Goal: Task Accomplishment & Management: Use online tool/utility

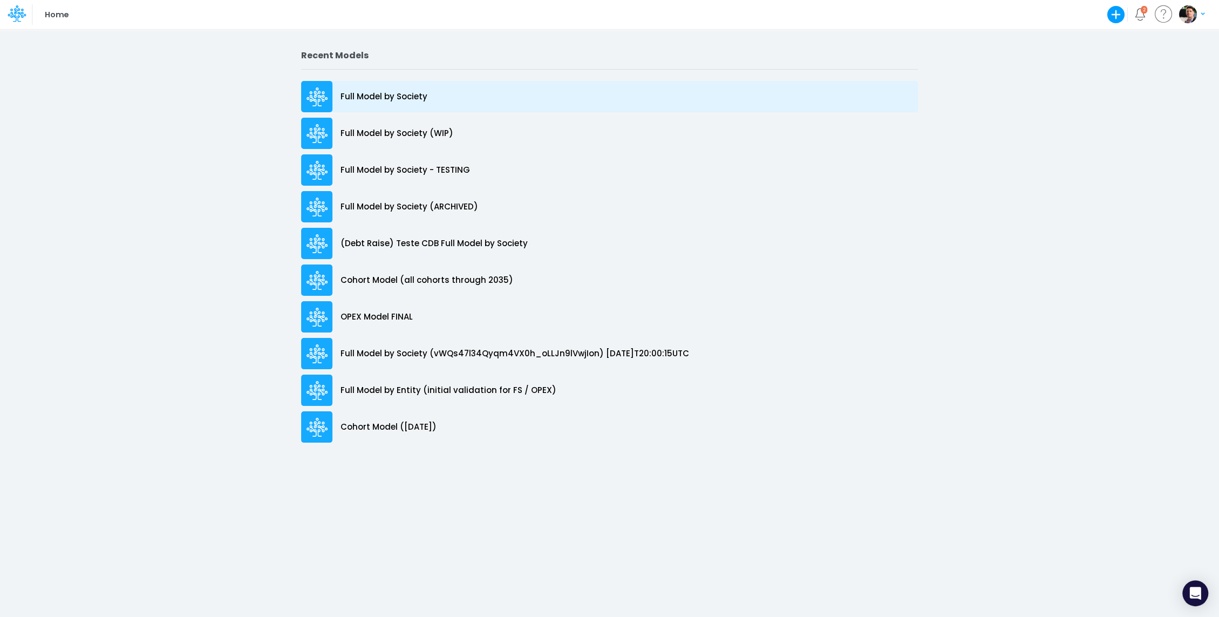
click at [398, 92] on p "Full Model by Society" at bounding box center [383, 97] width 87 height 12
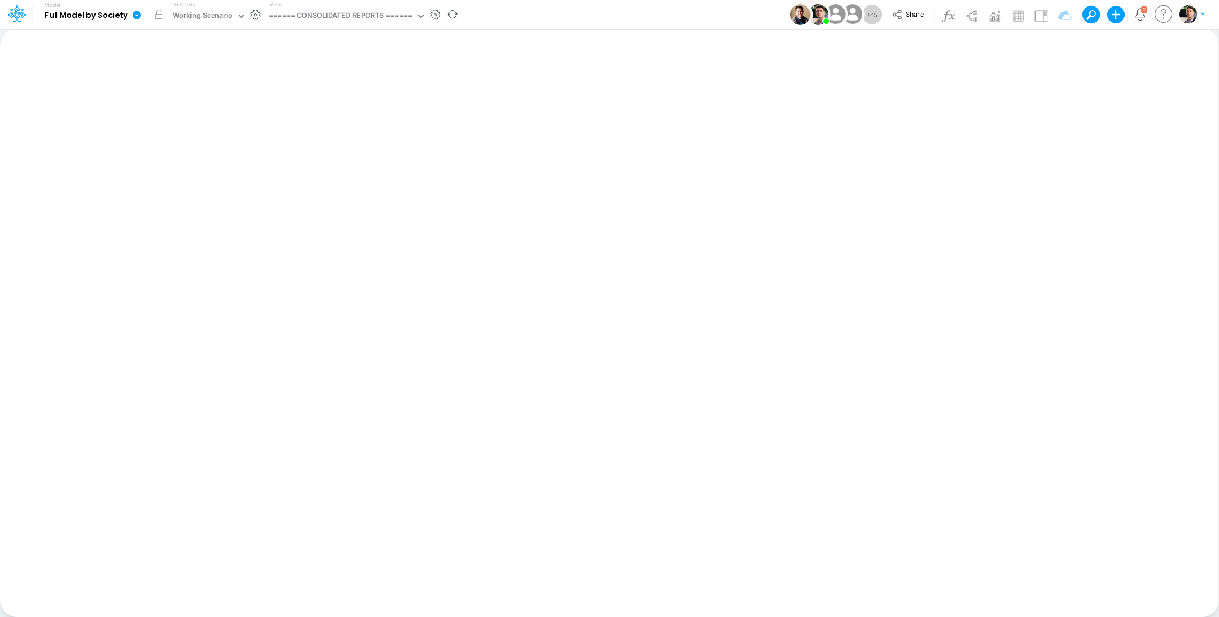
click at [388, 26] on div "View ====== CONSOLIDATED REPORTS ======" at bounding box center [345, 15] width 161 height 28
click at [391, 18] on div "====== CONSOLIDATED REPORTS ======" at bounding box center [340, 16] width 143 height 12
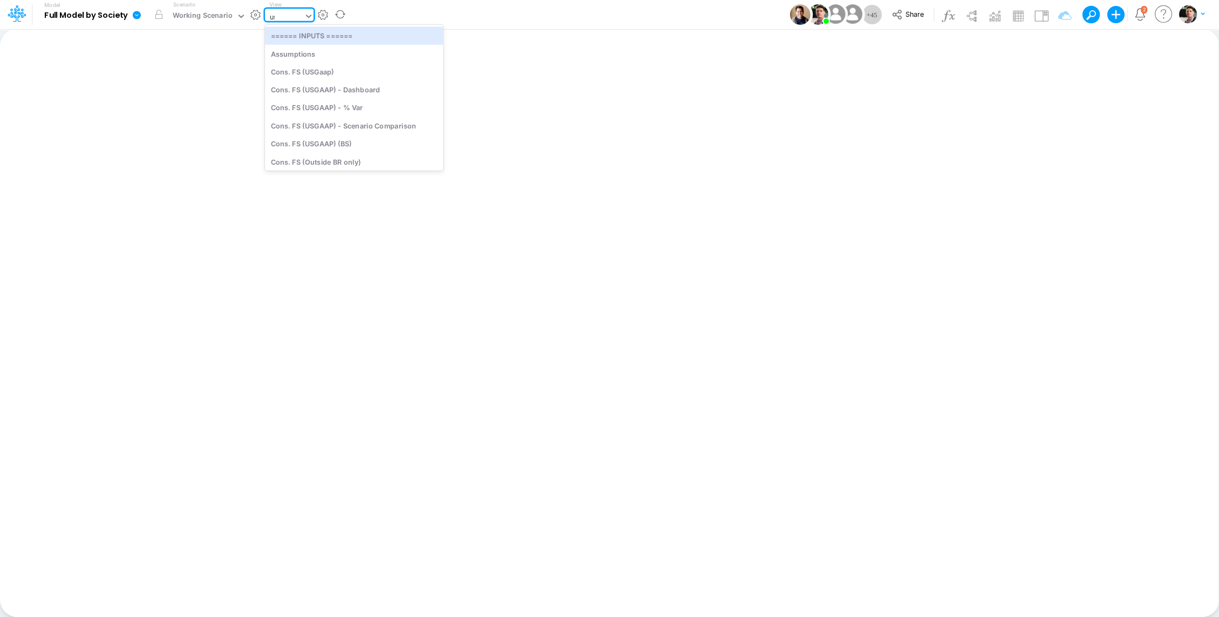
type input "usga"
click at [371, 32] on div "Cons. FS (USGaap)" at bounding box center [343, 35] width 157 height 18
type input "Consolidated FS - USGAAP"
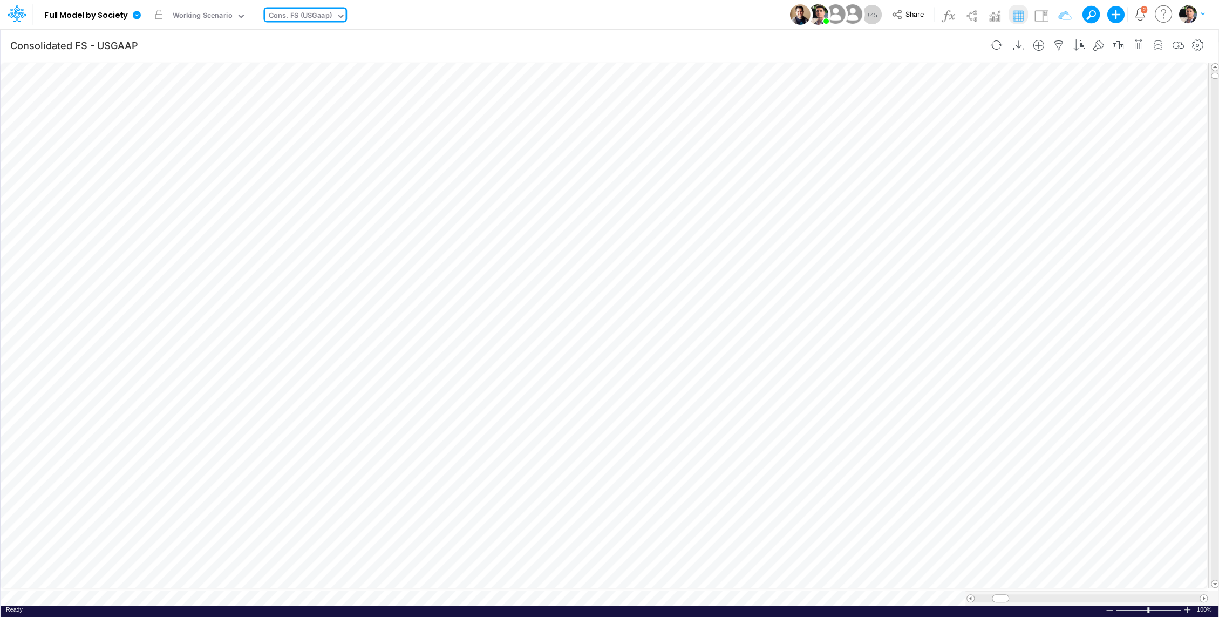
click at [1201, 594] on span at bounding box center [1203, 597] width 7 height 7
click at [1200, 44] on icon "button" at bounding box center [1197, 45] width 16 height 11
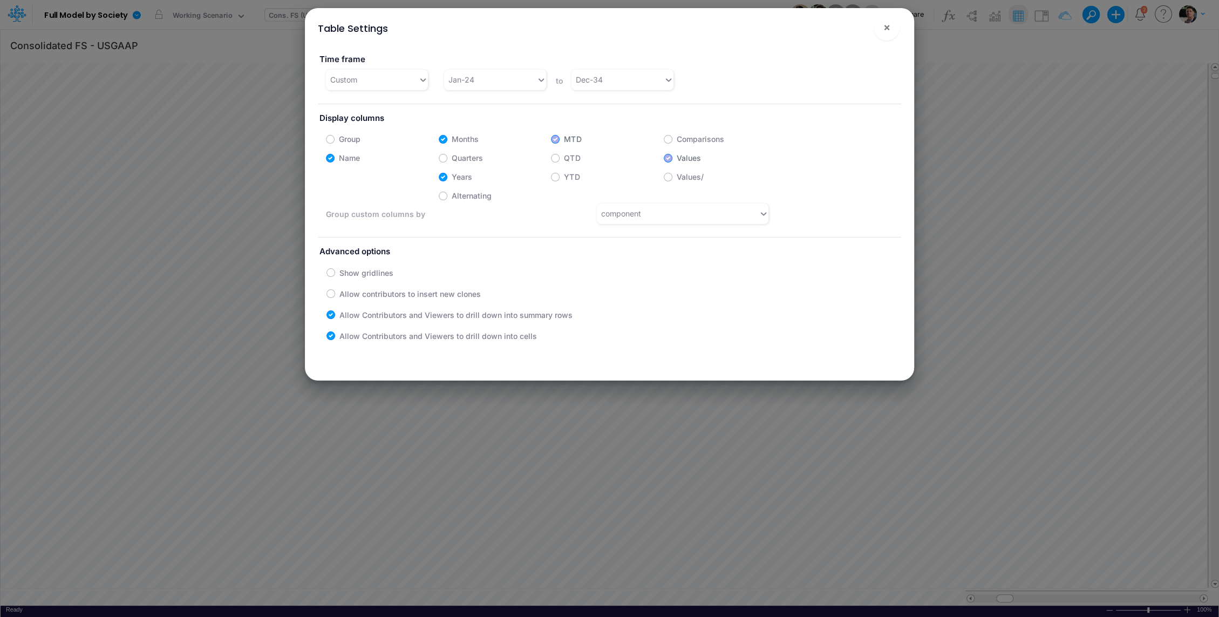
scroll to position [5, 1]
click at [887, 30] on span "×" at bounding box center [886, 26] width 7 height 13
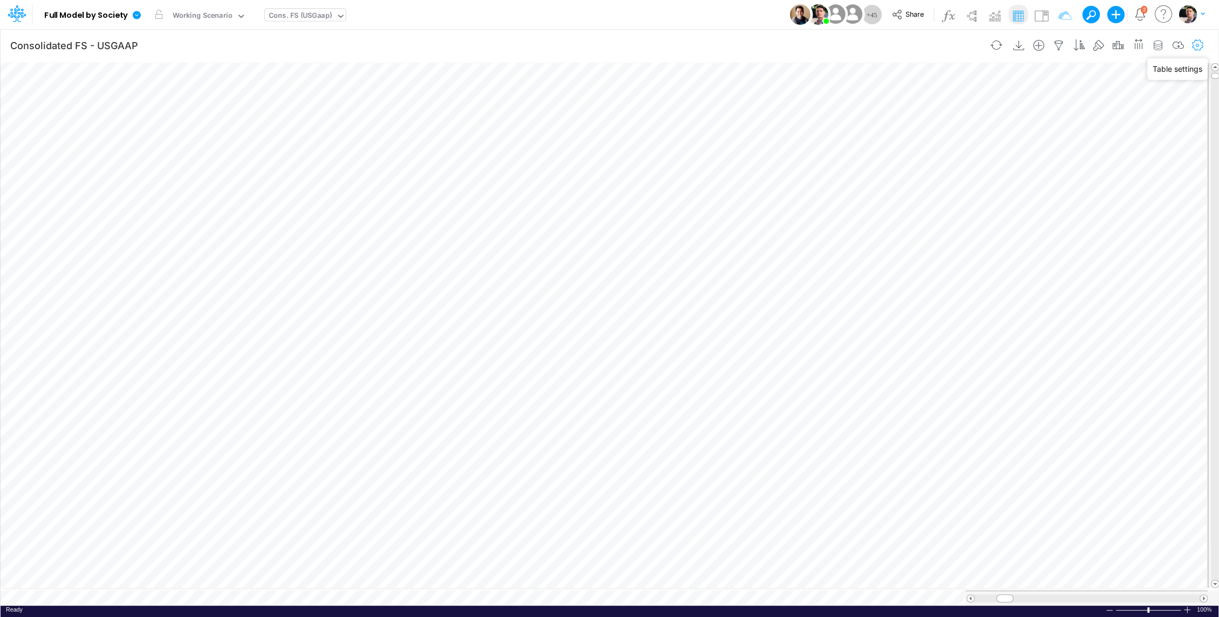
click at [1202, 47] on icon "button" at bounding box center [1197, 45] width 16 height 11
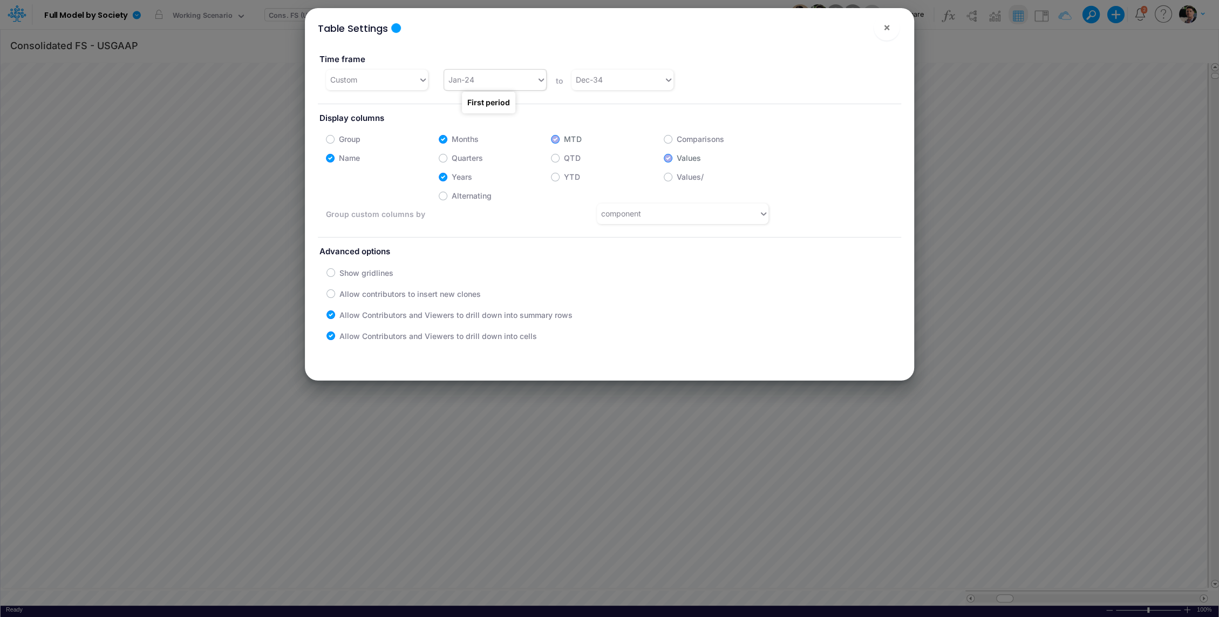
click at [491, 76] on div "Jan-24" at bounding box center [490, 80] width 92 height 18
type input "j"
type input "apr-25"
click at [486, 83] on div "Jan-24" at bounding box center [490, 80] width 92 height 18
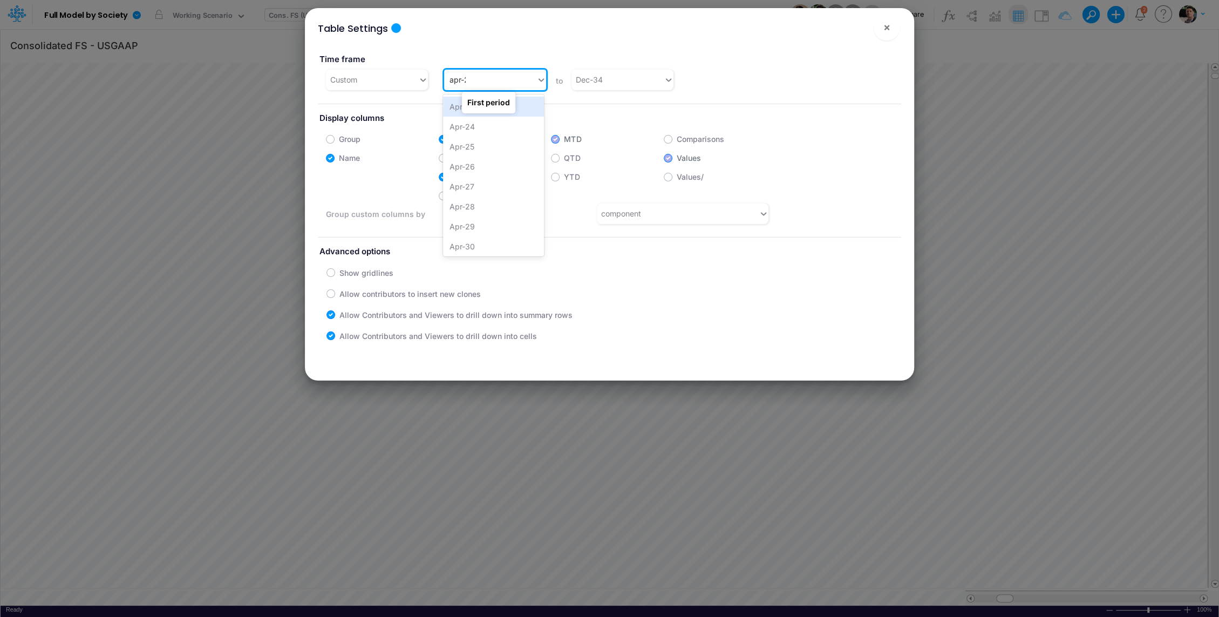
type input "apr-25"
click at [483, 106] on div "Apr-25" at bounding box center [493, 107] width 101 height 20
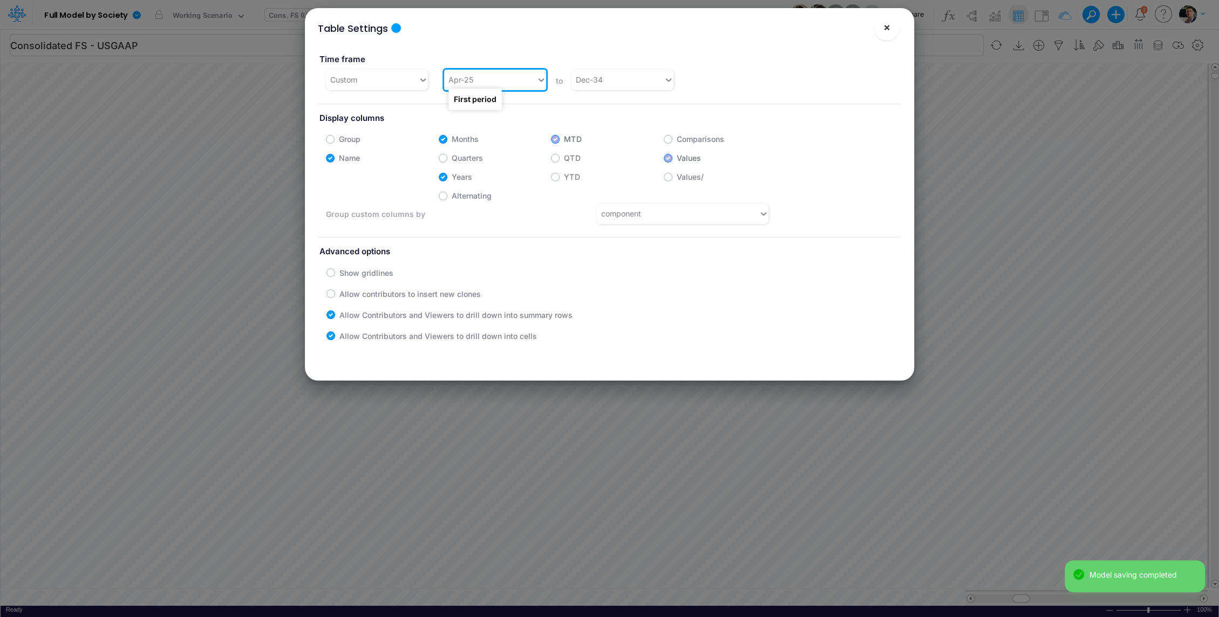
click at [884, 37] on button "×" at bounding box center [886, 28] width 26 height 26
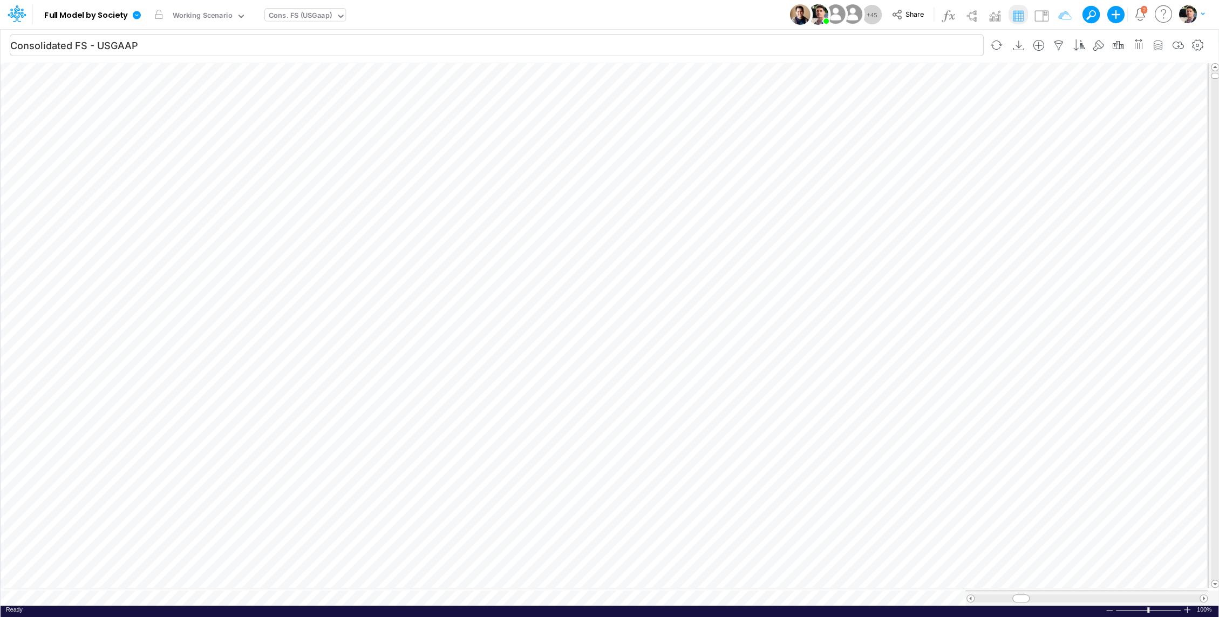
scroll to position [5, 1]
click at [286, 13] on div "Cons. FS (USGaap)" at bounding box center [300, 16] width 63 height 12
type input "dc by"
click at [286, 39] on div "DC by Vertical" at bounding box center [338, 35] width 146 height 18
type input "DC by Vertical"
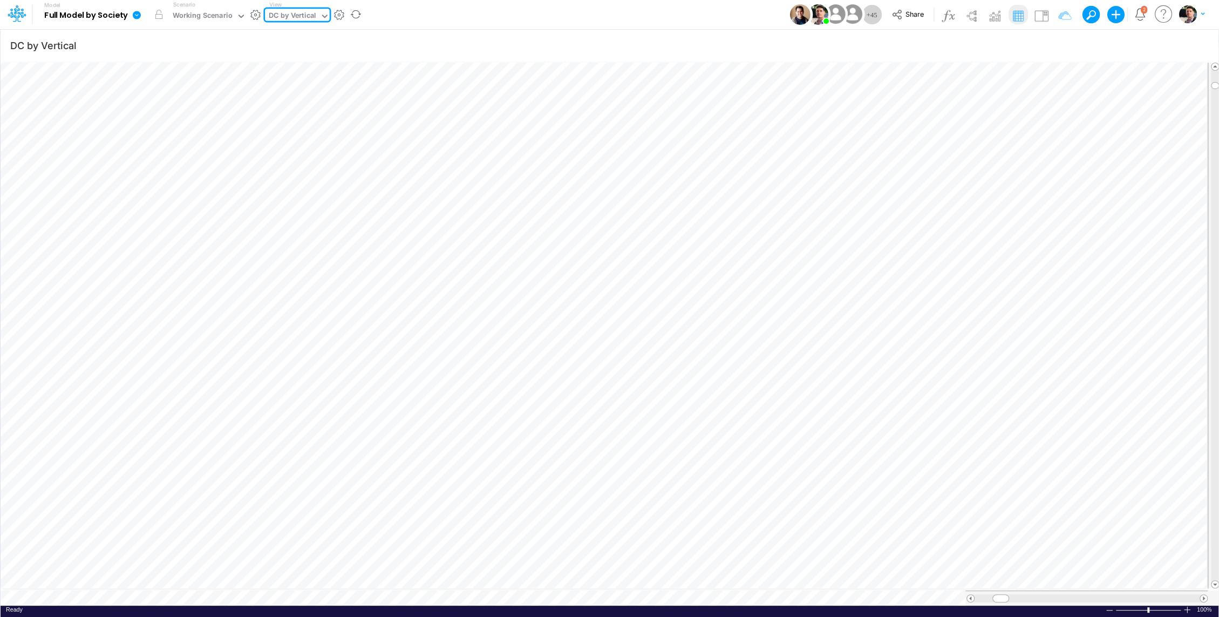
click at [1180, 594] on div at bounding box center [1086, 598] width 225 height 8
click at [293, 15] on div "DC by Vertical" at bounding box center [292, 16] width 47 height 12
type input "unit"
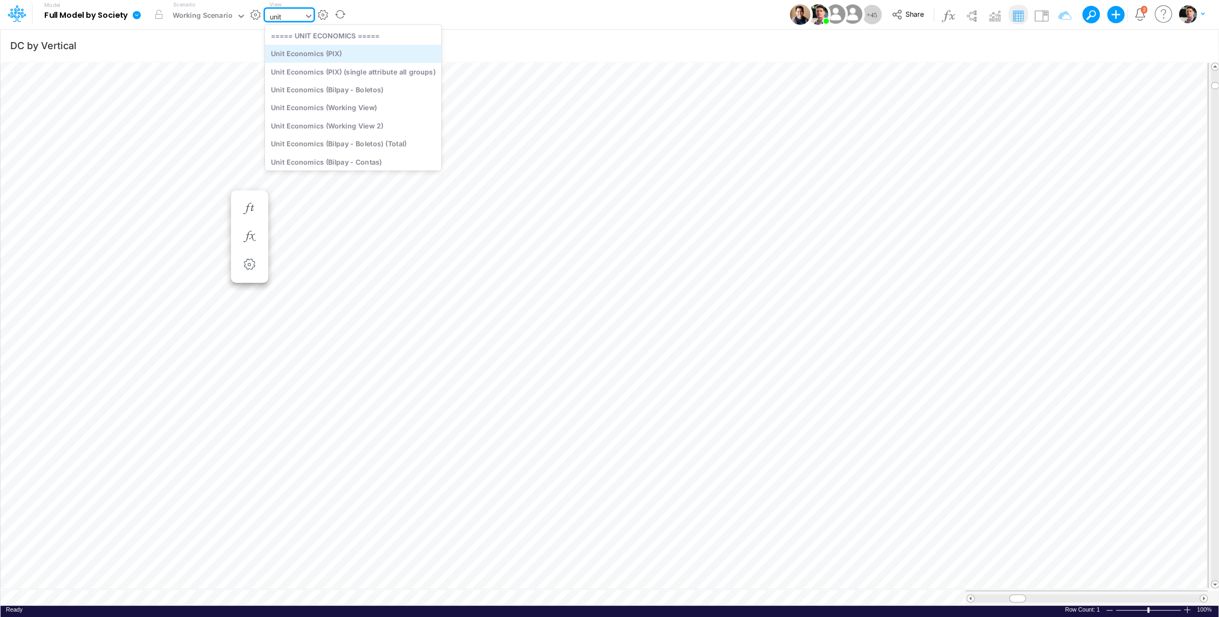
click at [305, 50] on div "Unit Economics (PIX)" at bounding box center [353, 54] width 176 height 18
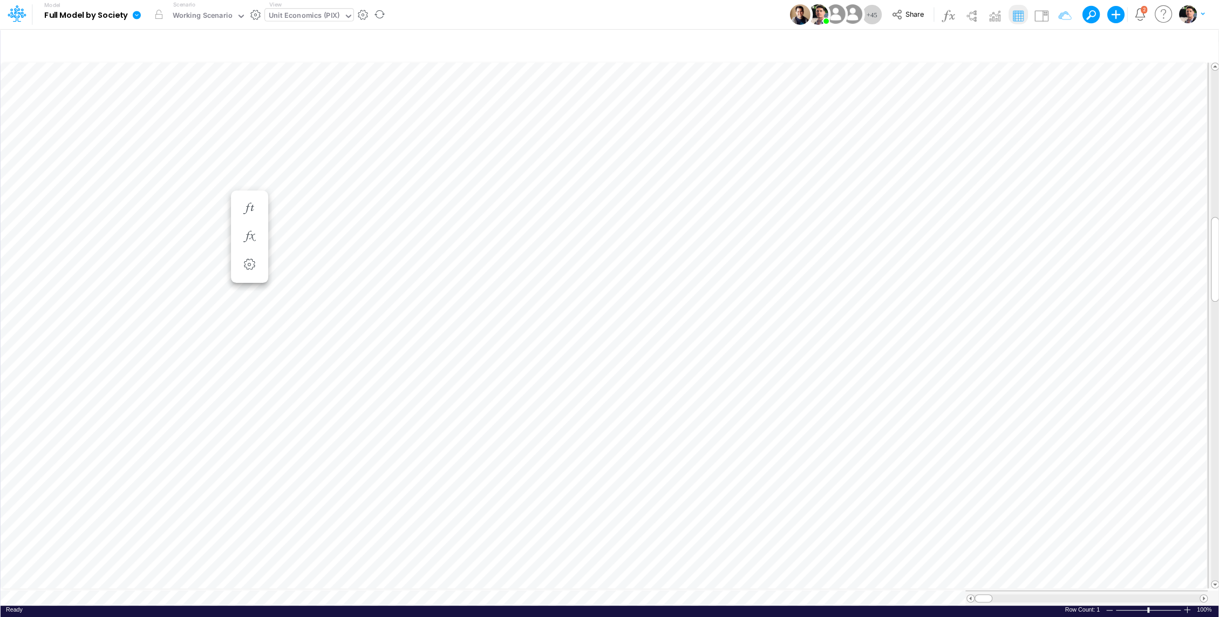
scroll to position [5, 1]
click at [1180, 594] on div at bounding box center [1086, 598] width 225 height 8
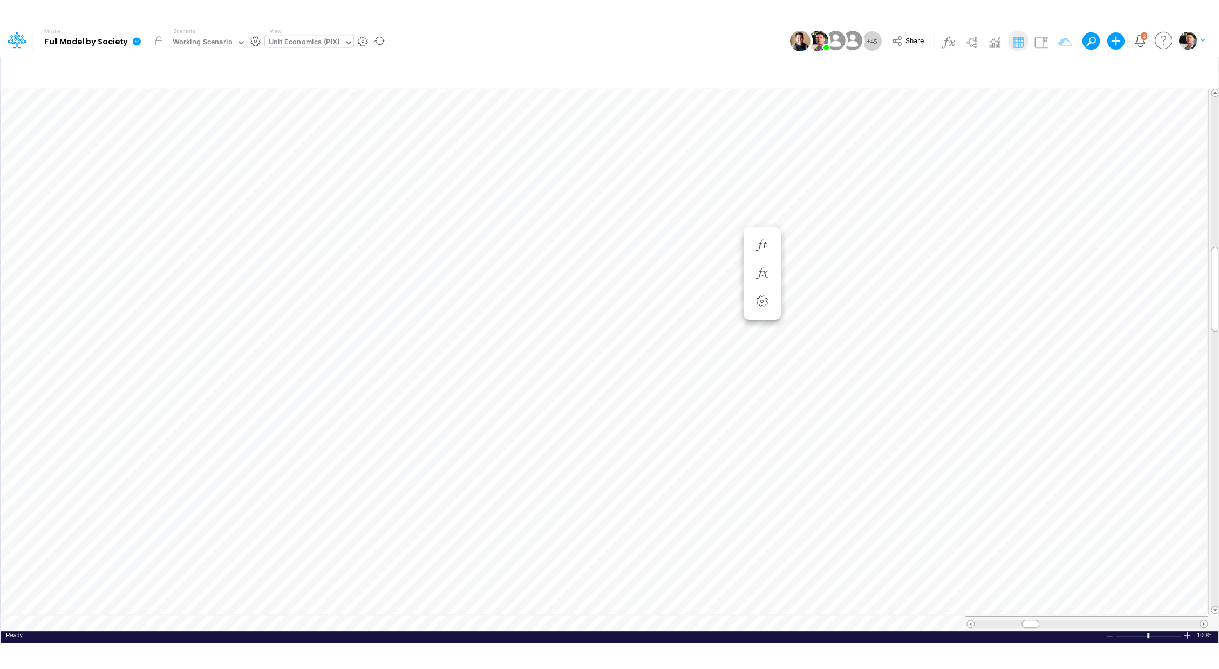
scroll to position [5, 1]
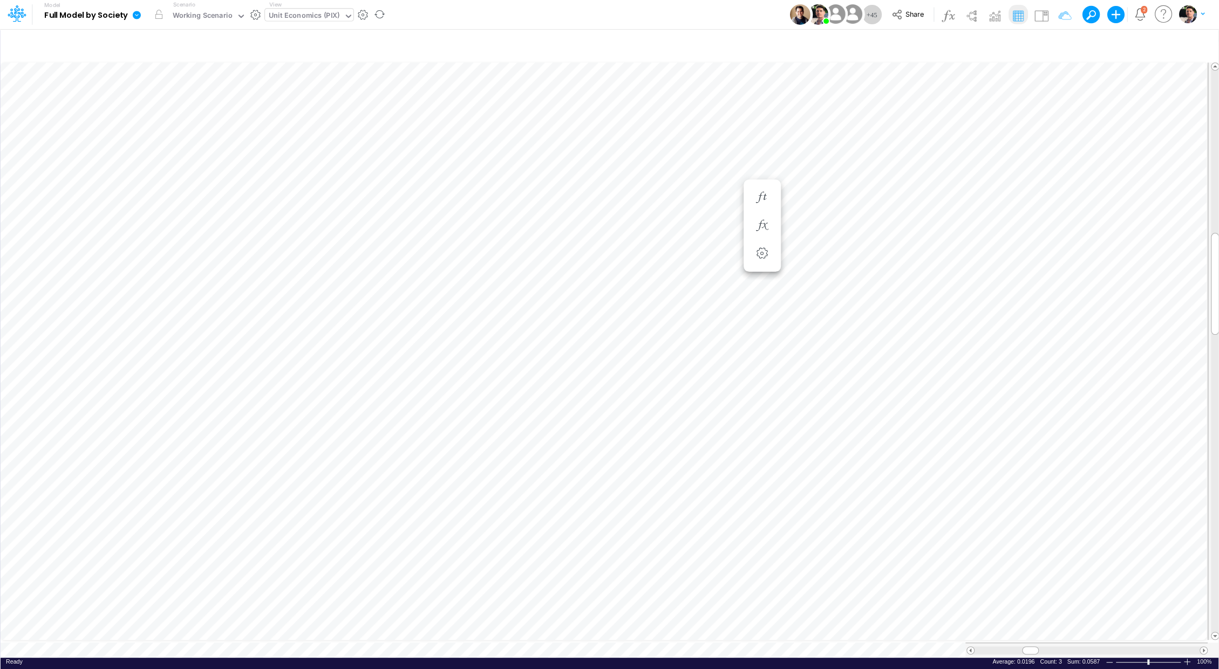
type input "Consolidated FS - USGAAP"
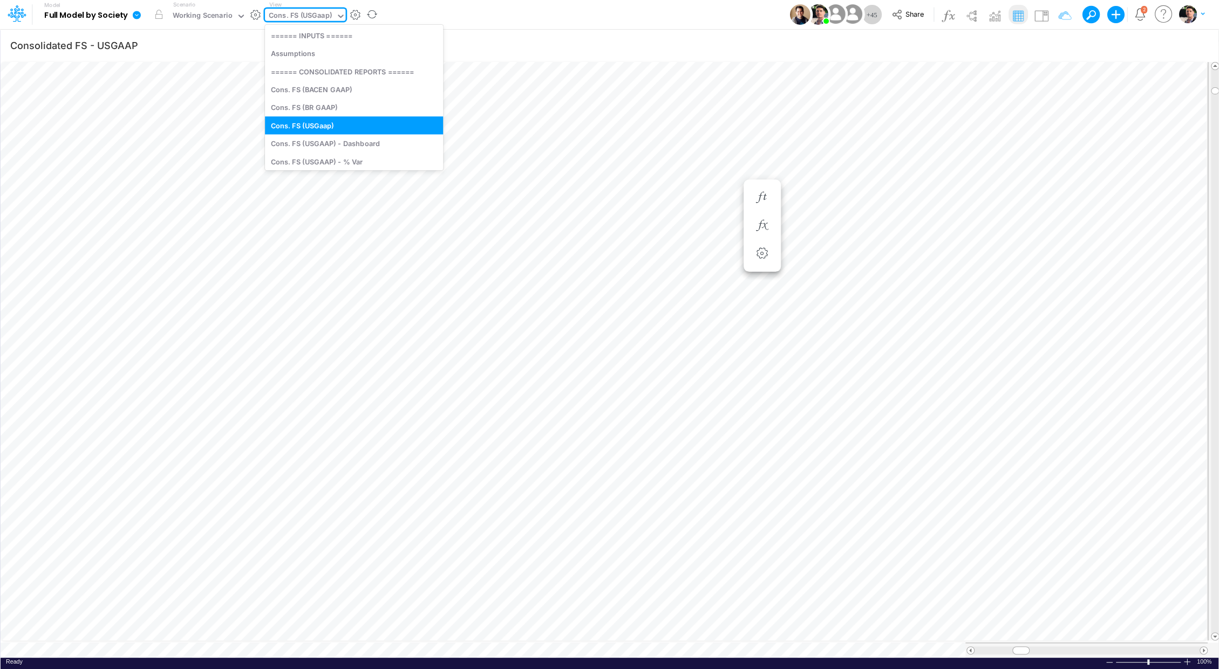
click at [313, 12] on div "Cons. FS (USGaap)" at bounding box center [300, 16] width 63 height 12
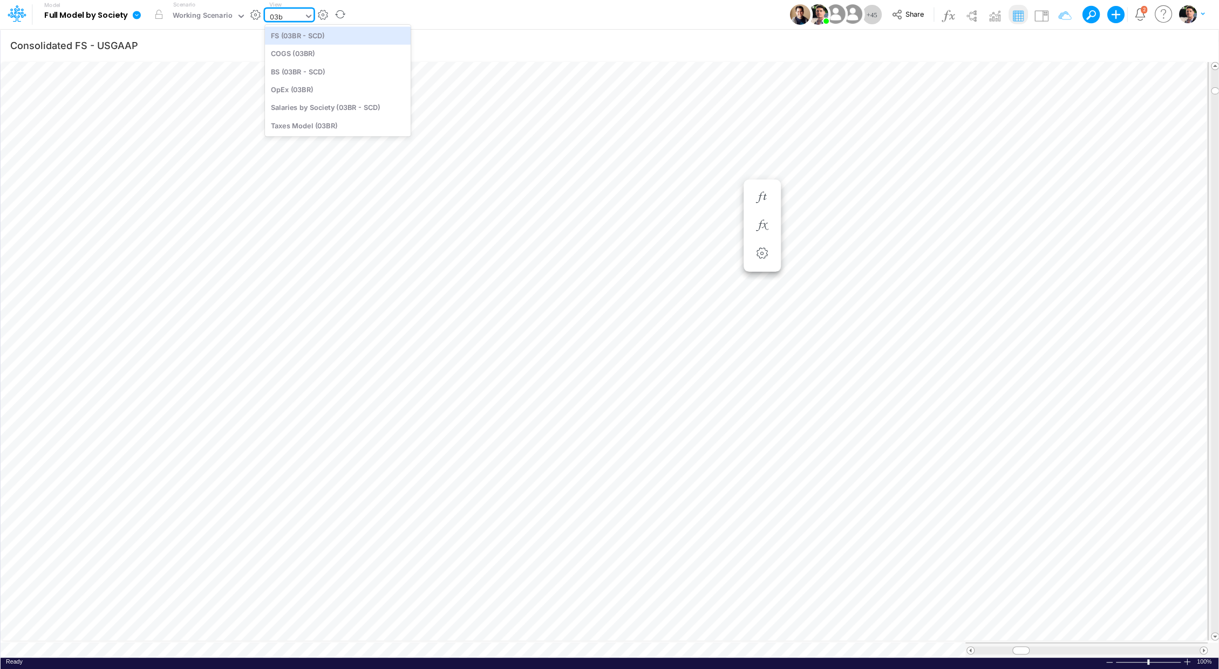
type input "03br"
click at [306, 36] on div "FS (03BR - SCD)" at bounding box center [338, 35] width 146 height 18
click at [307, 16] on div "FS (03BR - SCD)" at bounding box center [296, 16] width 54 height 12
type input "03br"
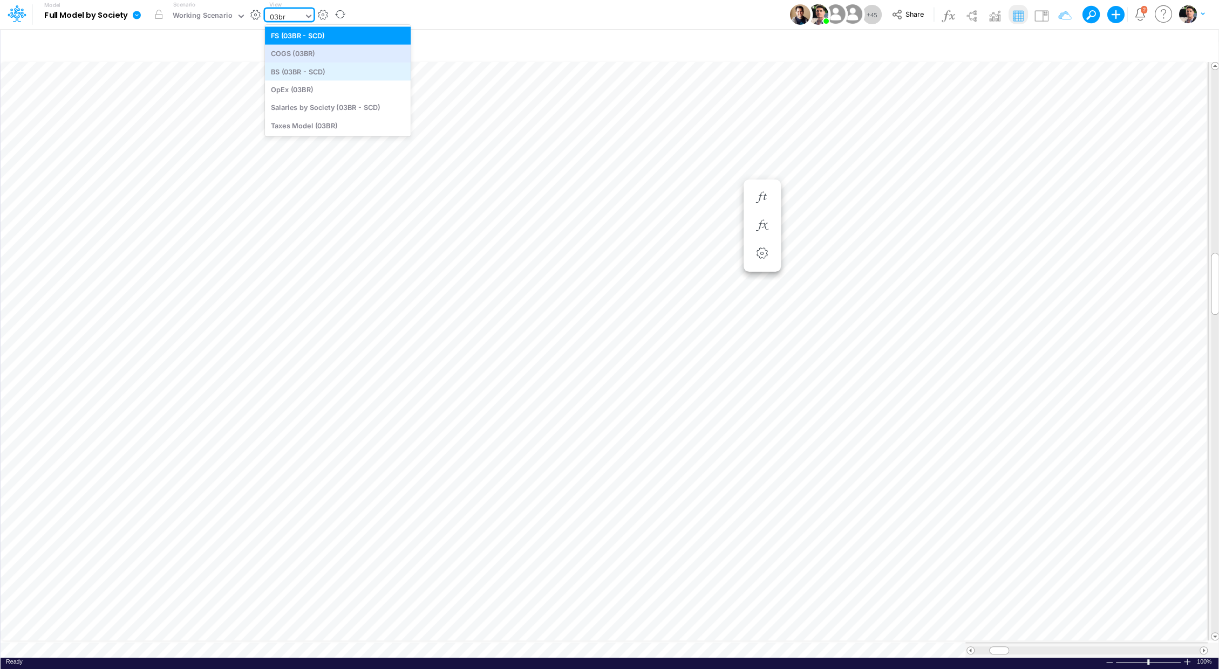
click at [329, 66] on div "BS (03BR - SCD)" at bounding box center [338, 72] width 146 height 18
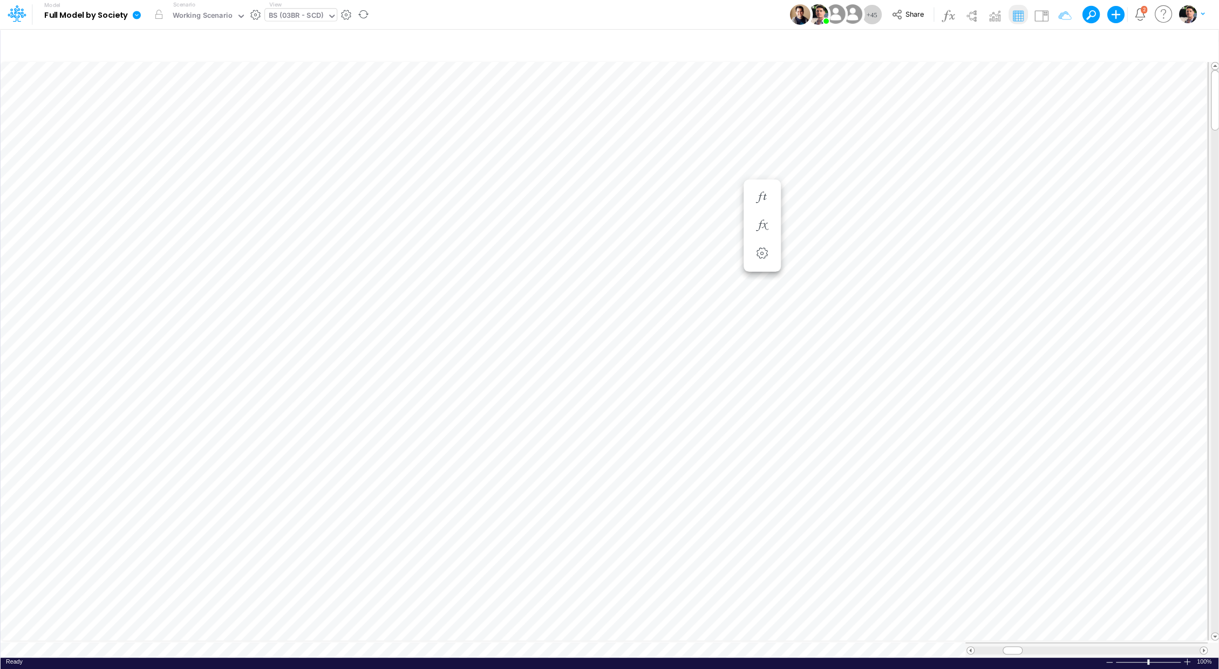
scroll to position [5, 1]
click at [298, 21] on div "BS (03BR - SCD)" at bounding box center [296, 16] width 54 height 12
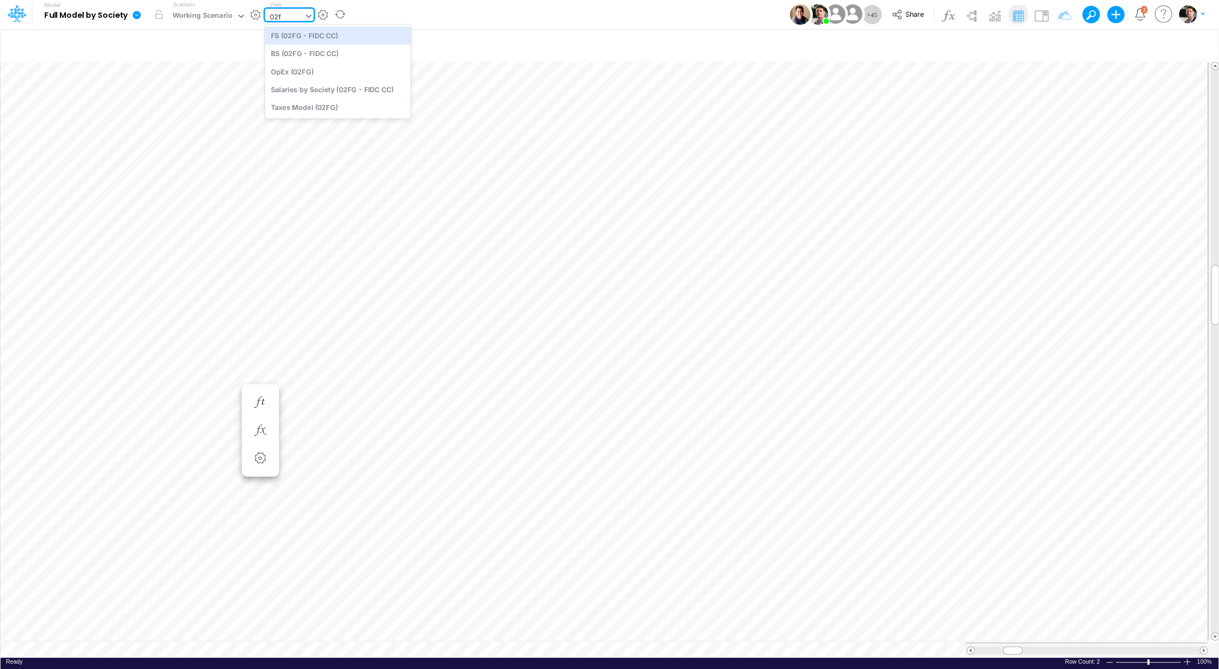
type input "02fg"
click at [298, 37] on div "FS (02FG - FIDC CC)" at bounding box center [338, 35] width 146 height 18
click at [318, 18] on div "FS (02FG - FIDC CC)" at bounding box center [302, 16] width 67 height 12
type input "02br"
click at [335, 47] on div "BS (02BR - Hold BR)" at bounding box center [338, 54] width 146 height 18
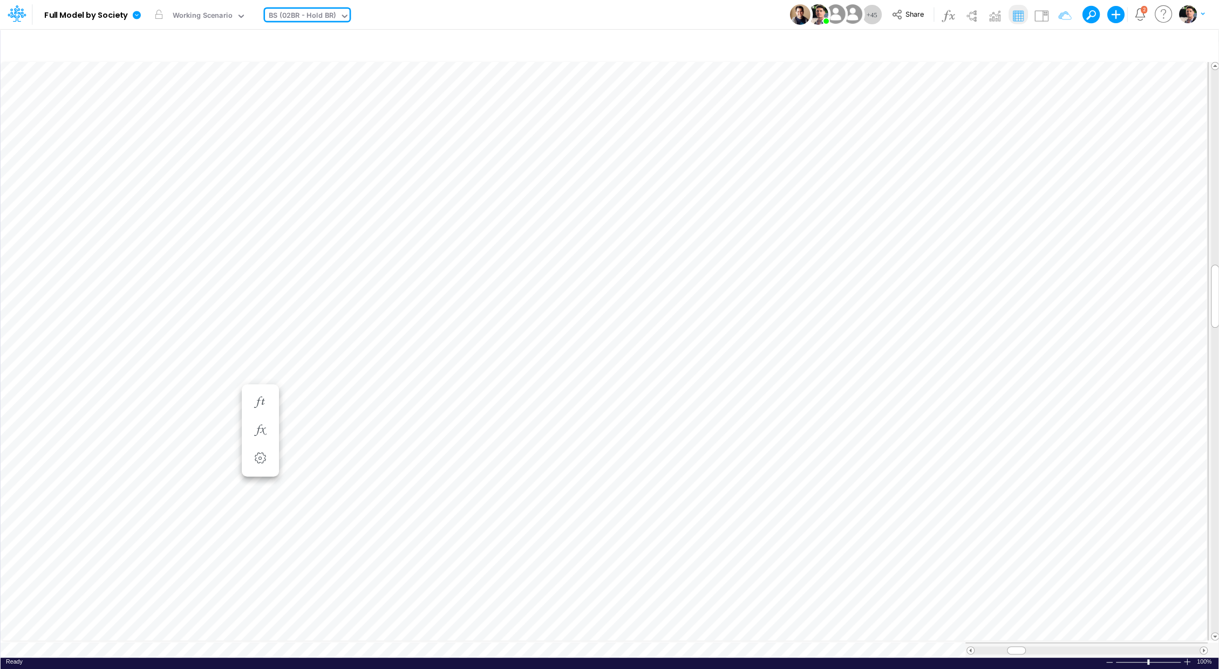
click at [327, 13] on div "BS (02BR - Hold BR)" at bounding box center [302, 16] width 67 height 12
type input "03fg"
click at [343, 60] on div "BS (03FG - FIDC Loans)" at bounding box center [338, 54] width 146 height 18
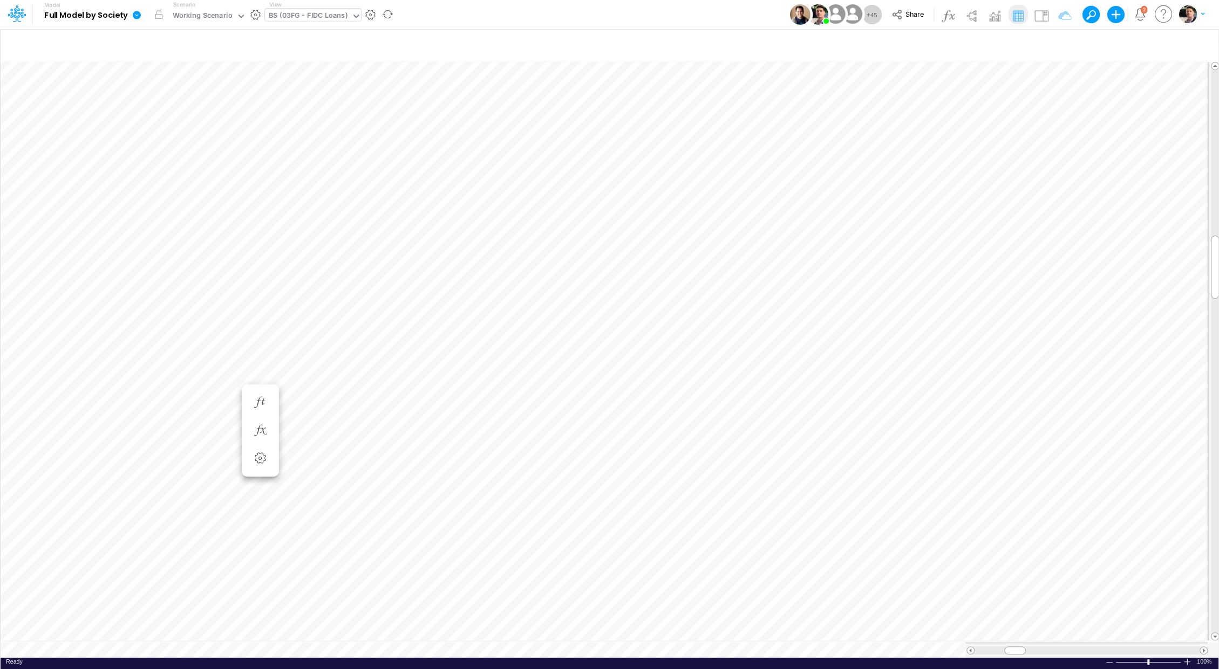
scroll to position [5, 1]
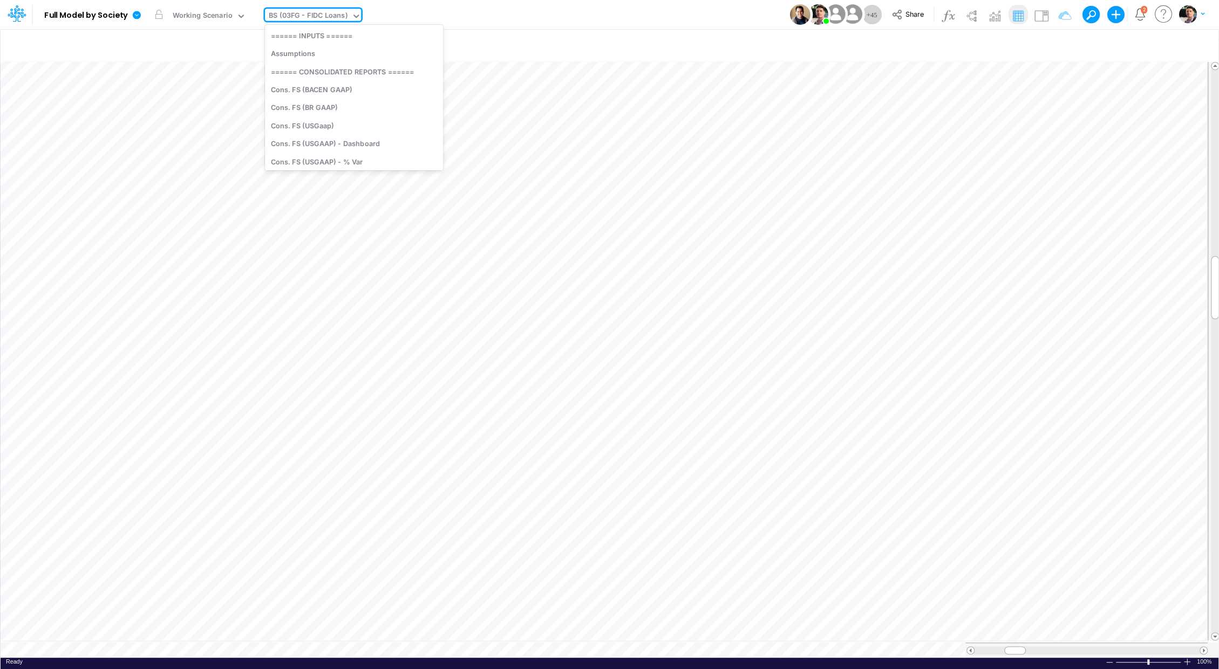
click at [310, 16] on div "BS (03FG - FIDC Loans)" at bounding box center [308, 16] width 79 height 12
type input "usga"
click at [340, 38] on div "Cons. FS (USGaap)" at bounding box center [343, 35] width 157 height 18
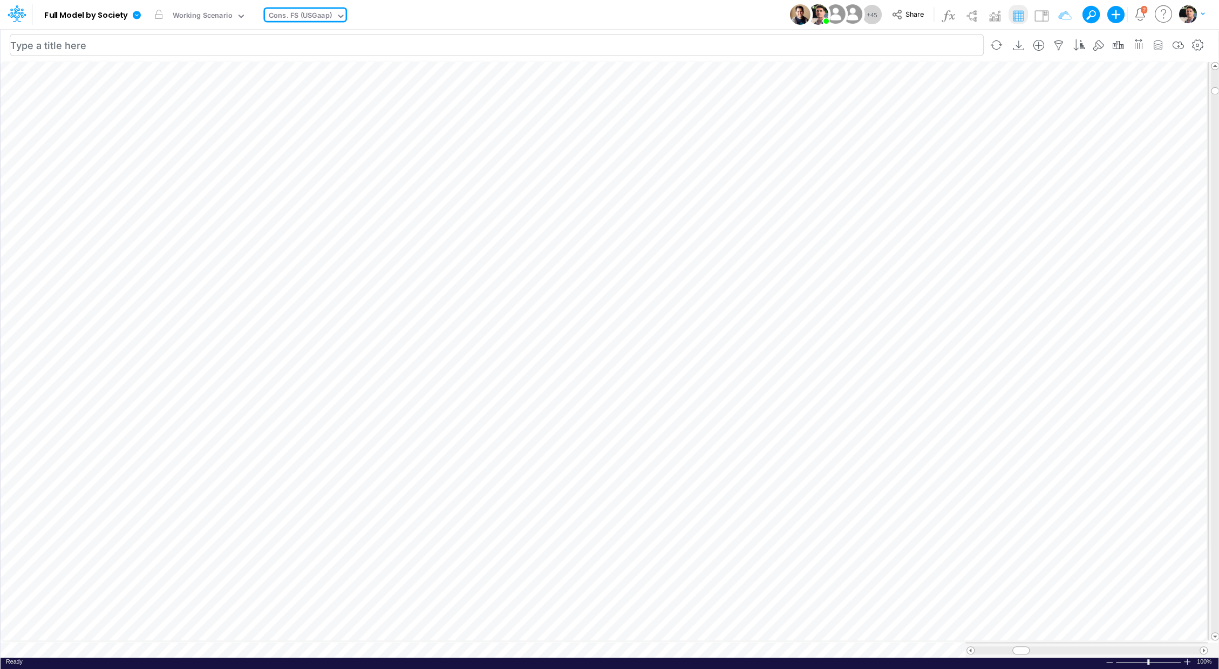
type input "Consolidated FS - USGAAP"
click at [816, 616] on span "Close" at bounding box center [822, 639] width 30 height 10
click at [728, 616] on span "Close" at bounding box center [738, 636] width 30 height 10
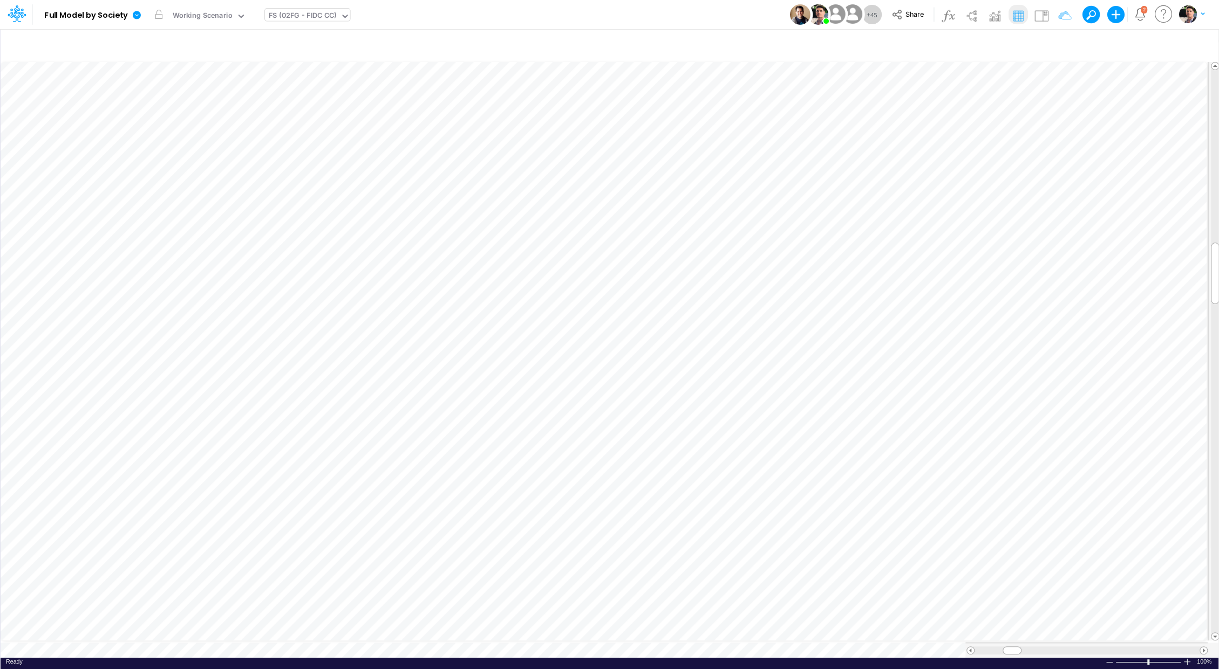
scroll to position [5, 0]
click at [658, 616] on div "Close" at bounding box center [668, 635] width 46 height 13
click at [579, 616] on div "Close" at bounding box center [590, 636] width 46 height 13
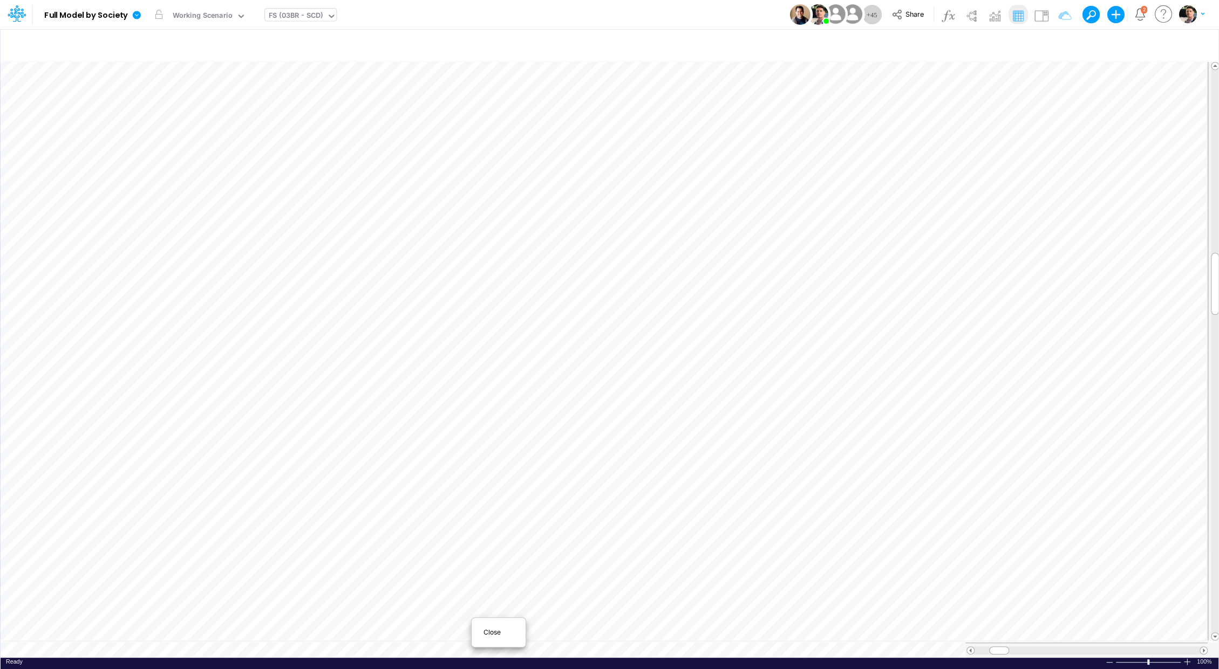
click at [493, 616] on span "Close" at bounding box center [498, 633] width 30 height 10
type input "DC by Vertical"
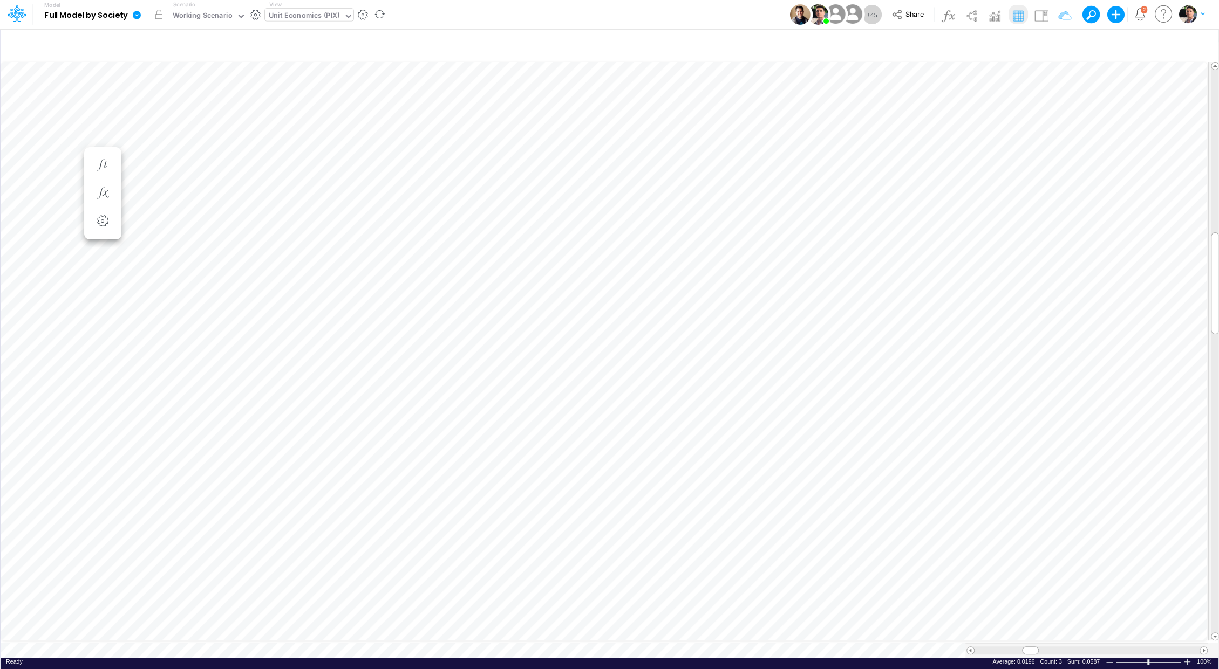
scroll to position [5, 1]
click at [311, 19] on div "Unit Economics (PIX)" at bounding box center [304, 16] width 71 height 12
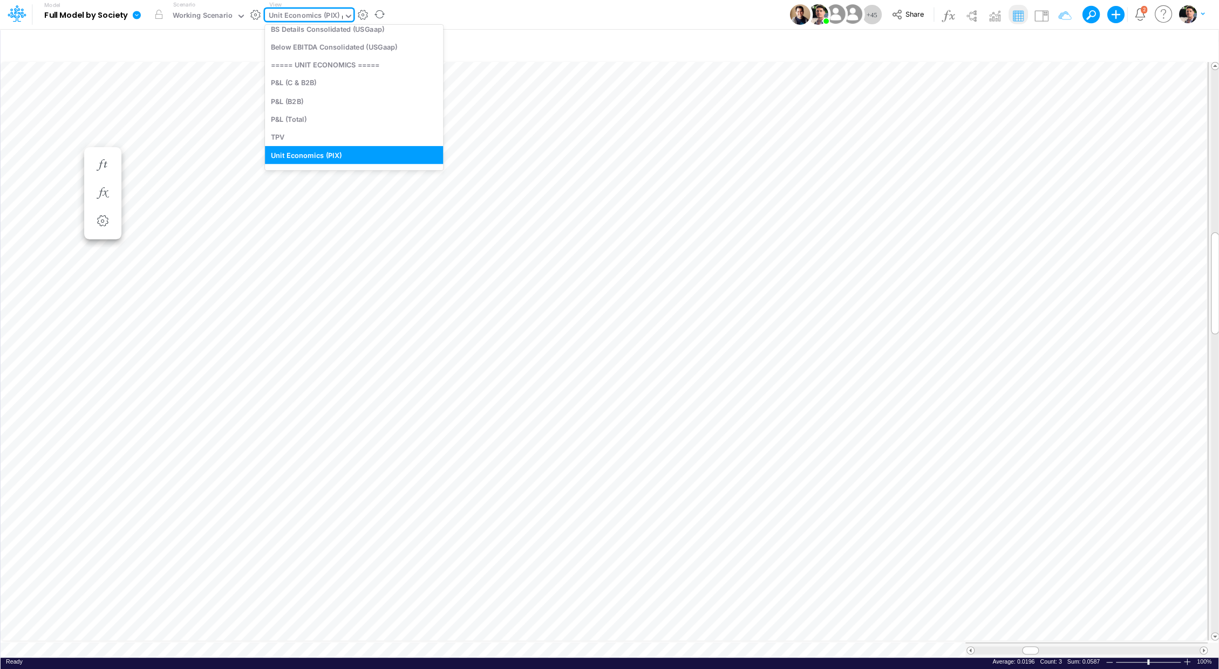
scroll to position [0, 0]
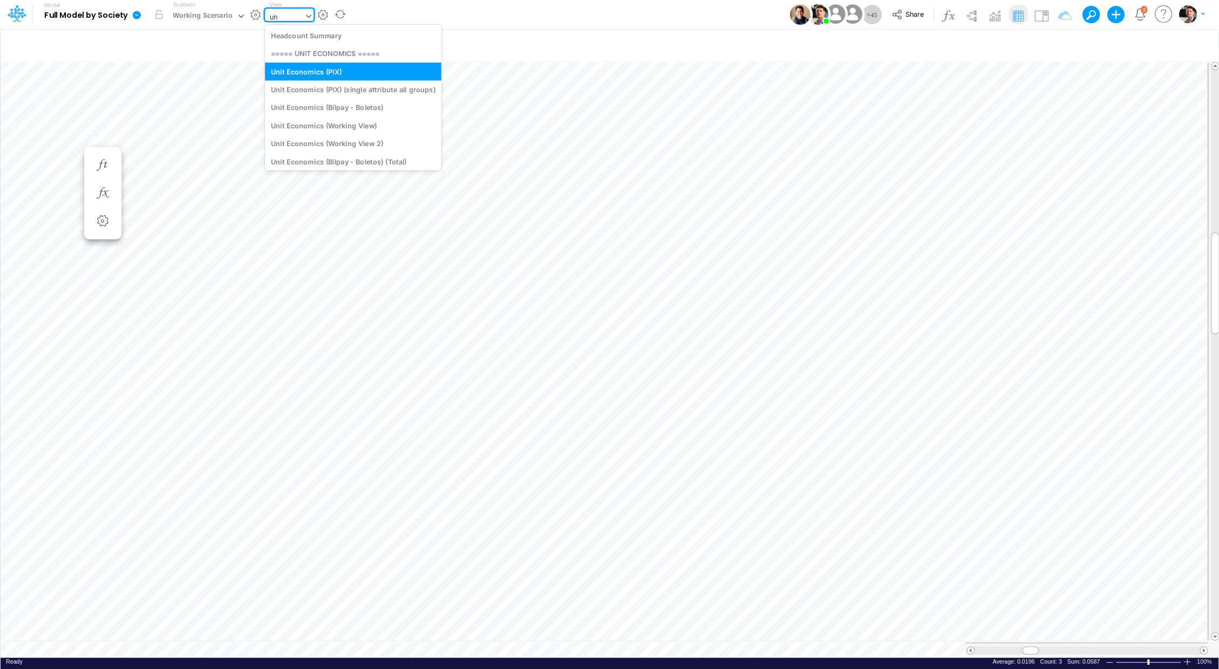
type input "uni"
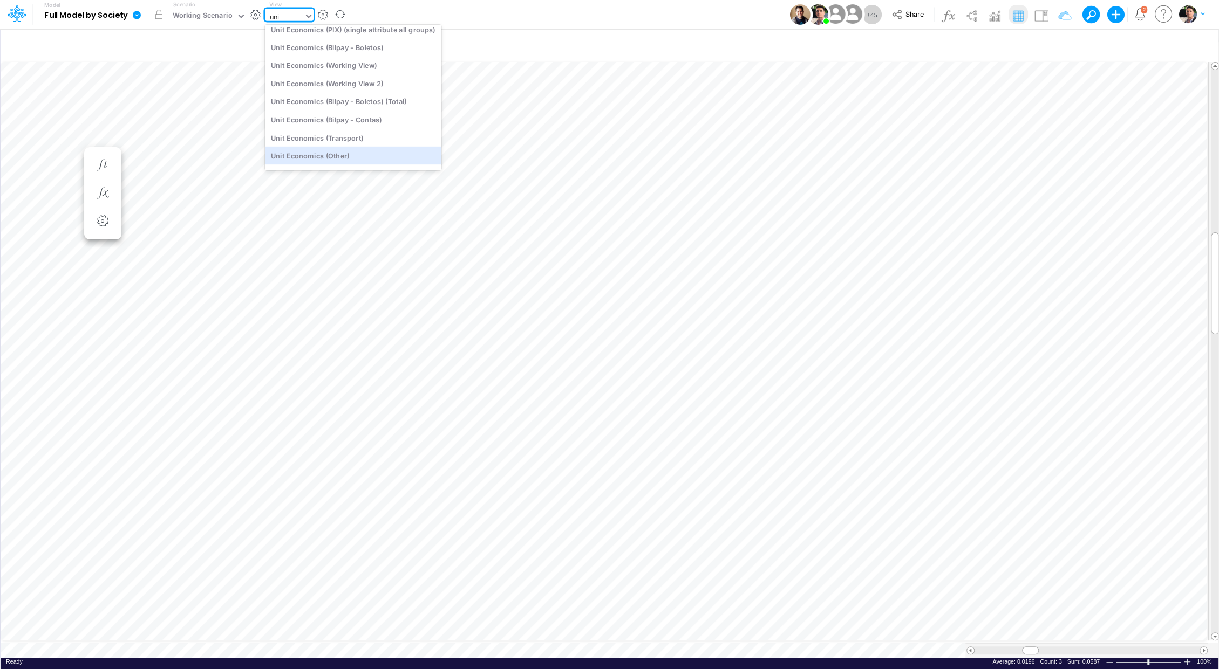
scroll to position [67, 0]
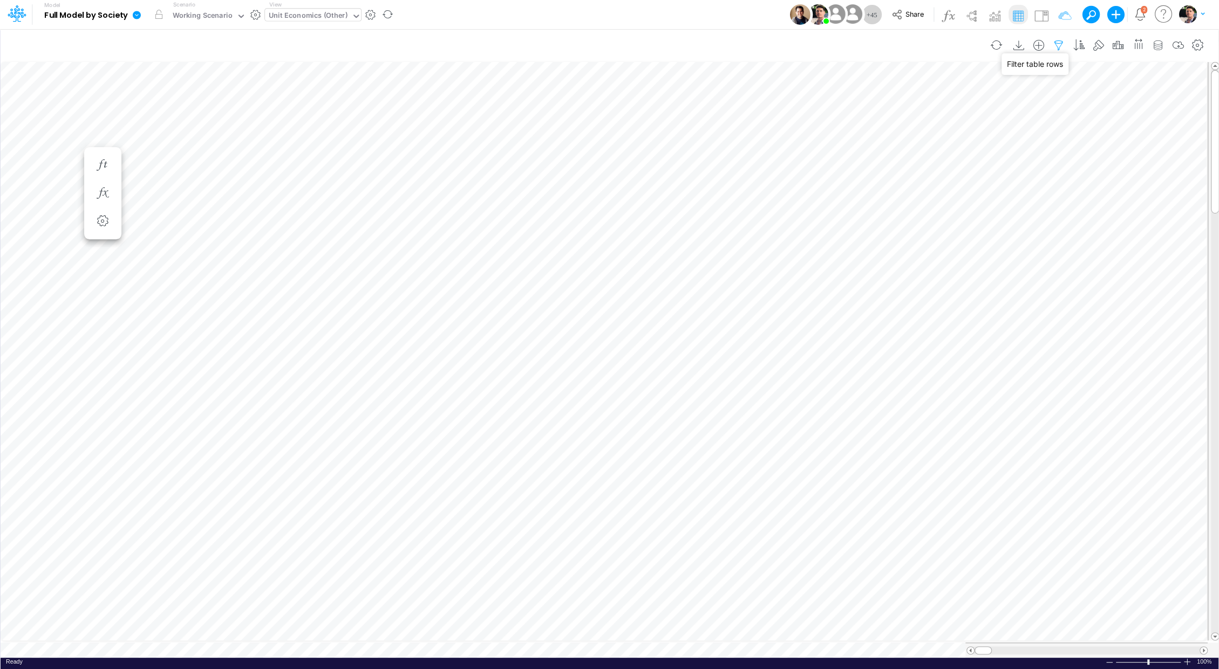
click at [1058, 45] on icon "button" at bounding box center [1058, 45] width 16 height 11
select select "contains"
click at [1051, 175] on button "button" at bounding box center [1047, 177] width 21 height 15
click at [745, 92] on button "Apply" at bounding box center [751, 91] width 29 height 16
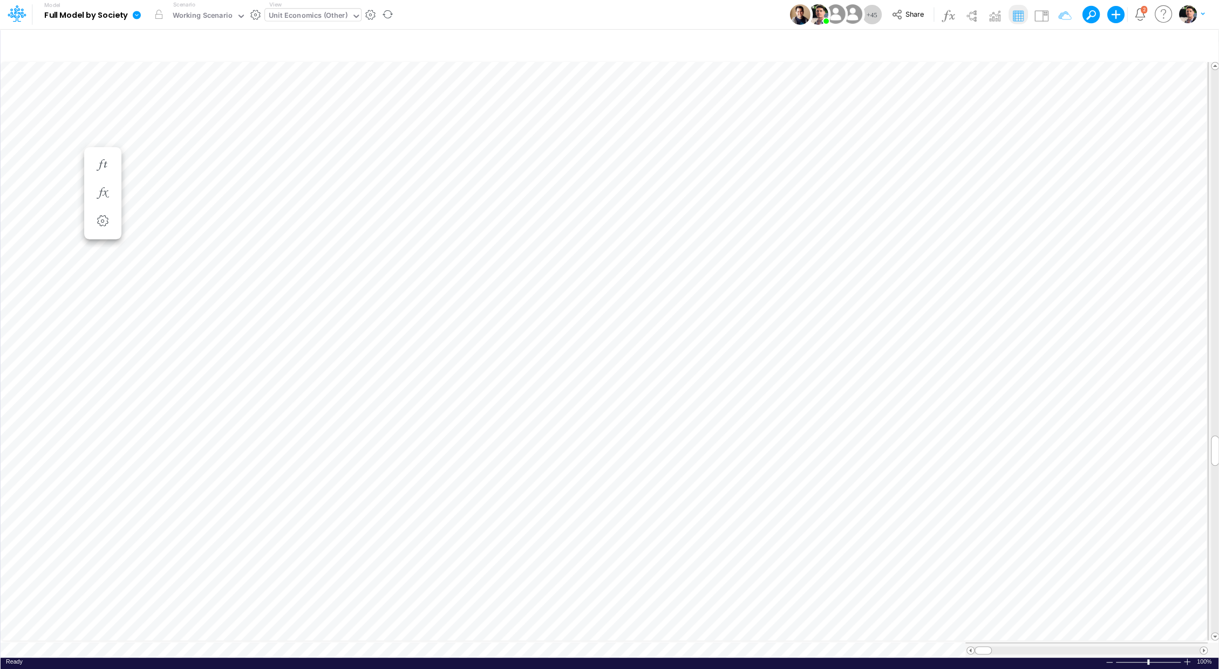
scroll to position [5, 1]
type input "DC by Vertical"
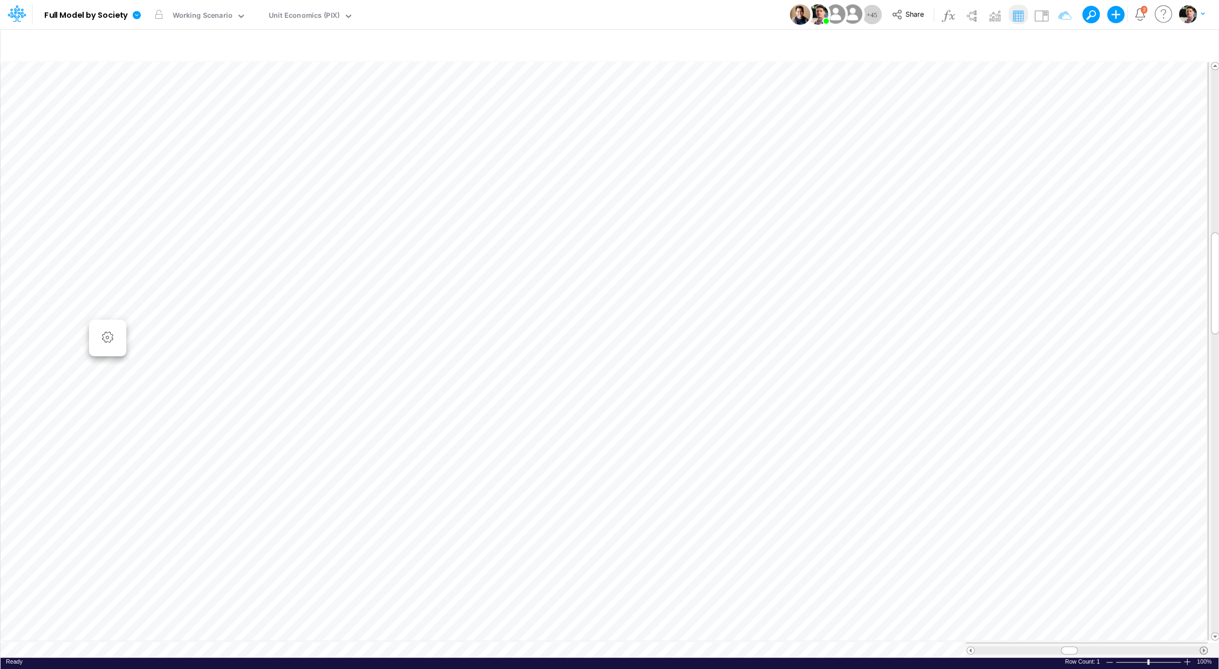
click at [1202, 647] on span at bounding box center [1203, 650] width 7 height 7
click at [1065, 43] on icon "button" at bounding box center [1058, 45] width 16 height 11
select select "contains"
click at [986, 144] on input "pix / cc rpay / a vista" at bounding box center [998, 148] width 73 height 18
type input "pix / cc /"
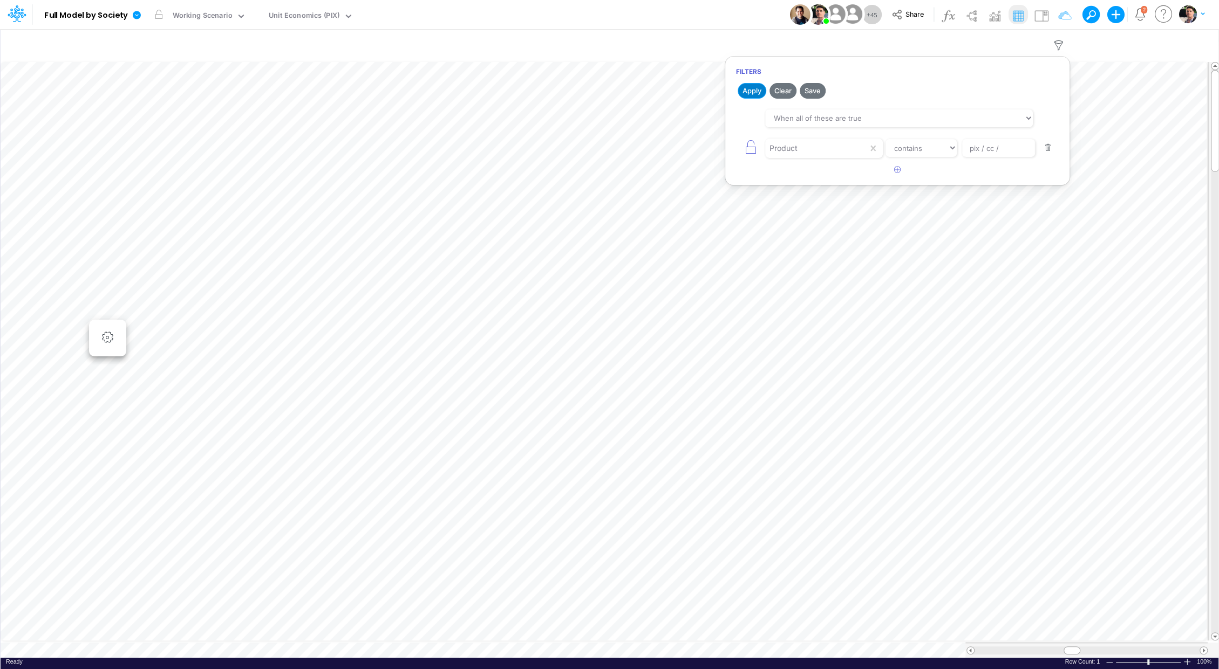
click at [757, 88] on button "Apply" at bounding box center [751, 91] width 29 height 16
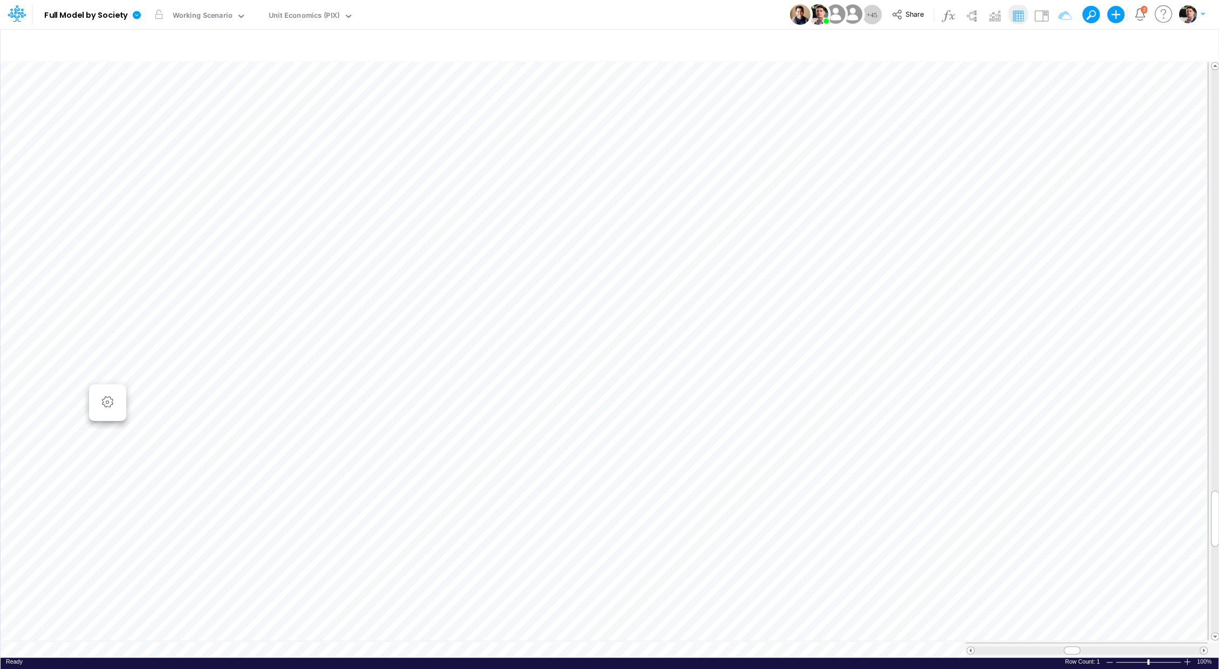
scroll to position [5, 1]
type input "DC by Vertical"
click at [1184, 647] on div at bounding box center [1086, 651] width 225 height 8
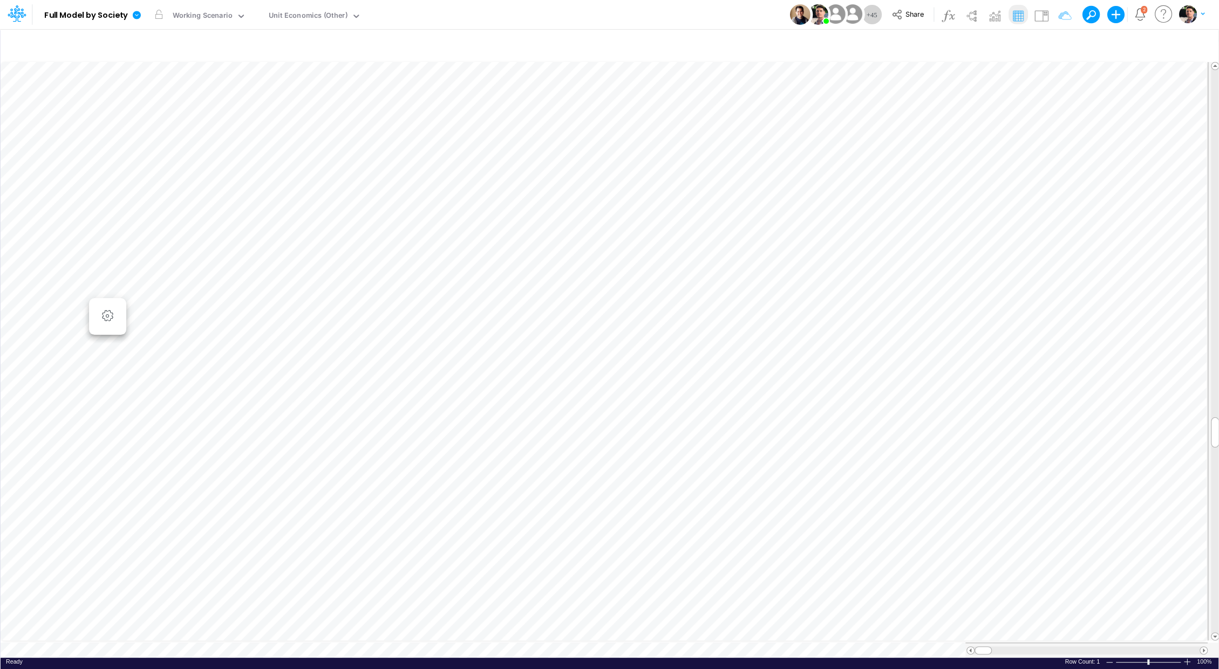
scroll to position [5, 1]
type input "DC by Vertical"
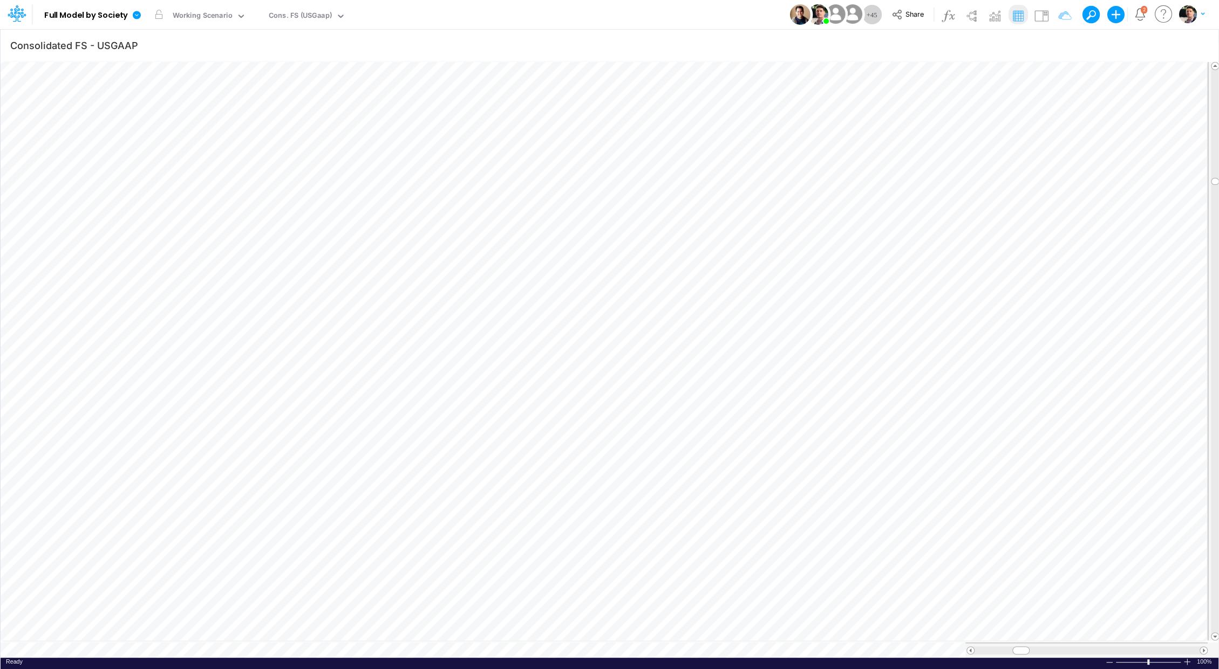
type input "DC by Vertical"
click at [1049, 48] on button "button" at bounding box center [1039, 46] width 20 height 22
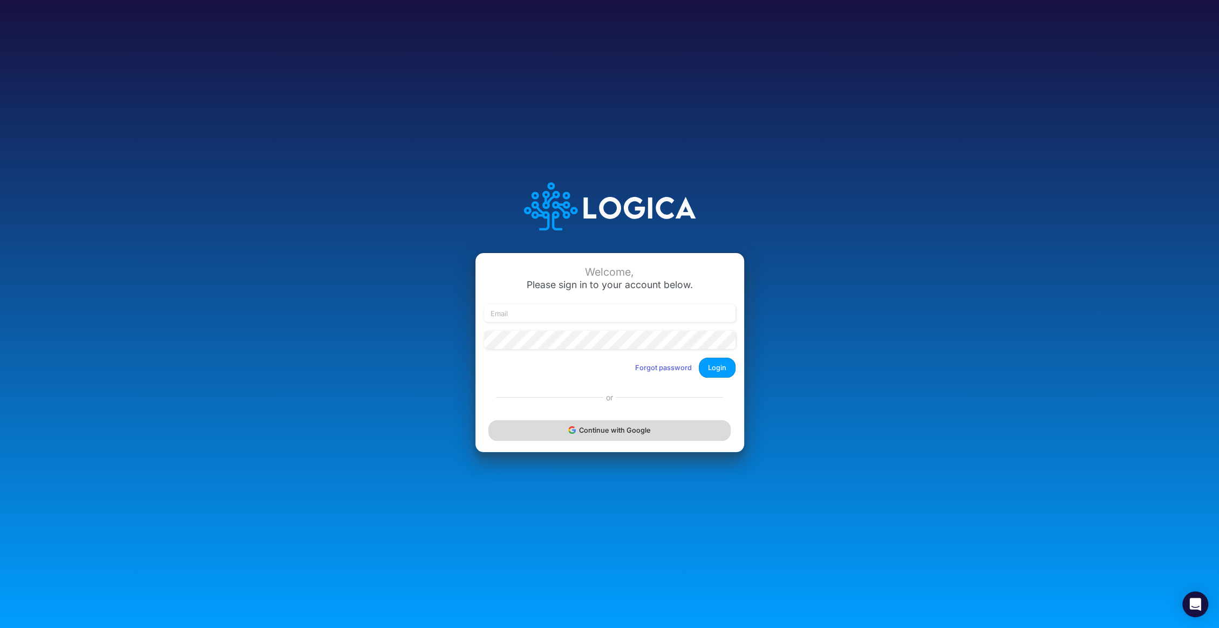
click at [619, 422] on button "Continue with Google" at bounding box center [609, 430] width 242 height 20
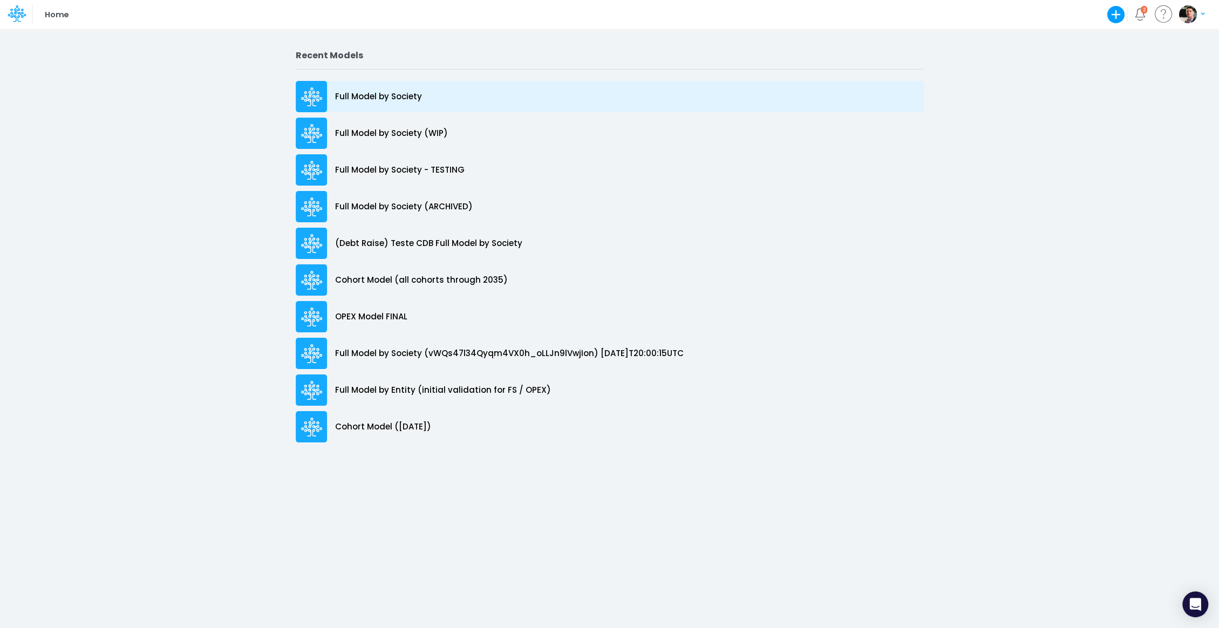
click at [364, 100] on p "Full Model by Society" at bounding box center [378, 97] width 87 height 12
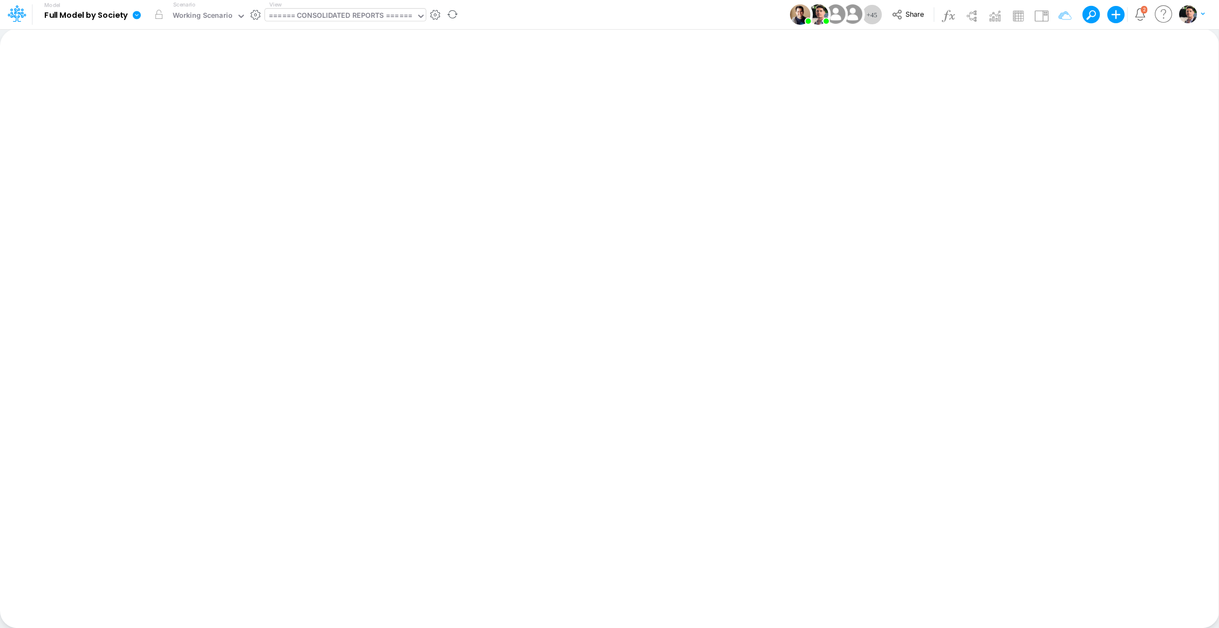
click at [358, 15] on div "====== CONSOLIDATED REPORTS ======" at bounding box center [340, 16] width 143 height 12
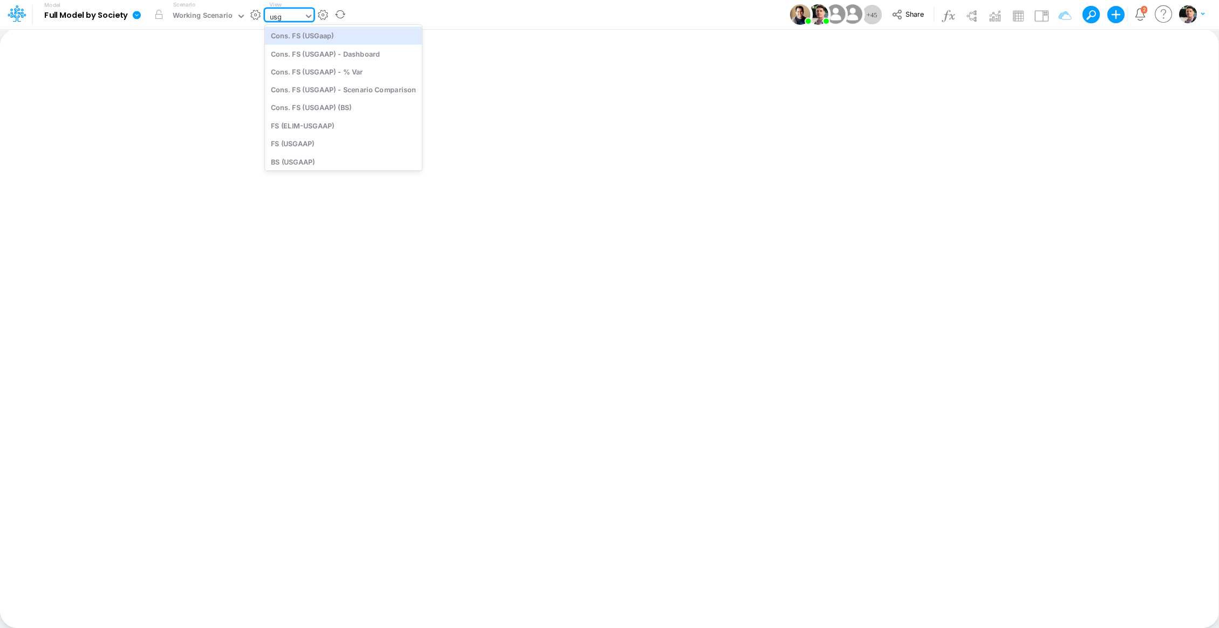
type input "usga"
click at [311, 37] on div "Cons. FS (USGaap)" at bounding box center [343, 35] width 157 height 18
type input "Consolidated FS - USGAAP"
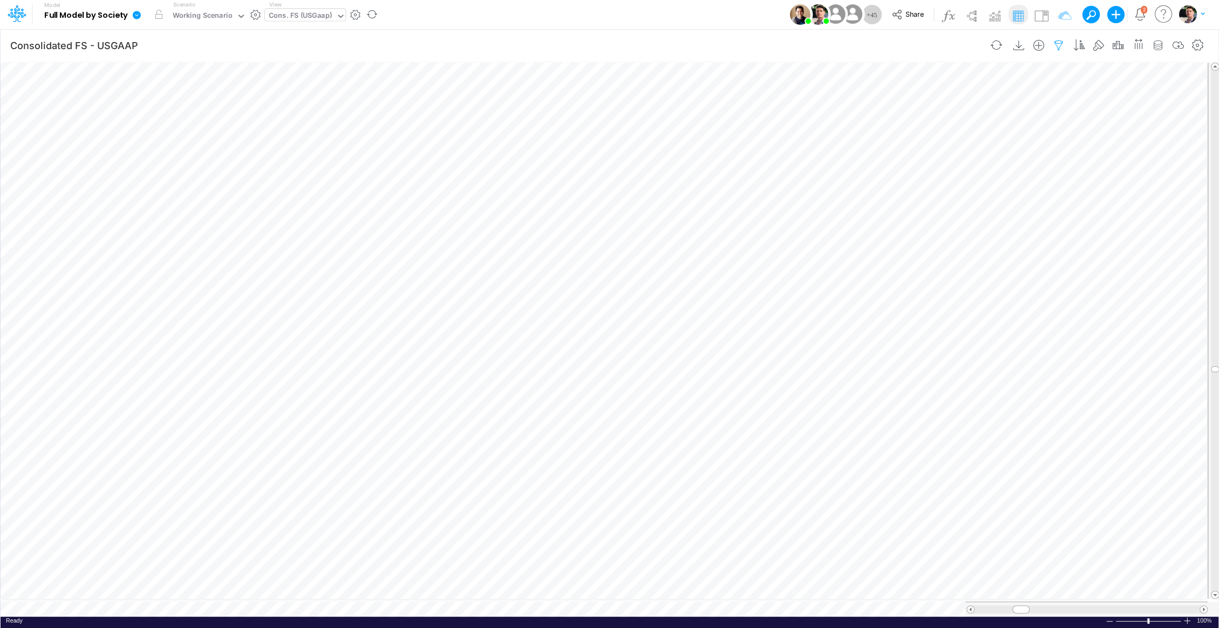
scroll to position [5, 1]
click at [1064, 42] on icon "button" at bounding box center [1058, 45] width 16 height 11
select select "notEqual"
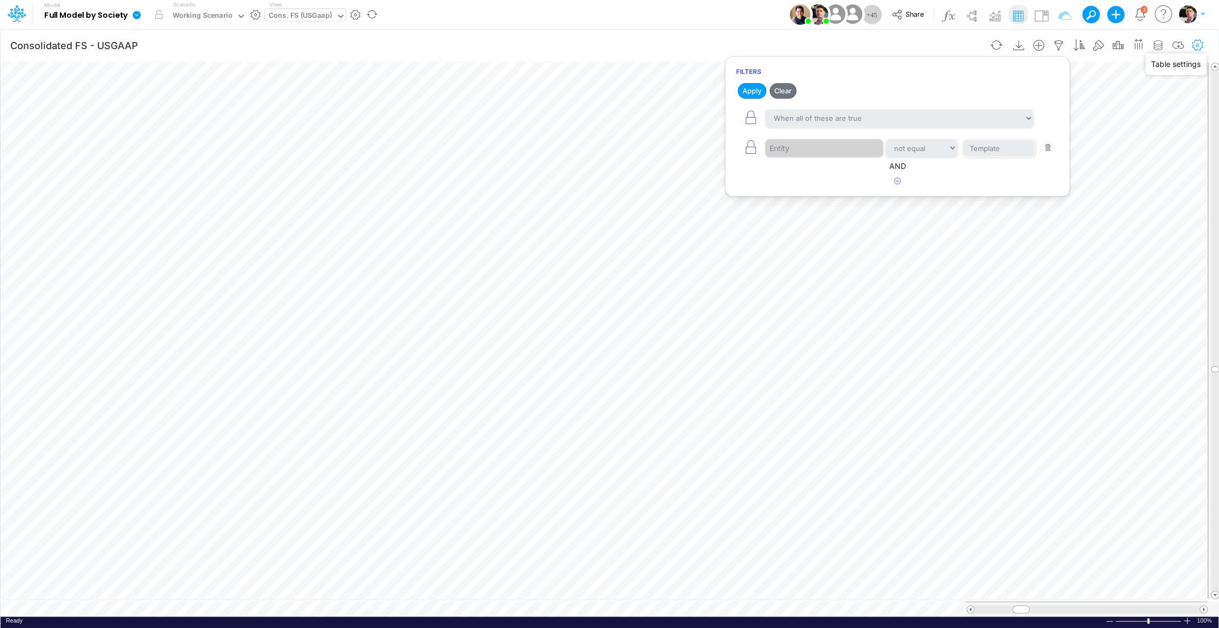
click at [1201, 43] on icon "button" at bounding box center [1197, 45] width 16 height 11
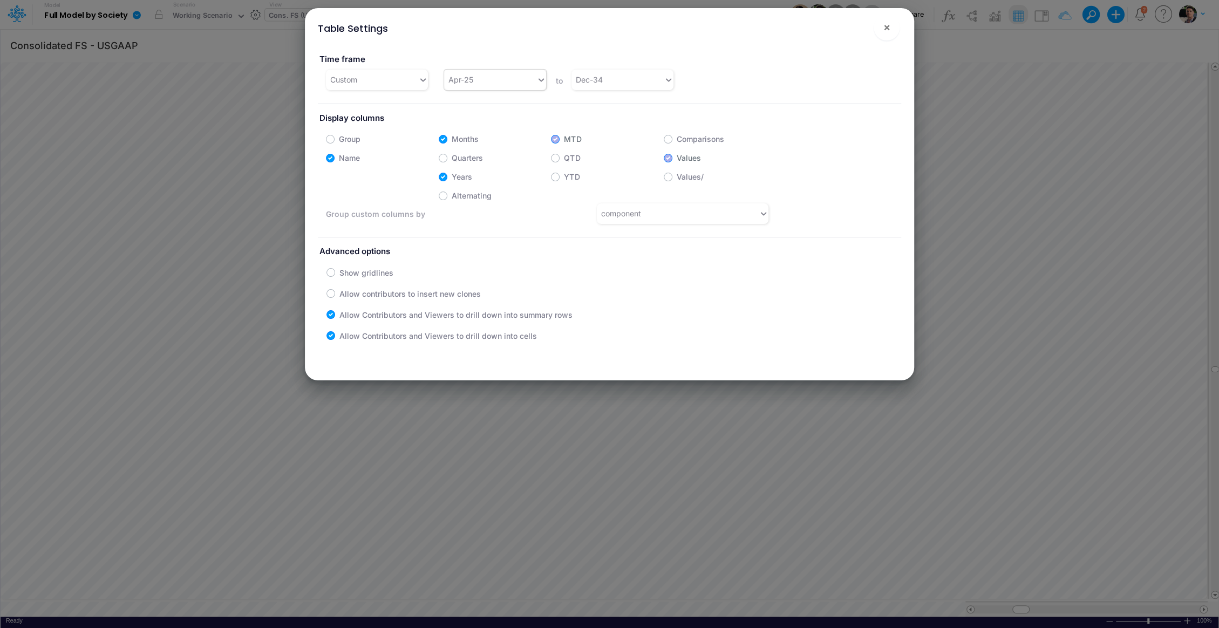
click at [509, 78] on div "Apr-25" at bounding box center [490, 80] width 92 height 18
type input "jan-25"
drag, startPoint x: 459, startPoint y: 103, endPoint x: 545, endPoint y: 105, distance: 86.9
click at [459, 103] on div "Jan-25" at bounding box center [493, 107] width 101 height 20
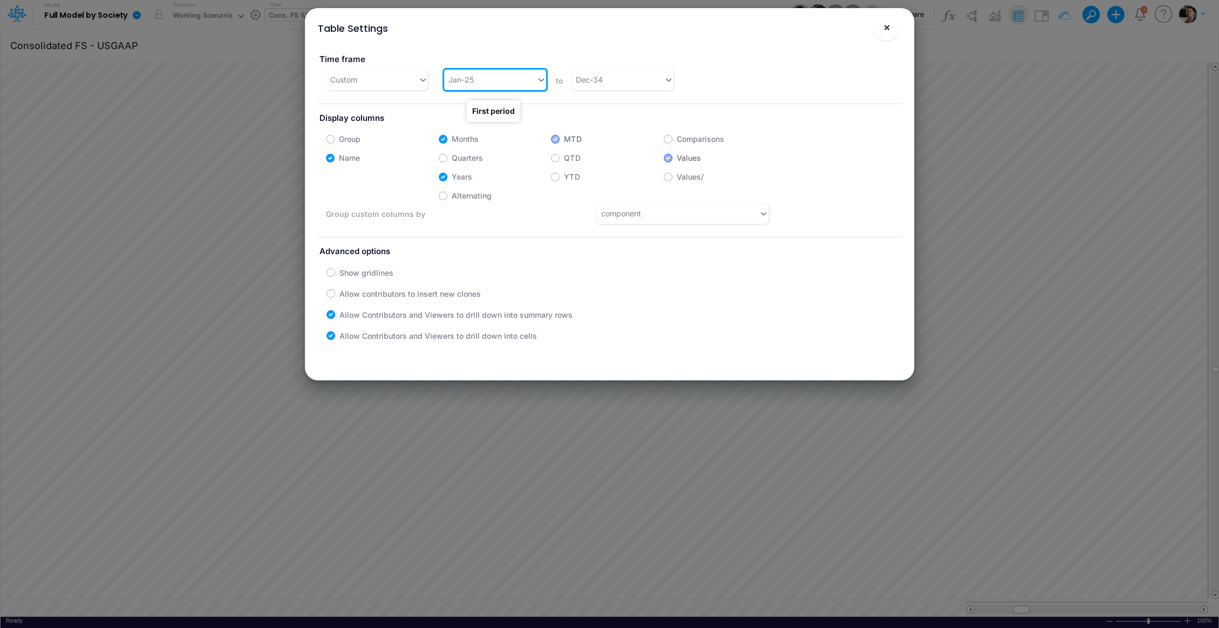
click at [887, 29] on span "×" at bounding box center [886, 26] width 7 height 13
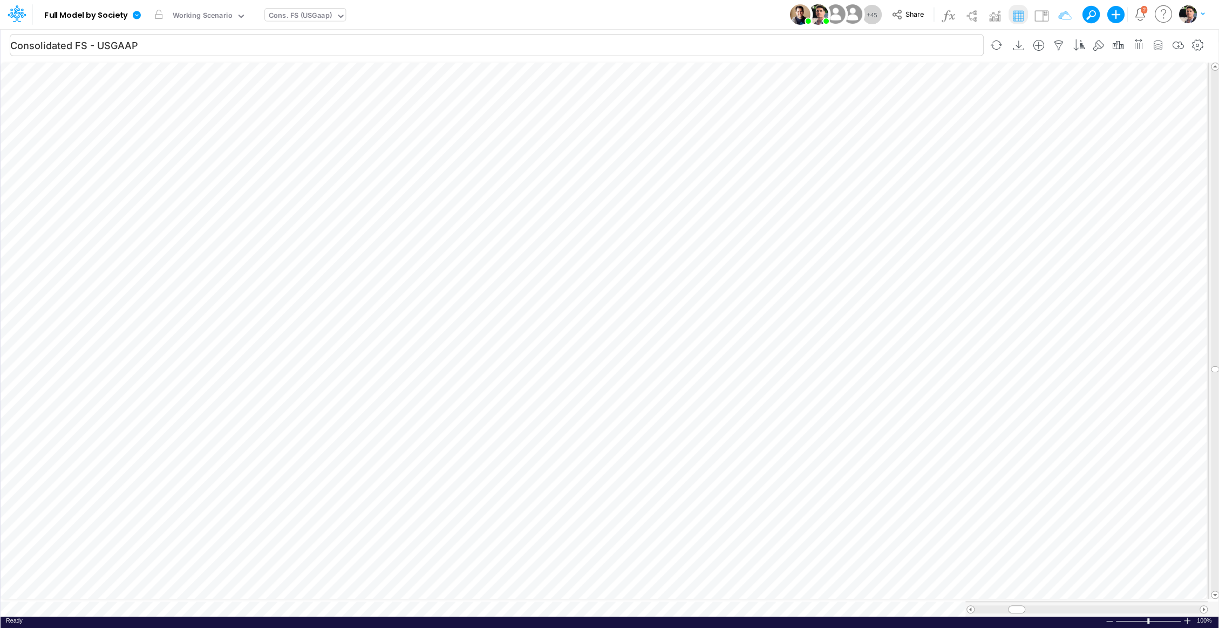
scroll to position [5, 1]
click at [1202, 606] on span at bounding box center [1203, 609] width 7 height 7
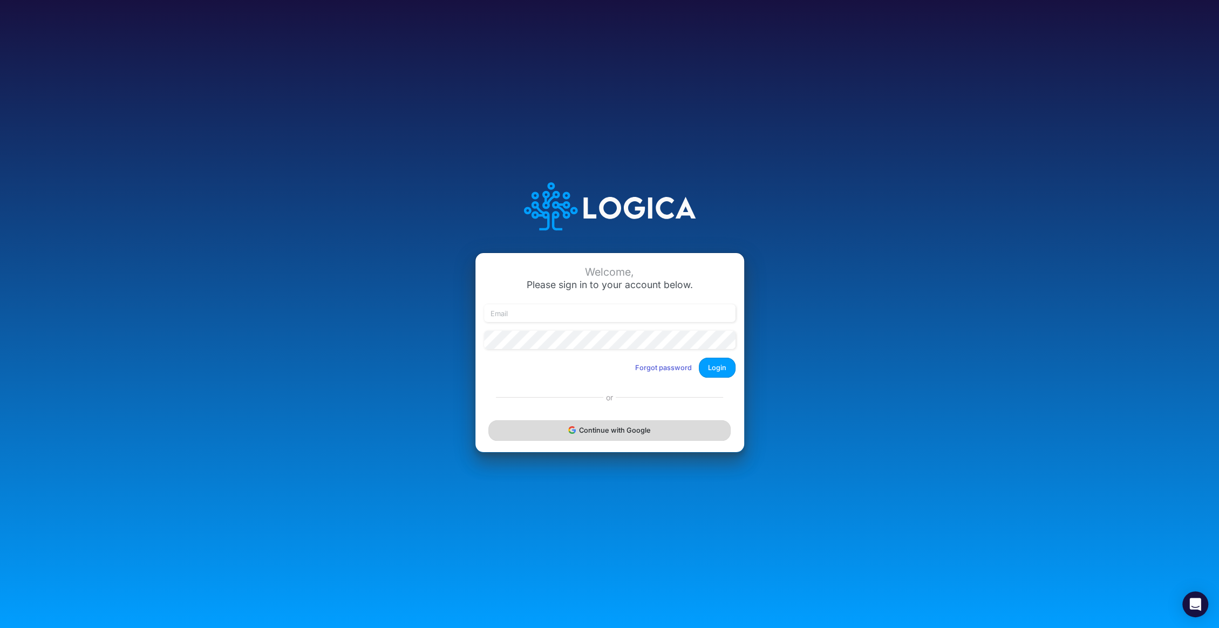
click at [586, 430] on button "Continue with Google" at bounding box center [609, 430] width 242 height 20
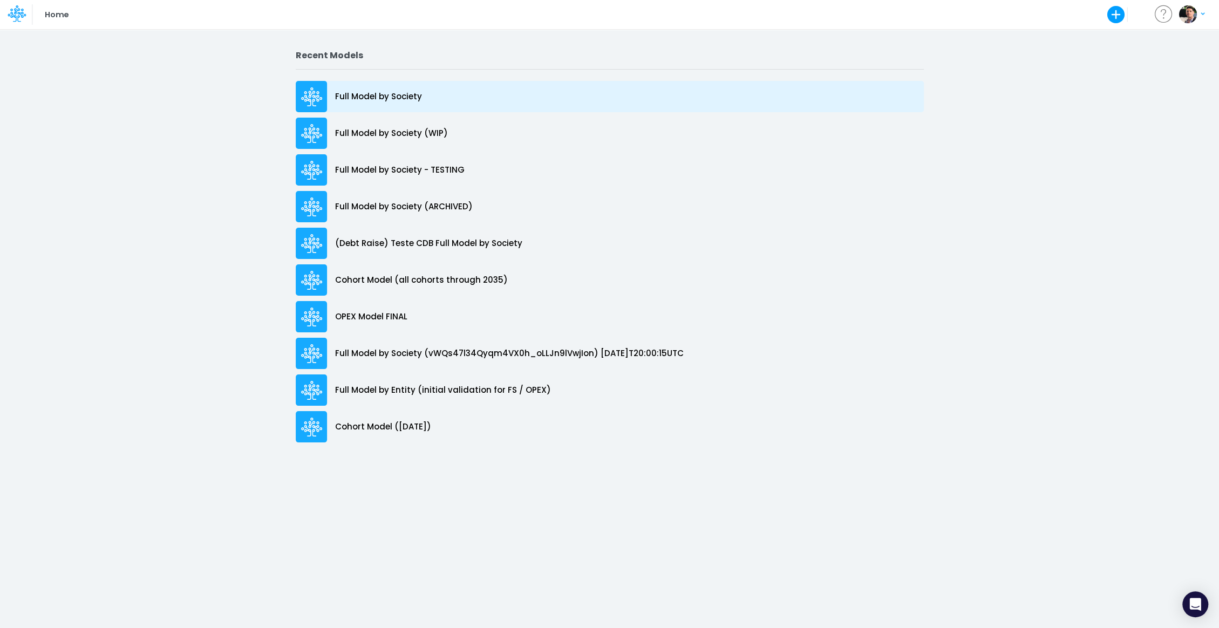
click at [375, 104] on div "Full Model by Society" at bounding box center [610, 96] width 628 height 31
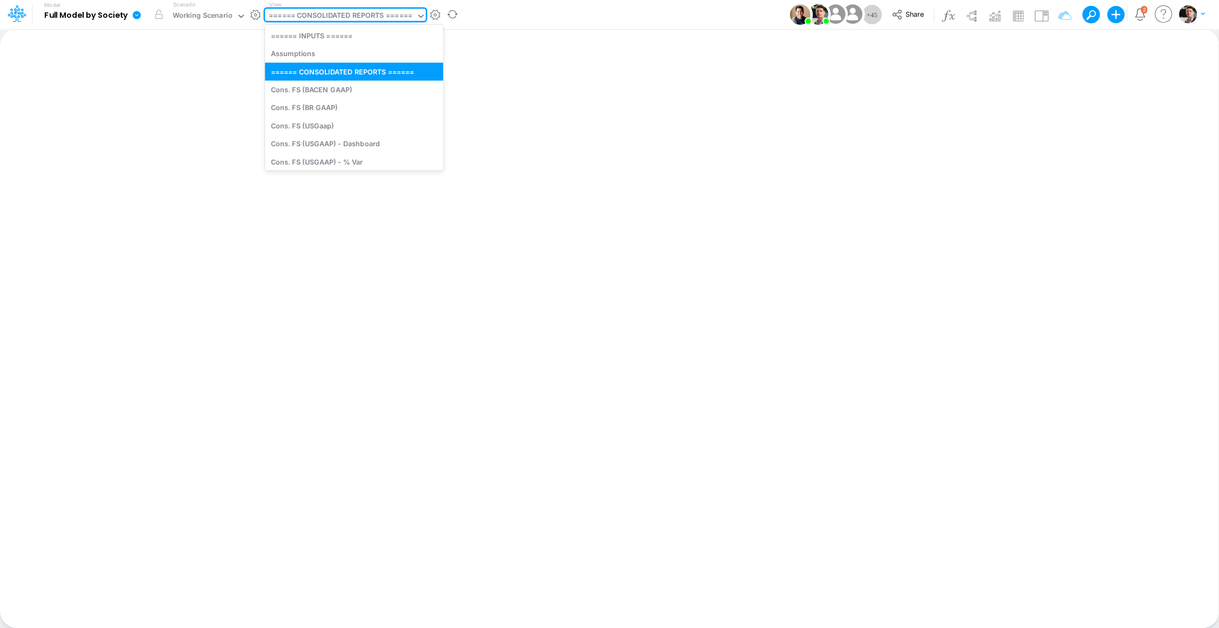
click at [354, 15] on div "====== CONSOLIDATED REPORTS ======" at bounding box center [340, 16] width 143 height 12
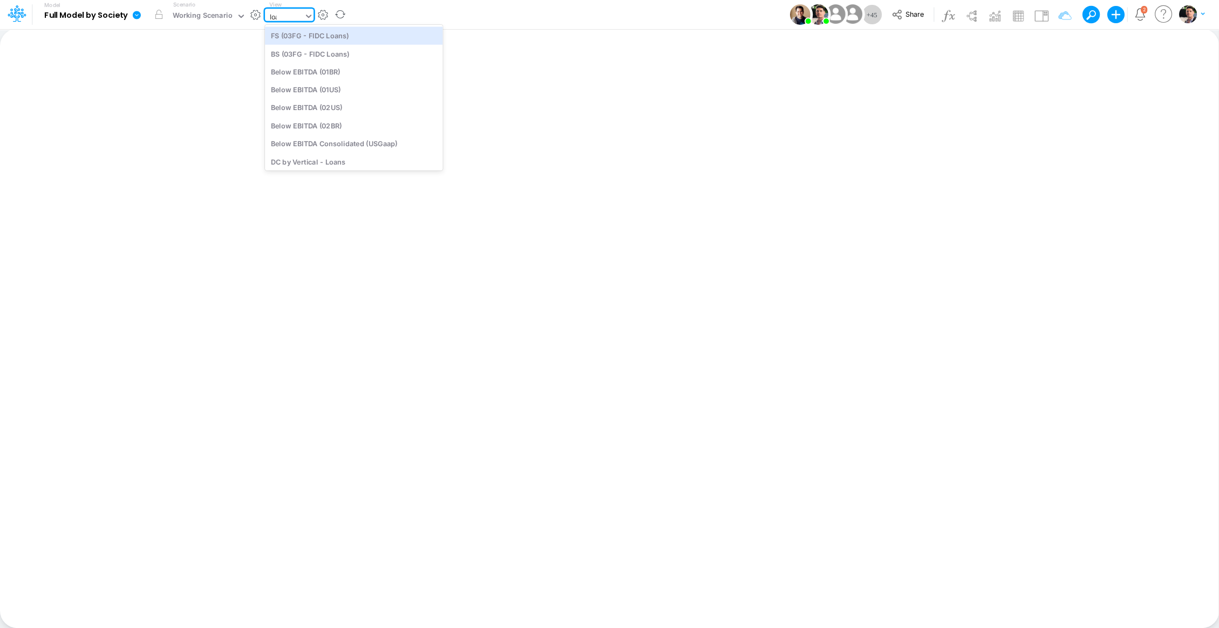
type input "loan"
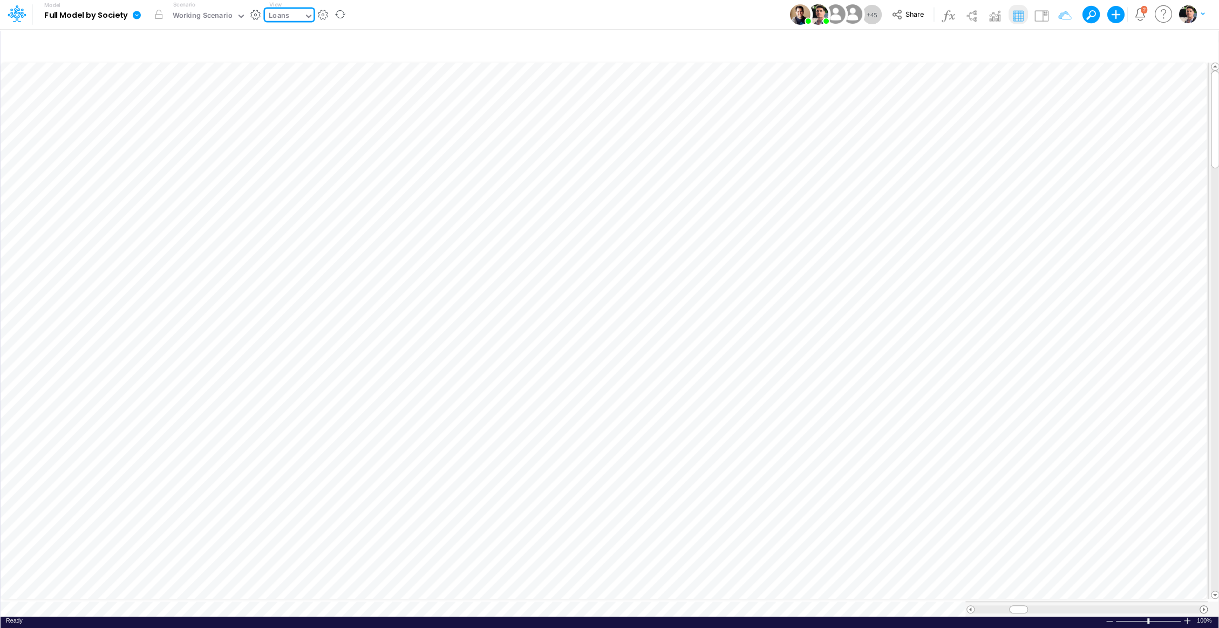
click at [1203, 606] on span at bounding box center [1203, 609] width 7 height 7
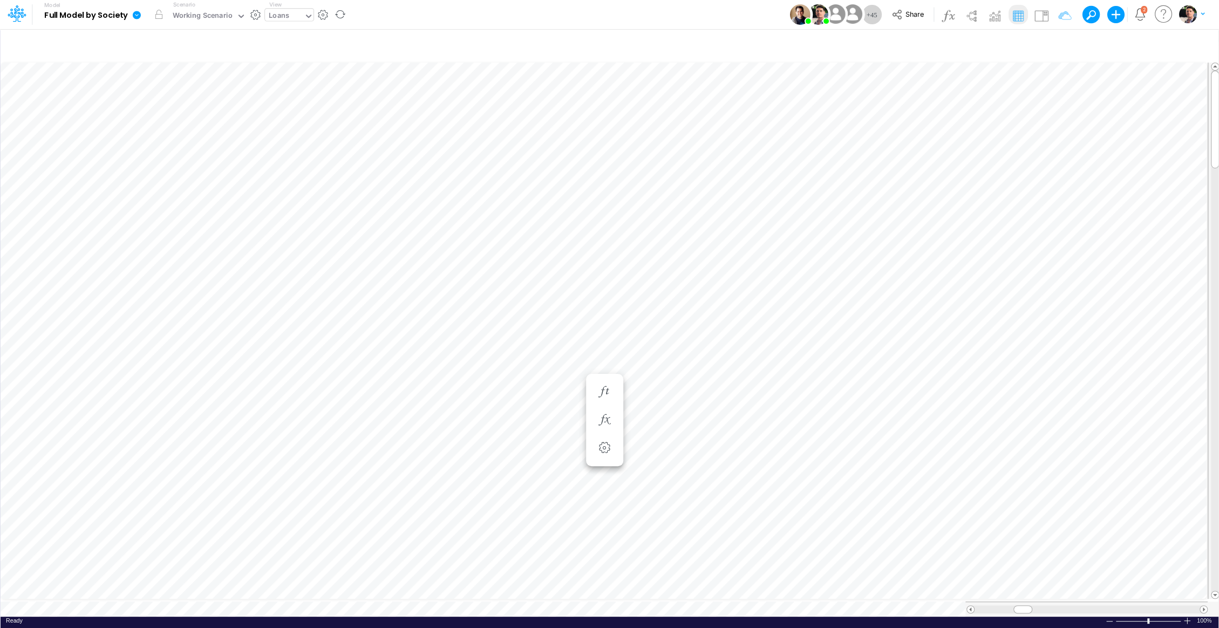
scroll to position [5, 1]
click at [601, 377] on icon "button" at bounding box center [604, 380] width 16 height 11
click at [606, 462] on icon "button" at bounding box center [604, 456] width 16 height 11
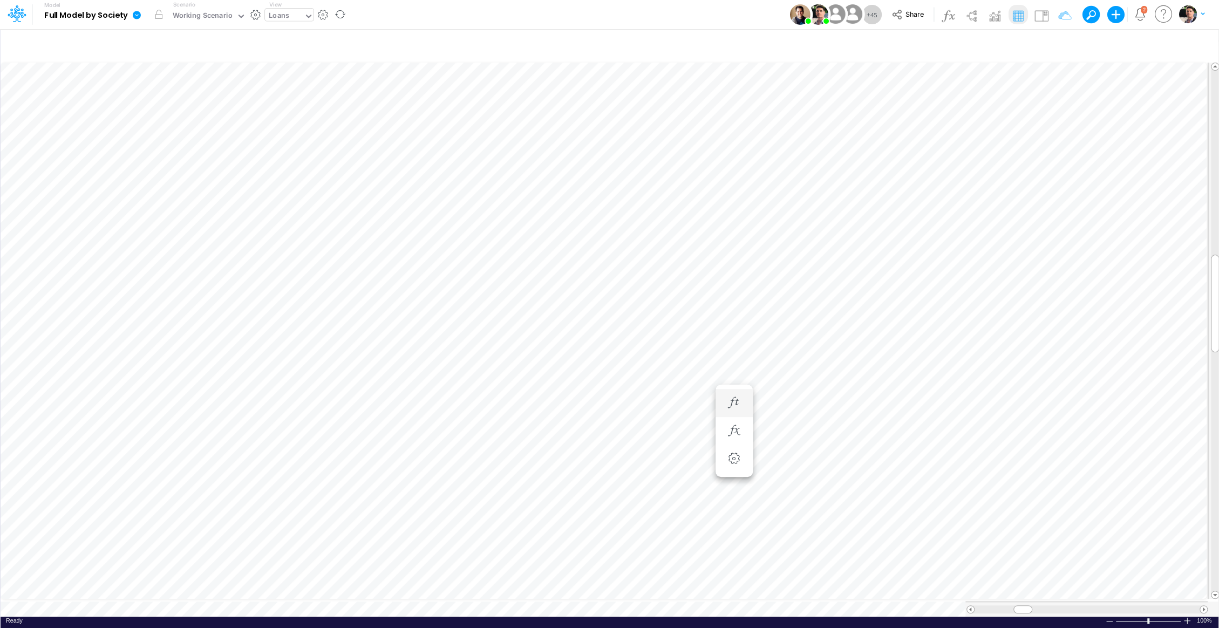
scroll to position [5, 1]
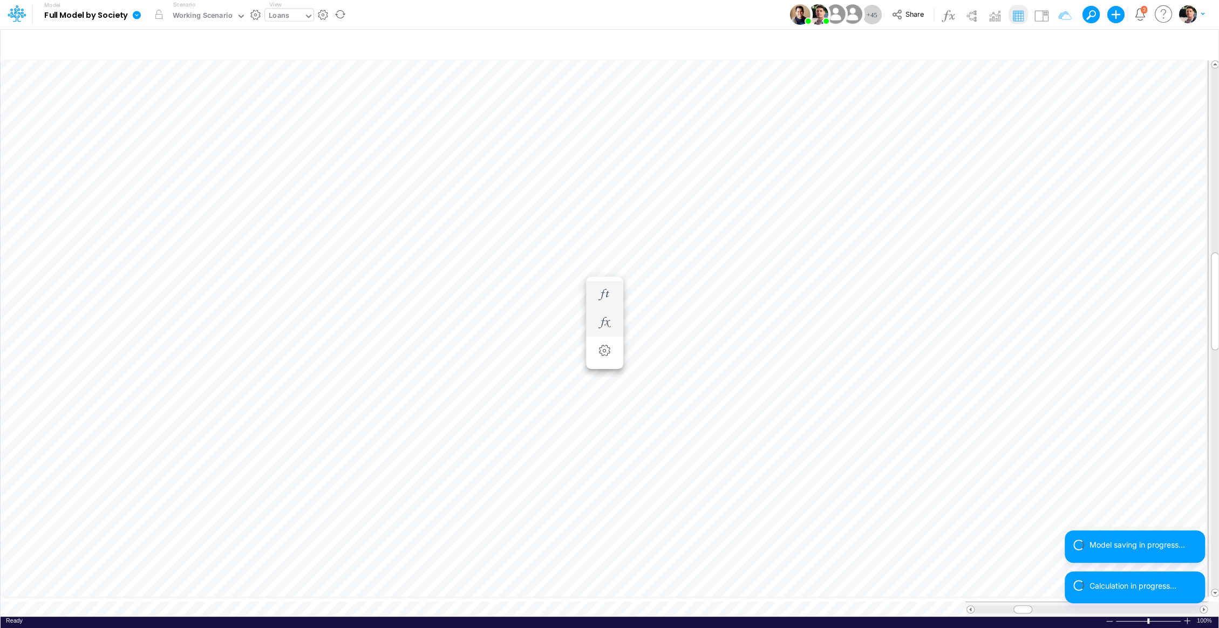
scroll to position [5, 1]
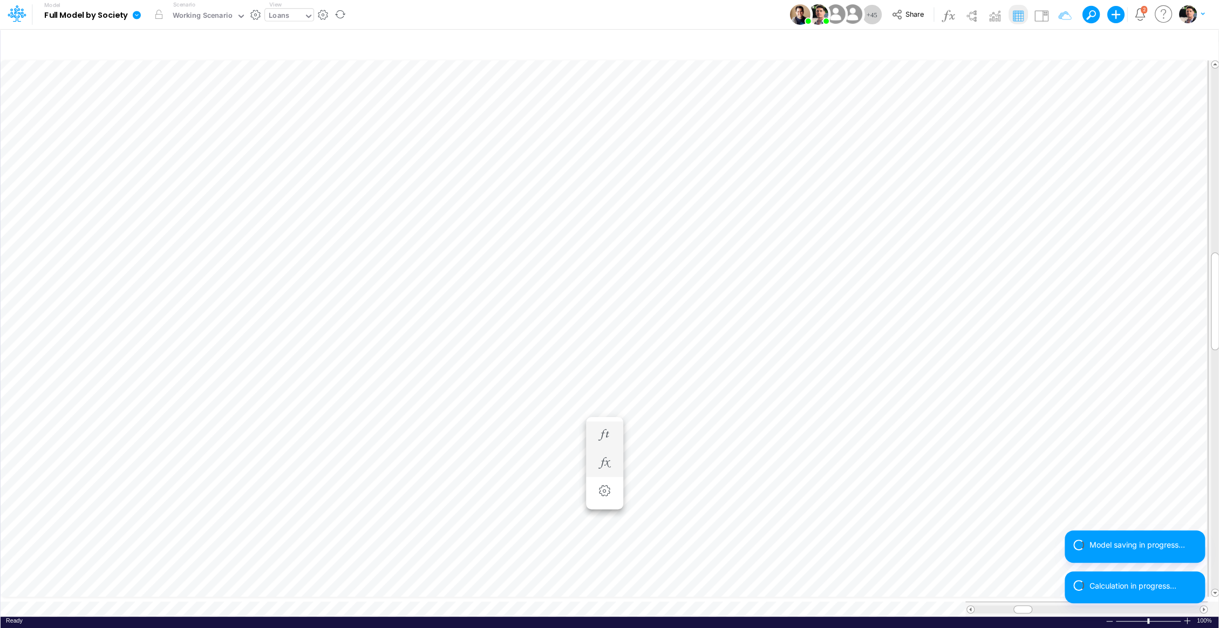
scroll to position [5, 1]
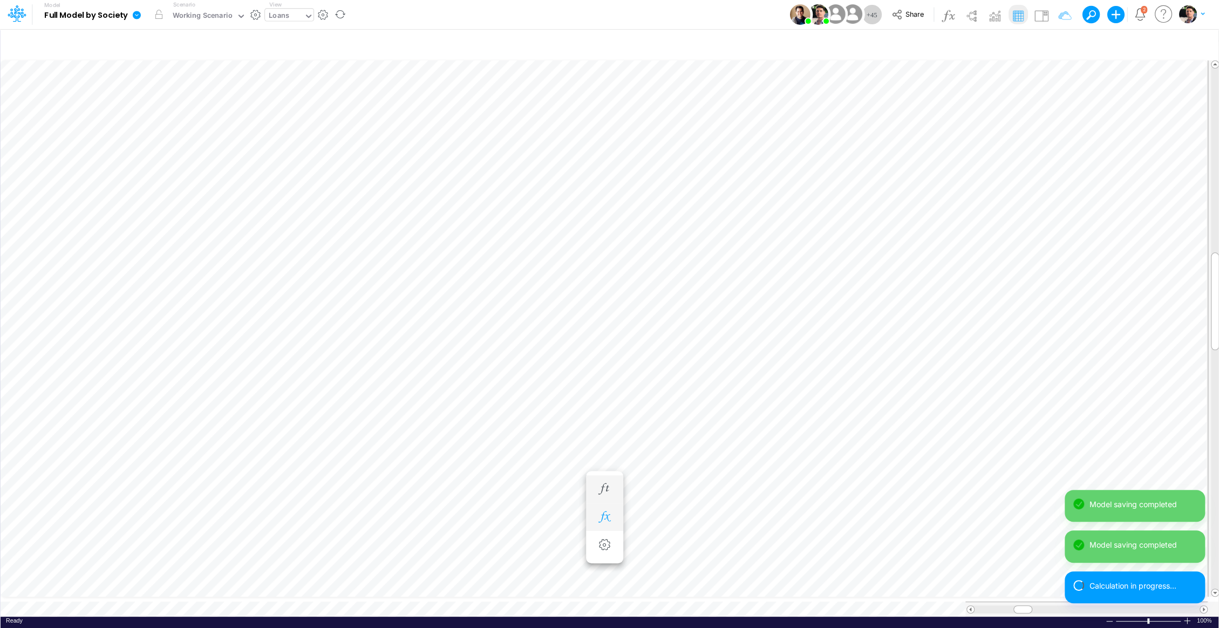
scroll to position [5, 1]
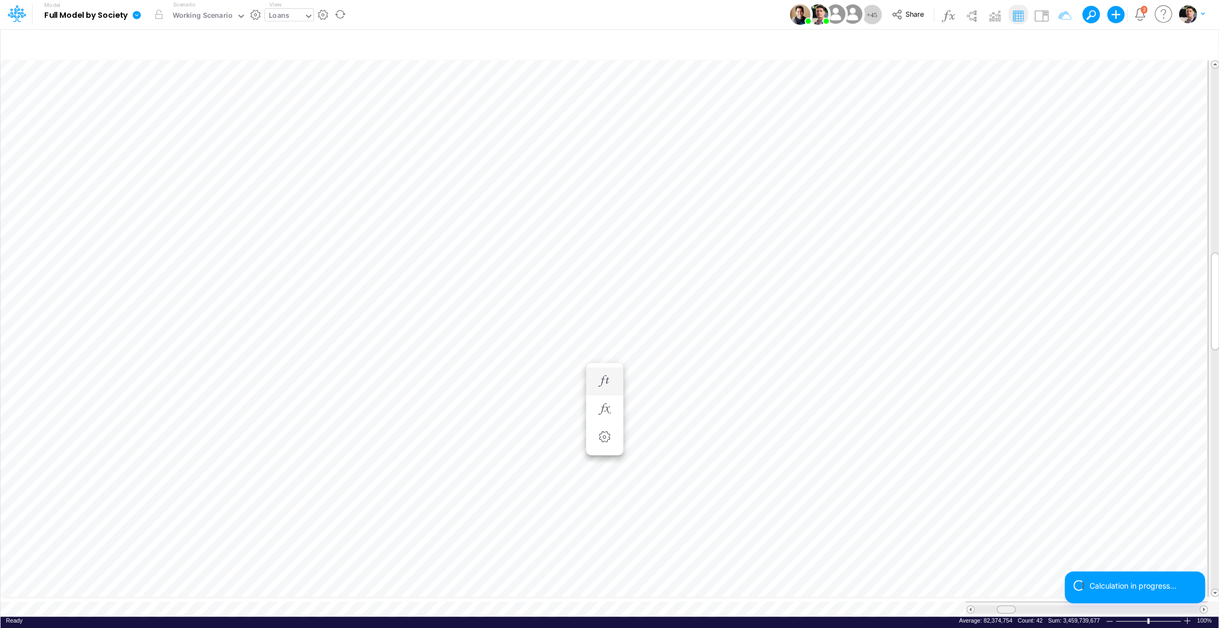
drag, startPoint x: 1023, startPoint y: 604, endPoint x: 1007, endPoint y: 600, distance: 17.3
click at [1007, 606] on span at bounding box center [1005, 609] width 7 height 7
click at [1203, 604] on div "Calculation in progress..." at bounding box center [1134, 591] width 140 height 41
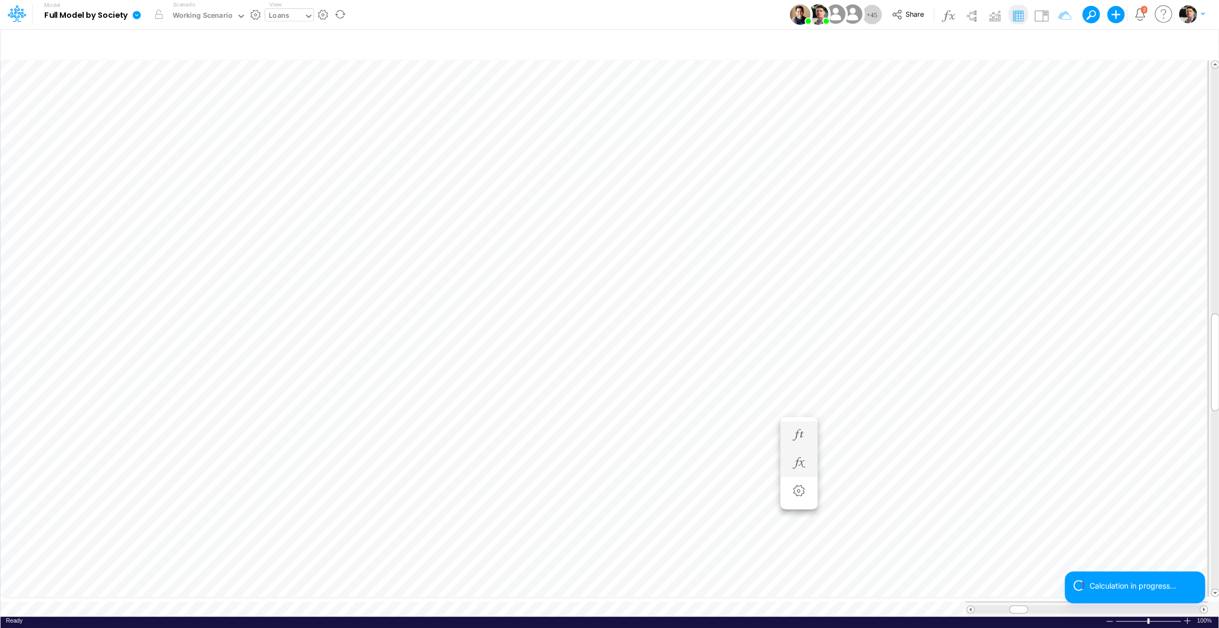
scroll to position [5, 1]
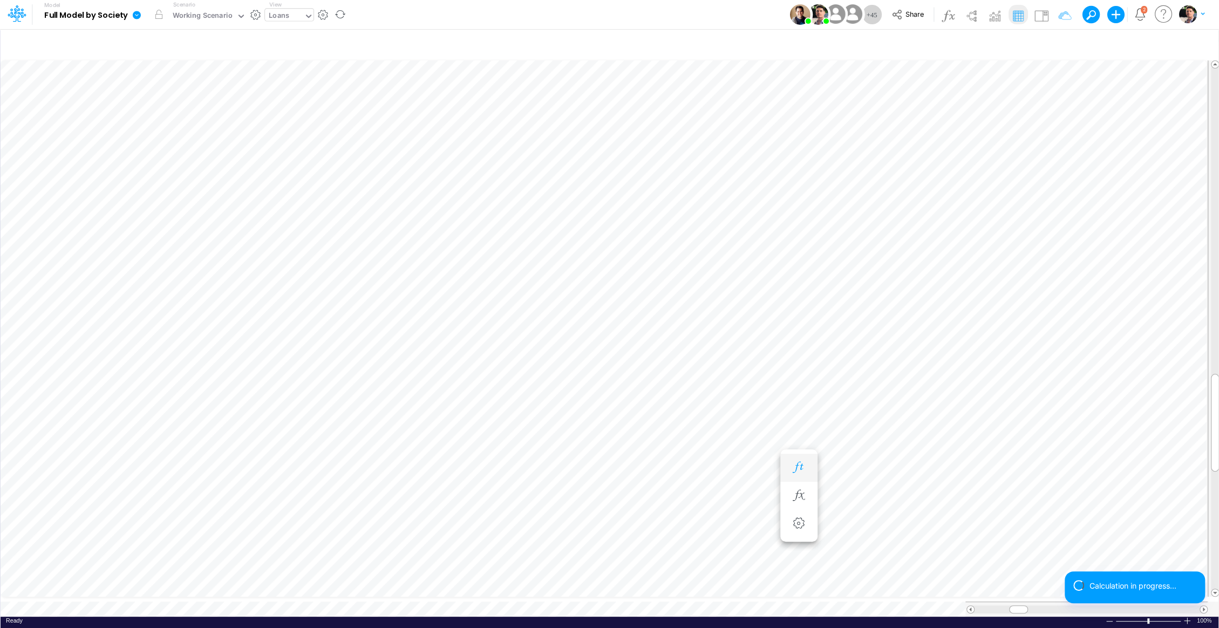
click at [795, 463] on icon "button" at bounding box center [798, 467] width 16 height 11
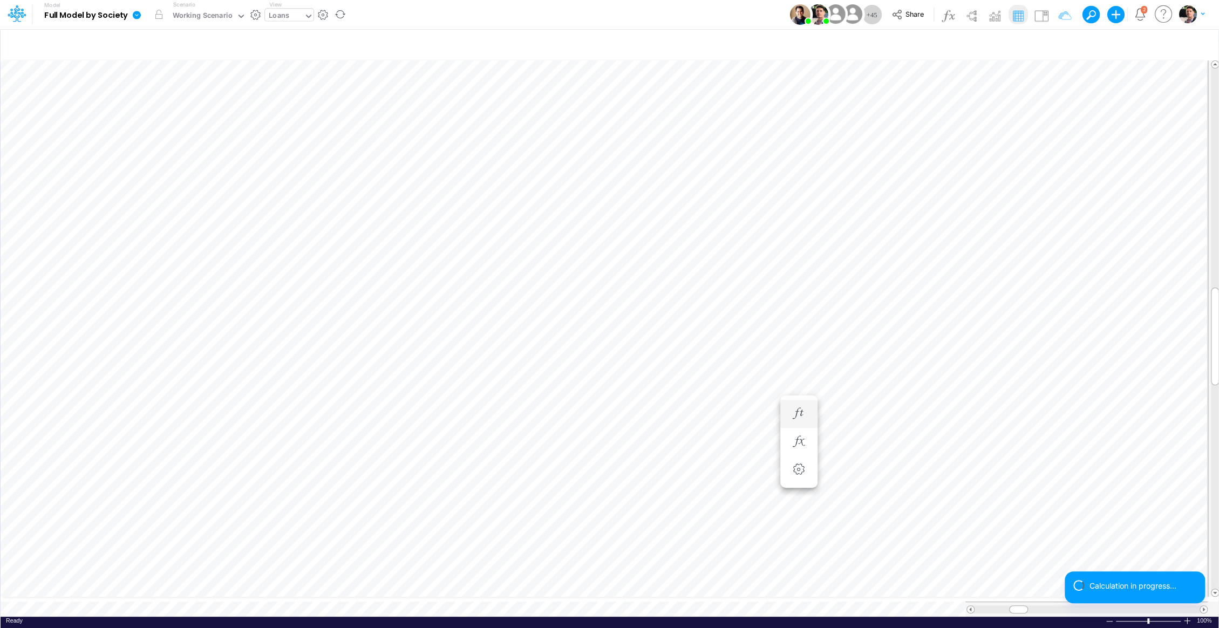
scroll to position [5, 1]
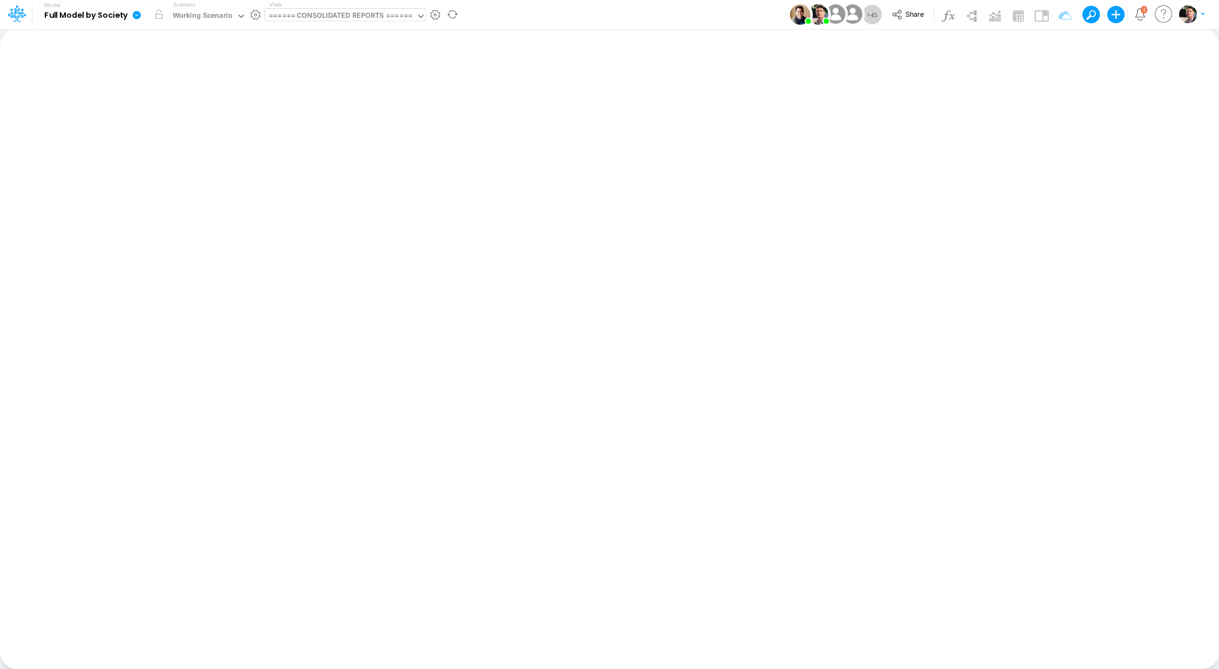
click at [318, 14] on div "====== CONSOLIDATED REPORTS ======" at bounding box center [340, 16] width 143 height 12
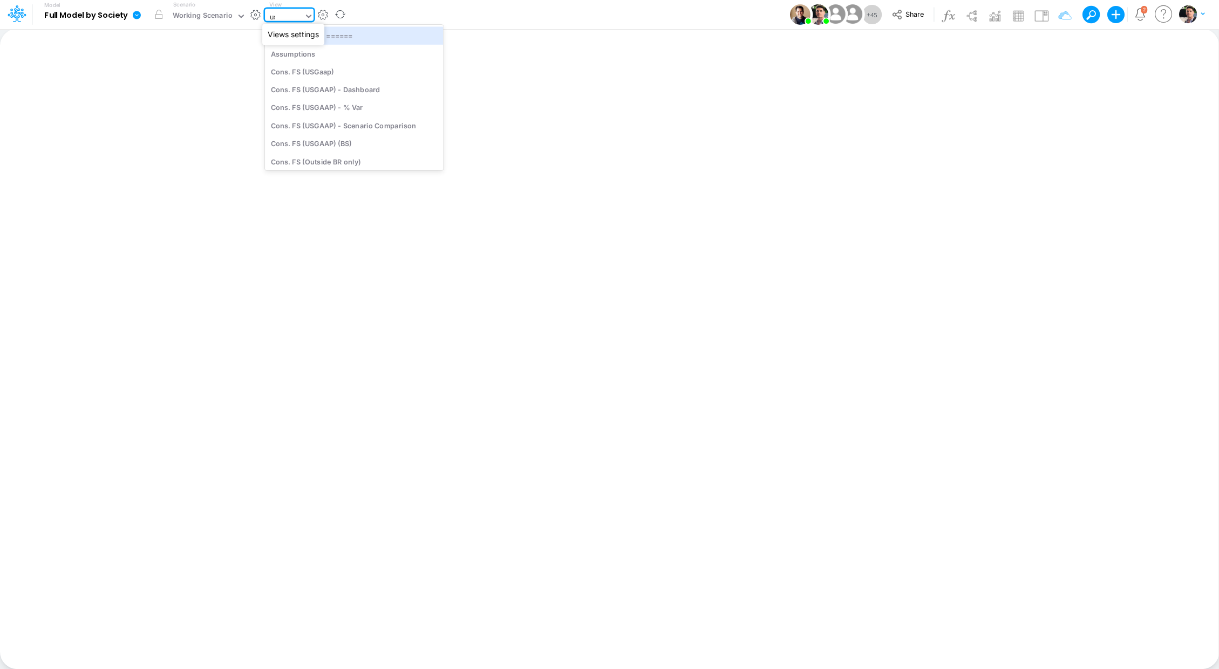
type input "usg"
click at [334, 41] on div "Cons. FS (USGaap)" at bounding box center [343, 35] width 157 height 18
type input "Consolidated FS - USGAAP"
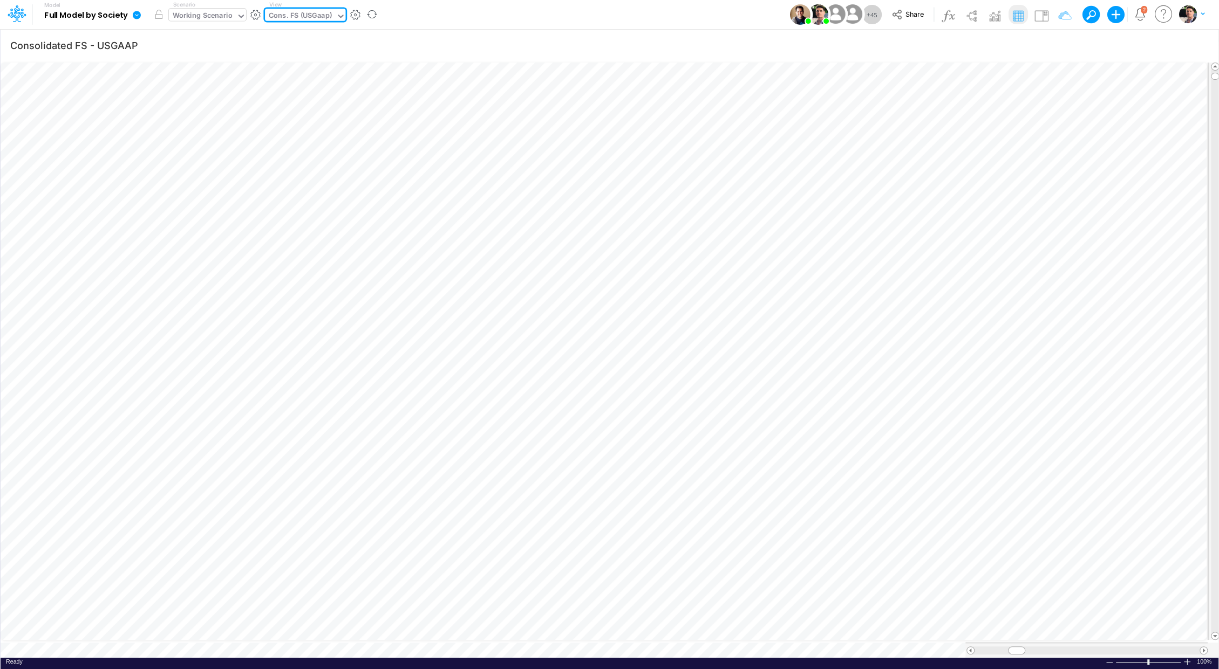
click at [192, 14] on div "Working Scenario" at bounding box center [203, 16] width 60 height 12
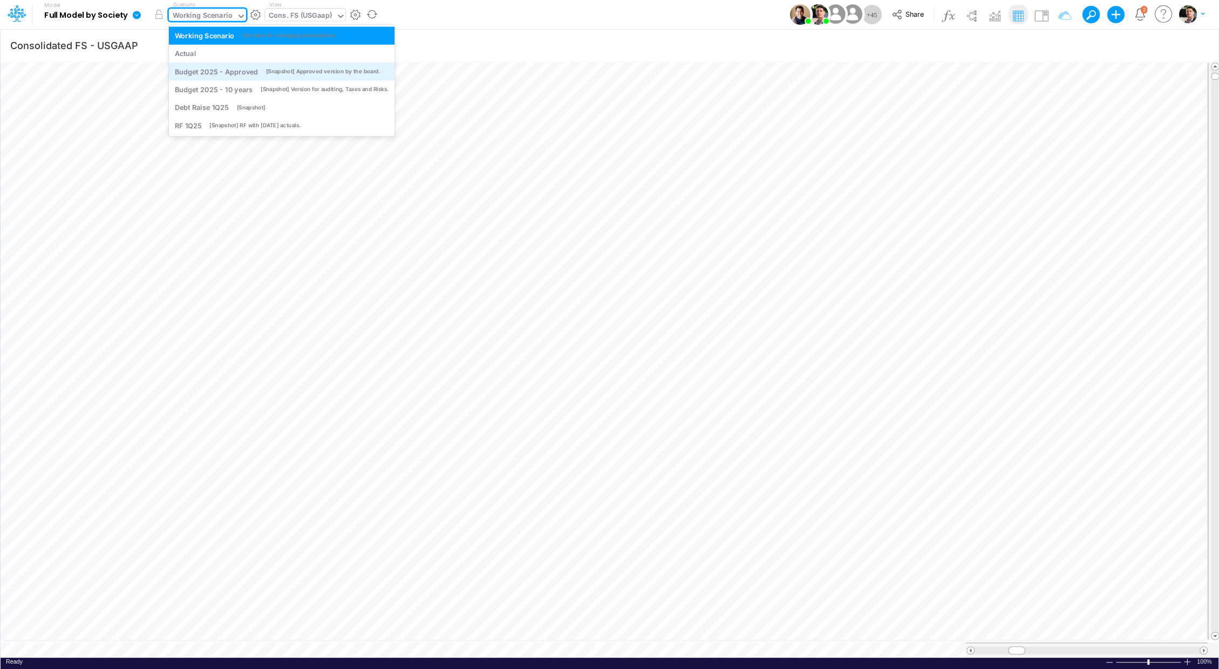
click at [221, 71] on div "Budget 2025 - Approved" at bounding box center [217, 71] width 84 height 10
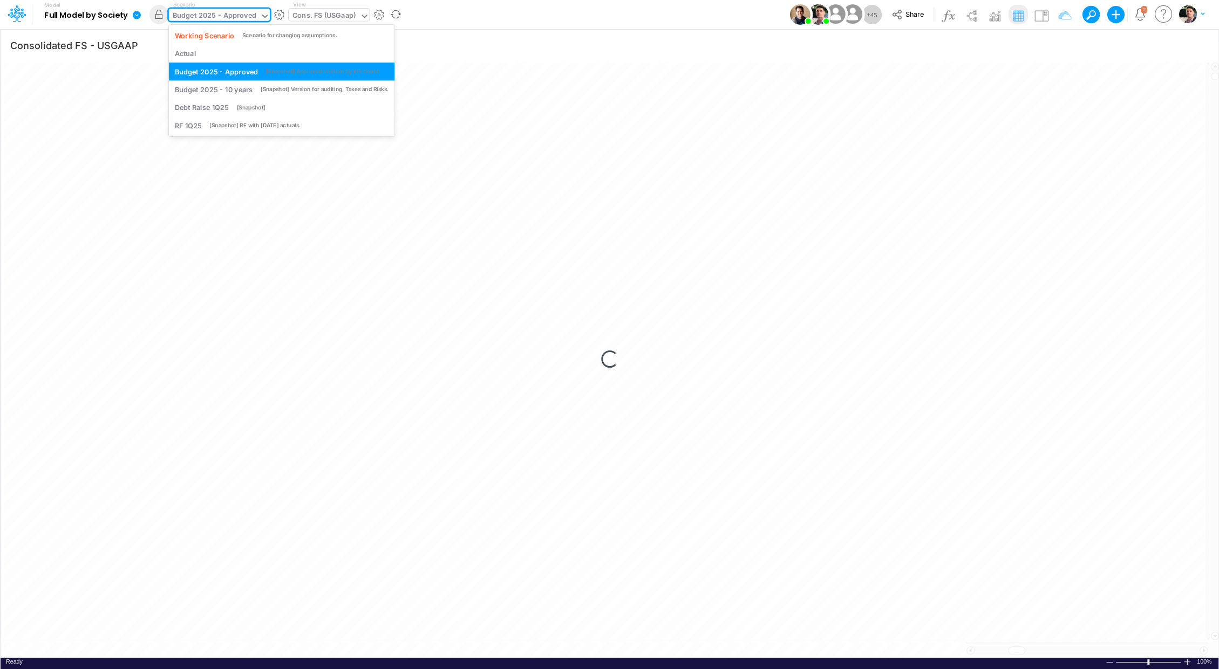
click at [248, 15] on div "Budget 2025 - Approved" at bounding box center [215, 16] width 84 height 12
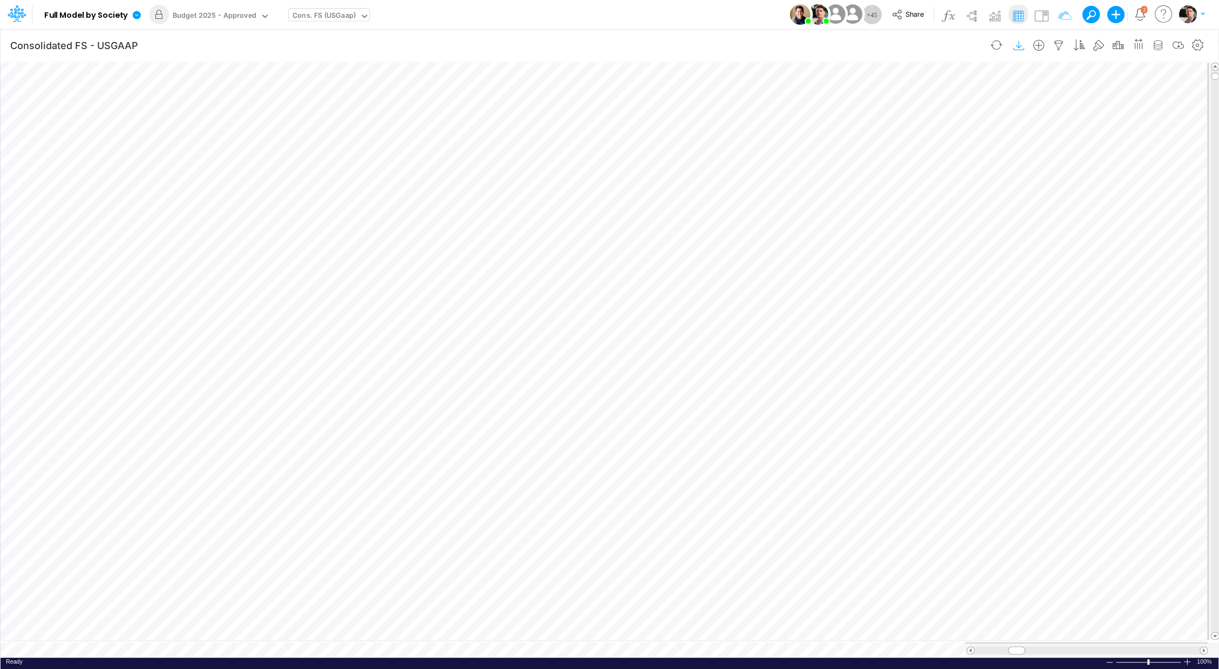
scroll to position [5, 1]
click at [1192, 46] on icon "button" at bounding box center [1197, 45] width 16 height 11
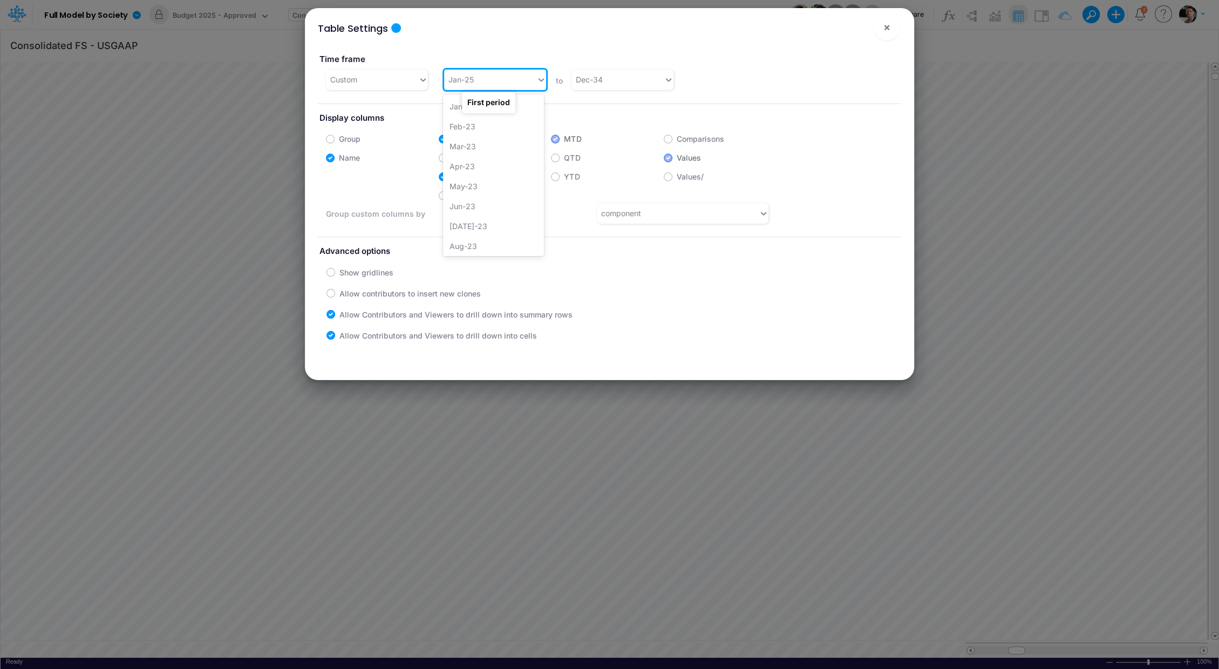
click at [501, 79] on div "Jan-25" at bounding box center [490, 80] width 92 height 18
click at [503, 180] on div "Jan-24" at bounding box center [493, 187] width 101 height 20
click at [891, 30] on button "×" at bounding box center [886, 28] width 26 height 26
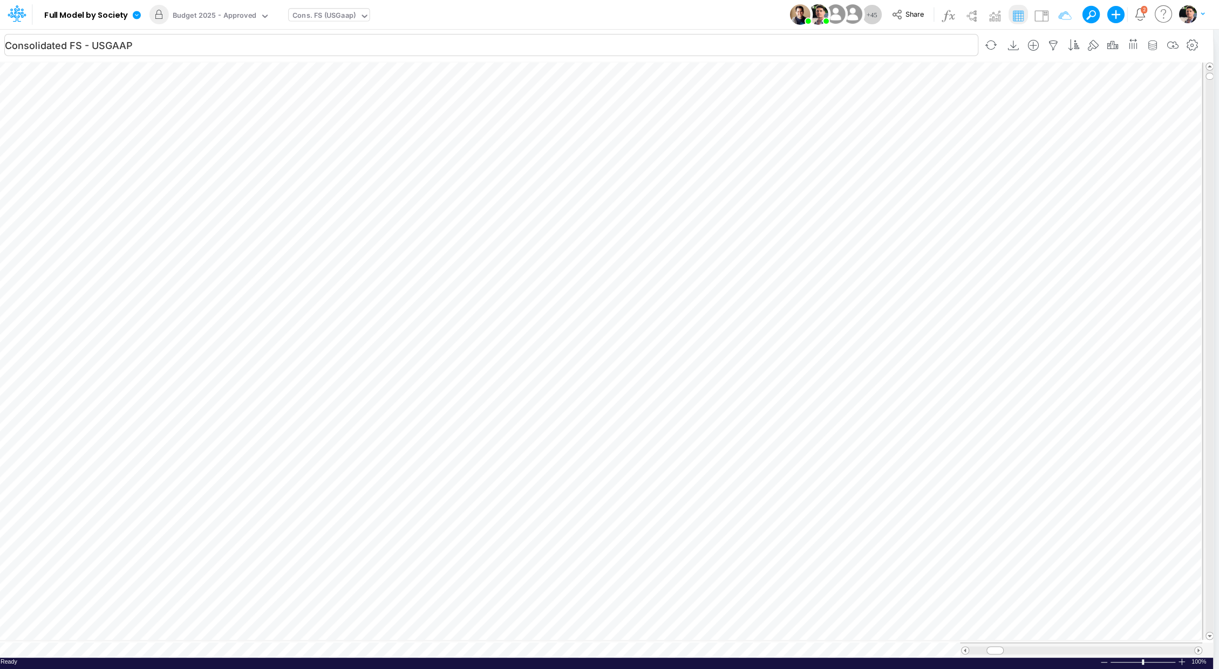
scroll to position [5, 1]
click at [236, 15] on div "Budget 2025 - Approved" at bounding box center [215, 16] width 84 height 12
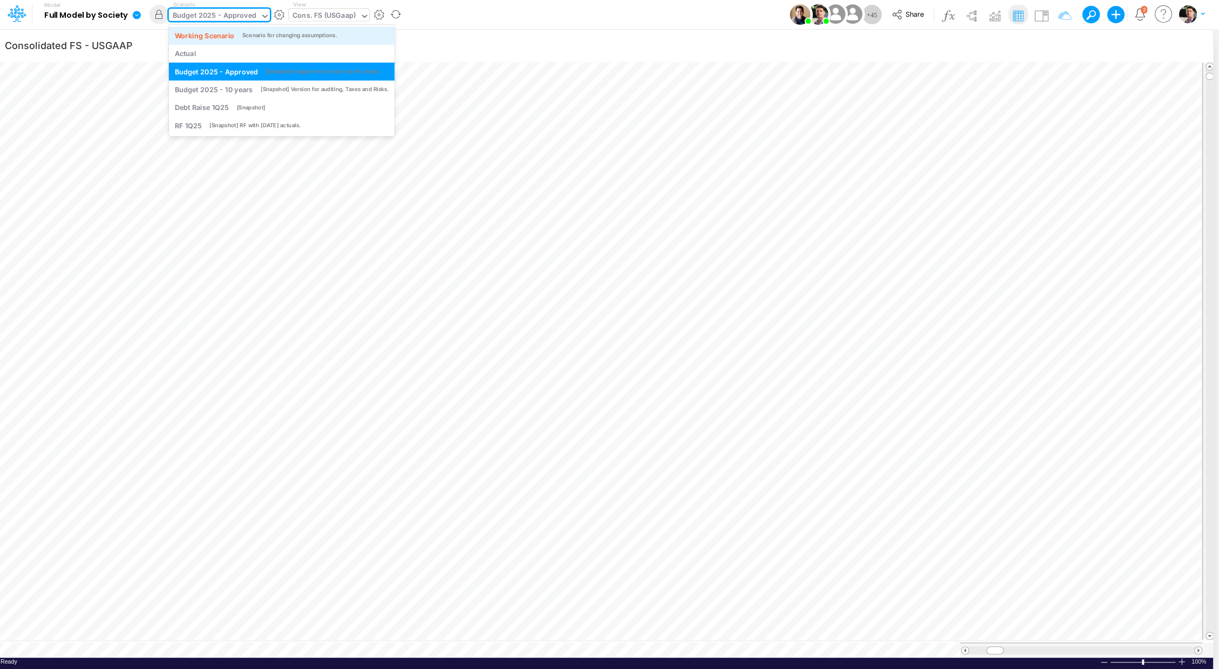
click at [255, 41] on div "Working Scenario Scenario for changing assumptions." at bounding box center [281, 35] width 225 height 18
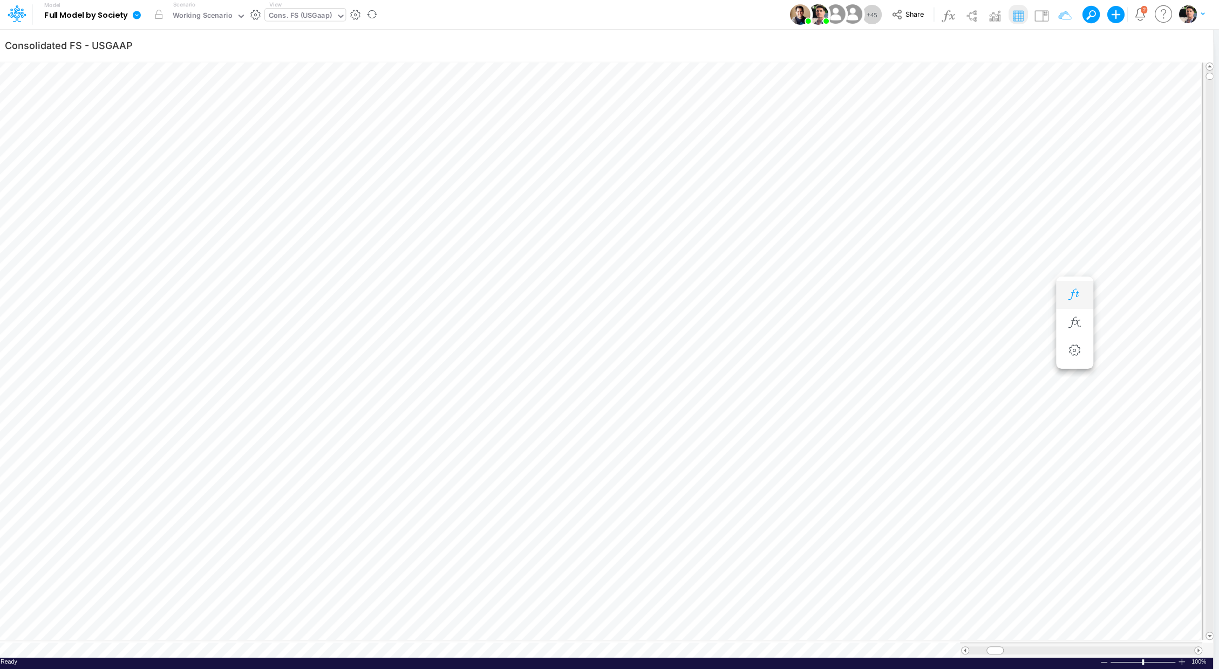
click at [1066, 298] on button "button" at bounding box center [1074, 295] width 20 height 22
click at [1198, 627] on span at bounding box center [1197, 650] width 7 height 7
click at [1197, 627] on span at bounding box center [1197, 650] width 7 height 7
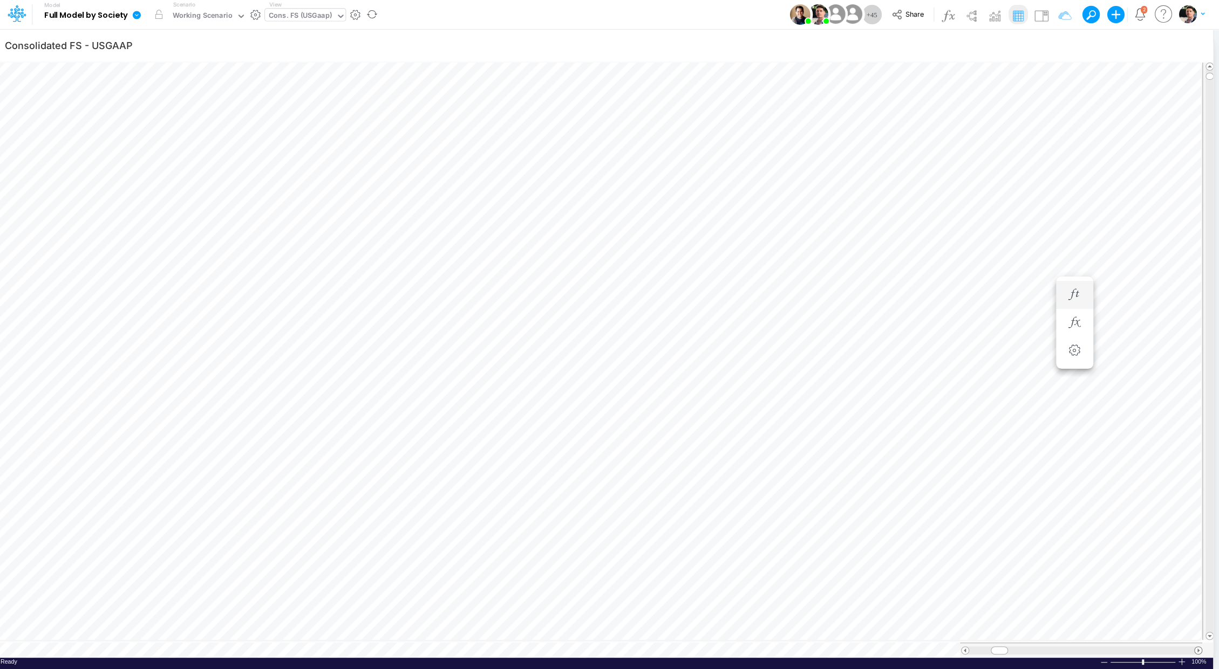
click at [1197, 627] on span at bounding box center [1197, 650] width 7 height 7
click at [320, 19] on div "Cons. FS (USGaap)" at bounding box center [300, 16] width 63 height 12
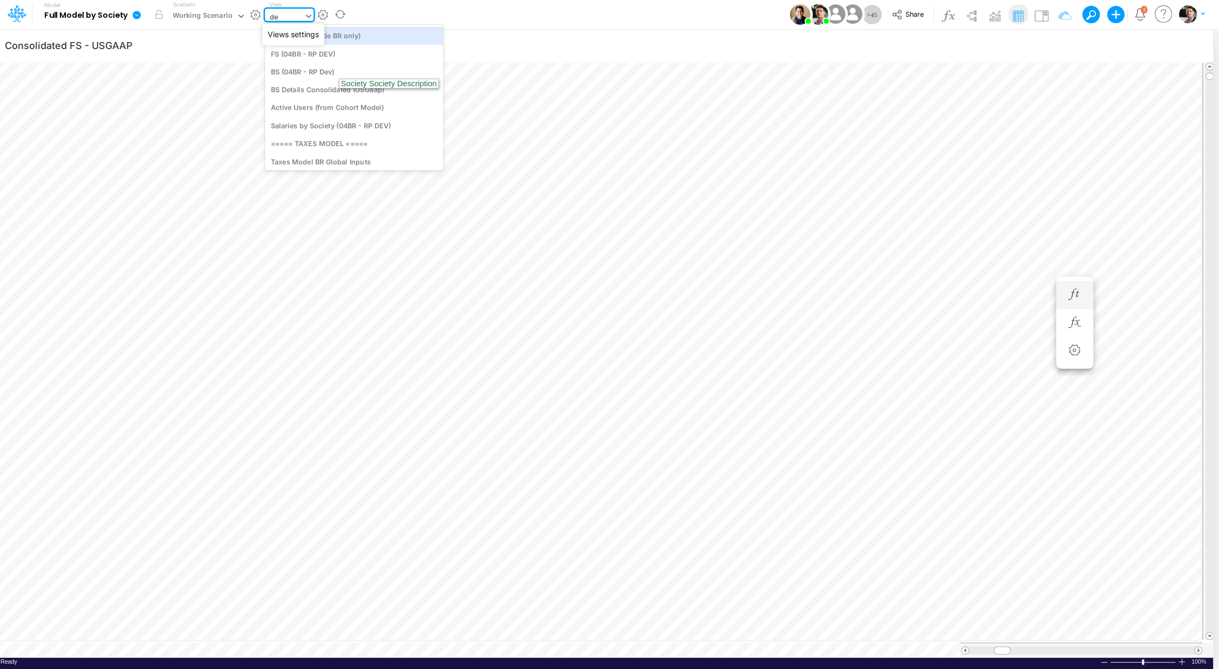
type input "deb"
click at [341, 30] on div "Debt Schedules - Loans" at bounding box center [338, 35] width 146 height 18
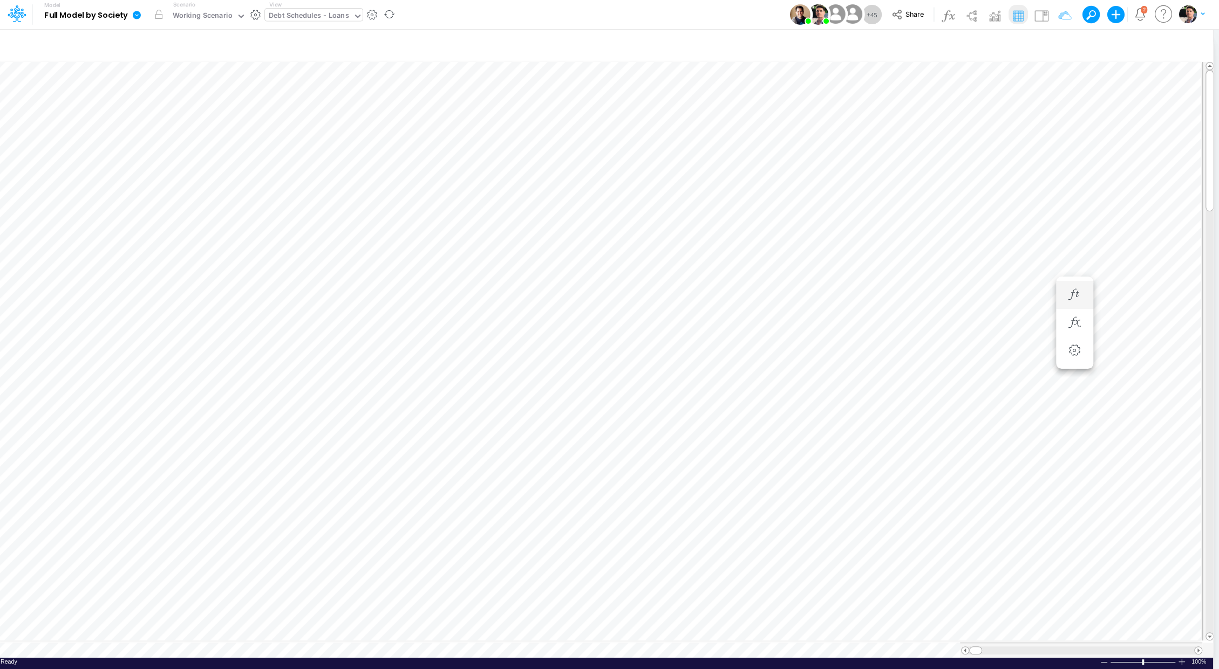
scroll to position [5, 1]
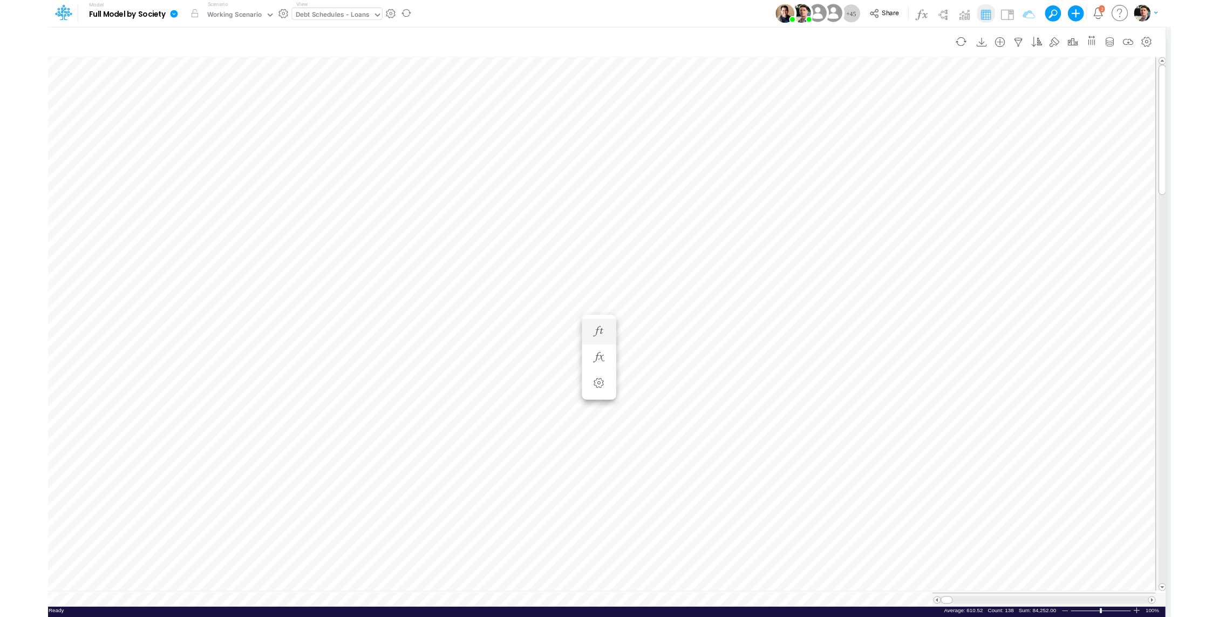
scroll to position [5, 0]
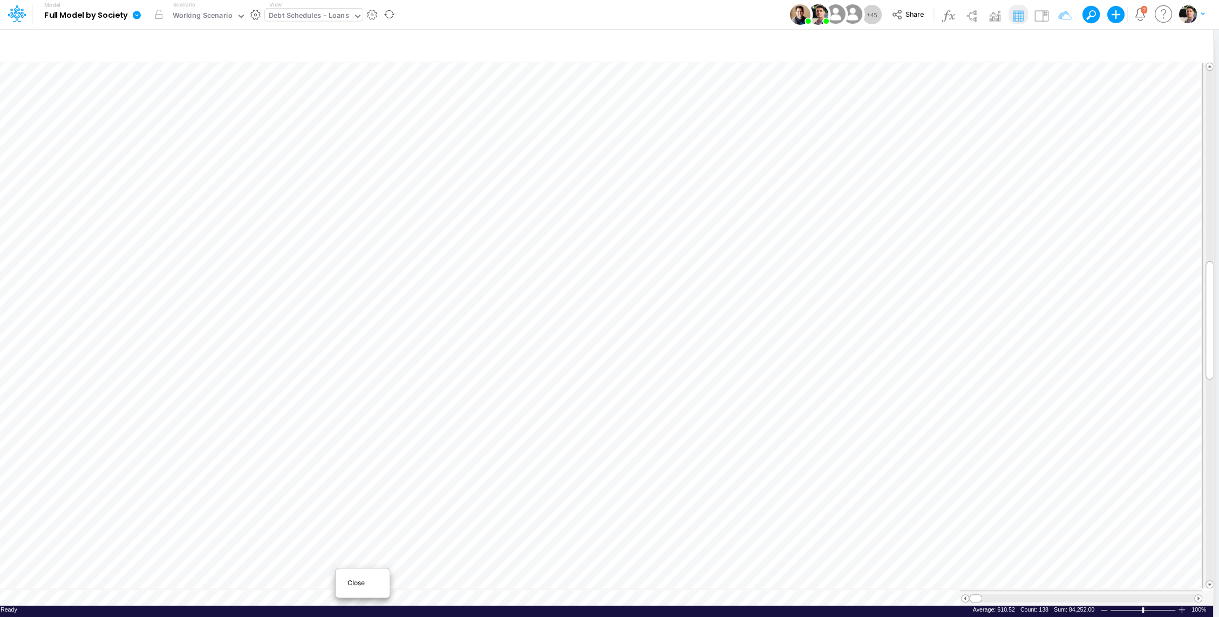
click at [352, 584] on span "Close" at bounding box center [362, 583] width 30 height 10
type input "Consolidated FS - USGAAP"
click at [253, 584] on span "Close" at bounding box center [267, 582] width 30 height 10
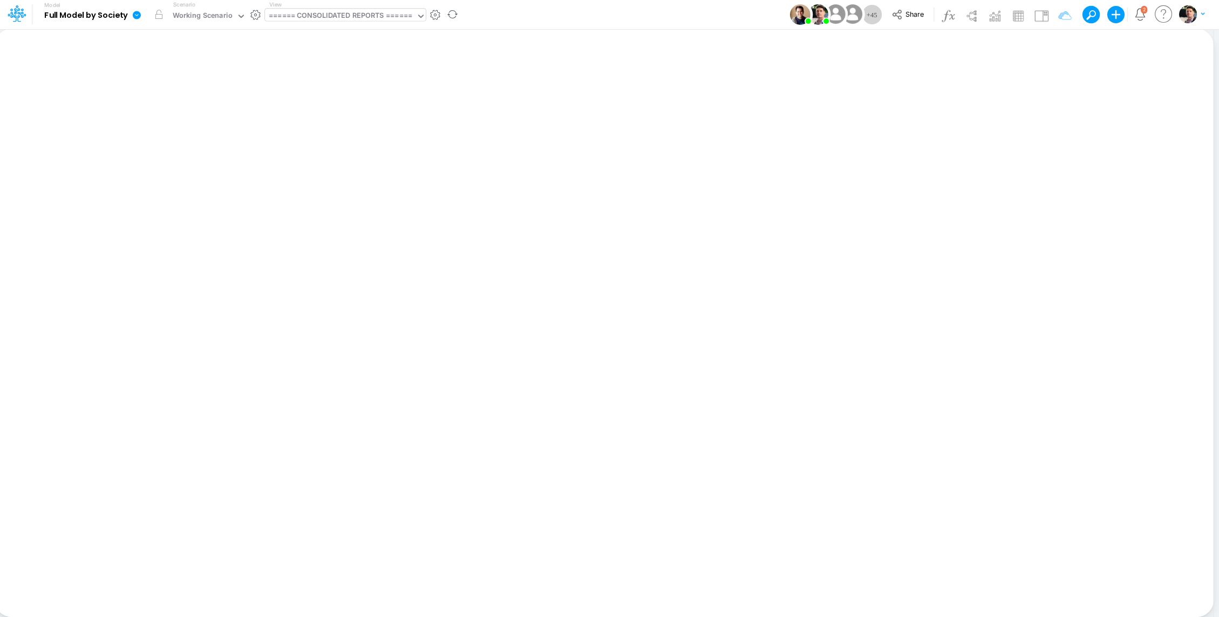
click at [361, 15] on div "====== CONSOLIDATED REPORTS ======" at bounding box center [340, 16] width 143 height 12
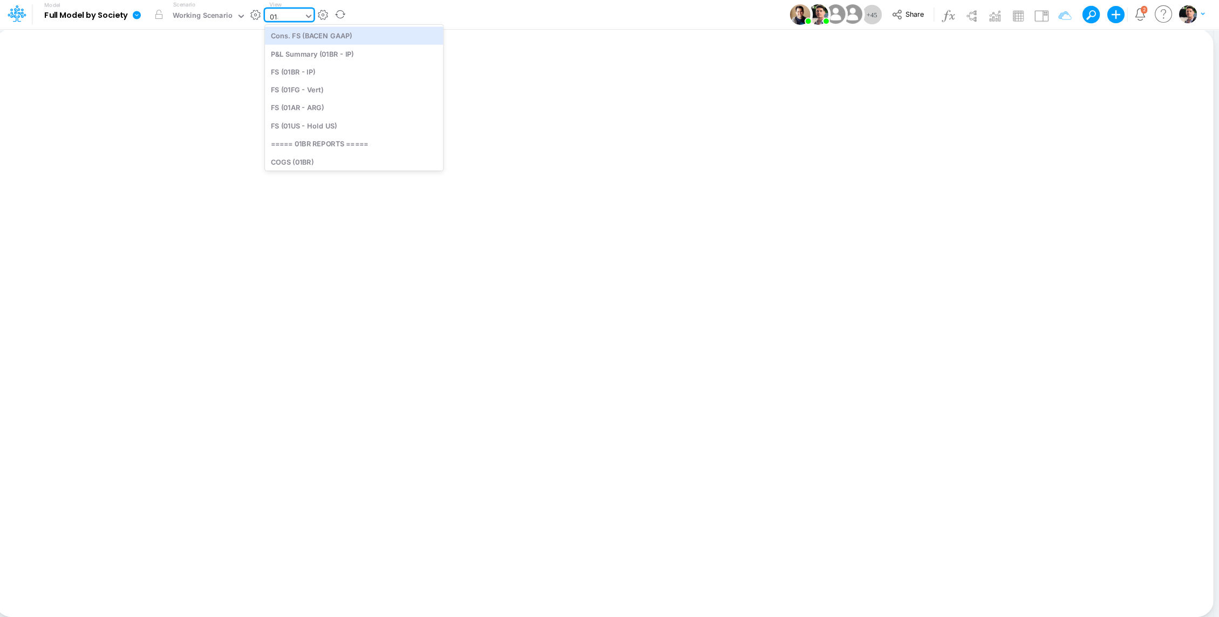
type input "01ar"
click at [303, 56] on div "BS (01AR - Arg)" at bounding box center [338, 54] width 146 height 18
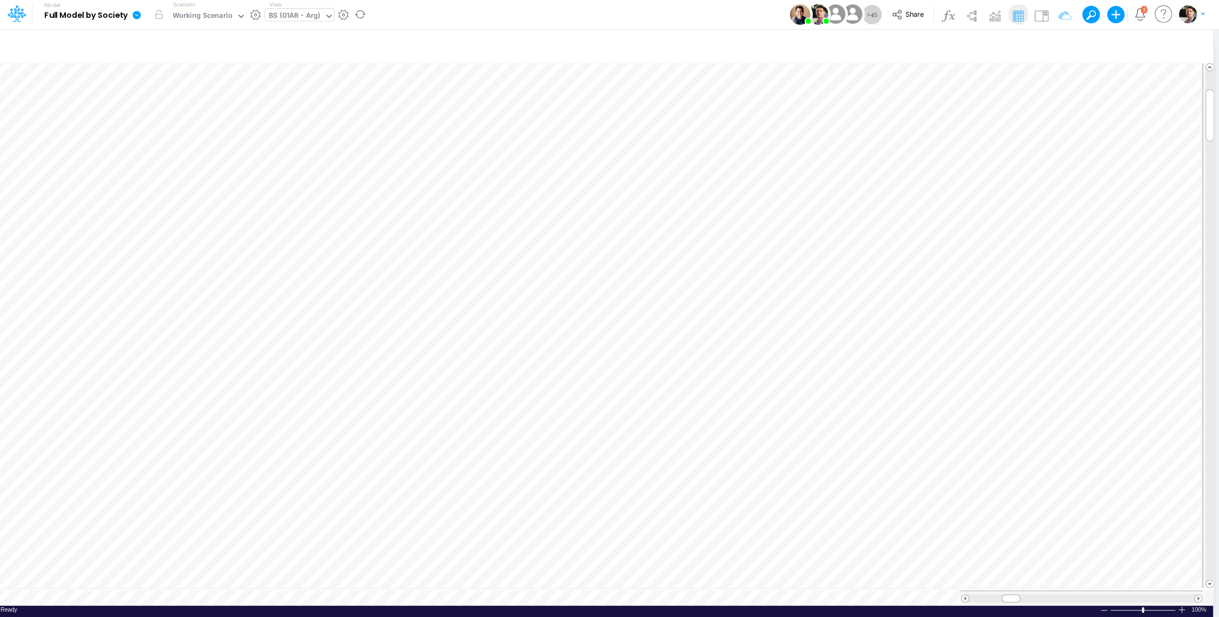
scroll to position [5, 1]
drag, startPoint x: 1180, startPoint y: 605, endPoint x: 1178, endPoint y: 599, distance: 6.5
click at [1180, 605] on div at bounding box center [1181, 609] width 9 height 8
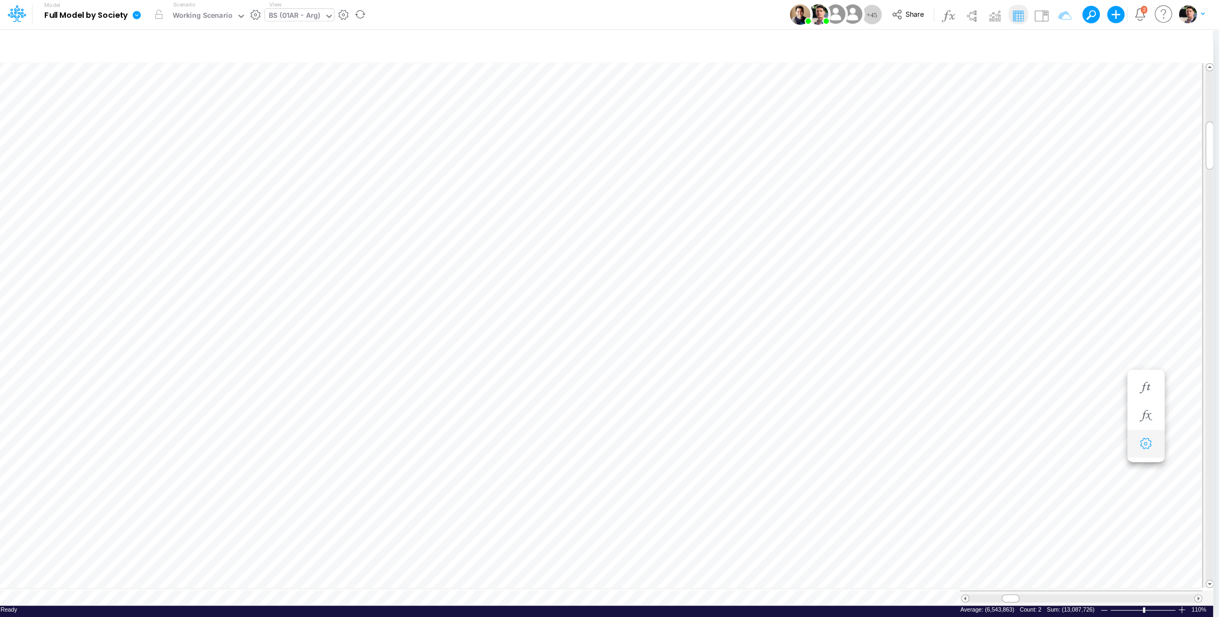
scroll to position [5, 1]
click at [1199, 594] on span at bounding box center [1197, 597] width 7 height 7
click at [1198, 594] on span at bounding box center [1197, 597] width 7 height 7
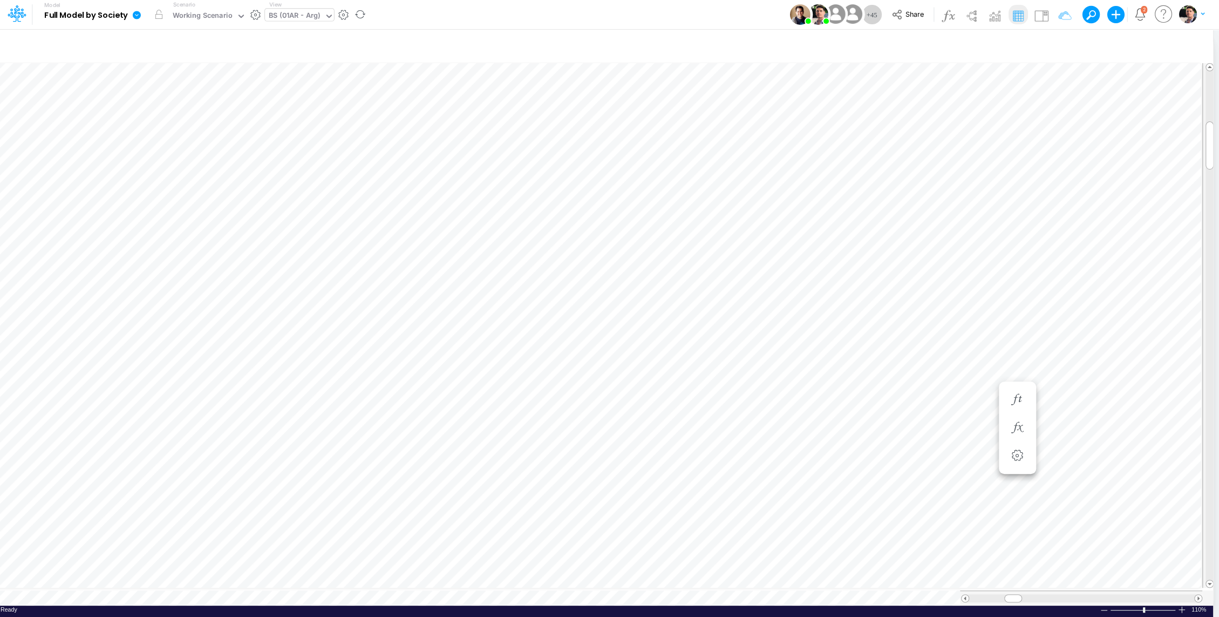
scroll to position [5, 1]
click at [962, 594] on span at bounding box center [964, 597] width 7 height 7
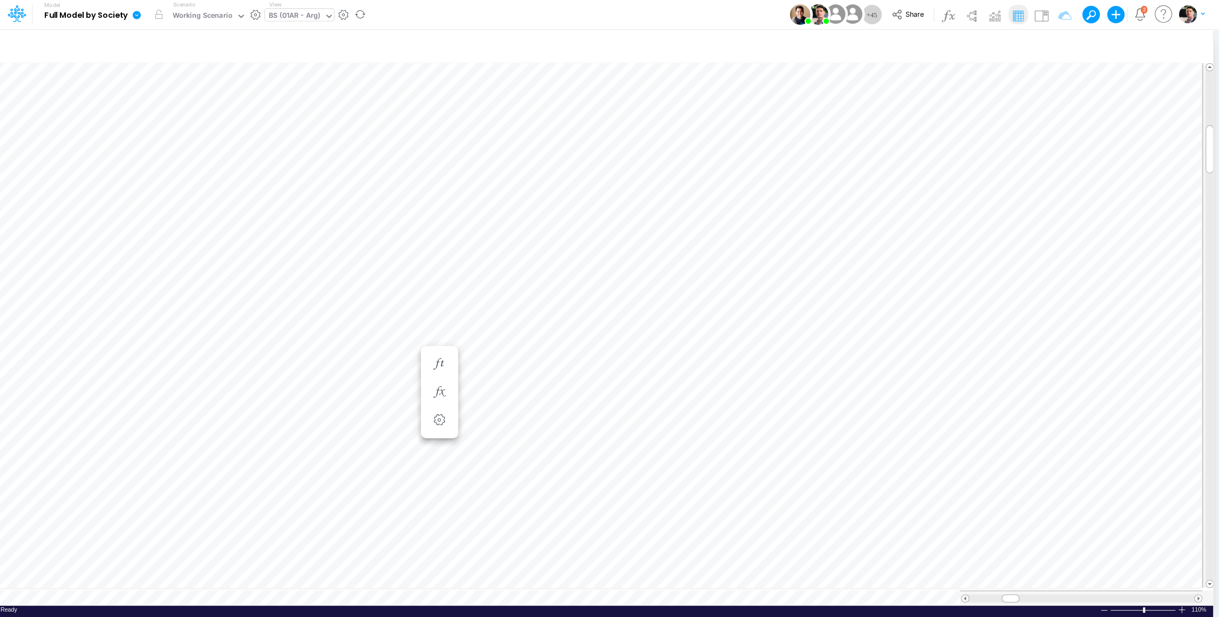
scroll to position [5, 1]
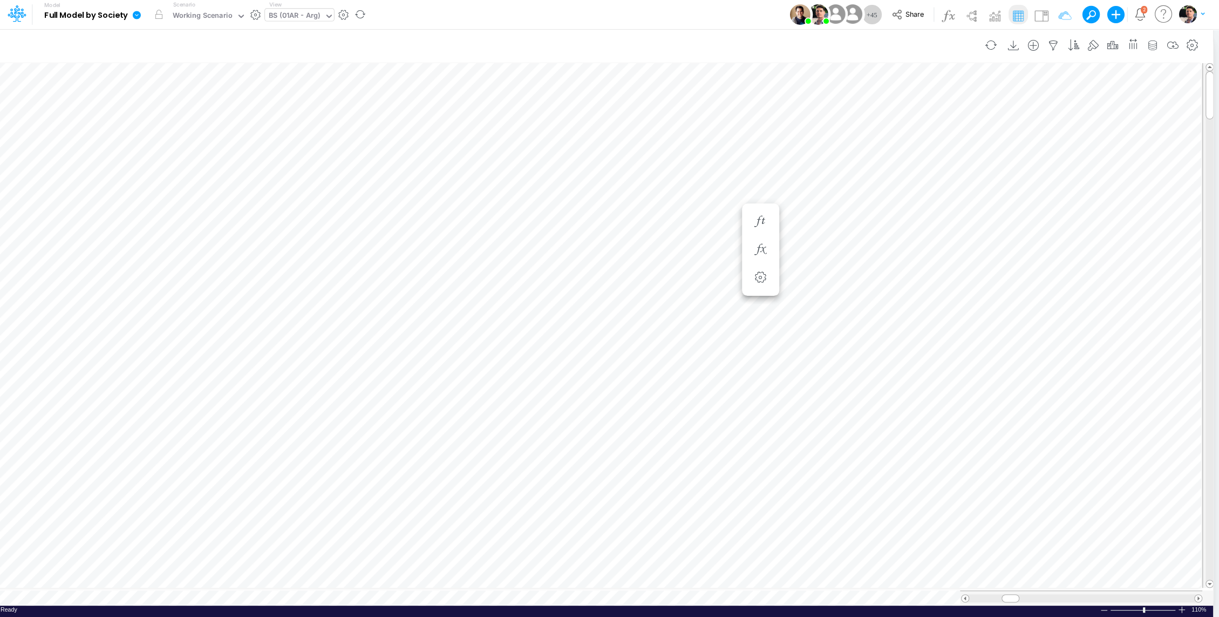
scroll to position [5, 1]
click at [312, 18] on div "BS (01AR - Arg)" at bounding box center [294, 16] width 51 height 12
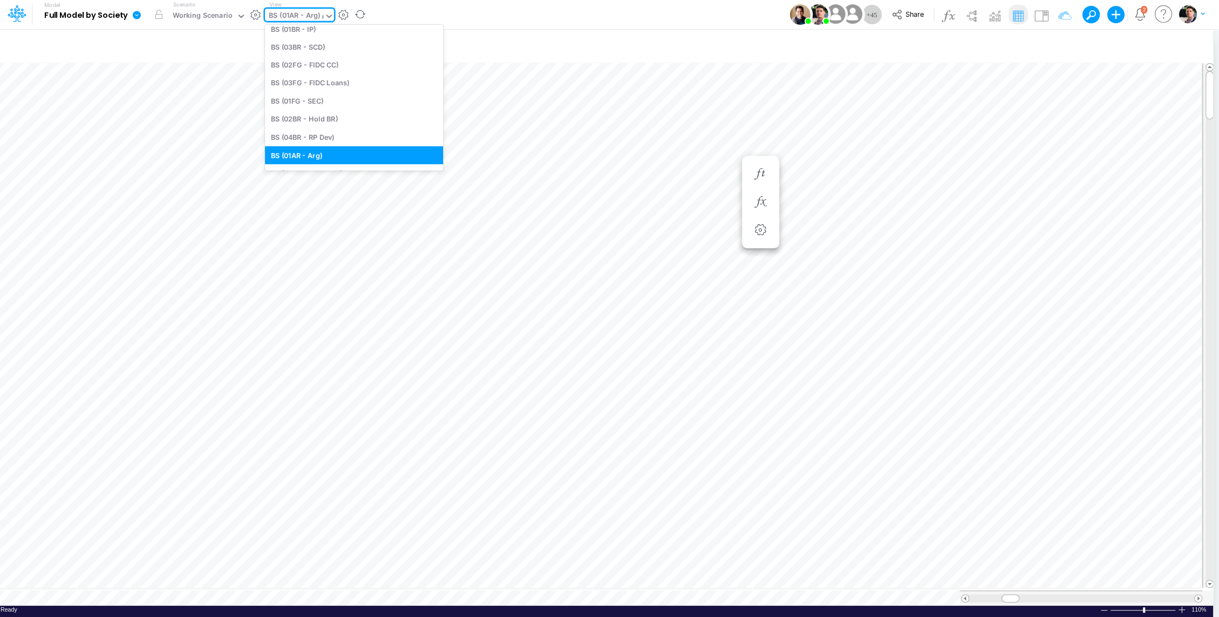
scroll to position [188, 0]
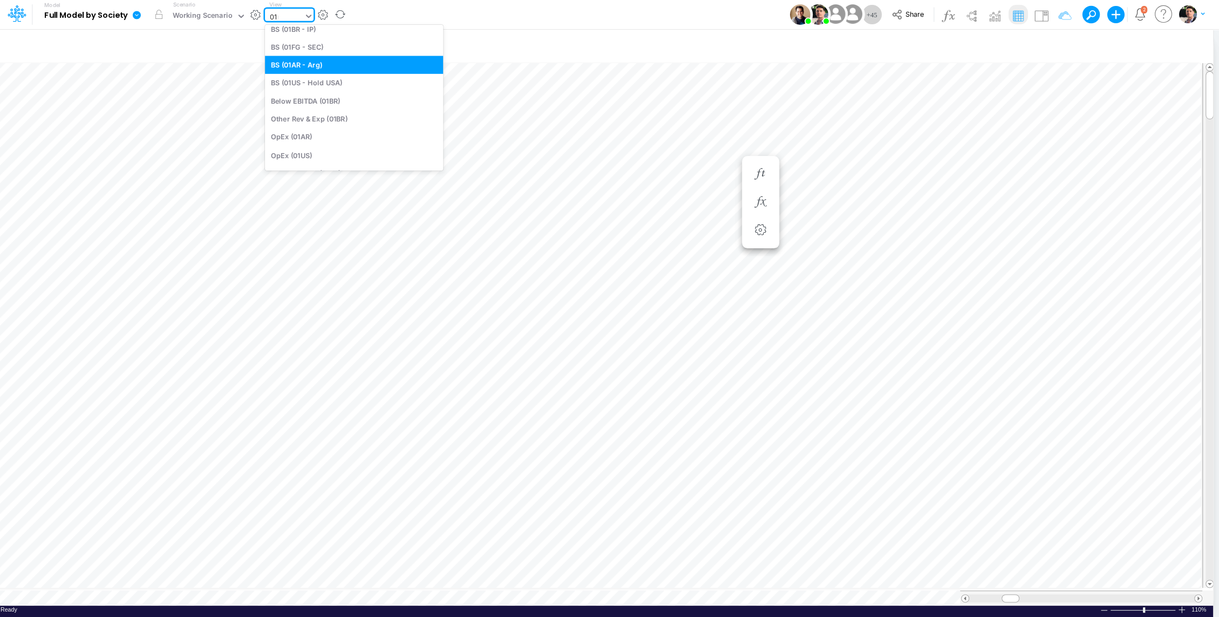
type input "01us"
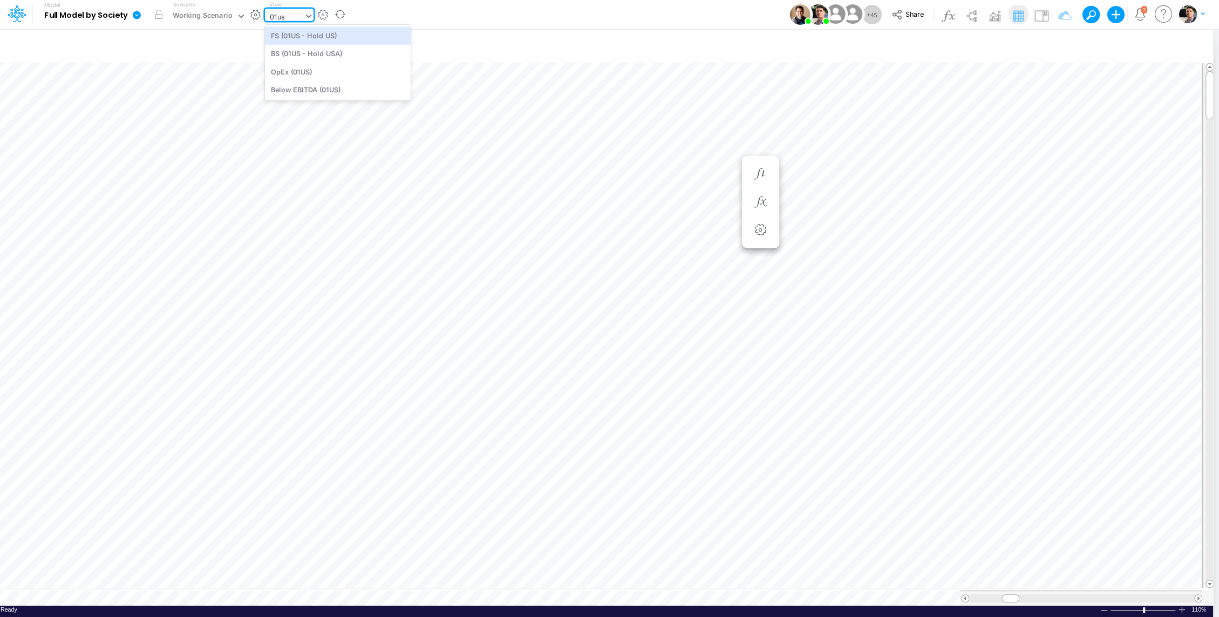
scroll to position [0, 0]
click at [311, 58] on div "BS (01US - Hold USA)" at bounding box center [338, 54] width 146 height 18
click at [320, 12] on div "BS (01US - Hold USA)" at bounding box center [304, 16] width 71 height 12
type input "0"
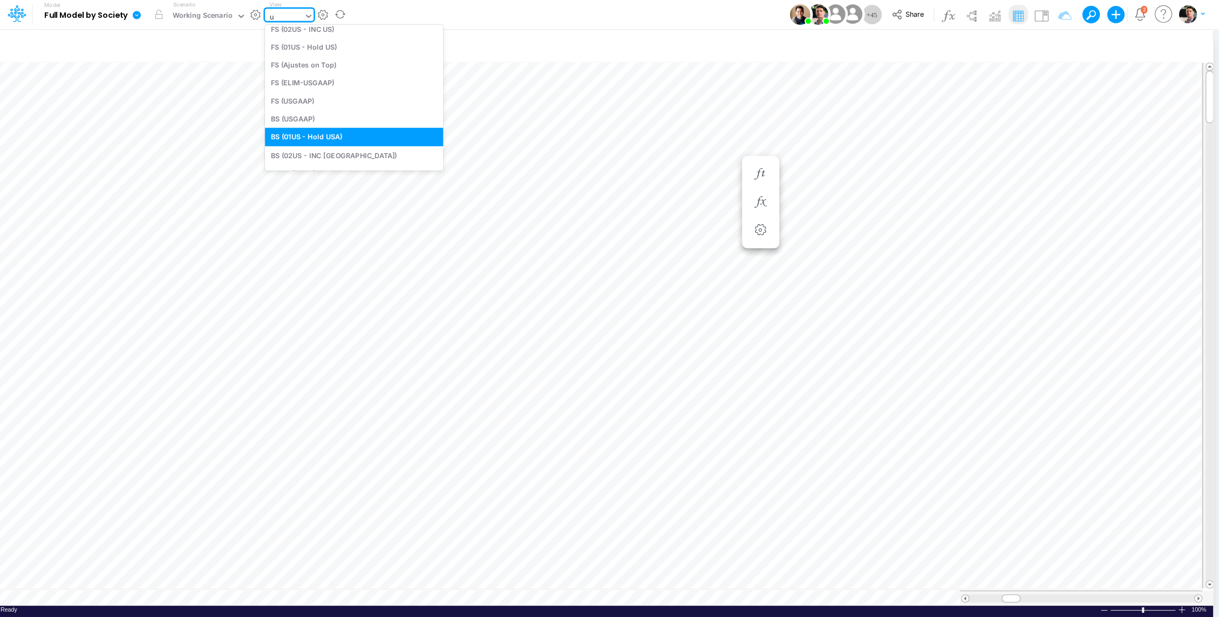
type input "us"
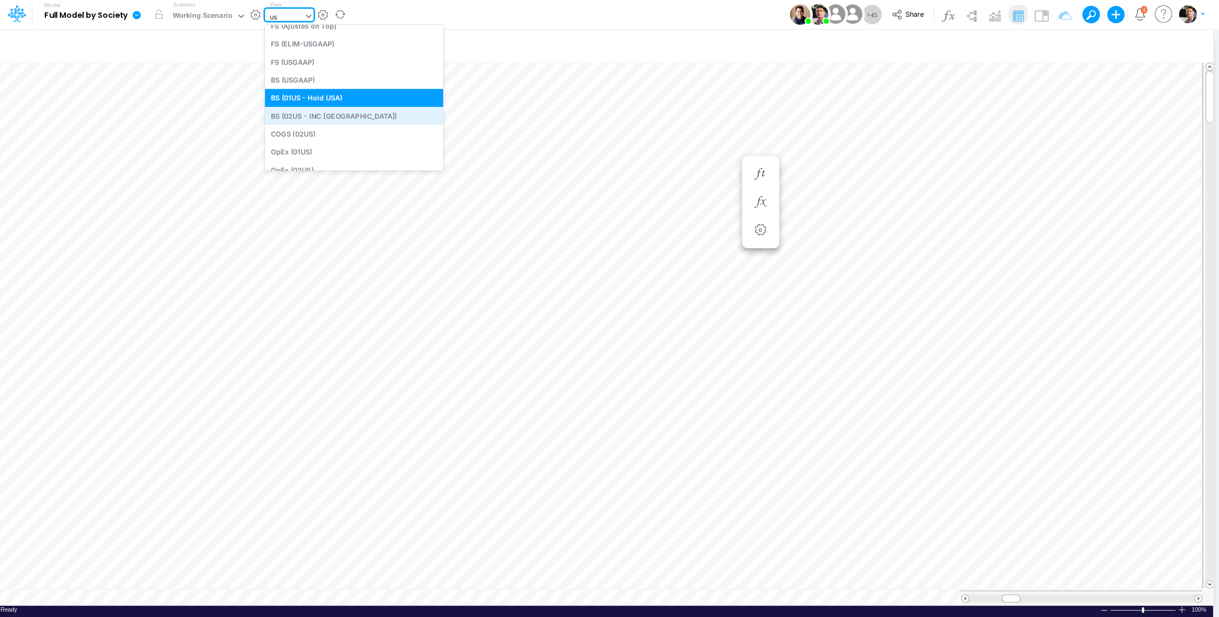
scroll to position [160, 0]
click at [320, 108] on div "BS (02US - INC [GEOGRAPHIC_DATA])" at bounding box center [354, 108] width 178 height 18
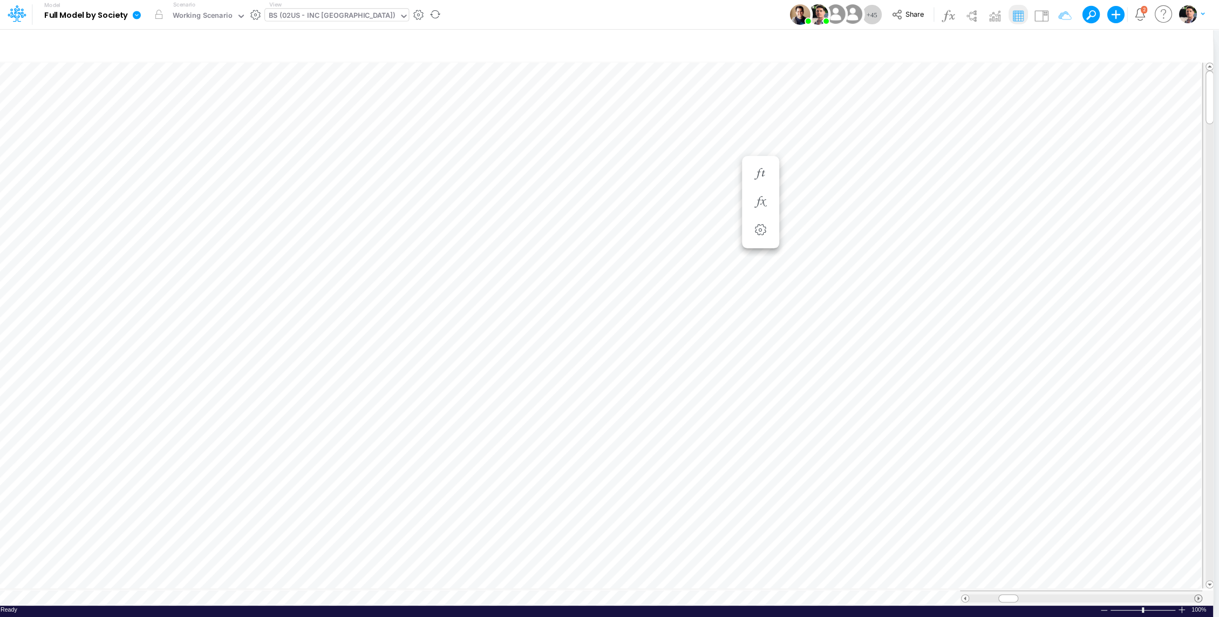
click at [1198, 594] on span at bounding box center [1197, 597] width 7 height 7
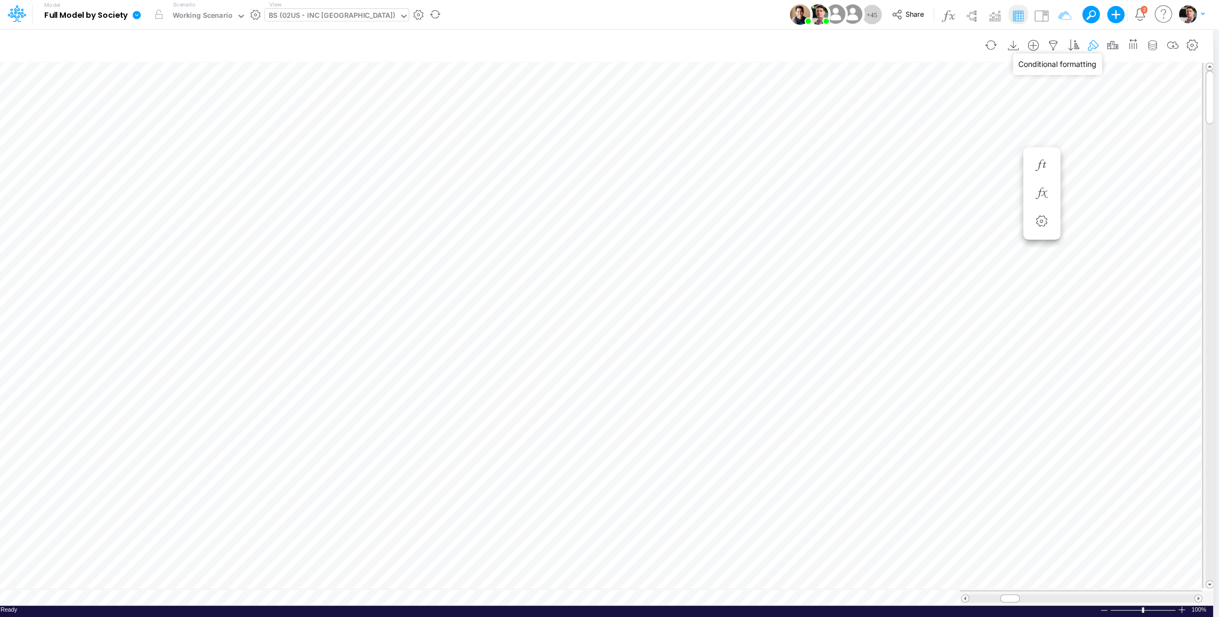
click at [1095, 45] on icon "button" at bounding box center [1093, 45] width 16 height 11
click at [865, 117] on button "button" at bounding box center [857, 115] width 21 height 18
click at [708, 134] on div "Type to search..." at bounding box center [701, 131] width 126 height 18
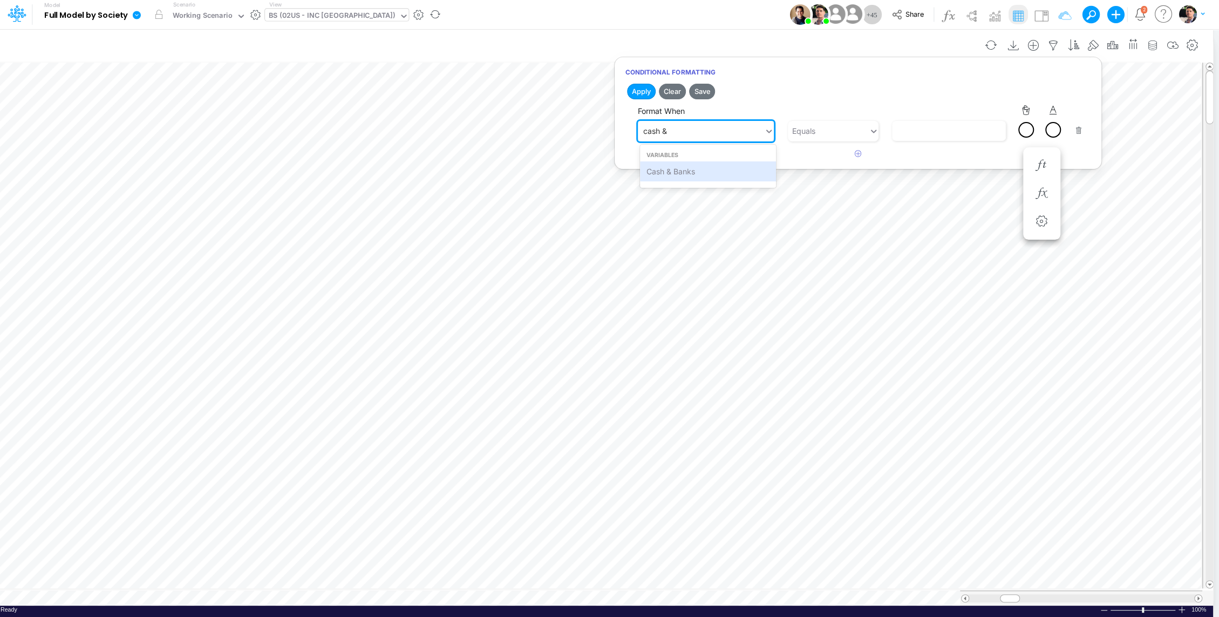
type input "cash &"
click at [696, 173] on div "Cash & Banks" at bounding box center [708, 171] width 136 height 20
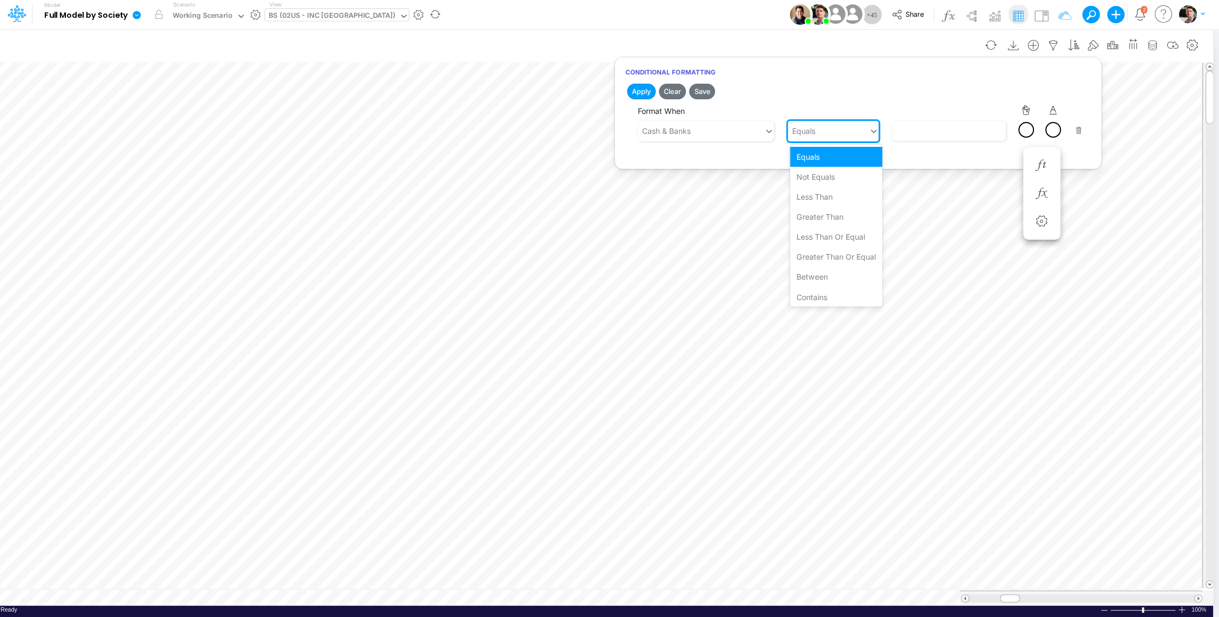
click at [832, 135] on div "Equals" at bounding box center [828, 131] width 81 height 18
click at [829, 201] on div "Less than" at bounding box center [836, 197] width 92 height 20
click at [918, 127] on input "text" at bounding box center [948, 131] width 113 height 20
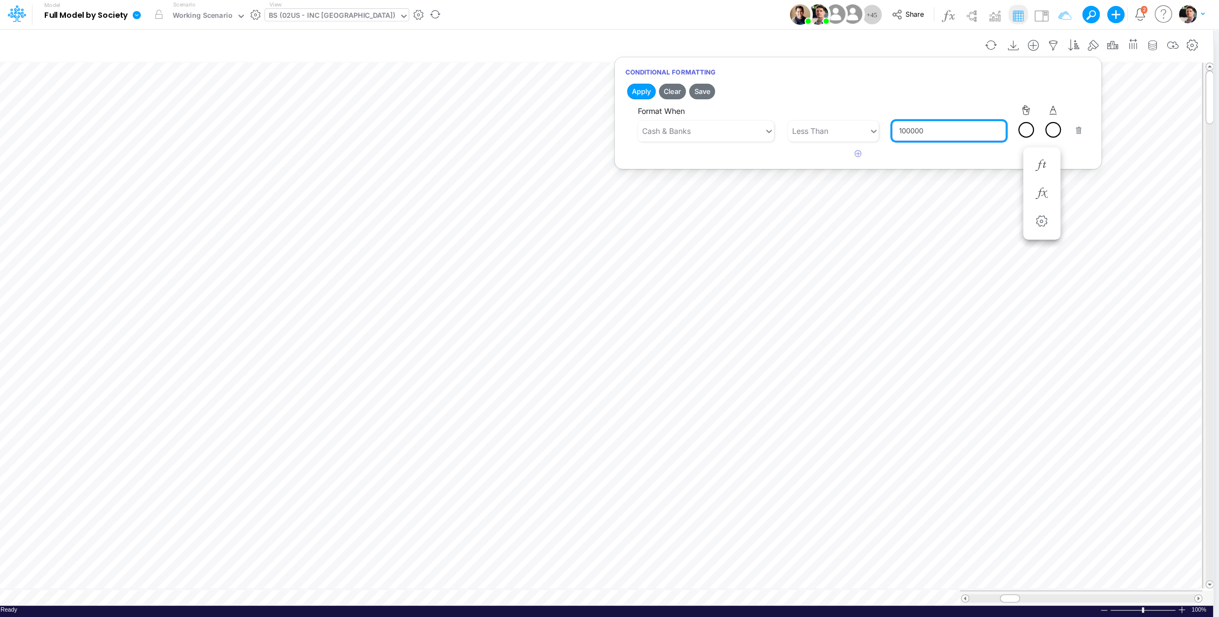
type input "100000"
click at [1058, 128] on div at bounding box center [1052, 129] width 13 height 13
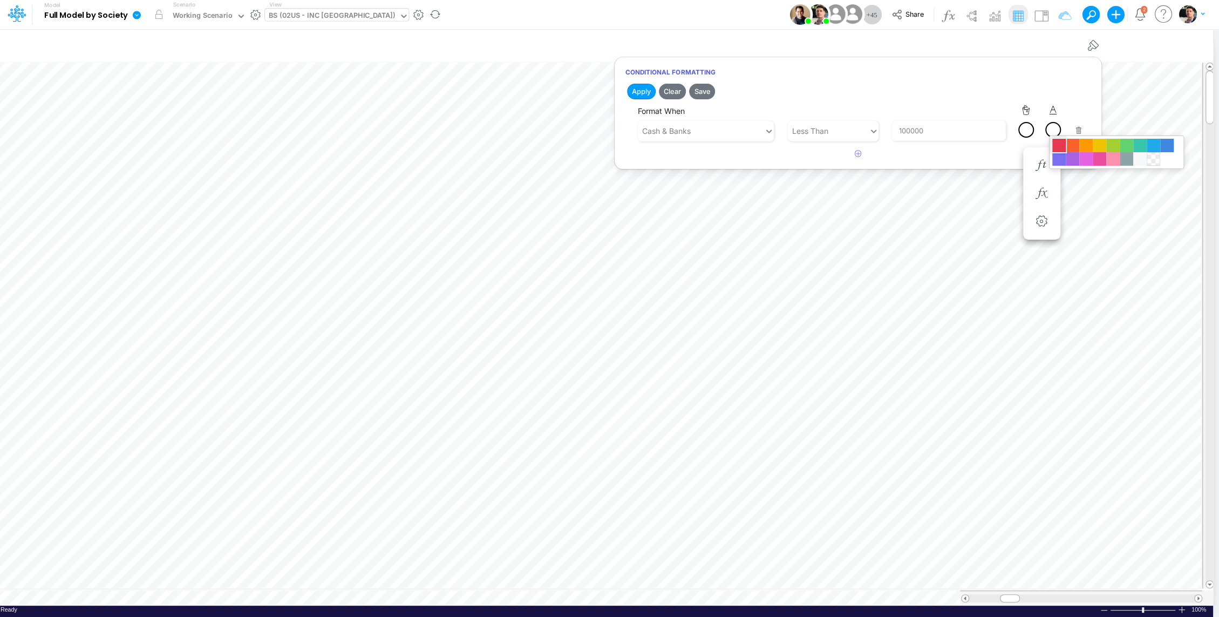
click at [1057, 145] on div at bounding box center [1058, 145] width 13 height 13
click at [644, 92] on button "Apply" at bounding box center [641, 92] width 29 height 16
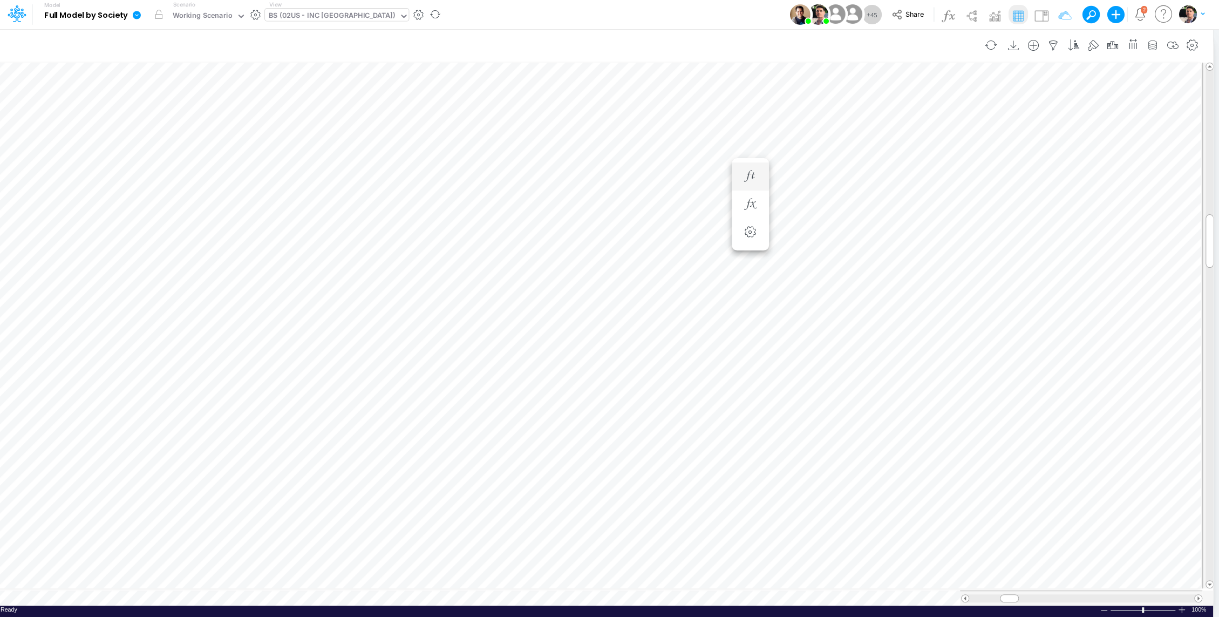
scroll to position [5, 1]
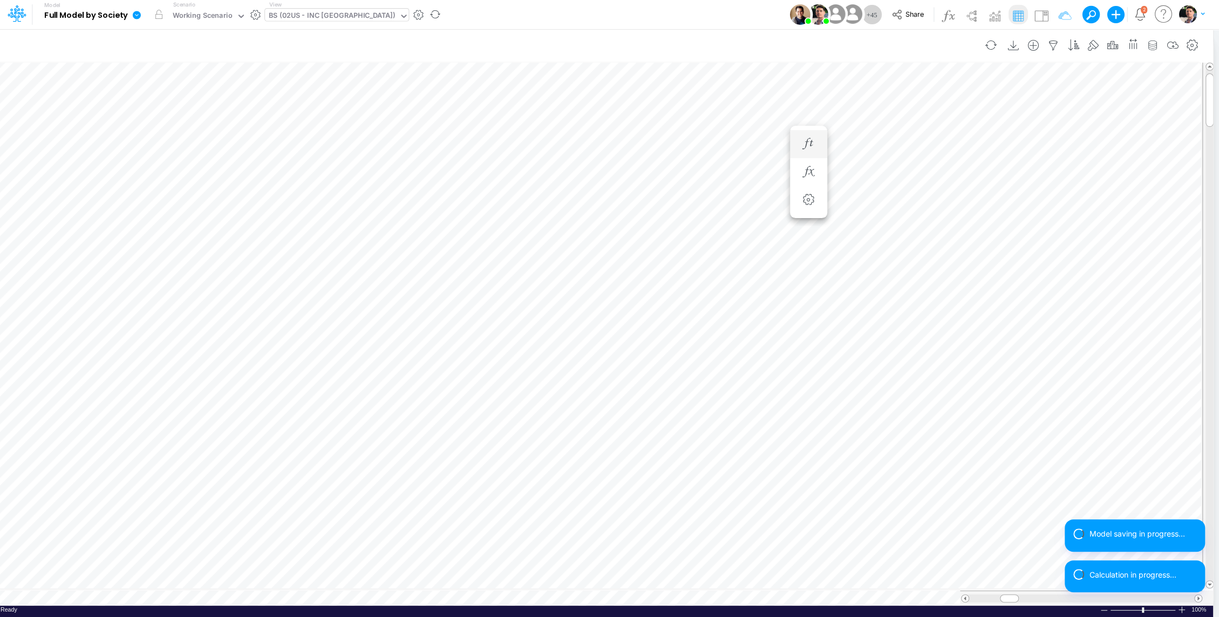
scroll to position [5, 1]
click at [925, 172] on icon "button" at bounding box center [925, 171] width 16 height 11
click at [921, 138] on icon "button" at bounding box center [925, 143] width 16 height 11
click at [920, 157] on icon "button" at bounding box center [925, 154] width 16 height 11
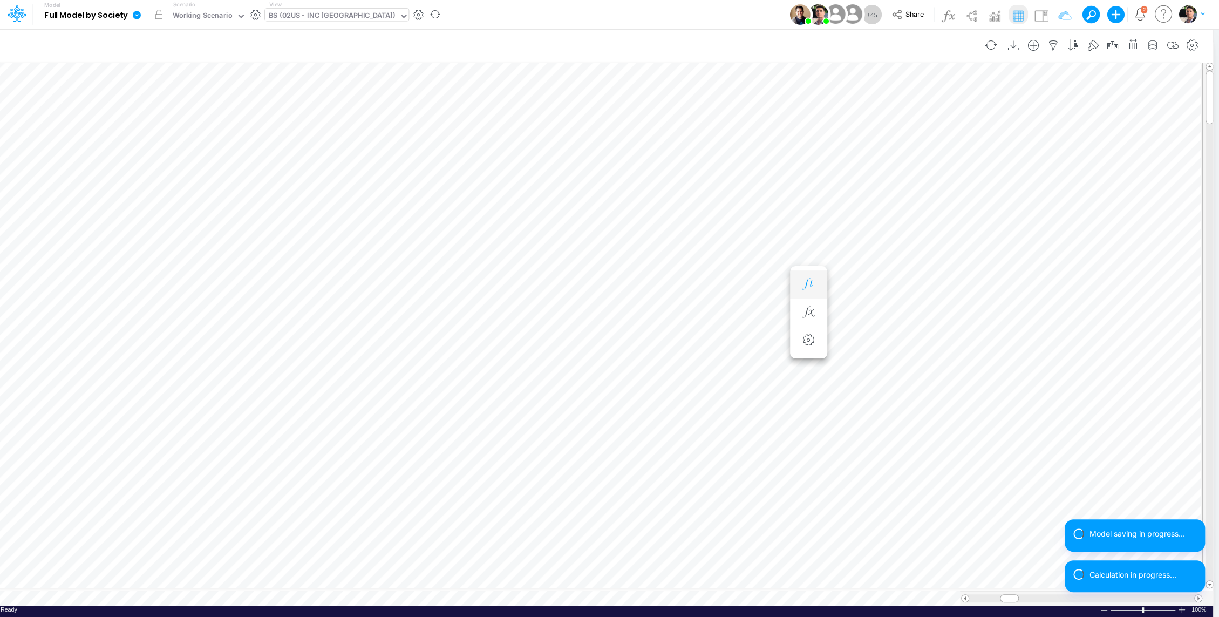
click at [804, 283] on icon "button" at bounding box center [808, 283] width 16 height 11
click at [812, 300] on button "button" at bounding box center [808, 295] width 20 height 22
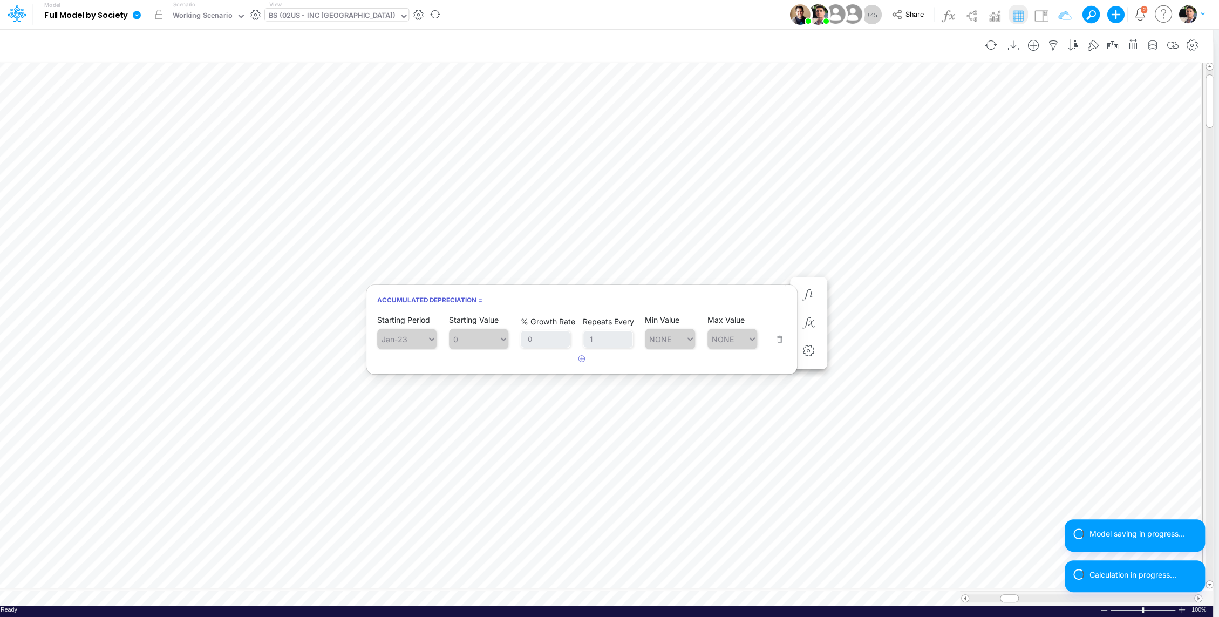
scroll to position [5, 1]
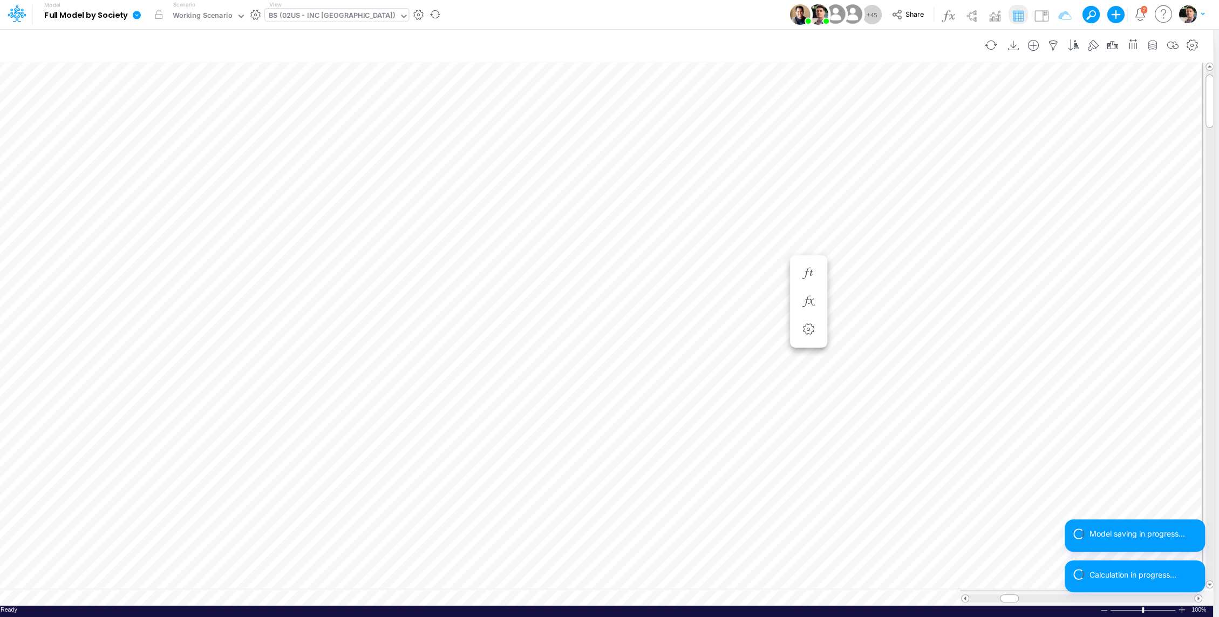
scroll to position [5, 1]
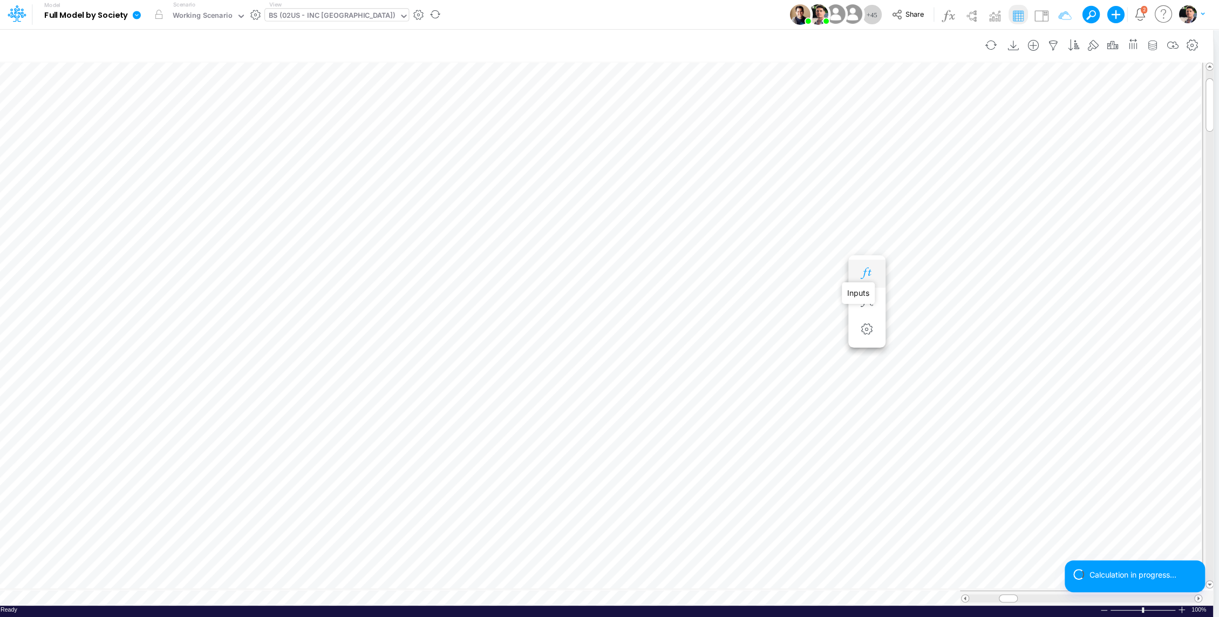
click at [871, 270] on icon "button" at bounding box center [866, 273] width 16 height 11
click at [933, 238] on button "button" at bounding box center [925, 241] width 20 height 22
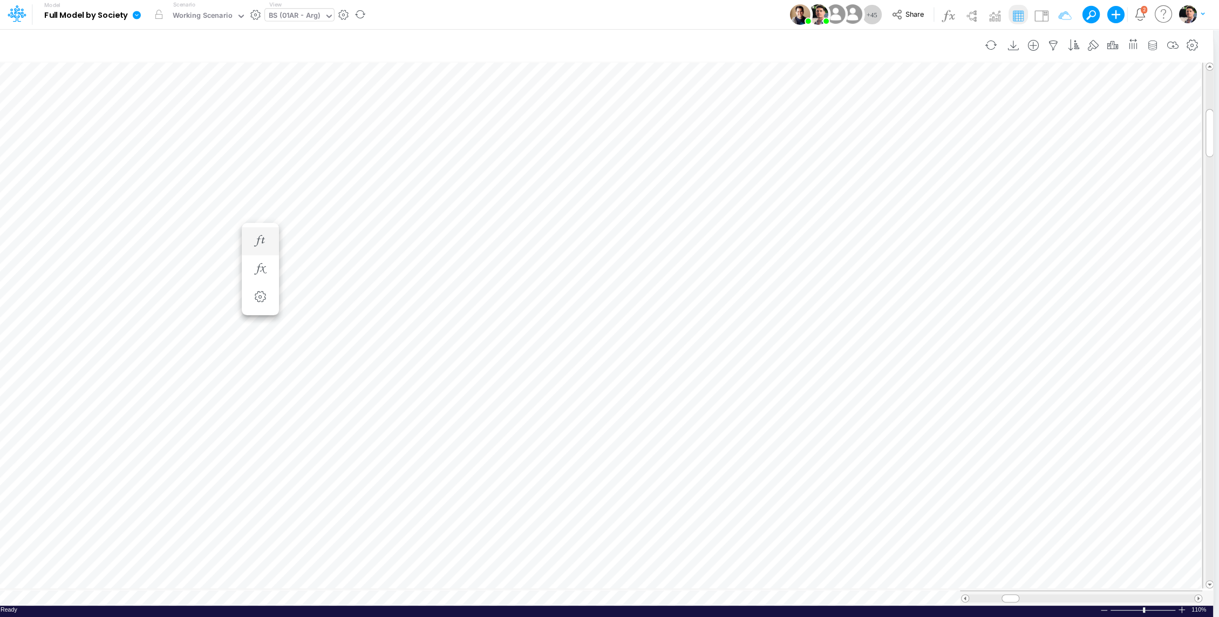
scroll to position [5, 1]
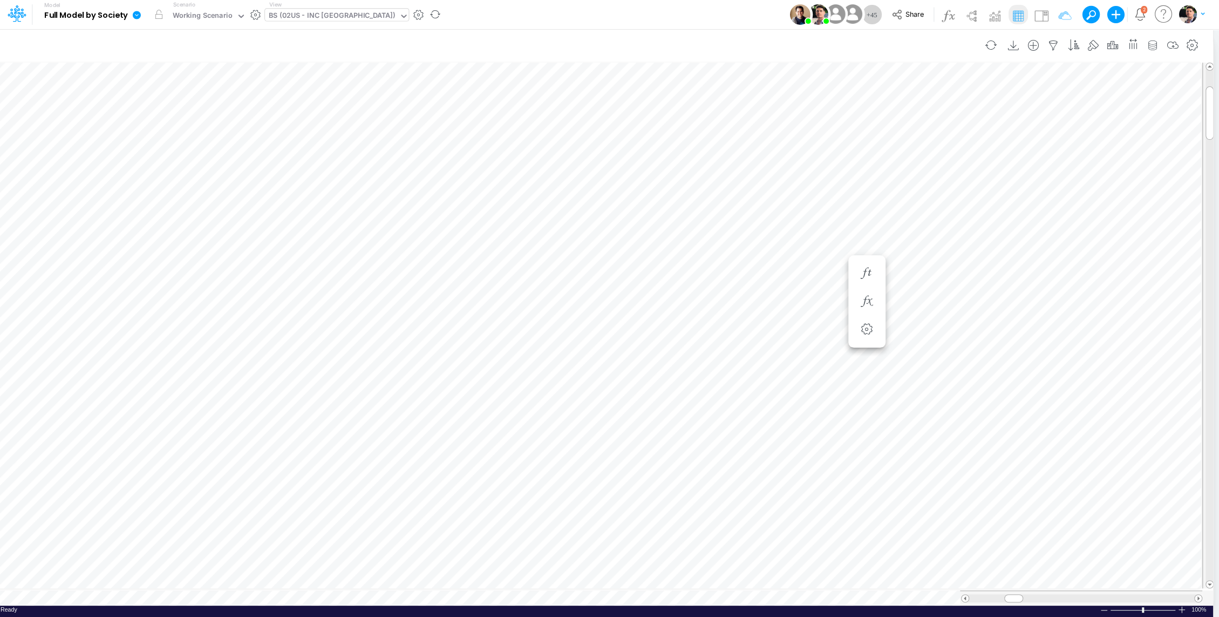
scroll to position [5, 1]
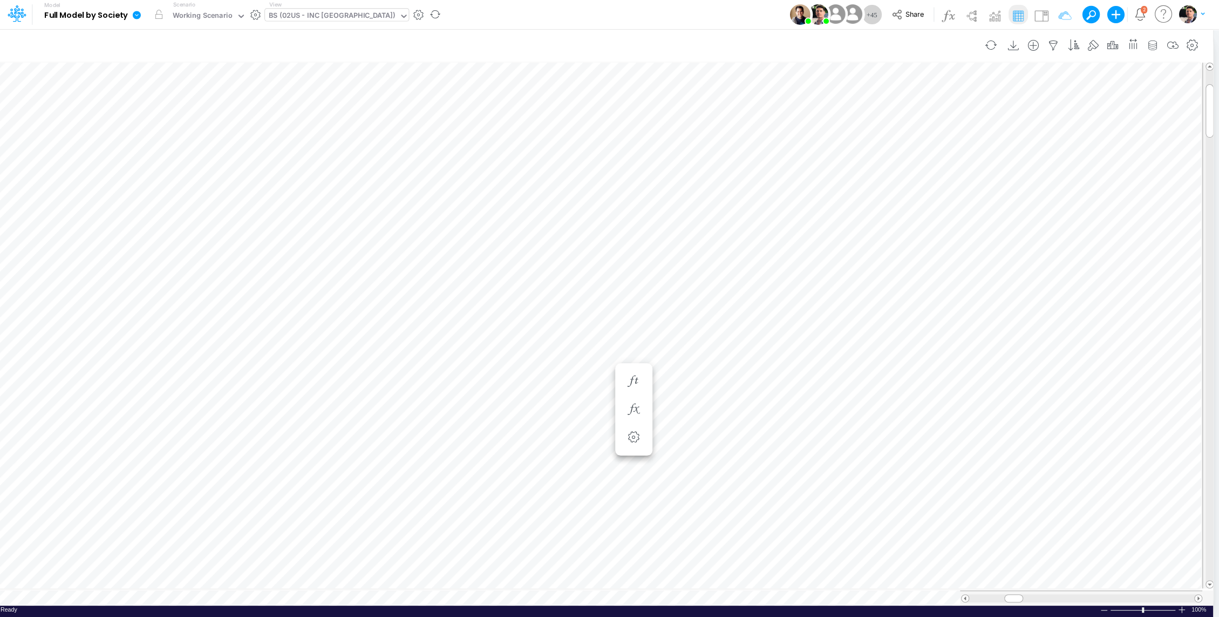
scroll to position [5, 1]
click at [632, 345] on icon "button" at bounding box center [633, 348] width 16 height 11
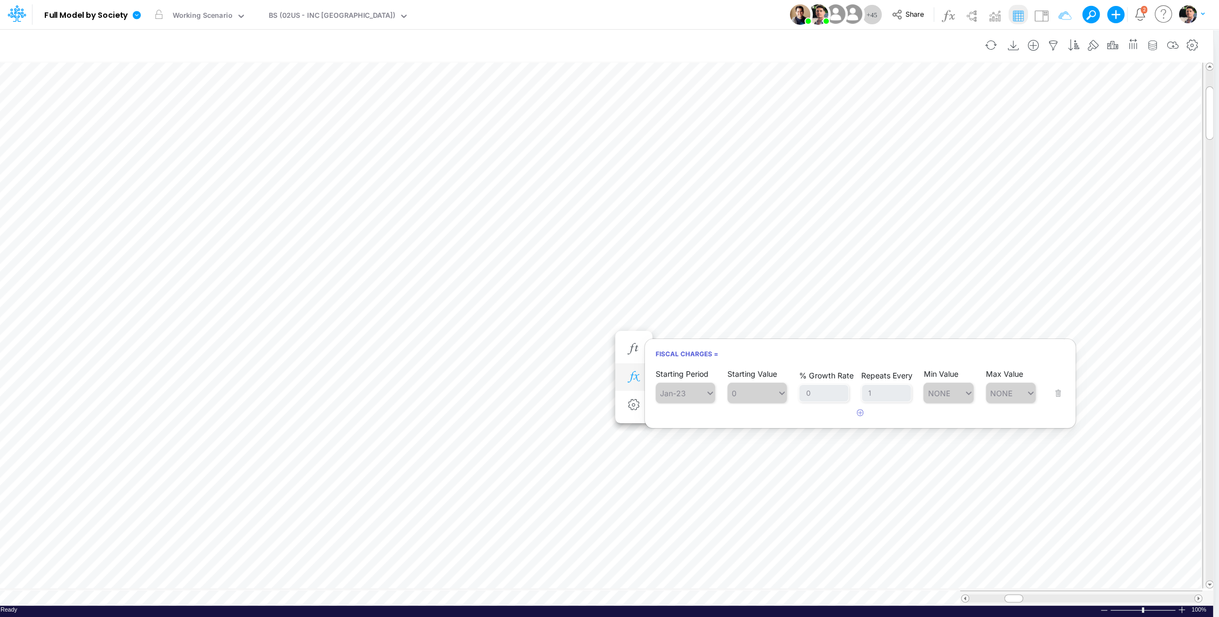
click at [626, 375] on icon "button" at bounding box center [633, 376] width 16 height 11
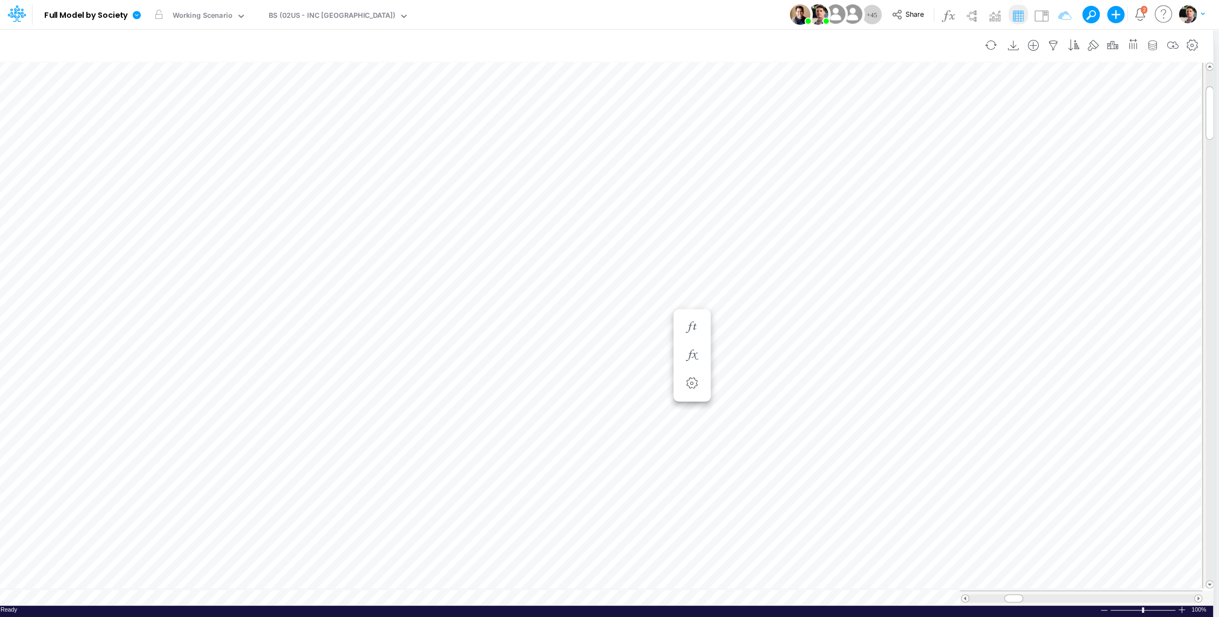
scroll to position [5, 1]
click at [634, 354] on icon "button" at bounding box center [633, 355] width 16 height 11
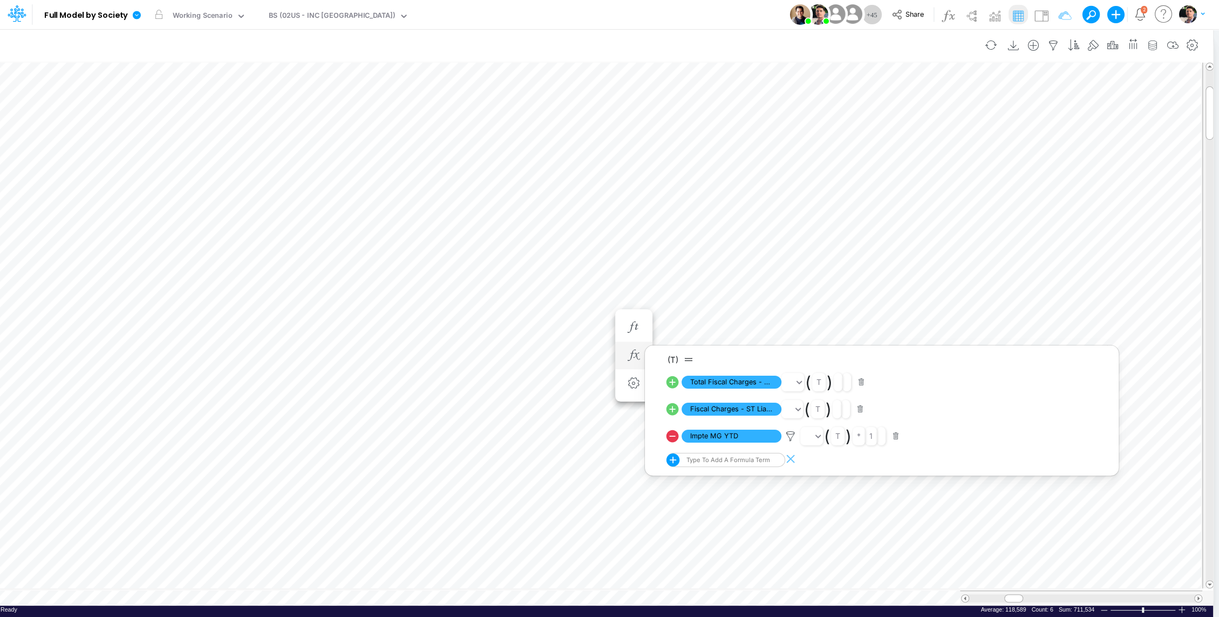
click at [674, 437] on icon at bounding box center [672, 436] width 12 height 12
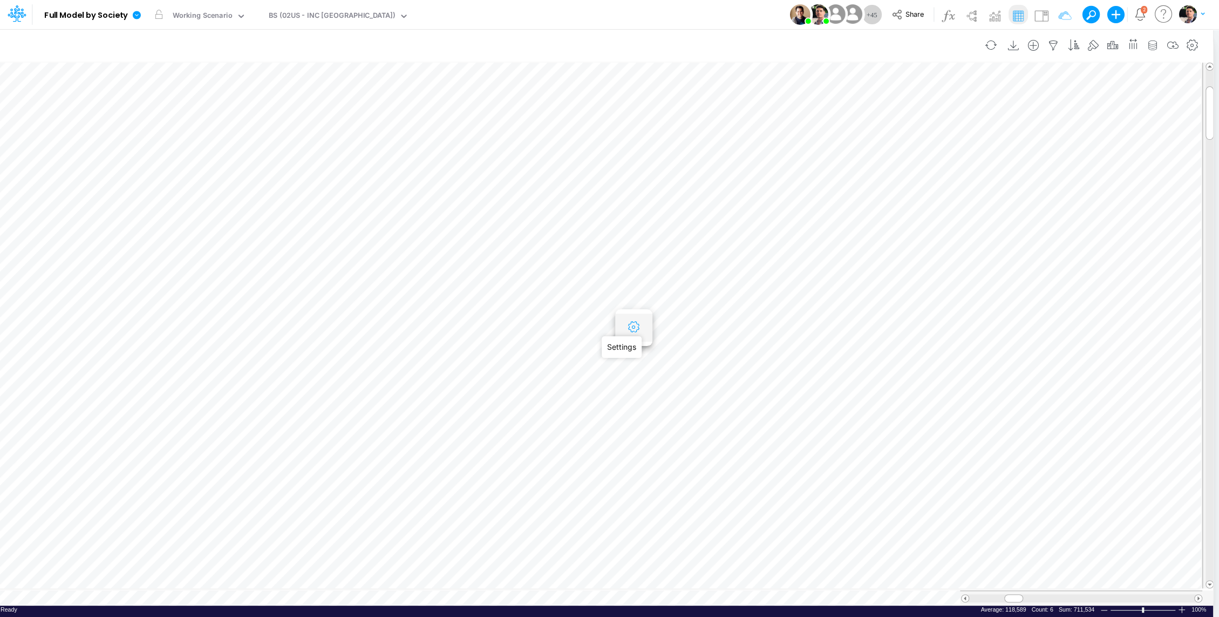
click at [635, 326] on icon "button" at bounding box center [633, 327] width 16 height 11
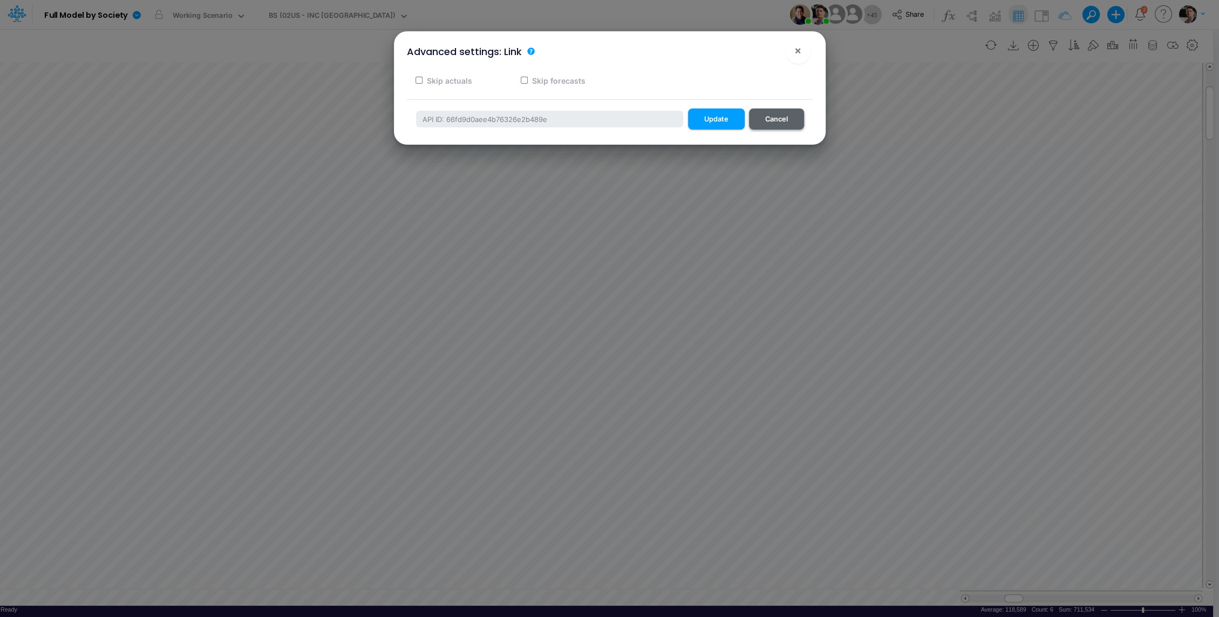
click at [772, 117] on button "Cancel" at bounding box center [776, 118] width 55 height 21
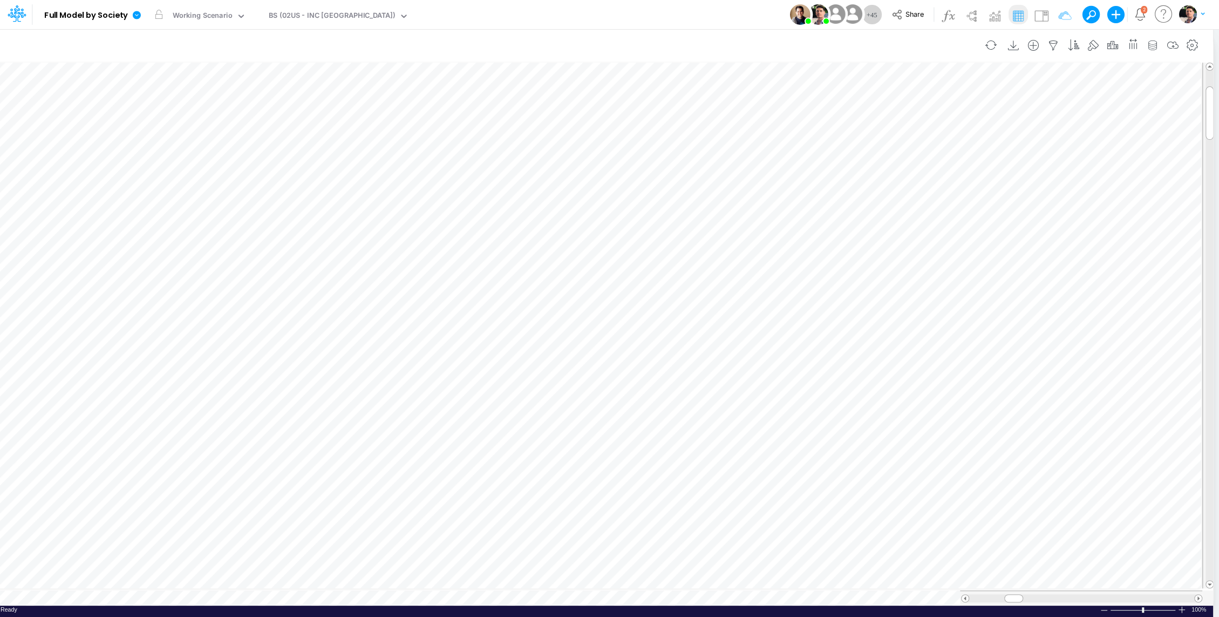
scroll to position [5, 1]
click at [310, 19] on div "BS (02US - INC [GEOGRAPHIC_DATA])" at bounding box center [332, 16] width 126 height 12
type input "gr"
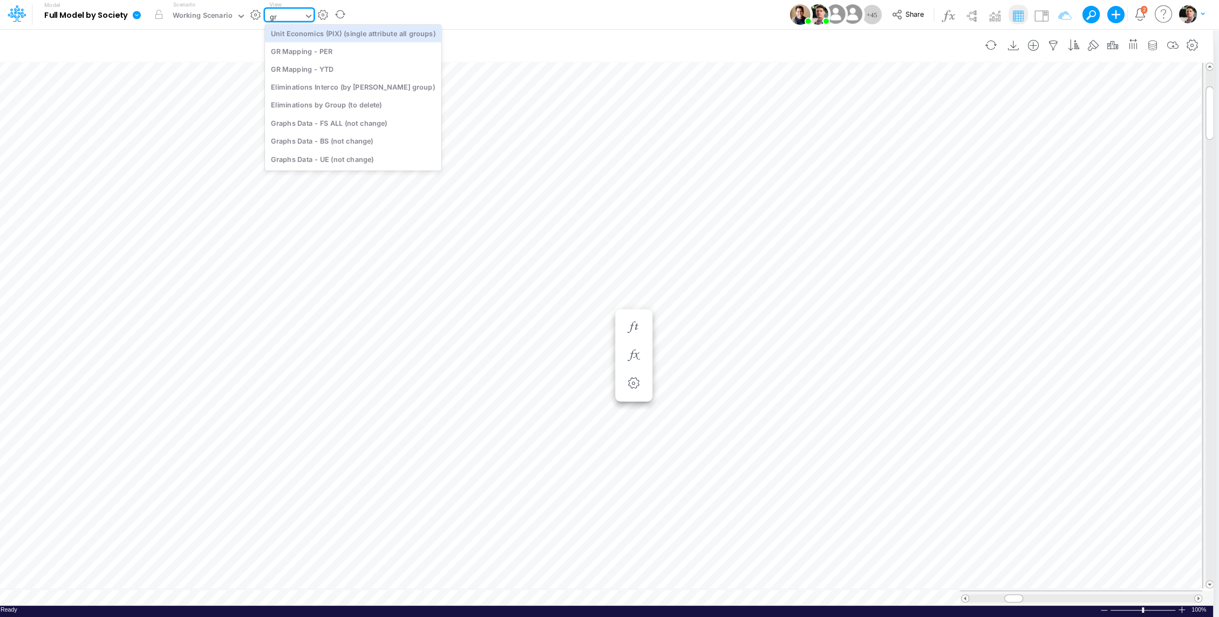
scroll to position [3, 0]
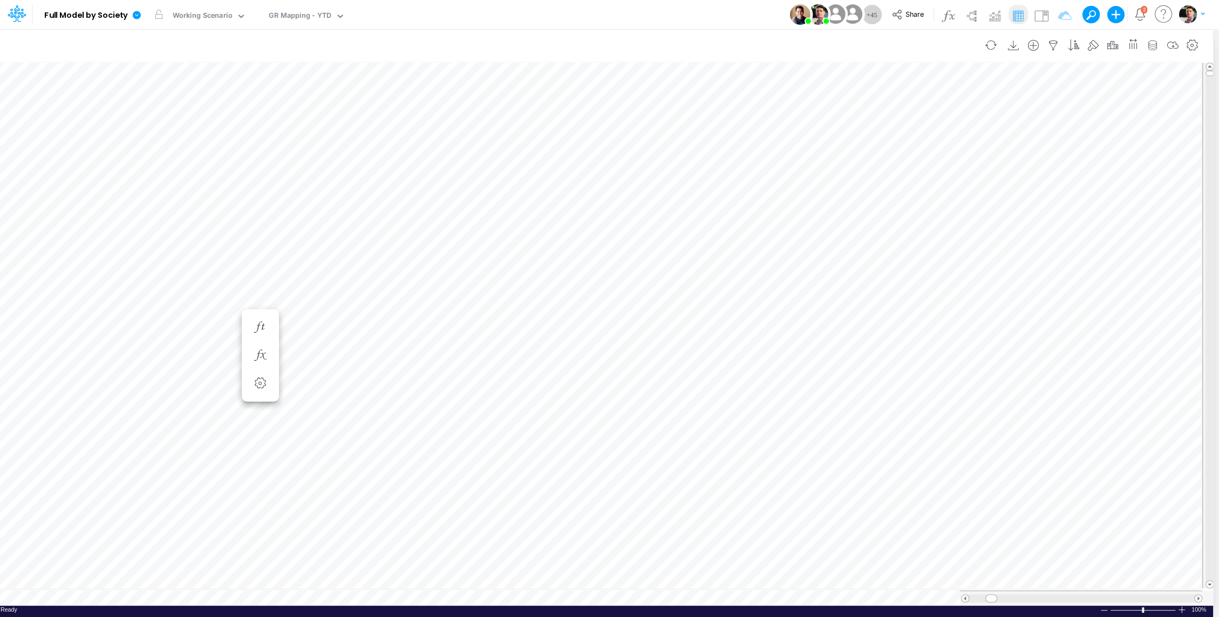
scroll to position [5, 0]
click at [1058, 45] on icon "button" at bounding box center [1053, 45] width 16 height 11
select select "notEqual"
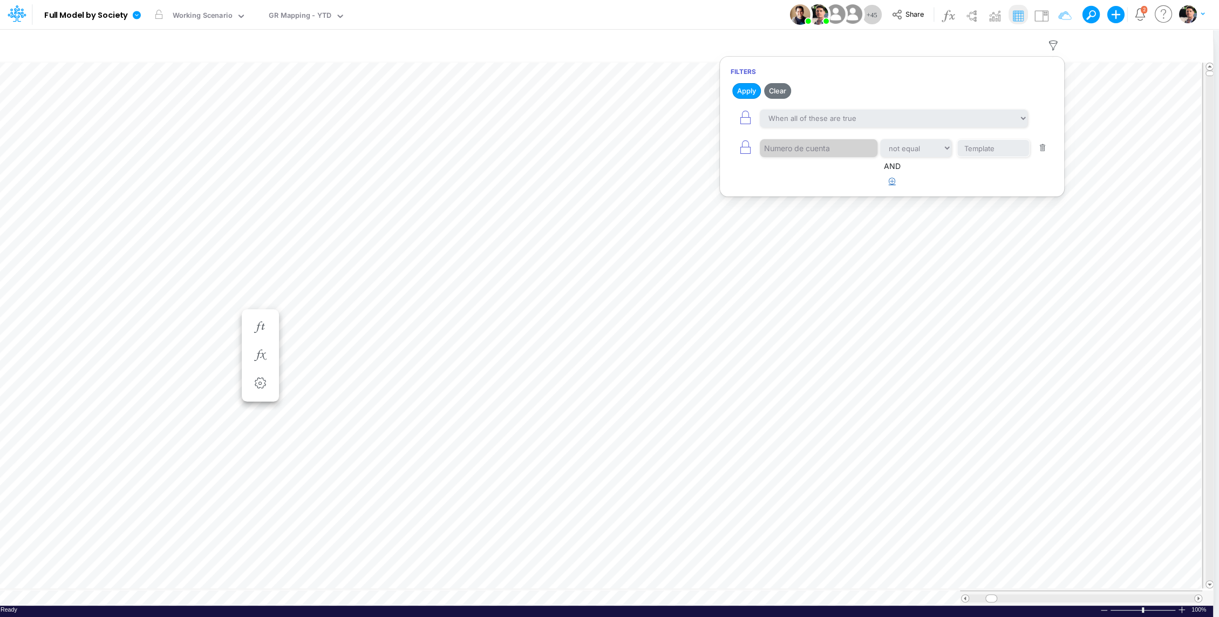
click at [894, 177] on icon "button" at bounding box center [891, 180] width 7 height 7
click at [808, 211] on div at bounding box center [811, 215] width 102 height 18
type input "us"
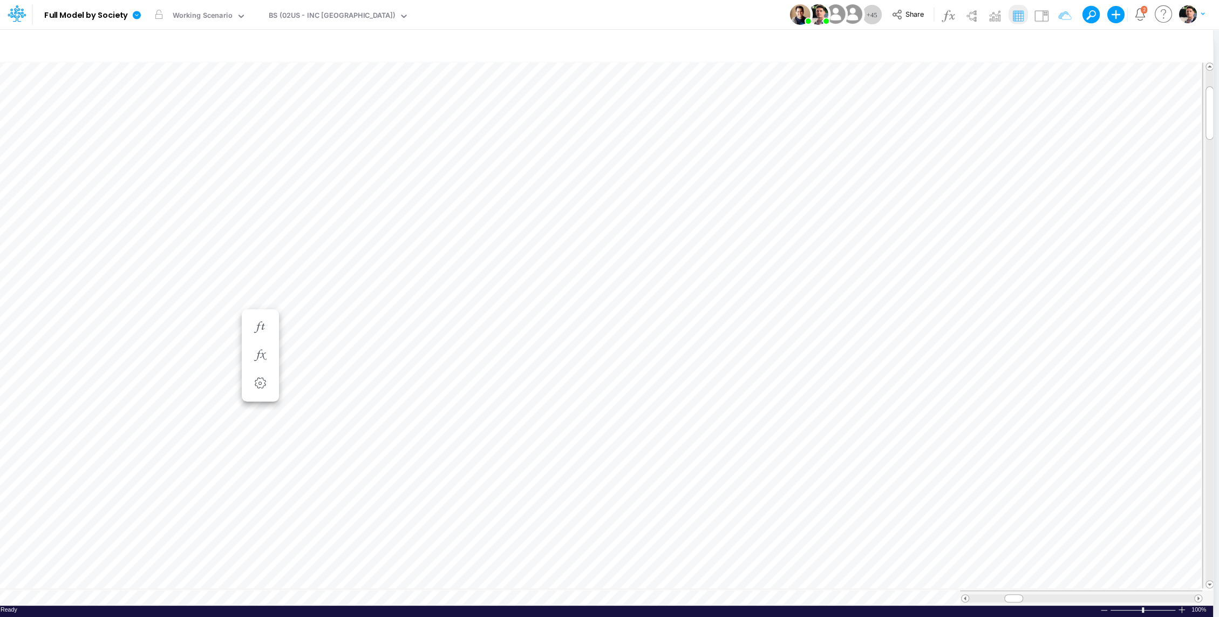
scroll to position [5, 1]
click at [635, 363] on button "button" at bounding box center [634, 356] width 20 height 22
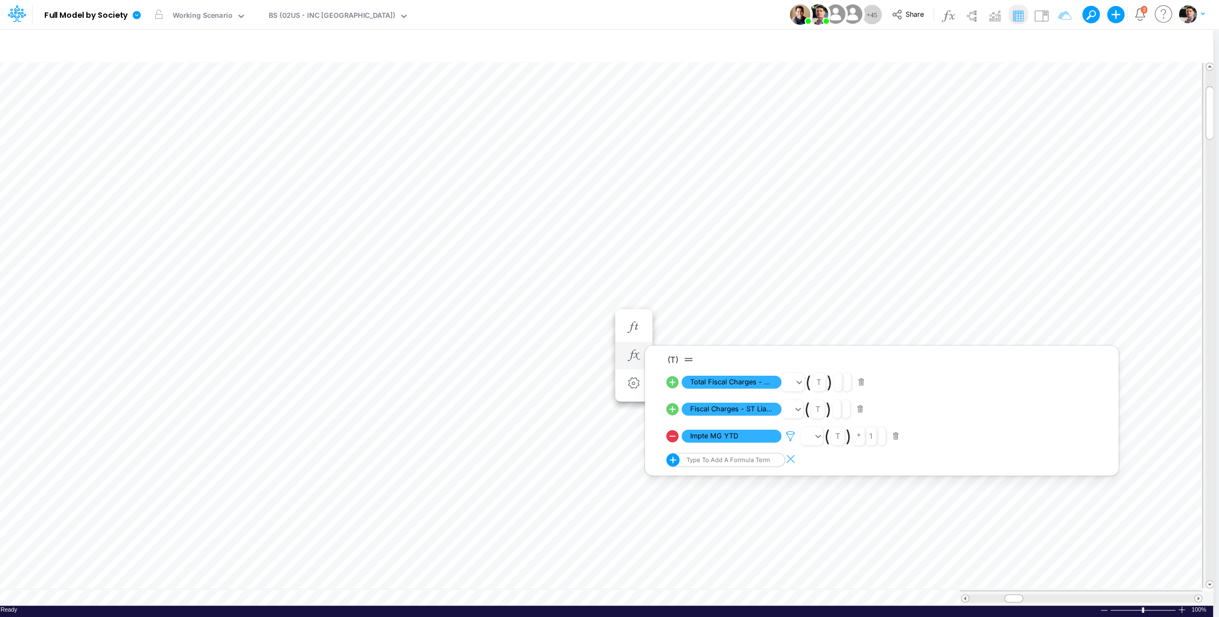
click at [790, 437] on icon at bounding box center [790, 435] width 16 height 11
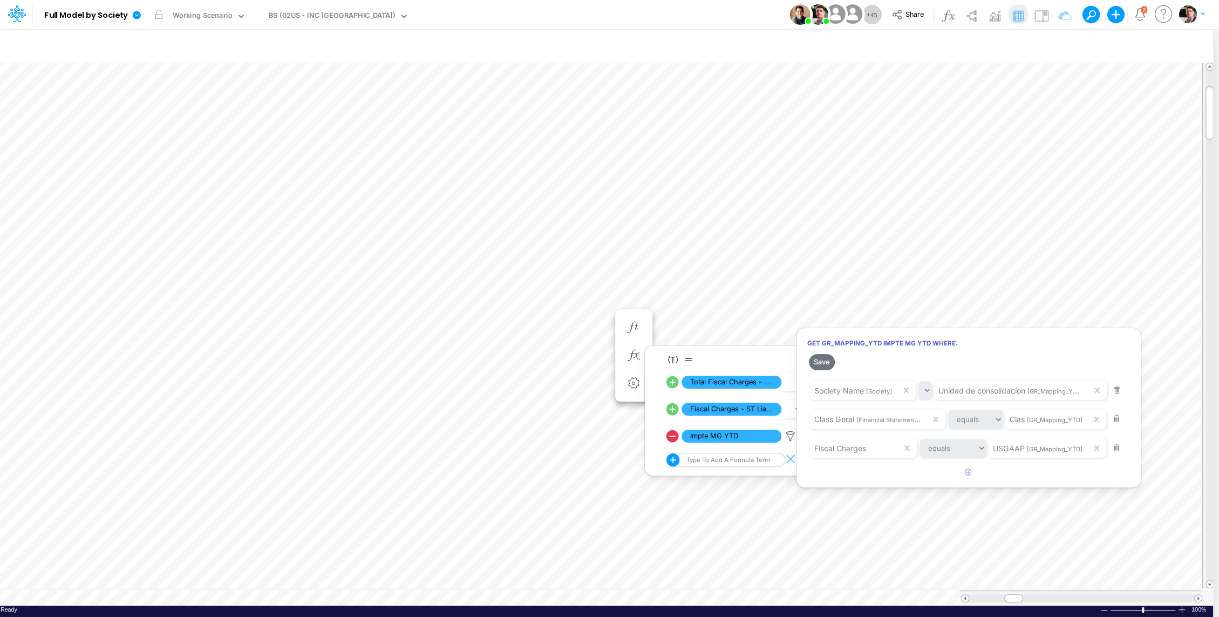
click at [485, 591] on div at bounding box center [609, 310] width 1219 height 611
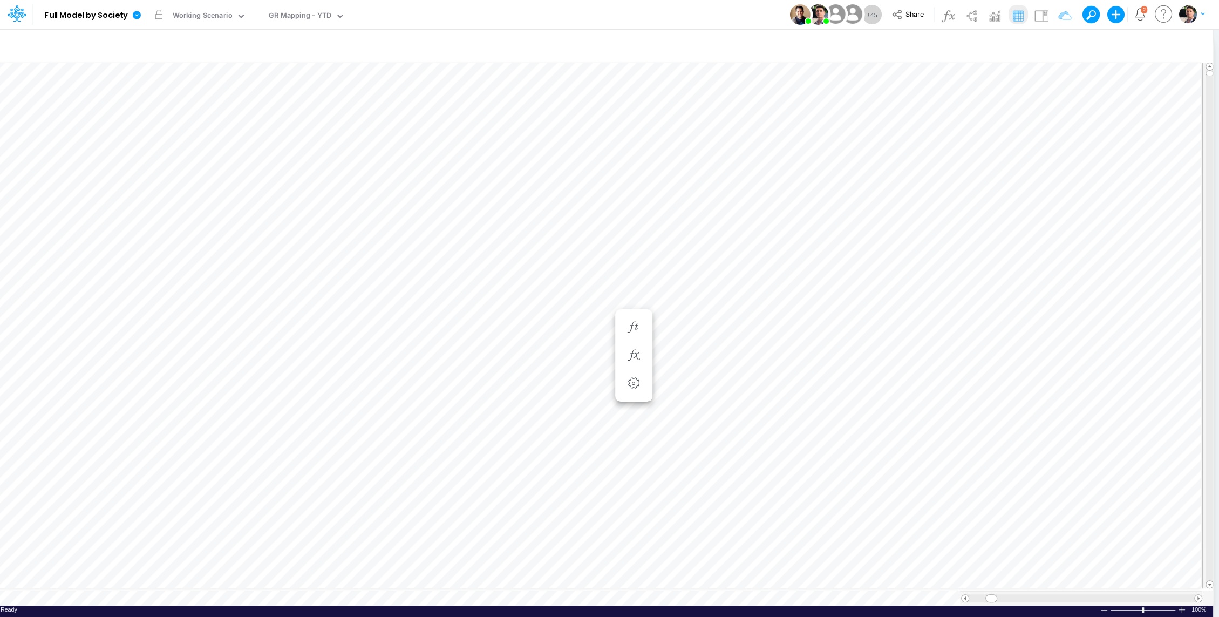
scroll to position [5, 0]
click at [1053, 43] on icon "button" at bounding box center [1053, 45] width 16 height 11
select select "notEqual"
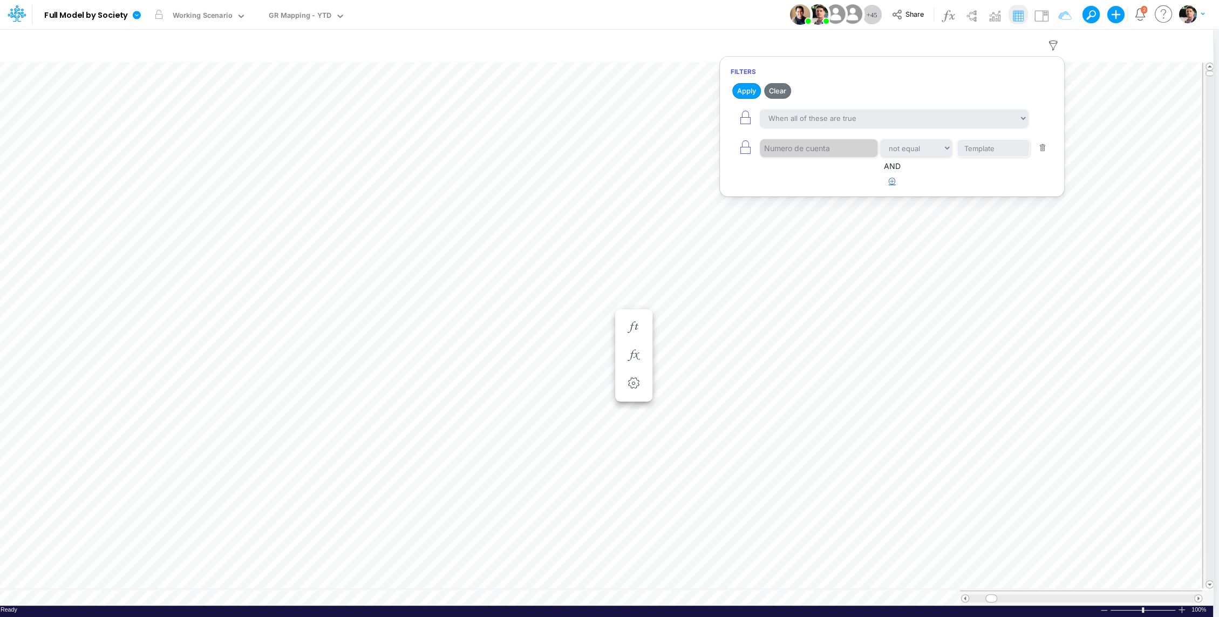
click at [894, 177] on icon "button" at bounding box center [891, 180] width 7 height 7
click at [803, 218] on div at bounding box center [811, 215] width 102 height 18
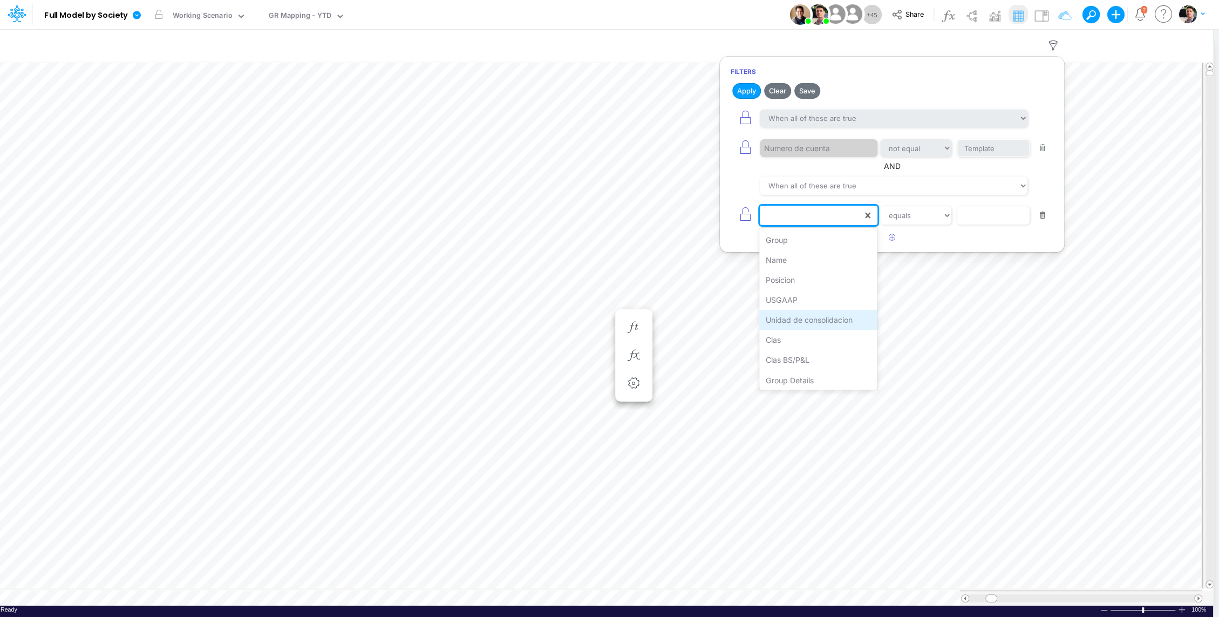
click at [811, 322] on div "Unidad de consolidacion" at bounding box center [818, 320] width 118 height 20
click at [904, 215] on select "equals not equal starts with ends with contains" at bounding box center [915, 215] width 72 height 18
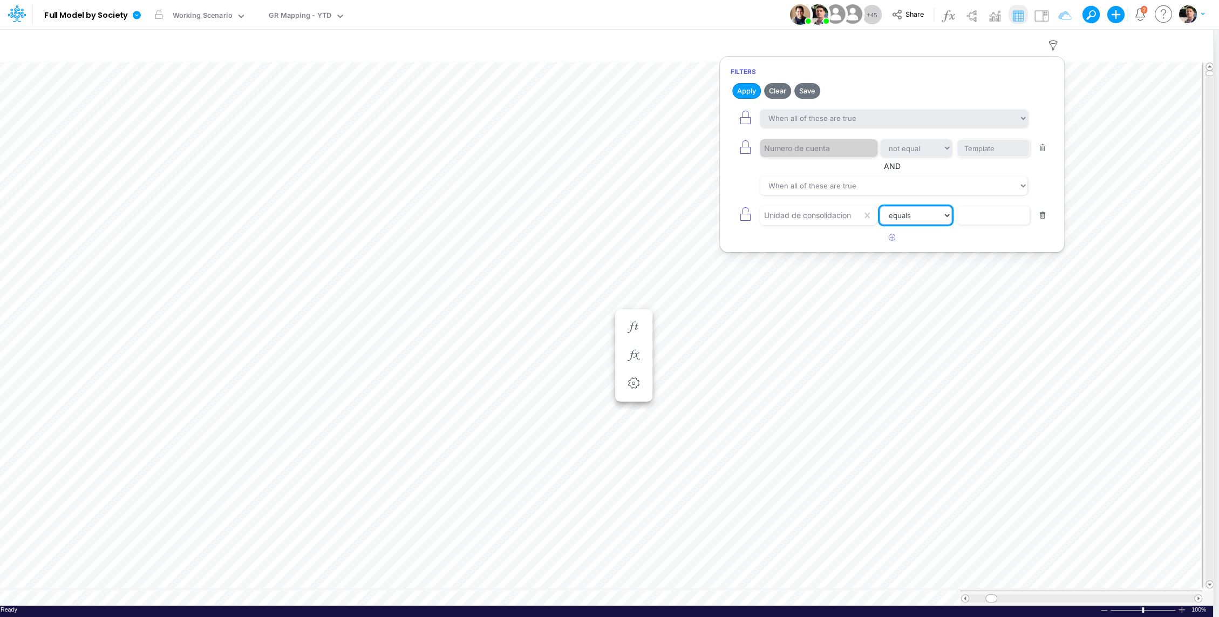
select select "contains"
click at [879, 206] on select "equals not equal starts with ends with contains" at bounding box center [915, 215] width 72 height 18
click at [993, 215] on input "text" at bounding box center [992, 215] width 73 height 18
type input "Y!/02US"
click at [893, 234] on icon "button" at bounding box center [891, 237] width 7 height 7
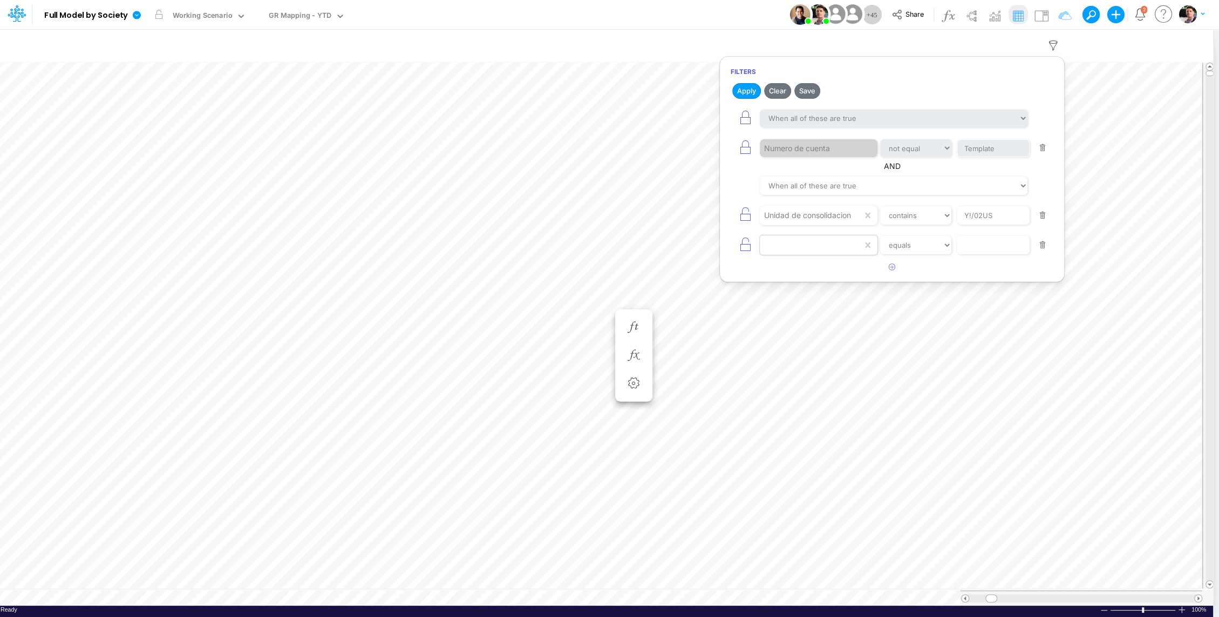
click at [799, 242] on div at bounding box center [811, 245] width 102 height 18
type input "CLA"
click at [806, 271] on div "Clas" at bounding box center [818, 269] width 118 height 20
click at [969, 214] on input "Y!/02US" at bounding box center [992, 215] width 73 height 18
type input "Y1/02US"
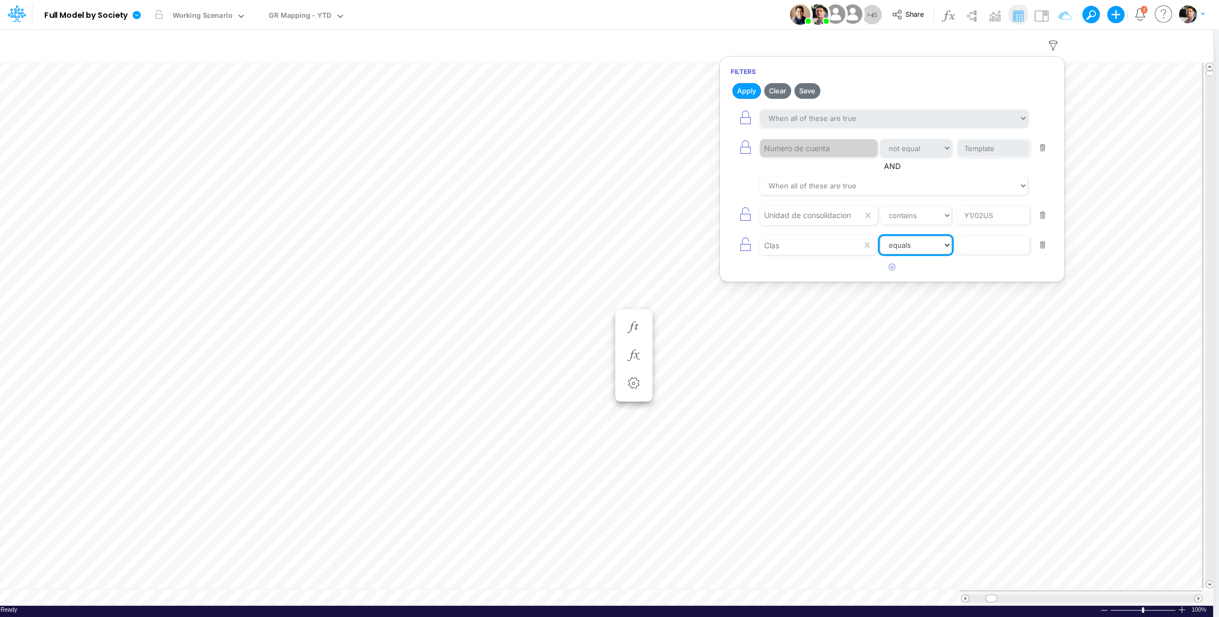
click at [910, 246] on select "equals not equal starts with ends with contains" at bounding box center [915, 245] width 72 height 18
select select "contains"
click at [879, 236] on select "equals not equal starts with ends with contains" at bounding box center [915, 245] width 72 height 18
click at [1001, 246] on input "text" at bounding box center [992, 245] width 73 height 18
type input "Geral"
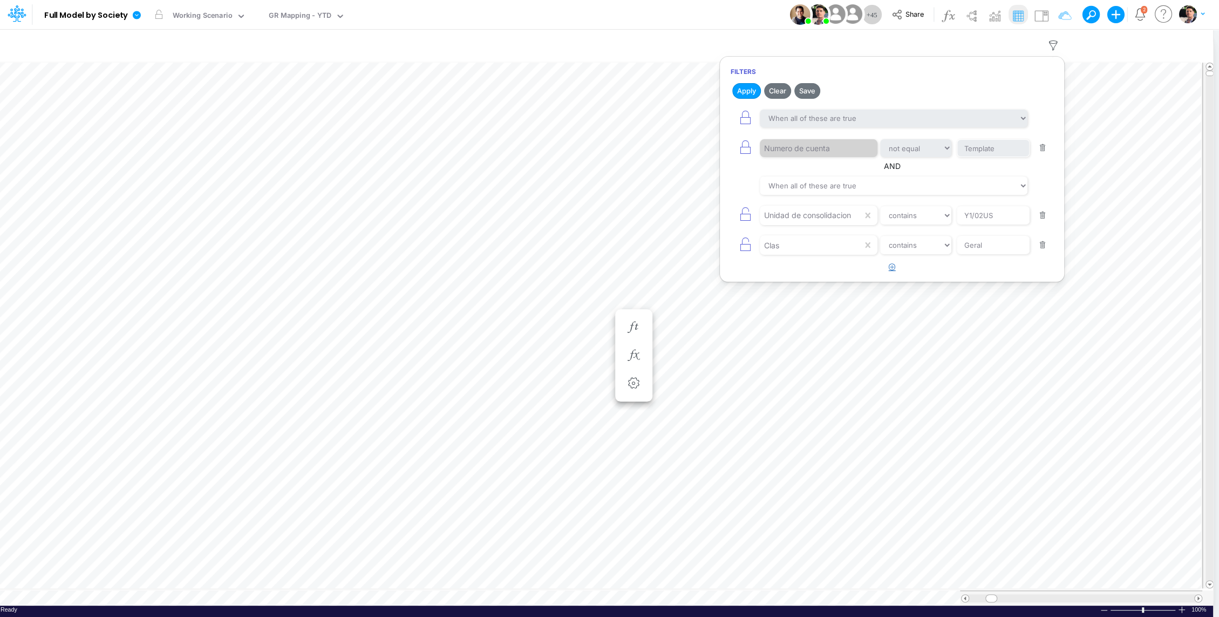
click at [891, 265] on icon "button" at bounding box center [891, 266] width 7 height 7
click at [797, 277] on div at bounding box center [811, 275] width 102 height 18
type input "us"
click at [806, 300] on div "USGAAP" at bounding box center [818, 299] width 118 height 20
click at [992, 272] on input "text" at bounding box center [992, 275] width 73 height 18
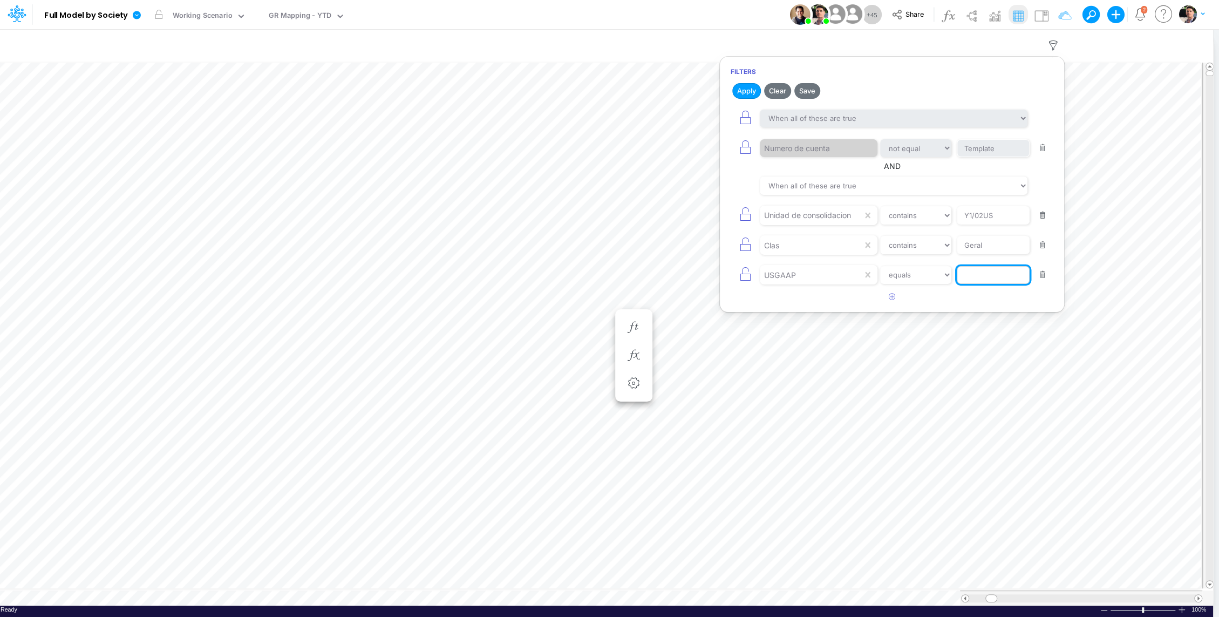
paste input "Fiscal Charges"
type input "Fiscal Charges"
click at [991, 212] on input "Y1/02US" at bounding box center [992, 215] width 73 height 18
click at [745, 91] on button "Apply" at bounding box center [746, 91] width 29 height 16
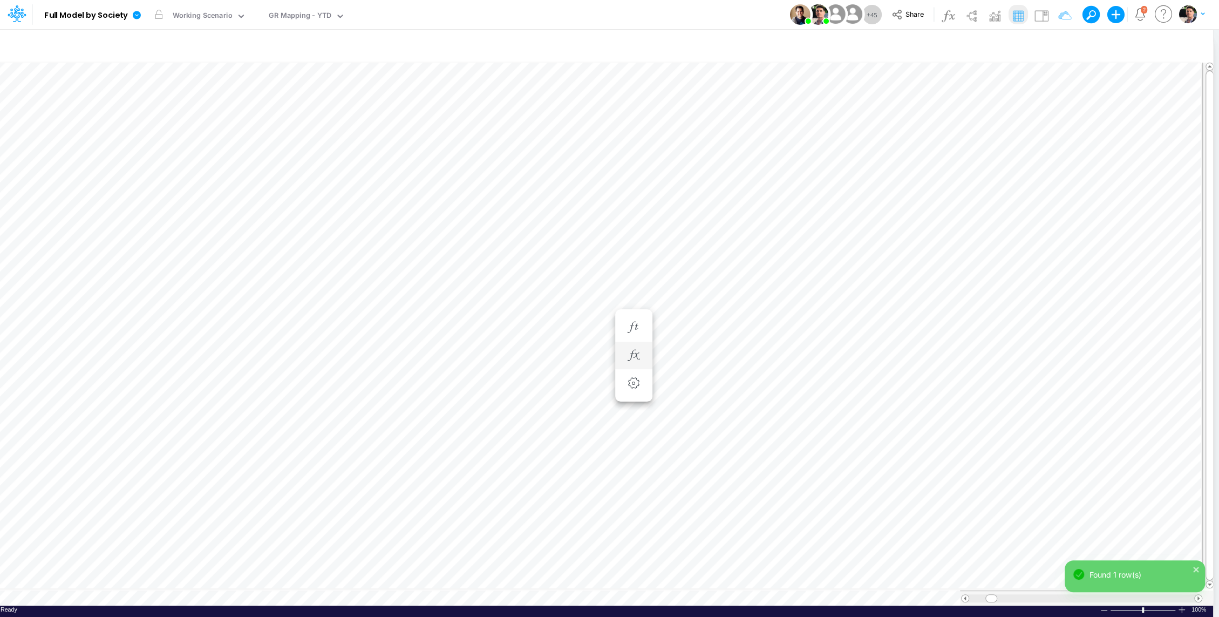
scroll to position [5, 1]
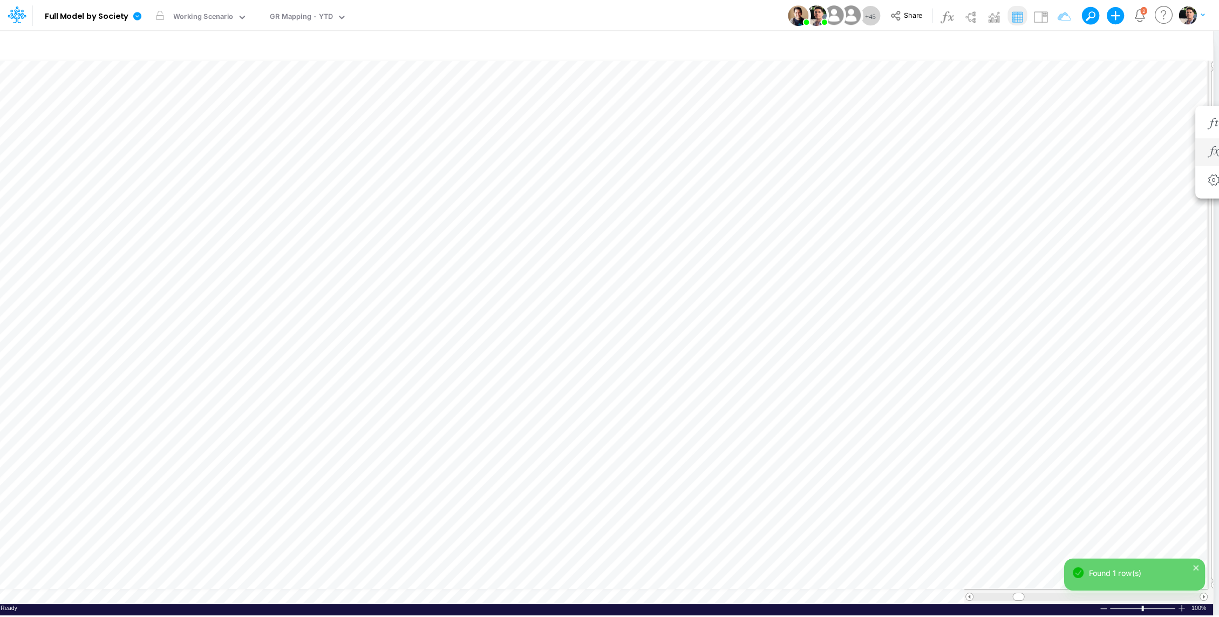
scroll to position [5, 1]
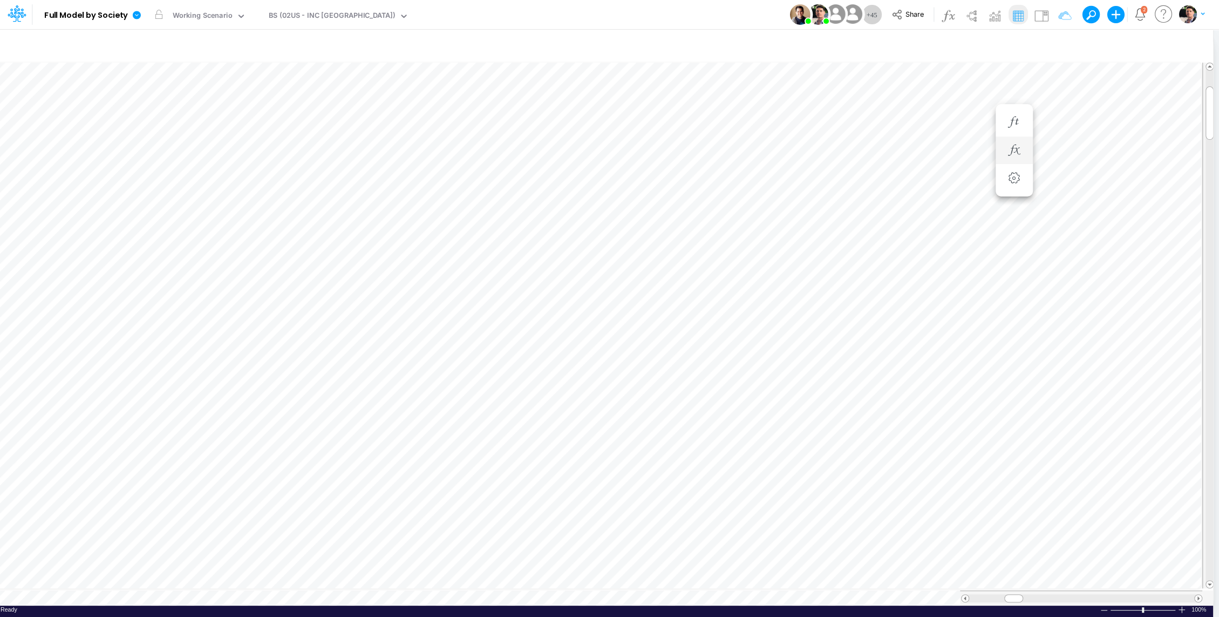
scroll to position [5, 1]
click at [1059, 43] on icon "button" at bounding box center [1053, 45] width 16 height 11
select select "tableSearchOR"
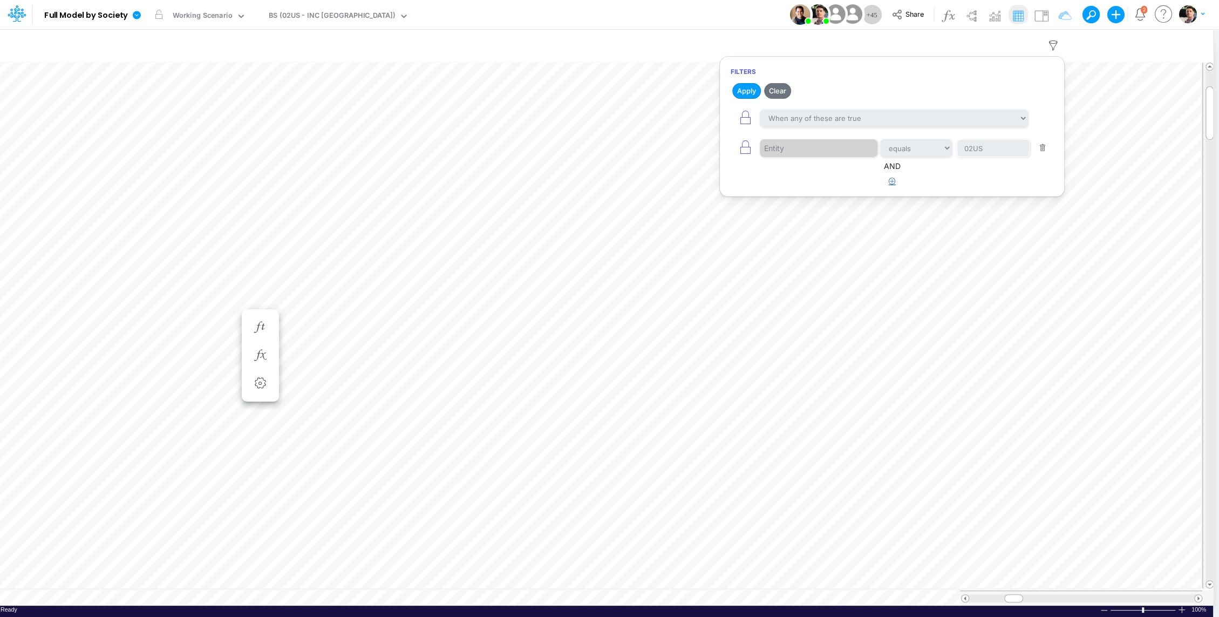
click at [895, 181] on button "button" at bounding box center [891, 182] width 21 height 18
click at [1044, 215] on button "button" at bounding box center [1042, 215] width 21 height 15
click at [741, 147] on icon "button" at bounding box center [744, 147] width 15 height 15
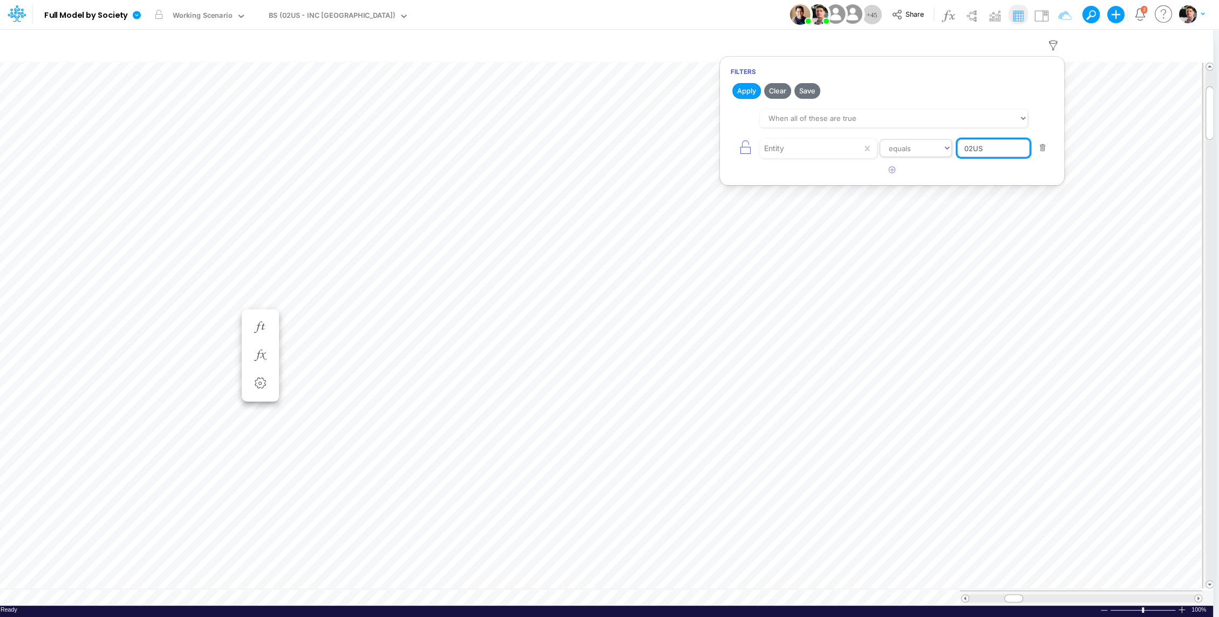
drag, startPoint x: 994, startPoint y: 146, endPoint x: 942, endPoint y: 146, distance: 52.3
click at [942, 146] on div "Entity equals not equal starts with ends with contains 02US" at bounding box center [891, 148] width 323 height 24
type input "Template"
click at [745, 88] on button "Apply" at bounding box center [746, 91] width 29 height 16
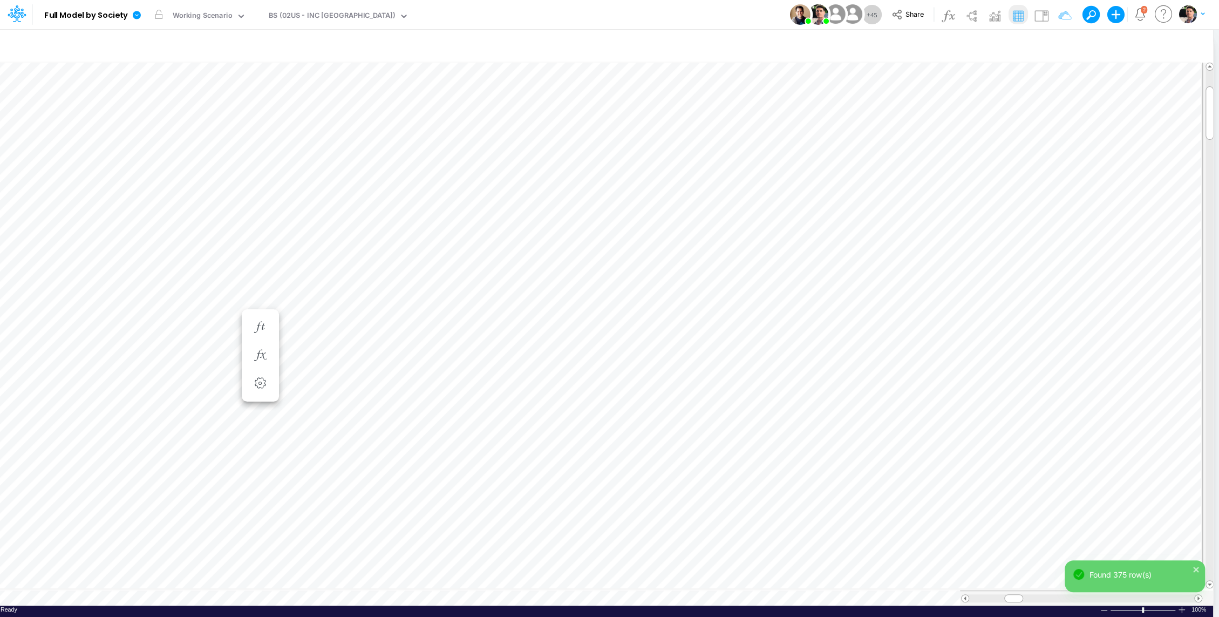
scroll to position [5, 1]
click at [636, 356] on icon "button" at bounding box center [633, 355] width 16 height 11
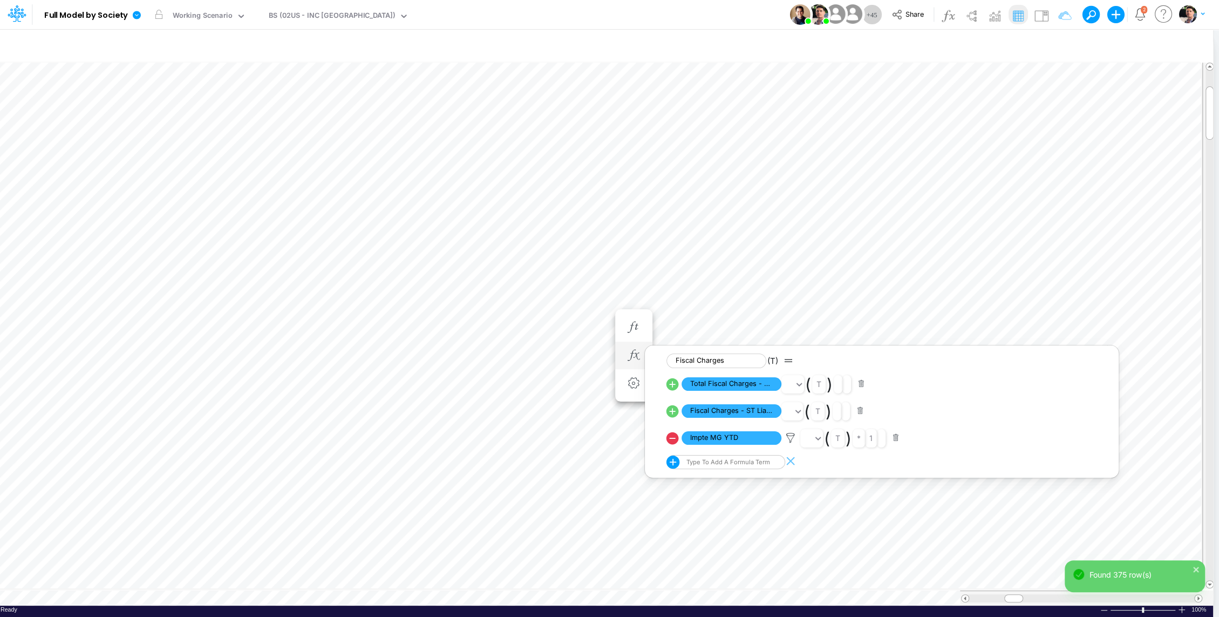
click at [671, 437] on icon at bounding box center [672, 437] width 15 height 15
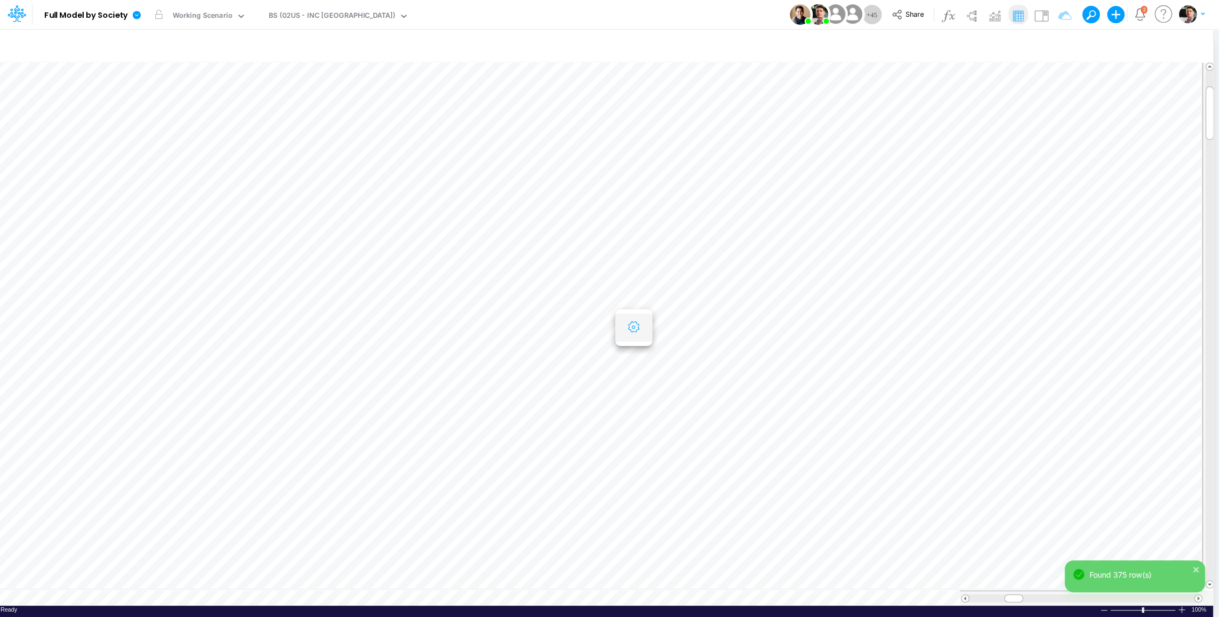
click at [634, 331] on icon "button" at bounding box center [633, 327] width 16 height 11
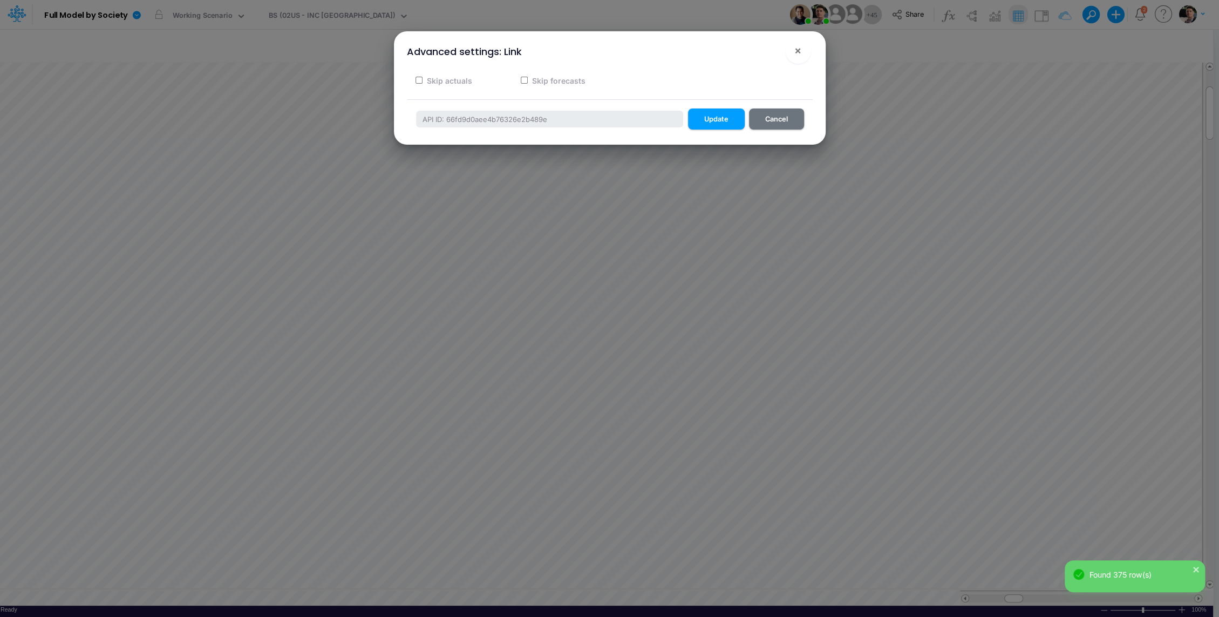
click at [534, 83] on label "Skip forecasts" at bounding box center [557, 80] width 55 height 11
click at [528, 83] on input "Skip forecasts" at bounding box center [524, 80] width 7 height 7
checkbox input "true"
click at [721, 122] on button "Update" at bounding box center [716, 118] width 57 height 21
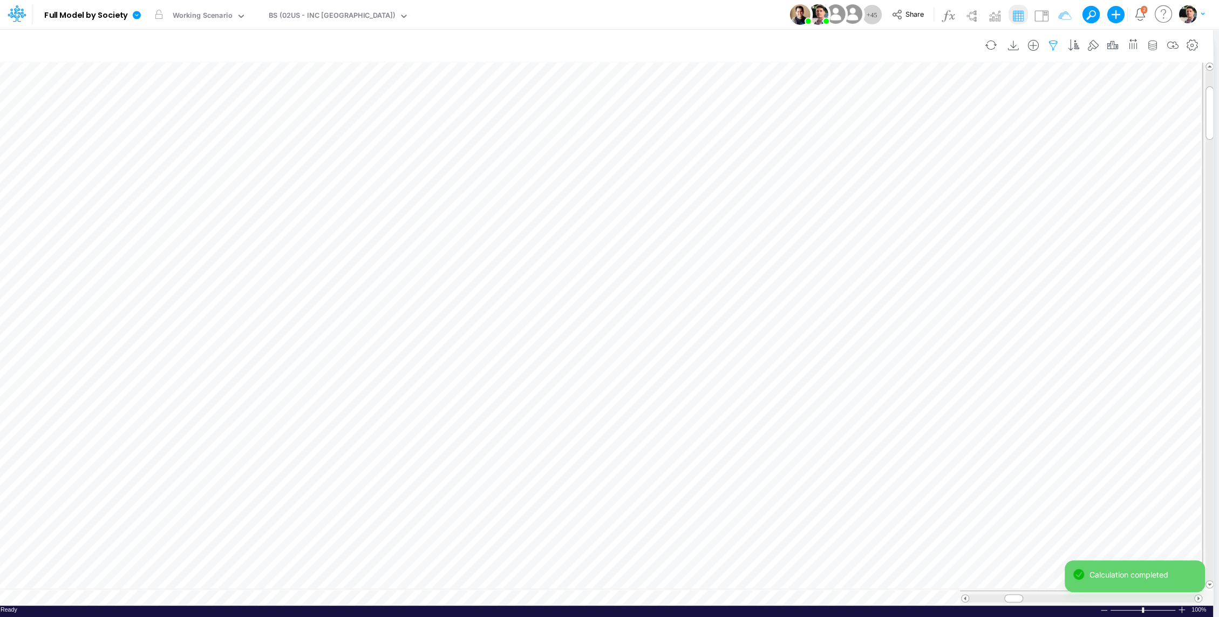
click at [1056, 45] on icon "button" at bounding box center [1053, 45] width 16 height 11
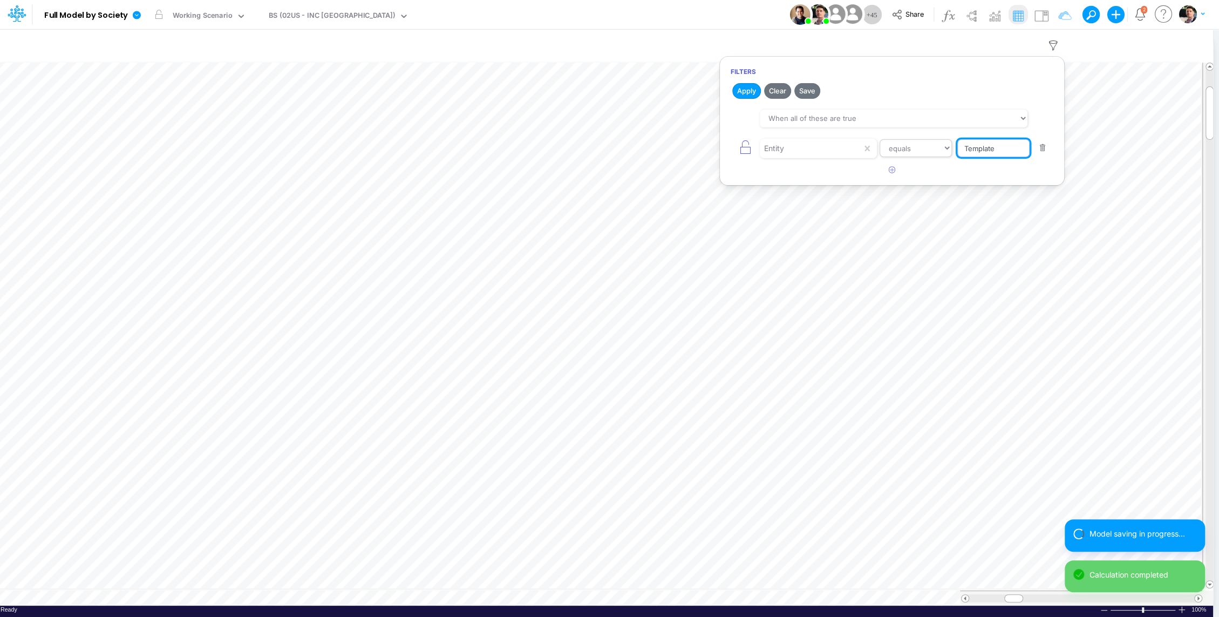
drag, startPoint x: 1001, startPoint y: 148, endPoint x: 905, endPoint y: 146, distance: 95.5
click at [905, 146] on div "Entity equals not equal starts with ends with contains Template" at bounding box center [891, 148] width 323 height 24
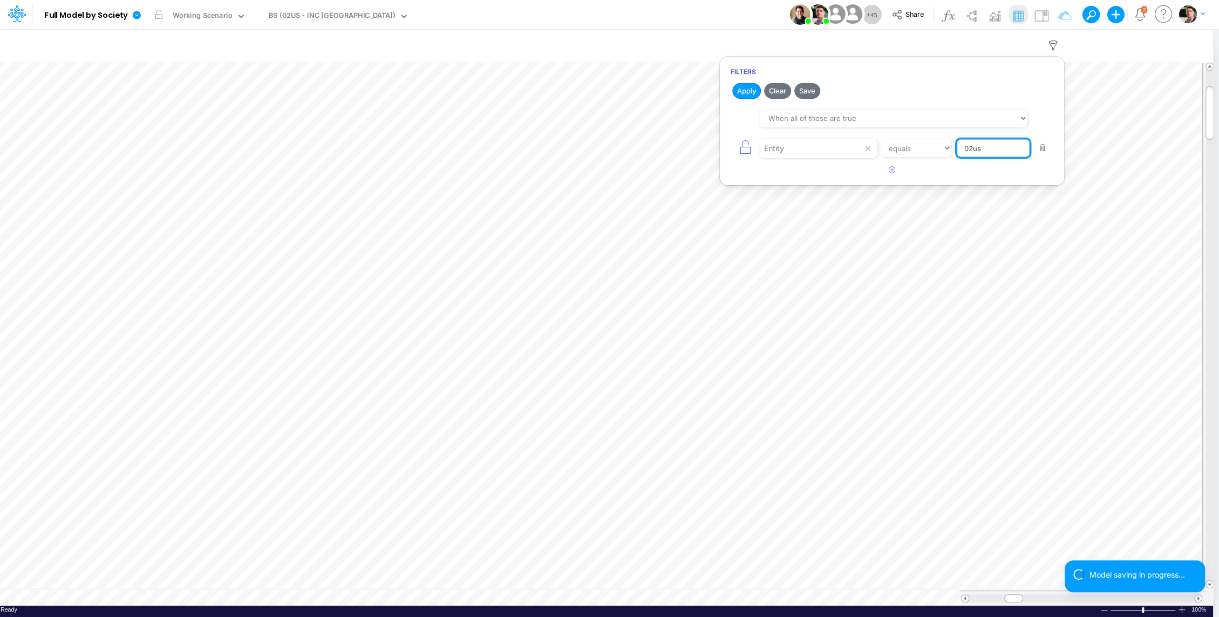
type input "02US"
click at [740, 90] on button "Apply" at bounding box center [746, 91] width 29 height 16
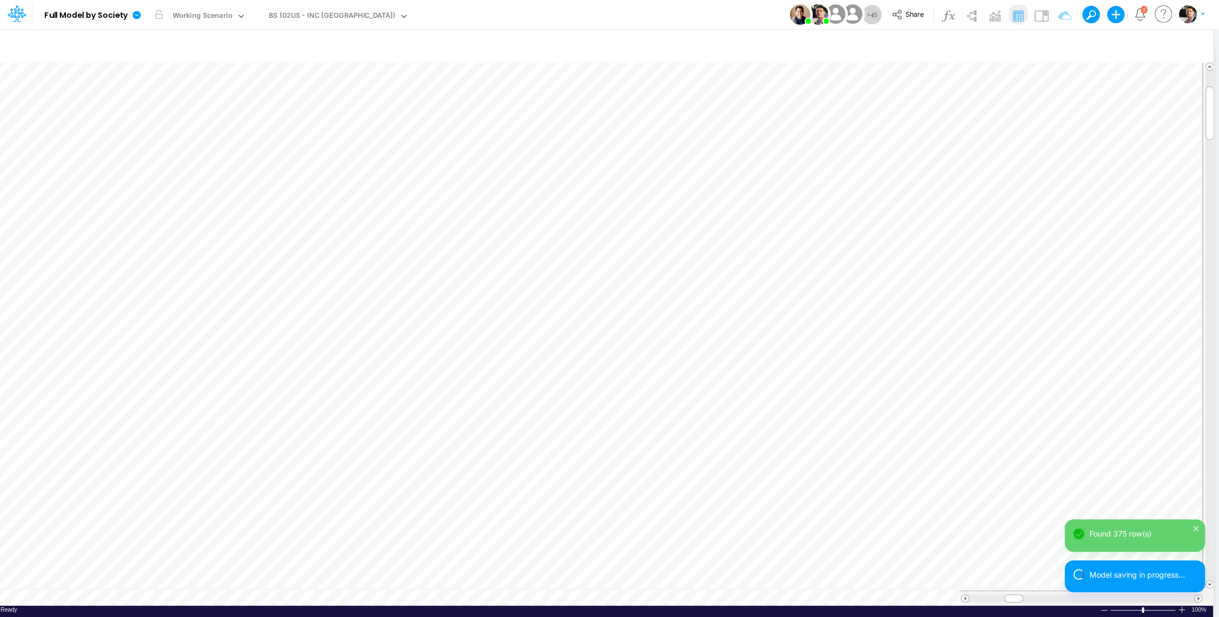
scroll to position [5, 1]
click at [628, 350] on icon "button" at bounding box center [633, 355] width 16 height 11
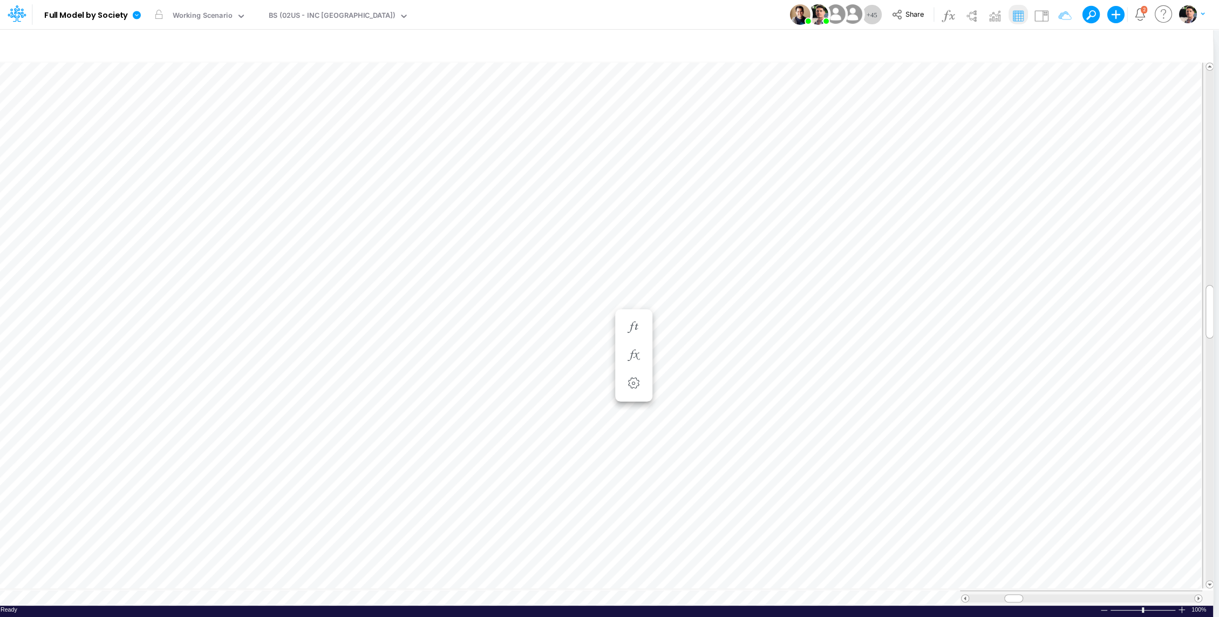
scroll to position [5, 1]
click at [637, 362] on icon "button" at bounding box center [633, 365] width 16 height 11
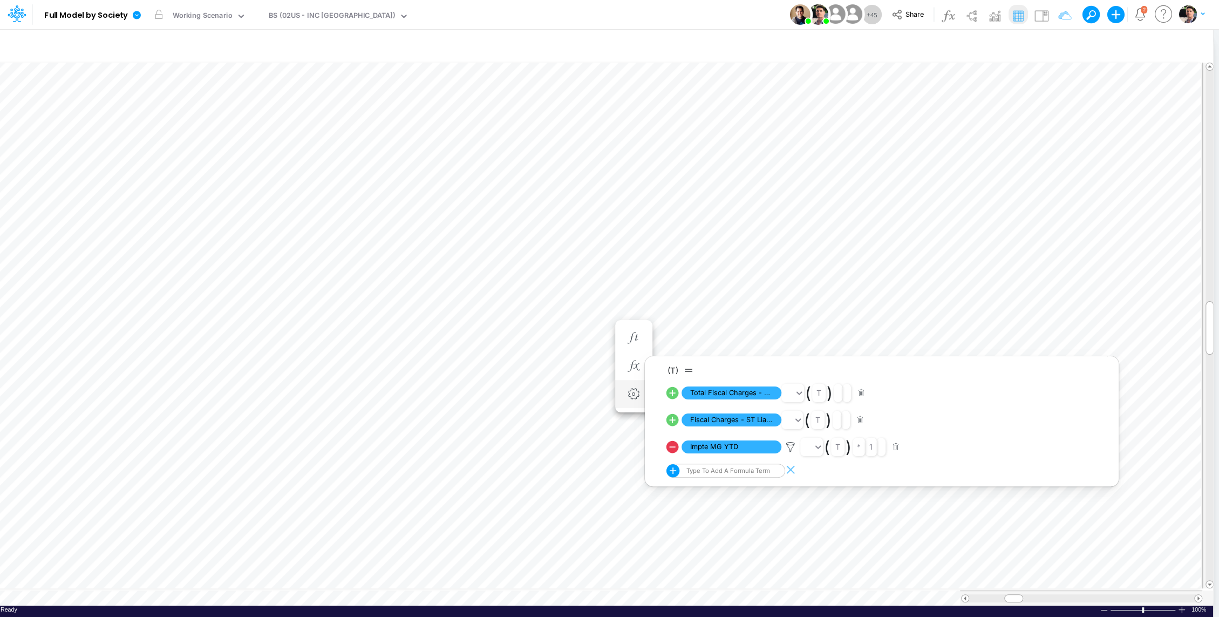
scroll to position [5, 1]
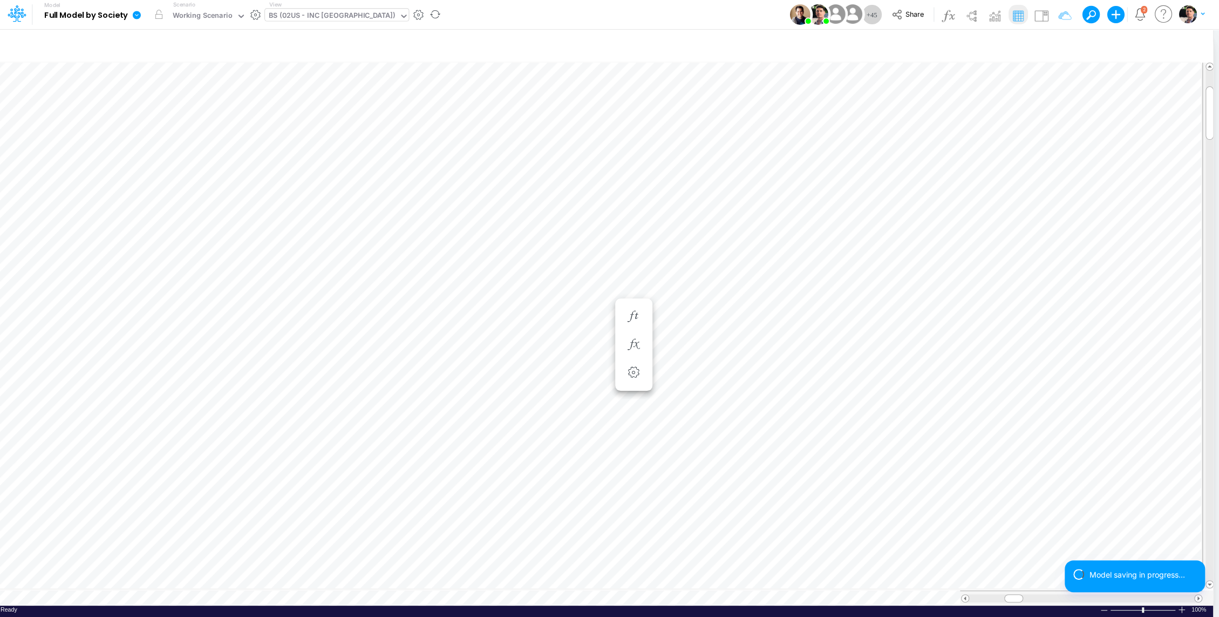
click at [317, 13] on div "BS (02US - INC [GEOGRAPHIC_DATA])" at bounding box center [332, 16] width 126 height 12
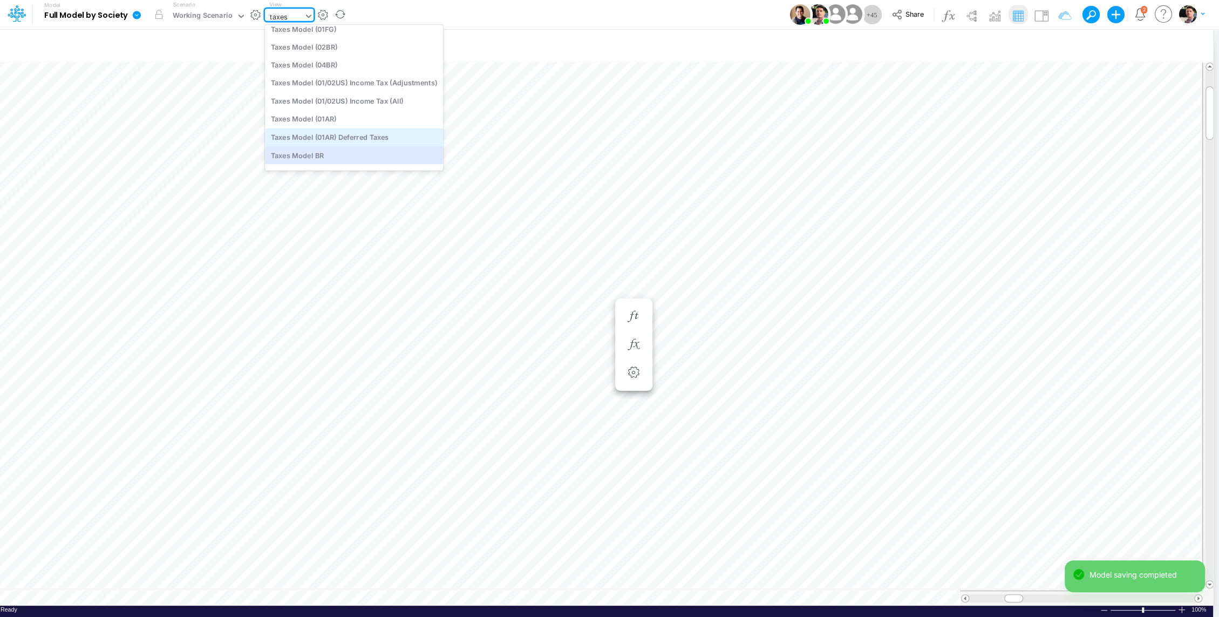
scroll to position [217, 0]
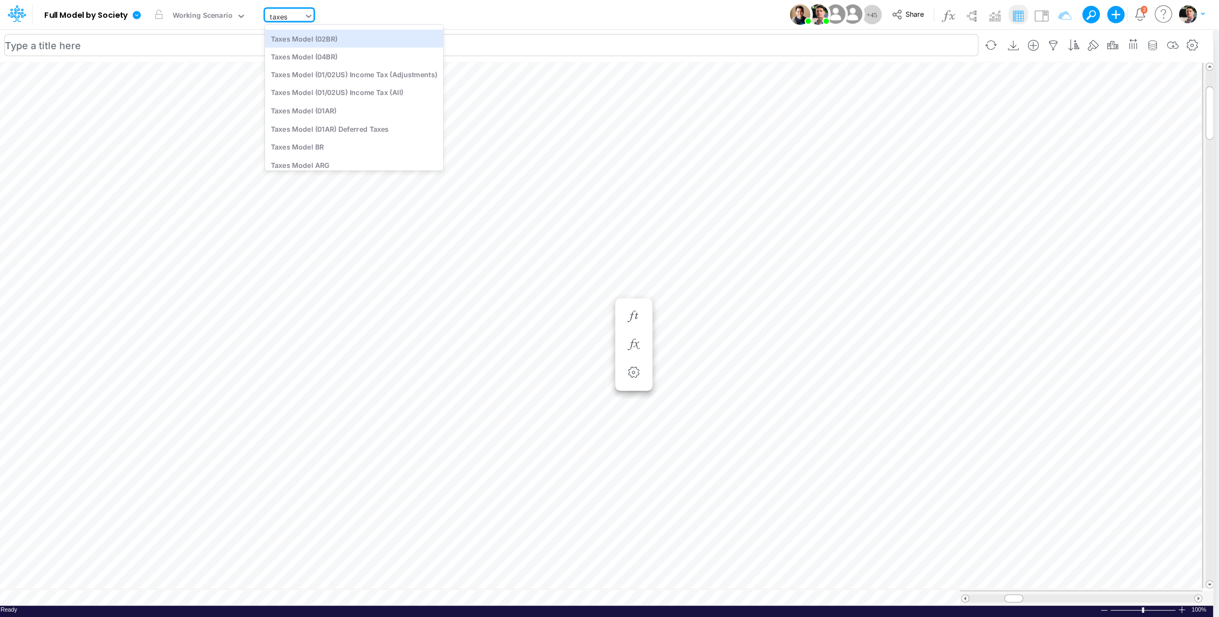
type input "taxes"
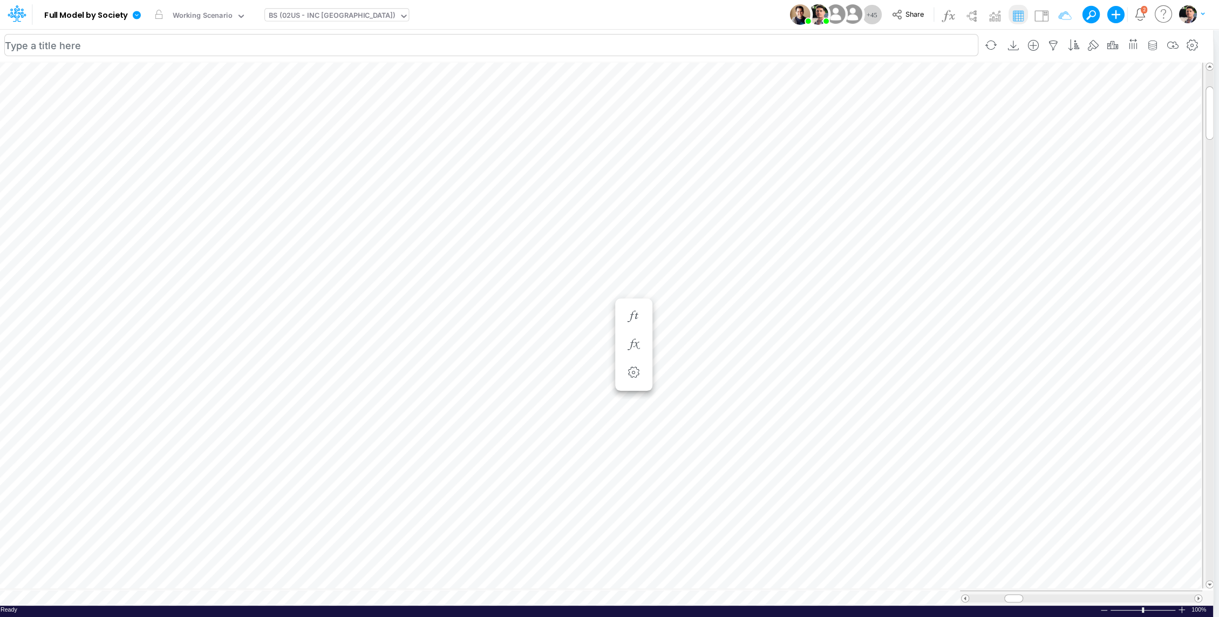
scroll to position [5, 1]
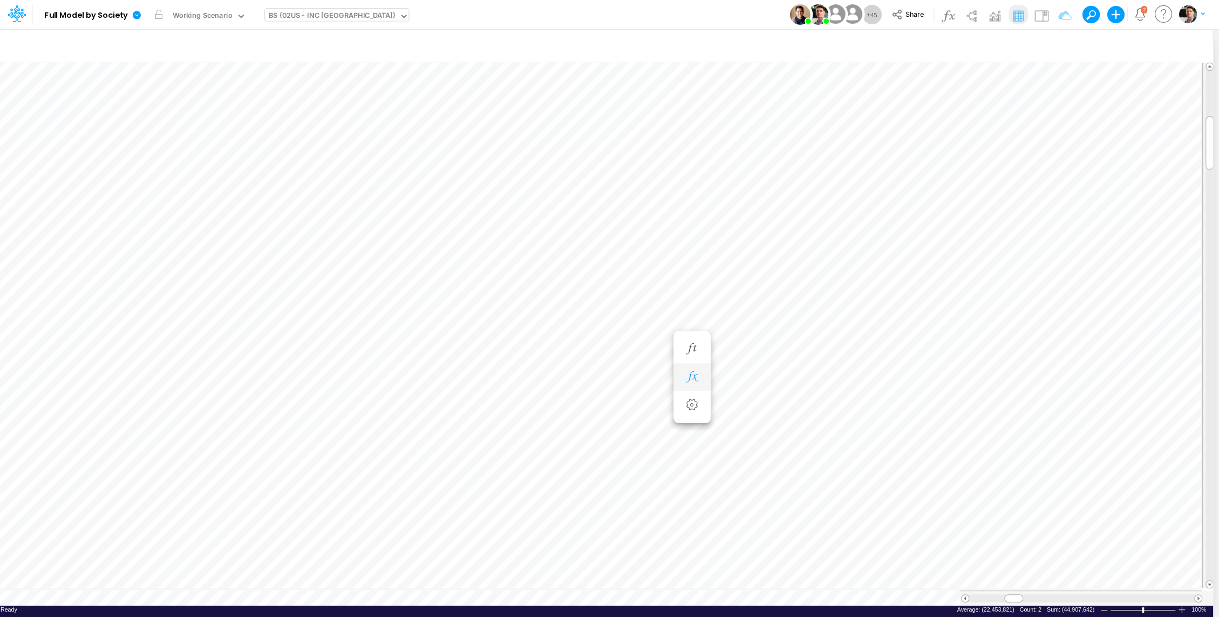
scroll to position [5, 1]
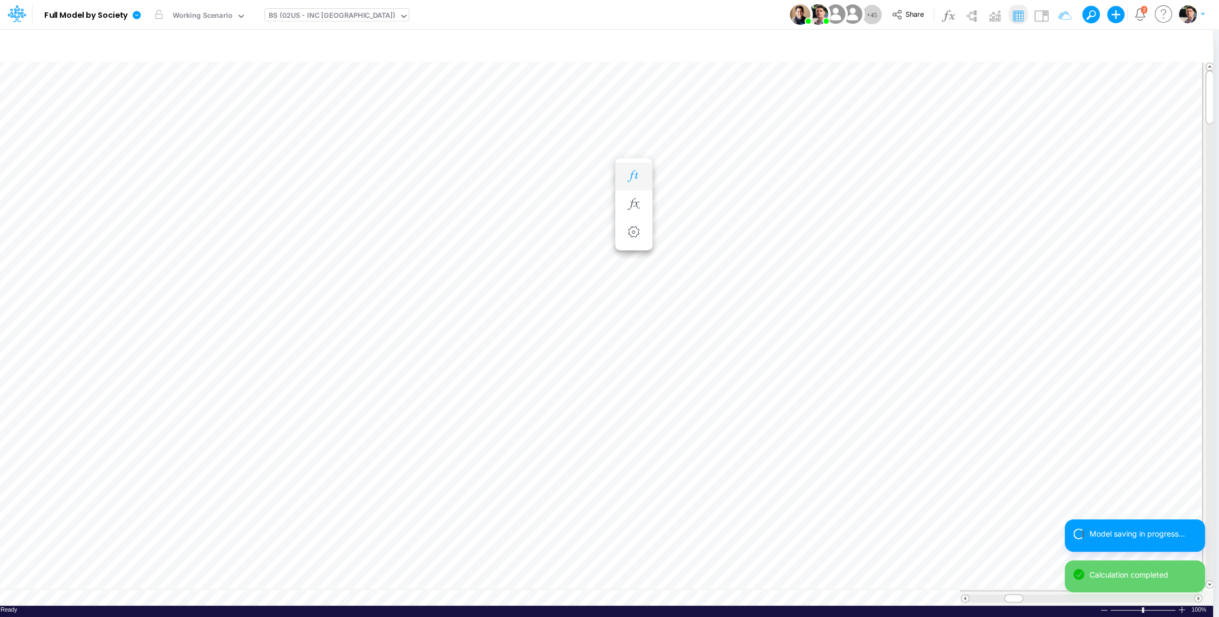
scroll to position [5, 1]
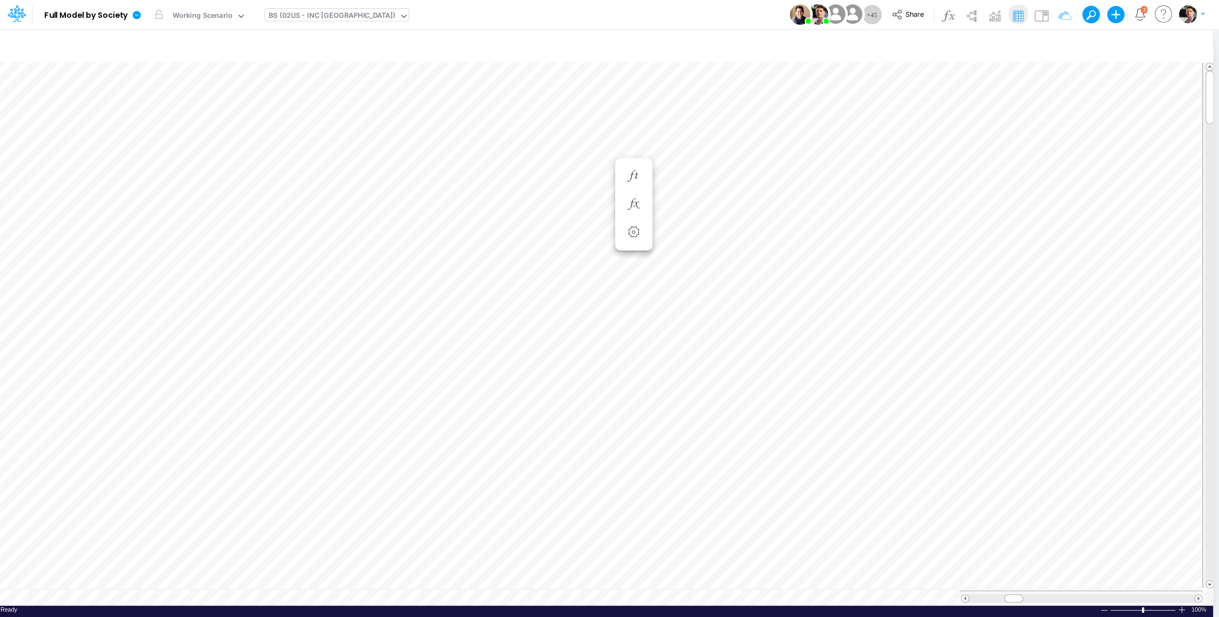
click at [327, 11] on div "BS (02US - INC [GEOGRAPHIC_DATA])" at bounding box center [332, 16] width 126 height 12
type input "usga"
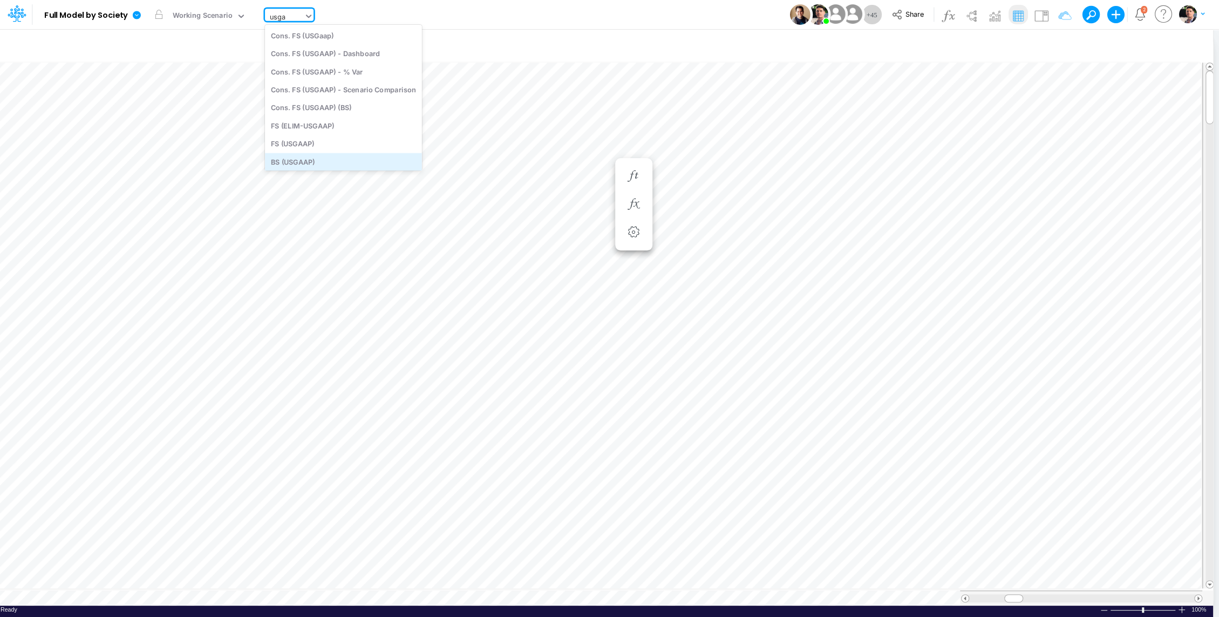
click at [292, 161] on div "BS (USGAAP)" at bounding box center [343, 162] width 157 height 18
type input "BS (USGAAP) - Detailed"
click at [1197, 594] on span at bounding box center [1197, 597] width 7 height 7
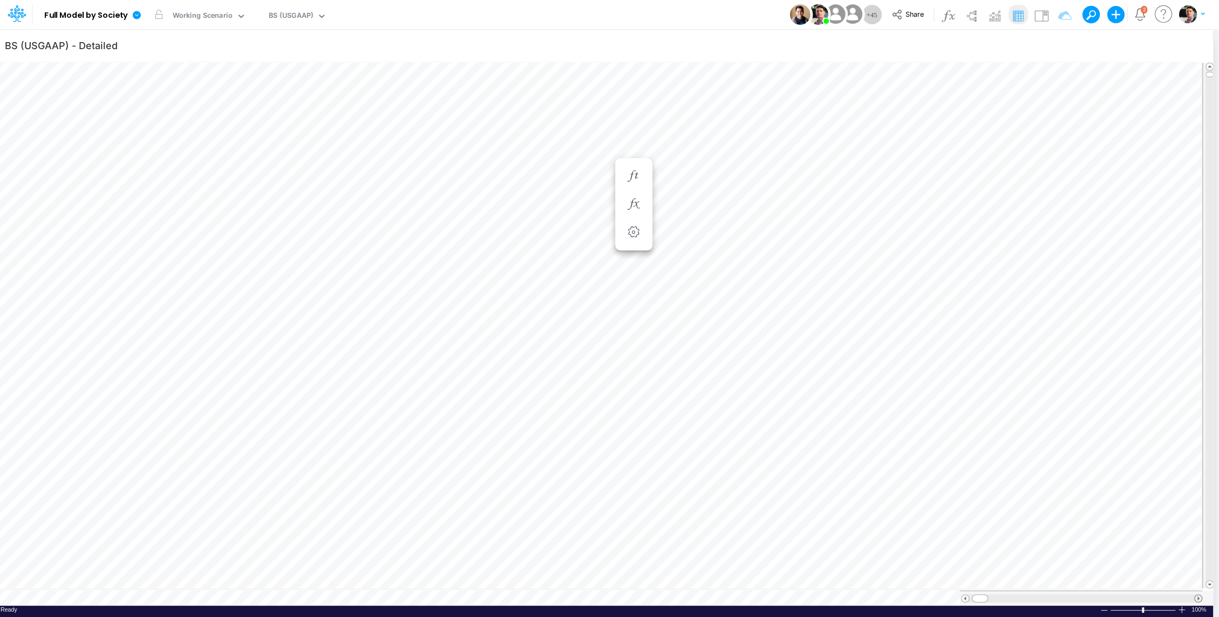
click at [1197, 594] on span at bounding box center [1197, 597] width 7 height 7
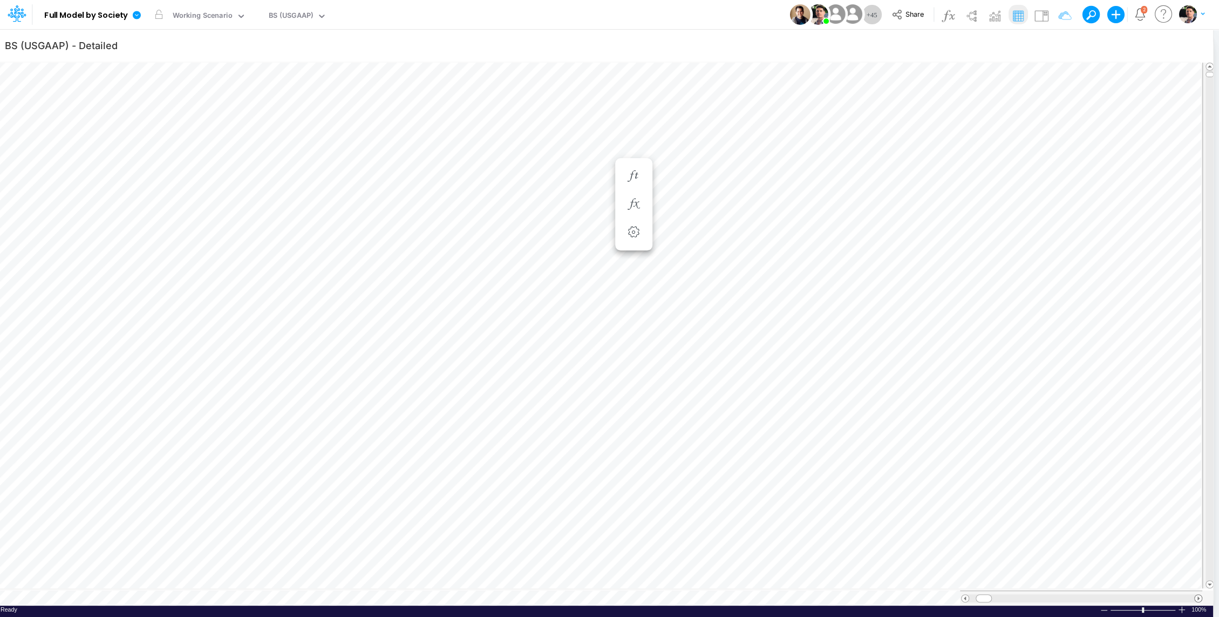
click at [1197, 594] on span at bounding box center [1197, 597] width 7 height 7
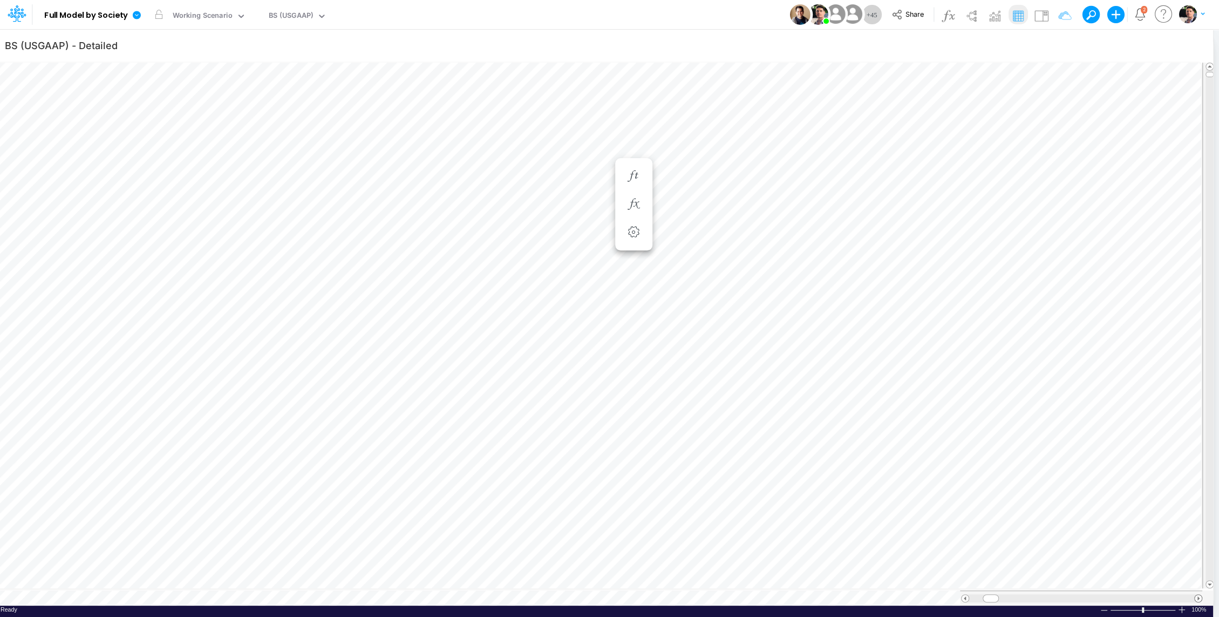
click at [1197, 594] on span at bounding box center [1197, 597] width 7 height 7
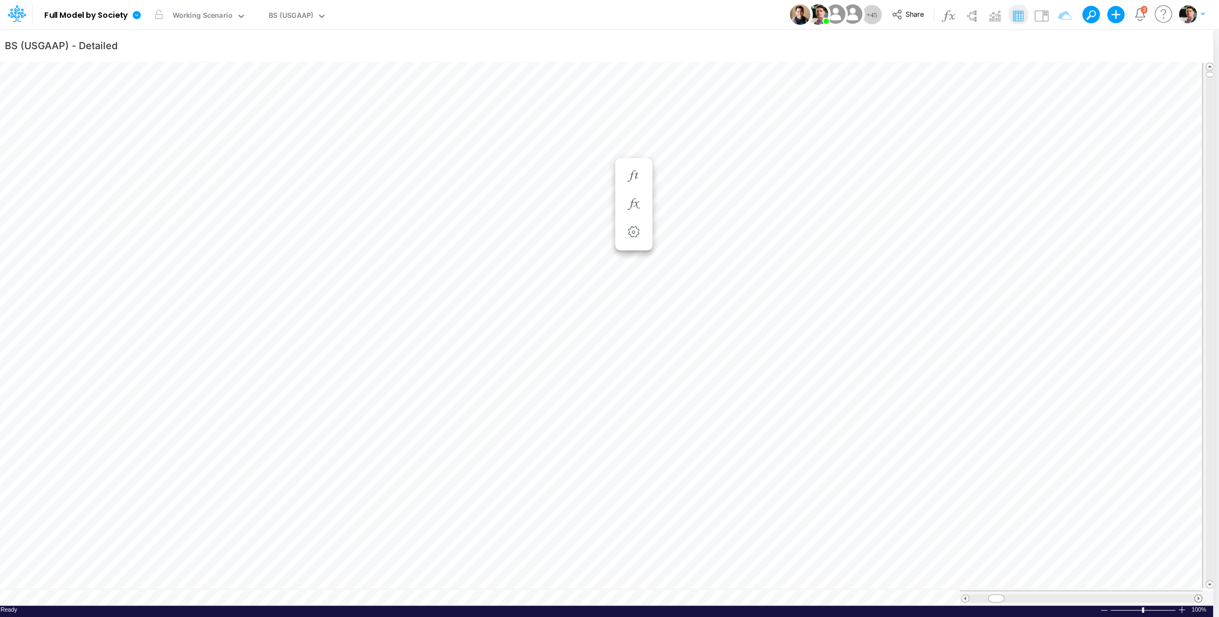
click at [1197, 594] on span at bounding box center [1197, 597] width 7 height 7
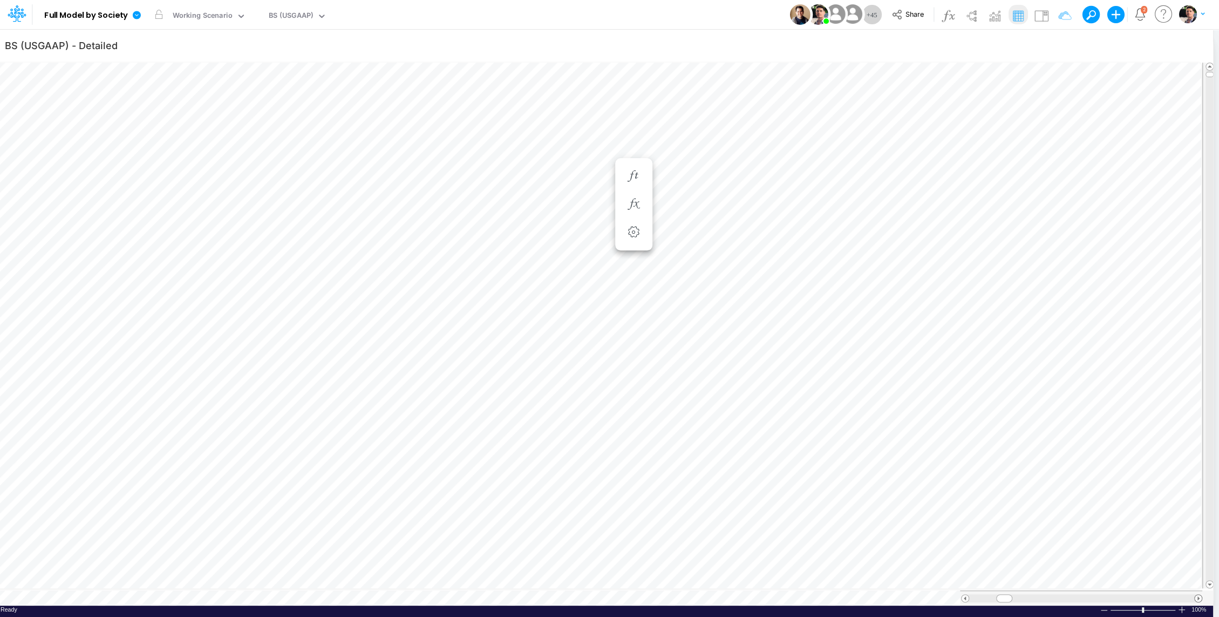
click at [1197, 594] on span at bounding box center [1197, 597] width 7 height 7
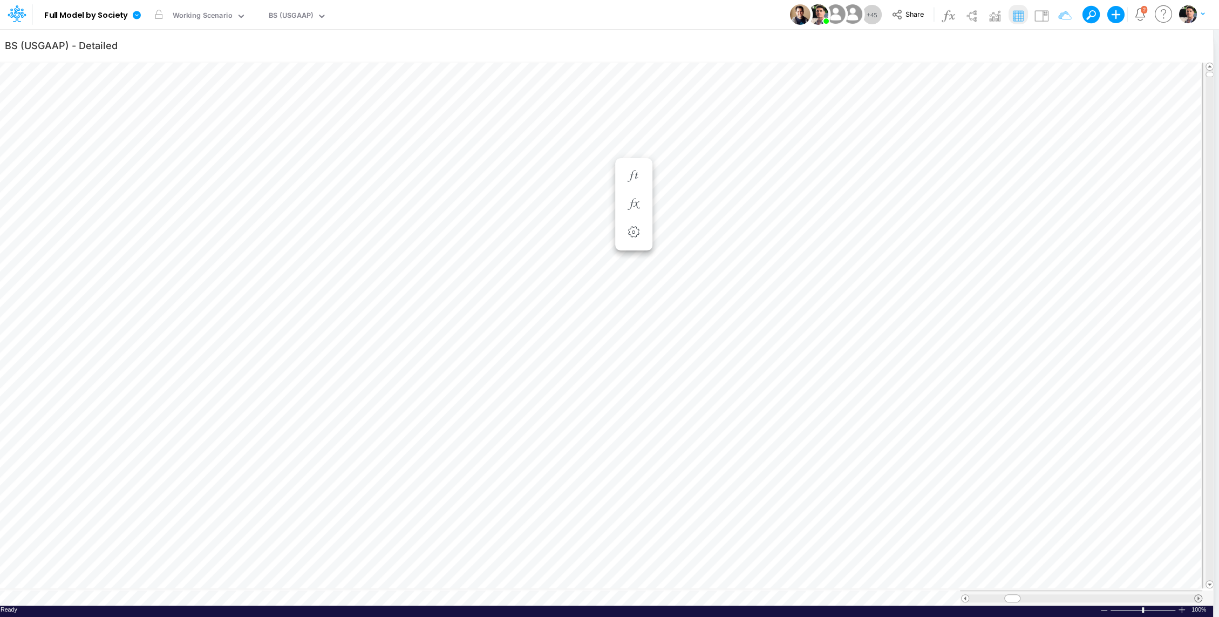
click at [1197, 594] on span at bounding box center [1197, 597] width 7 height 7
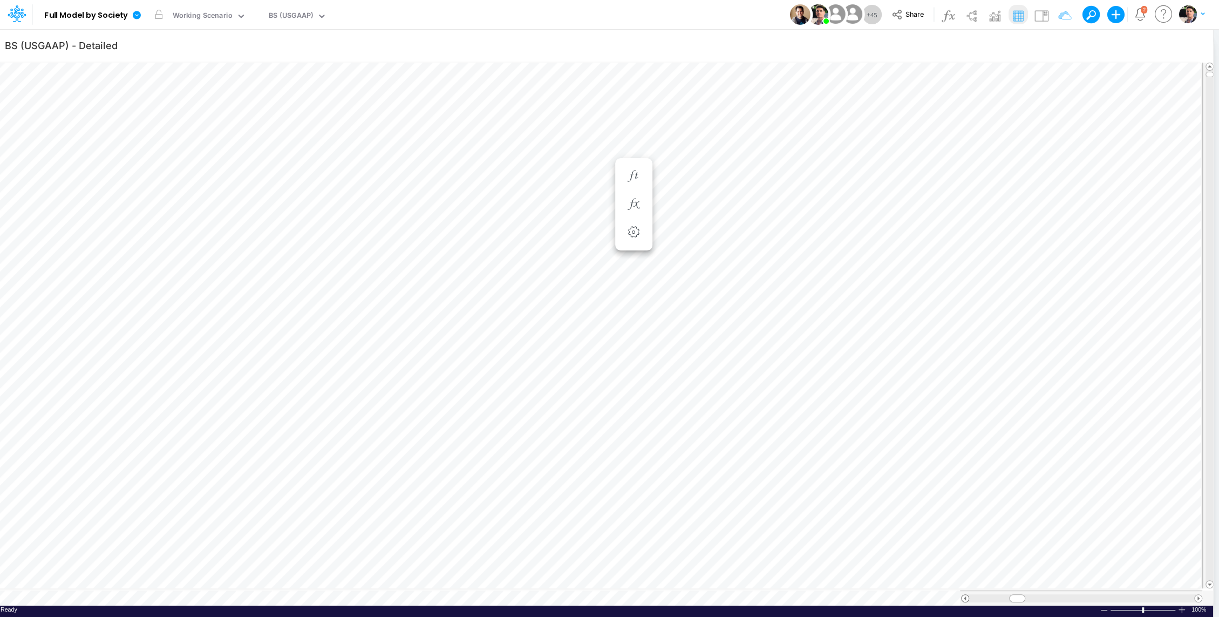
click at [961, 594] on span at bounding box center [964, 597] width 7 height 7
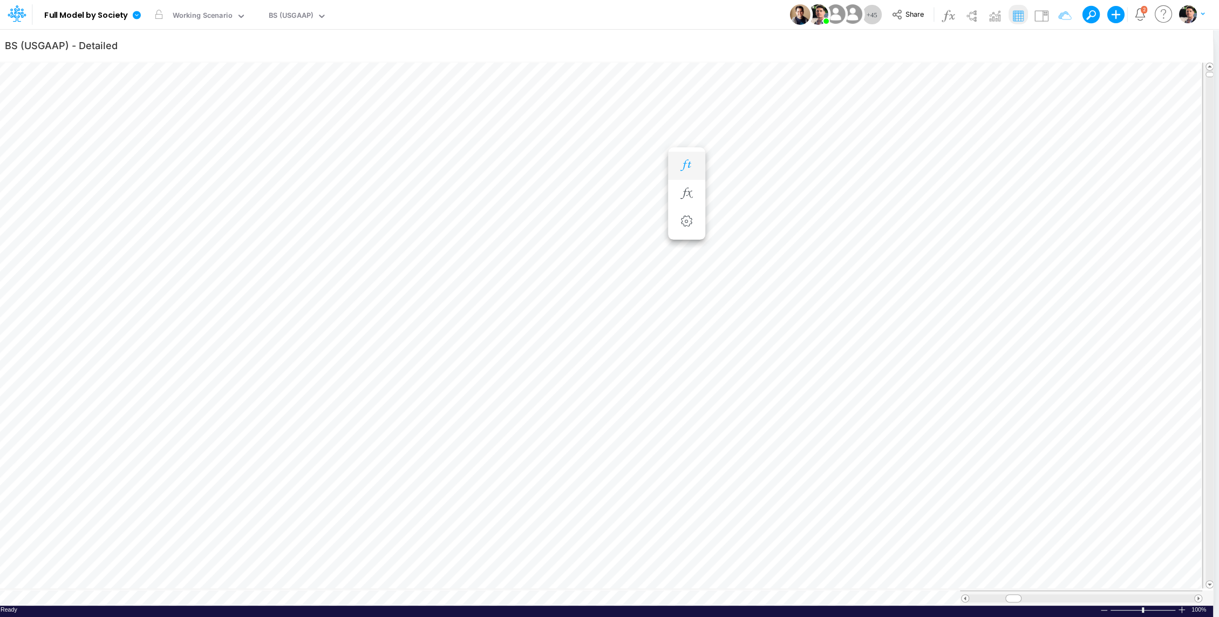
scroll to position [5, 1]
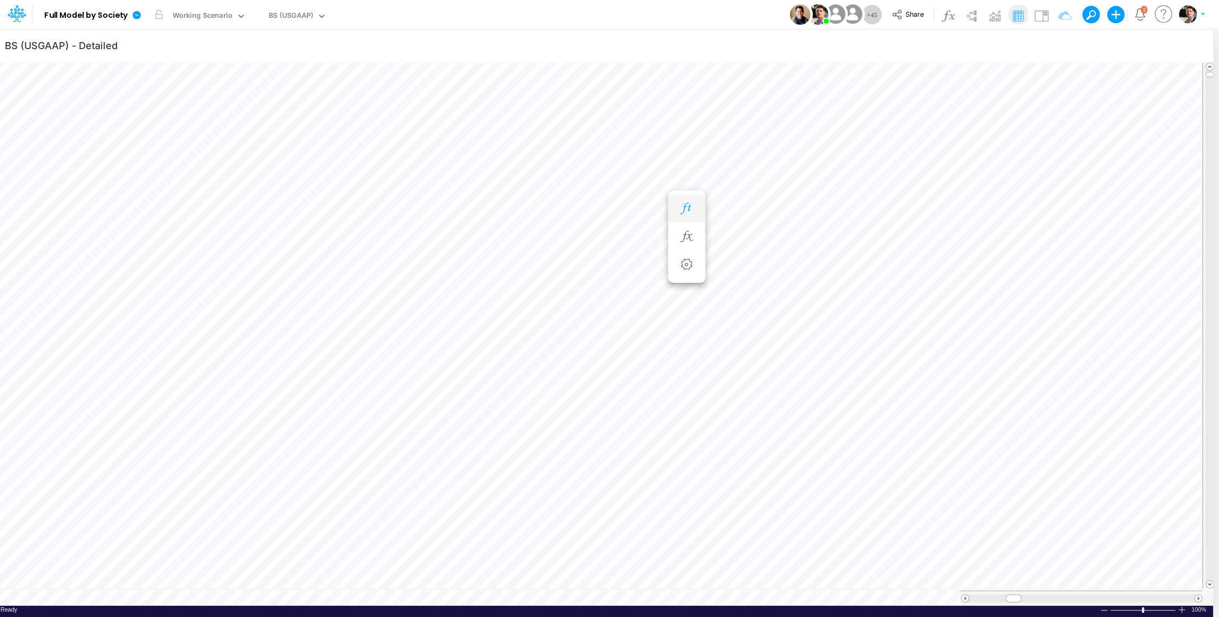
scroll to position [5, 1]
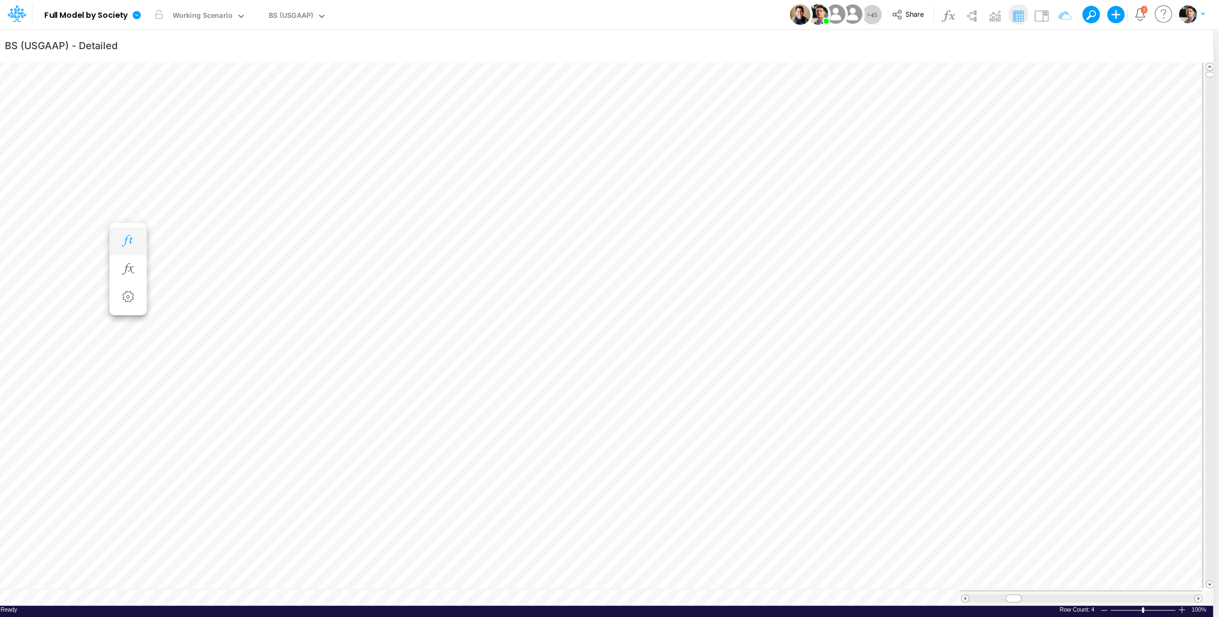
scroll to position [5, 0]
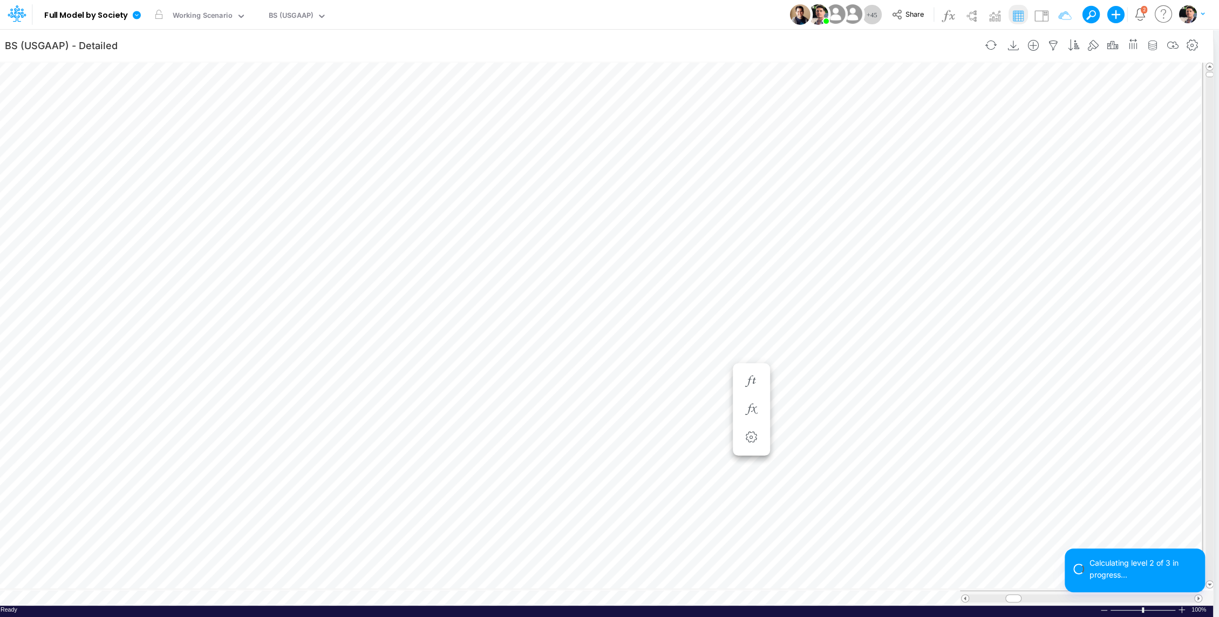
scroll to position [5, 1]
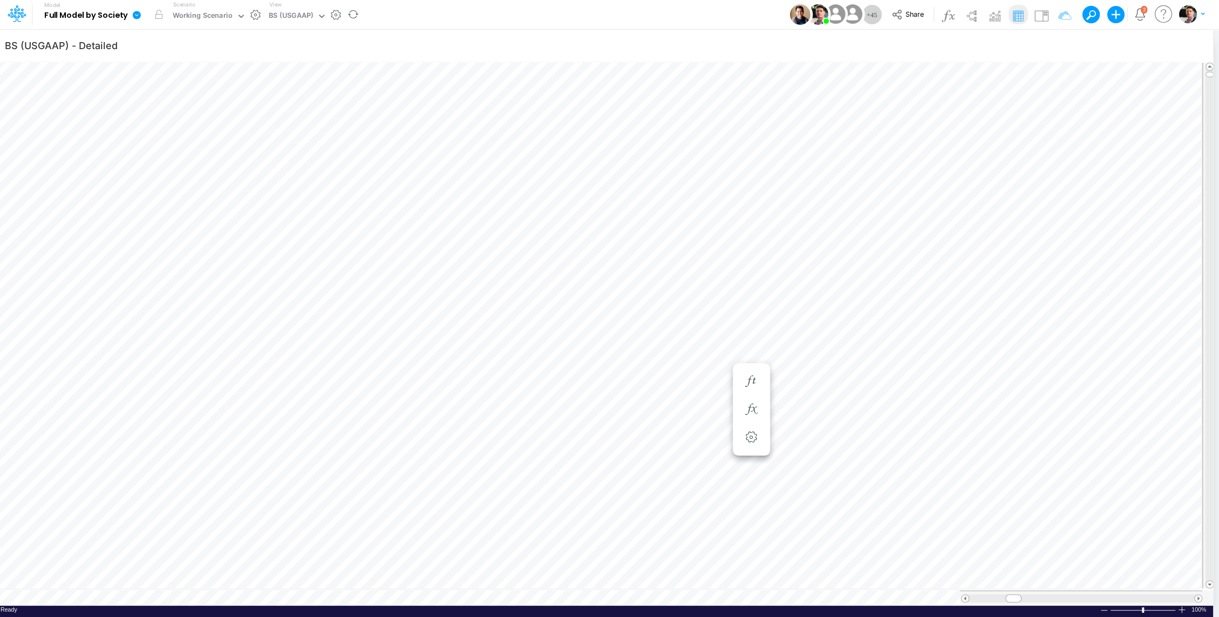
scroll to position [5, 1]
click at [294, 20] on div "BS (USGAAP)" at bounding box center [291, 16] width 44 height 12
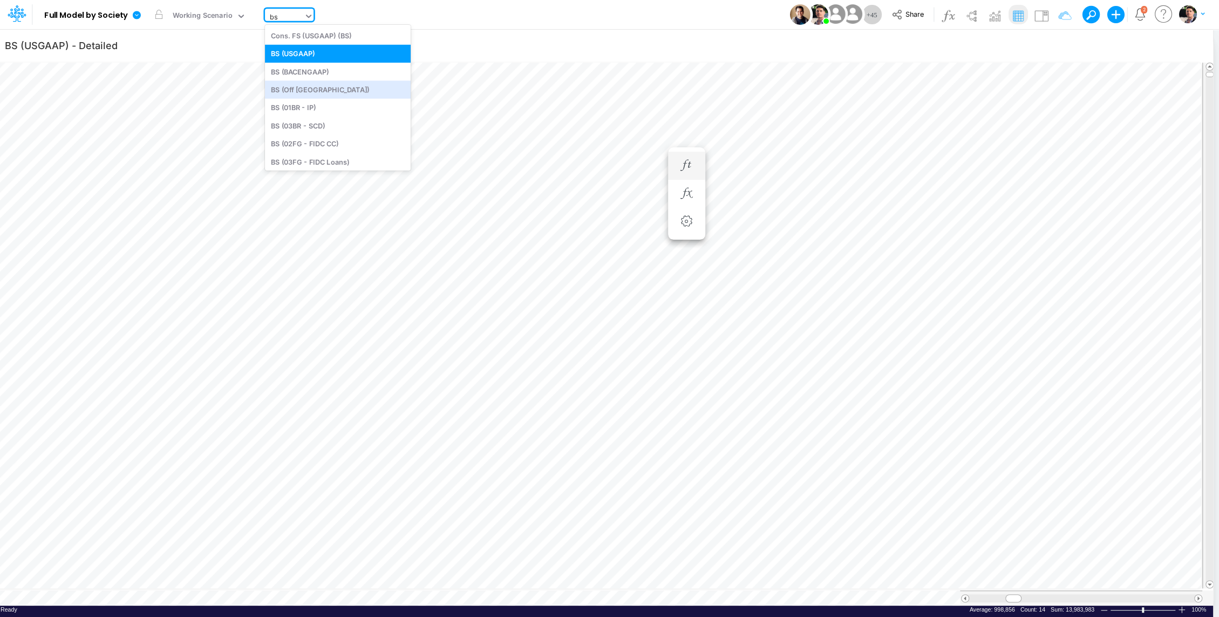
type input "bs"
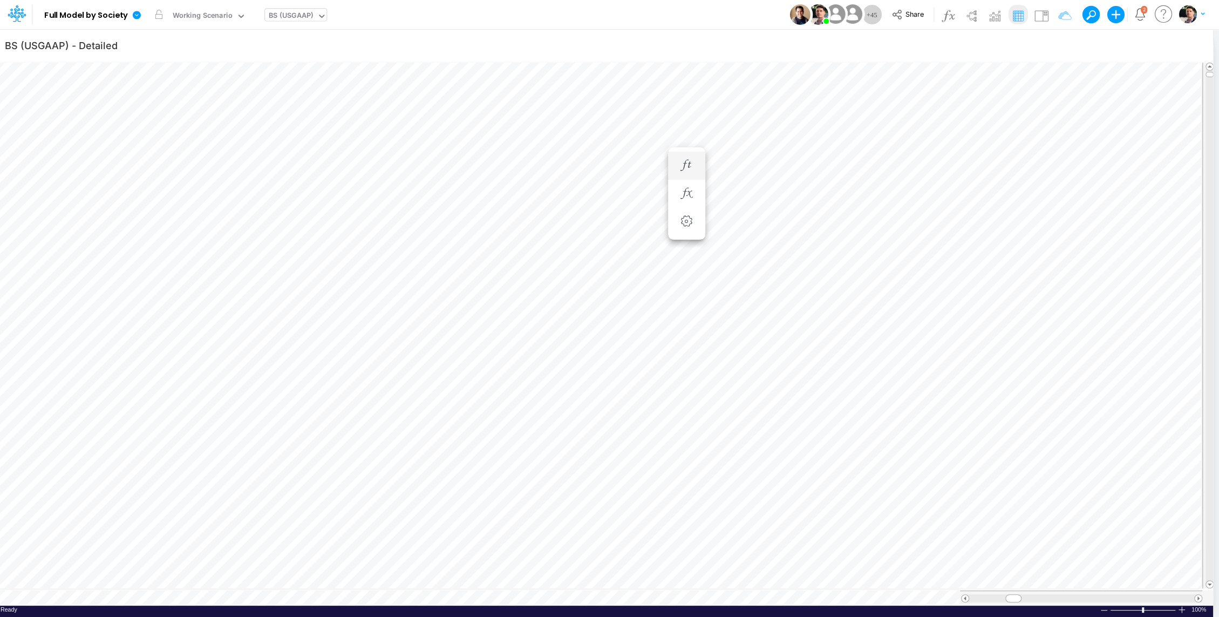
scroll to position [5, 1]
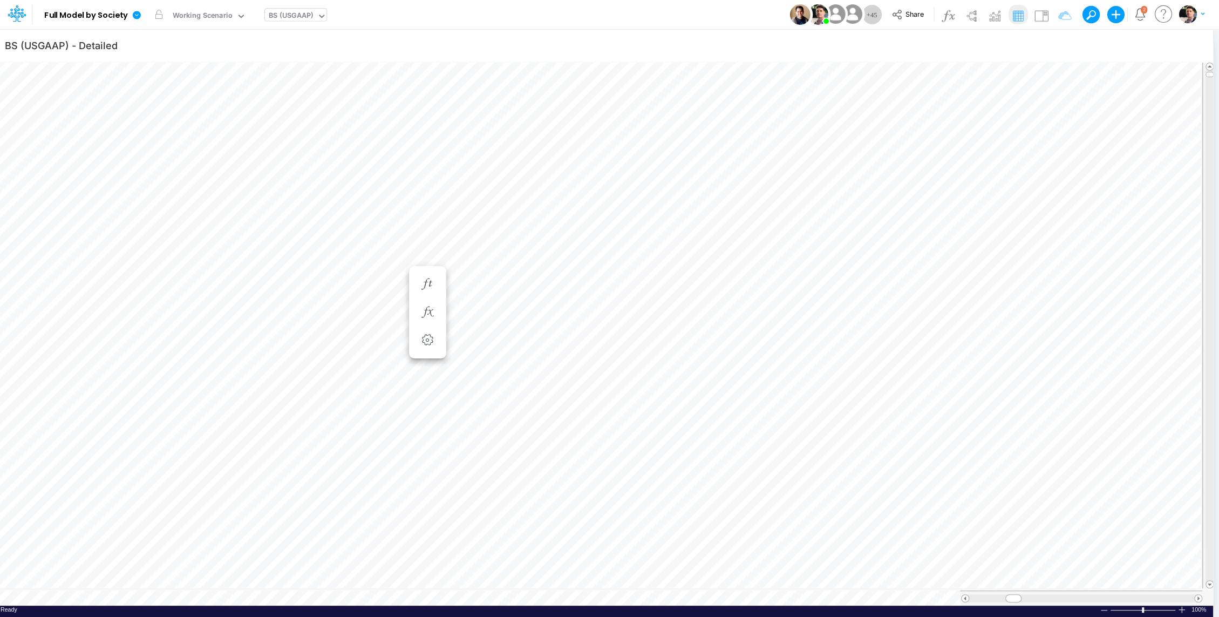
scroll to position [5, 1]
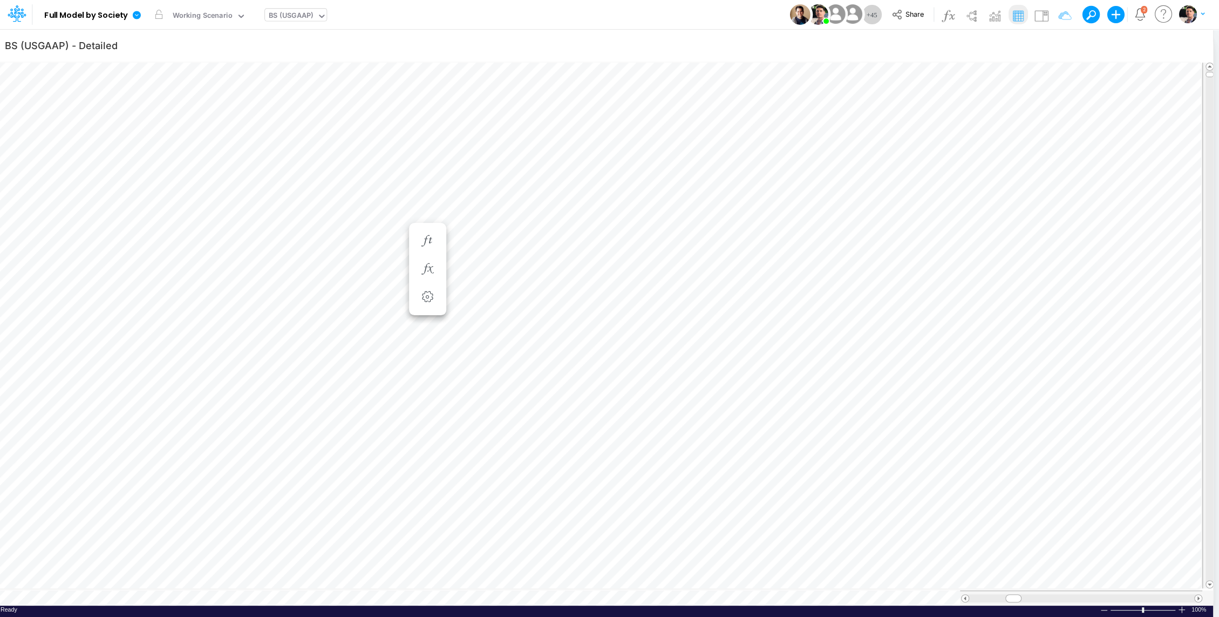
scroll to position [5, 1]
click at [285, 16] on div "BS (USGAAP)" at bounding box center [291, 16] width 44 height 12
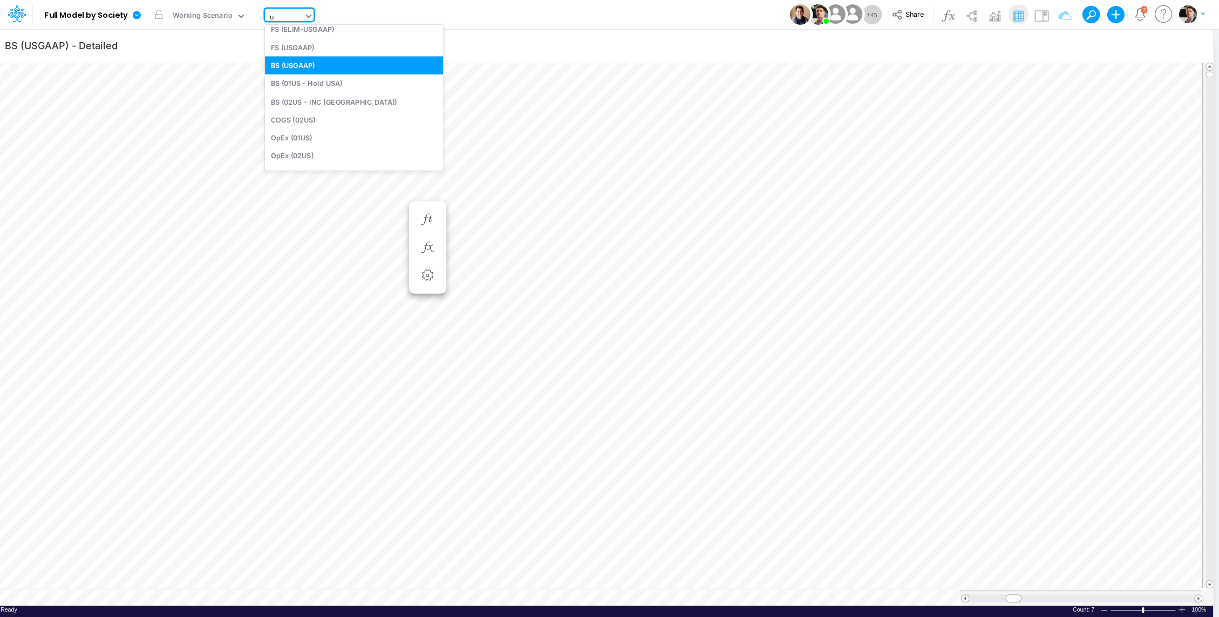
type input "us"
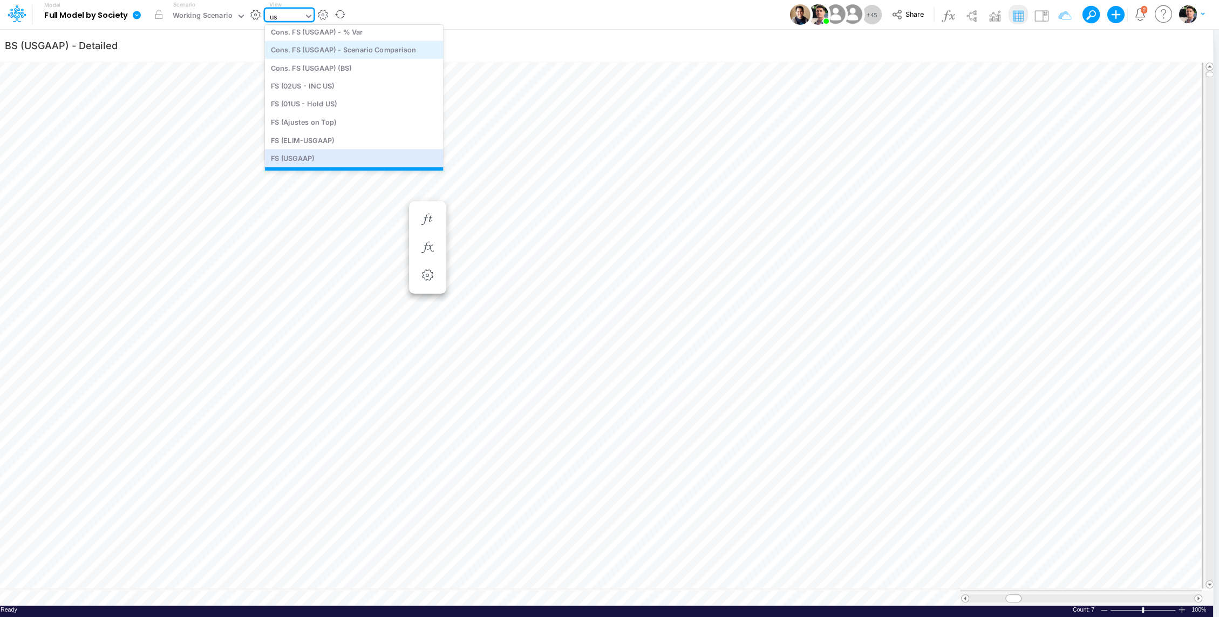
scroll to position [0, 0]
click at [337, 46] on div "Cons. FS (USGAAP) - Dashboard" at bounding box center [354, 54] width 178 height 18
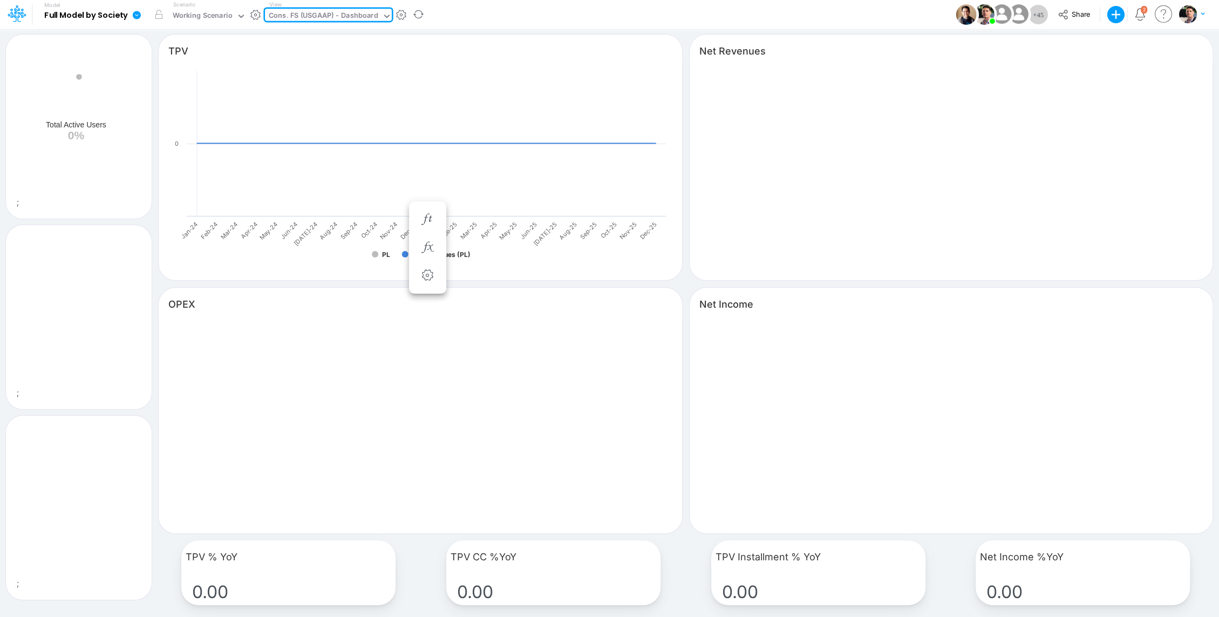
click at [302, 18] on div "Cons. FS (USGAAP) - Dashboard" at bounding box center [324, 16] width 110 height 12
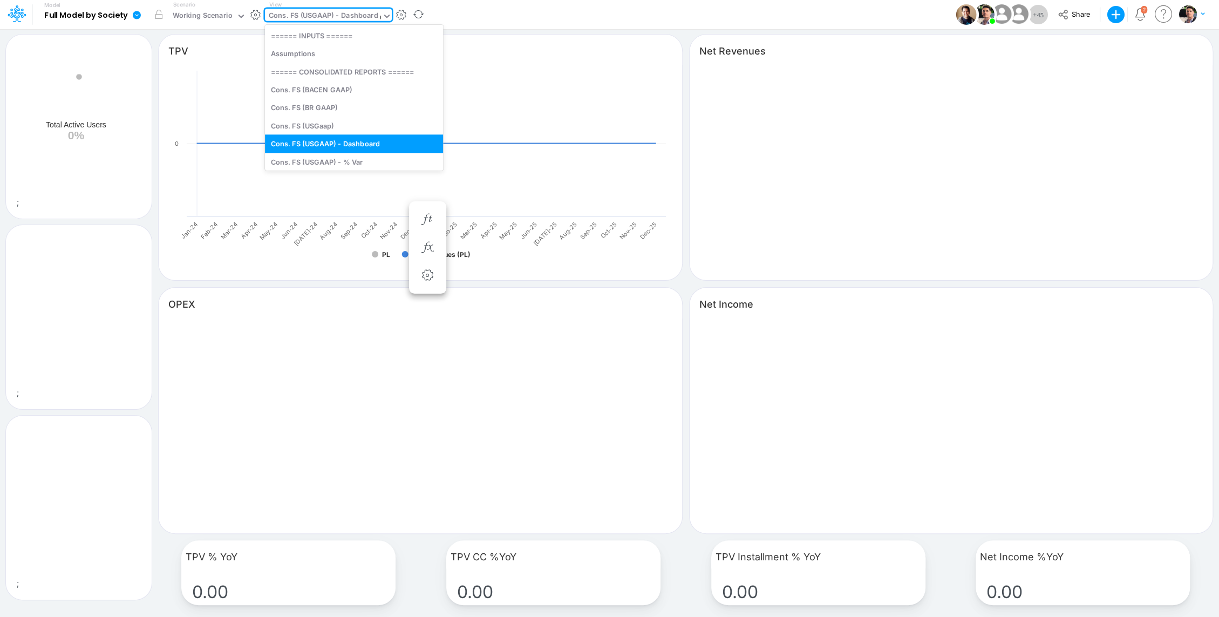
type input "us"
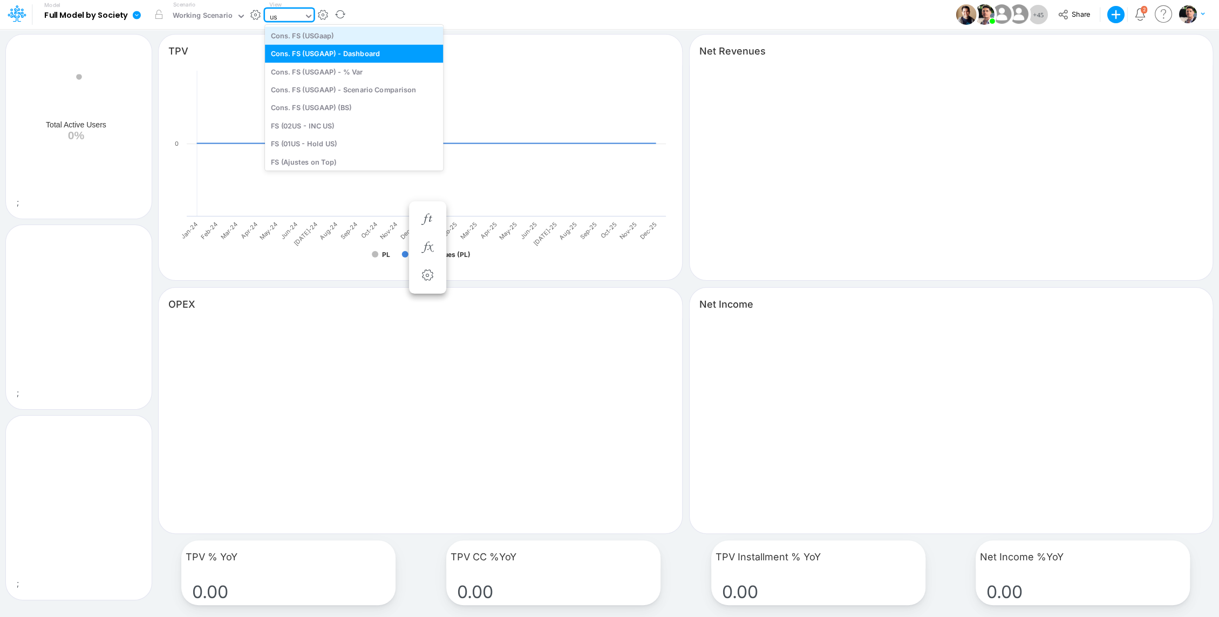
click at [297, 35] on div "Cons. FS (USGaap)" at bounding box center [354, 35] width 178 height 18
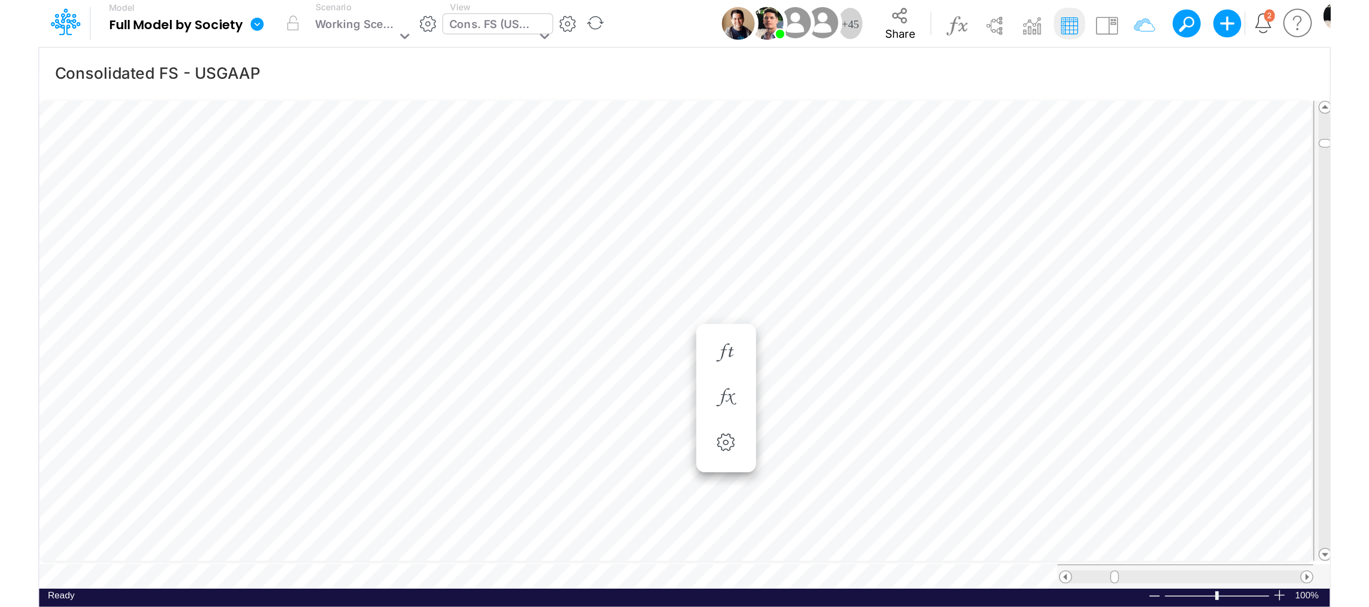
scroll to position [5, 1]
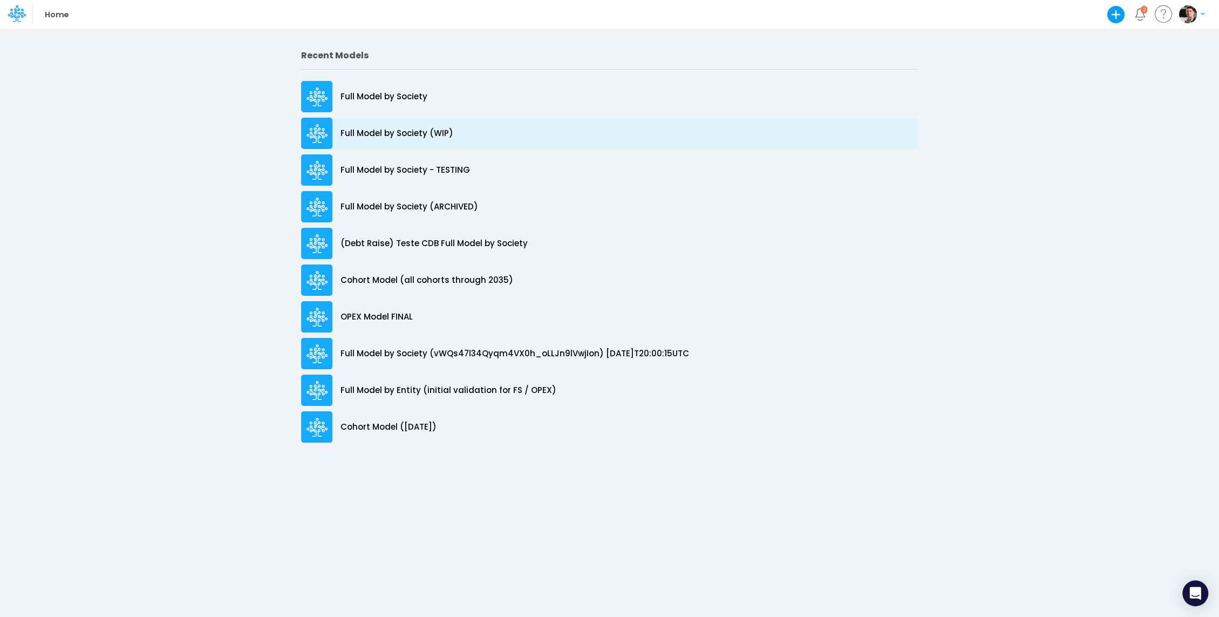
click at [475, 138] on div "Full Model by Society (WIP)" at bounding box center [609, 133] width 617 height 31
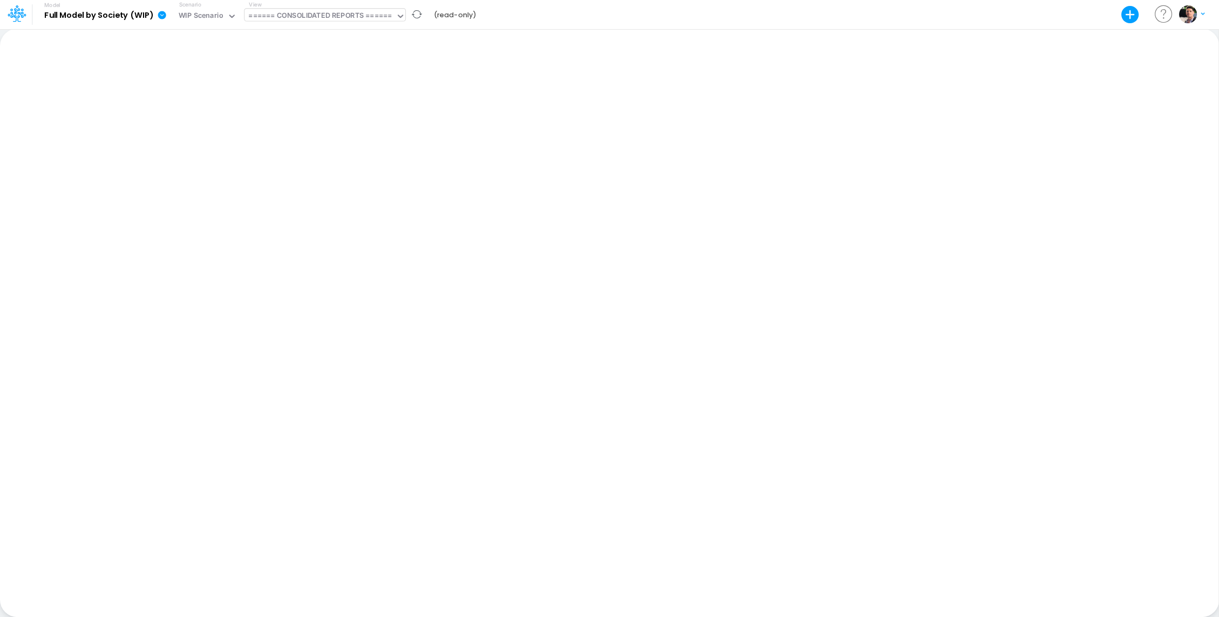
click at [326, 19] on div "====== CONSOLIDATED REPORTS ======" at bounding box center [319, 16] width 143 height 12
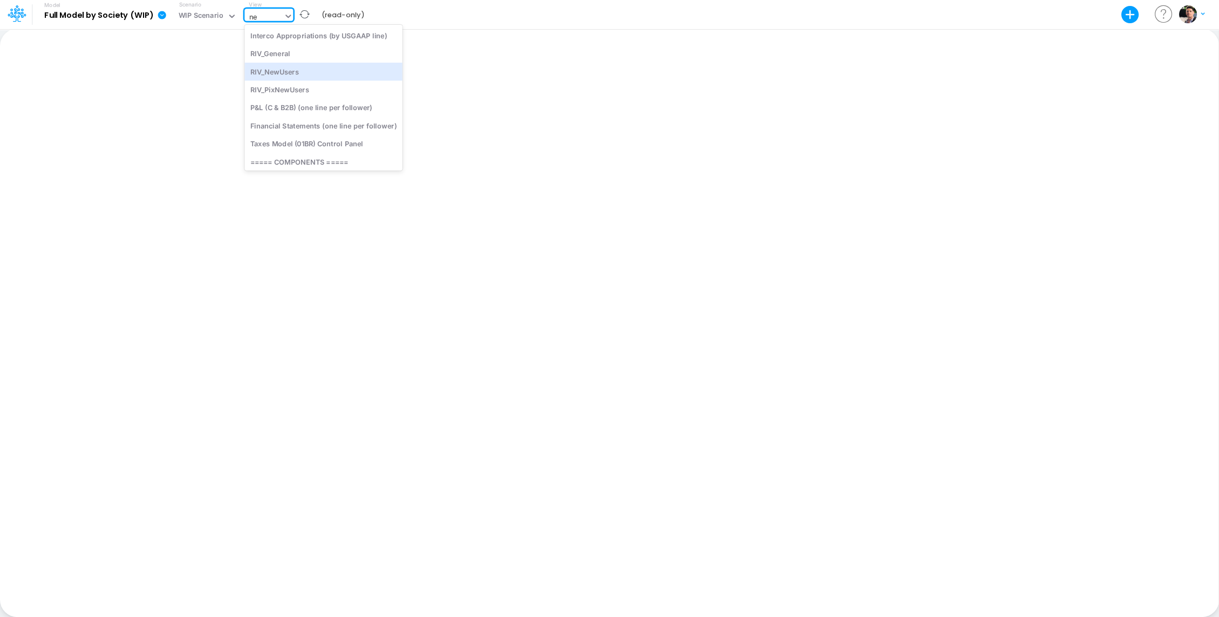
type input "n"
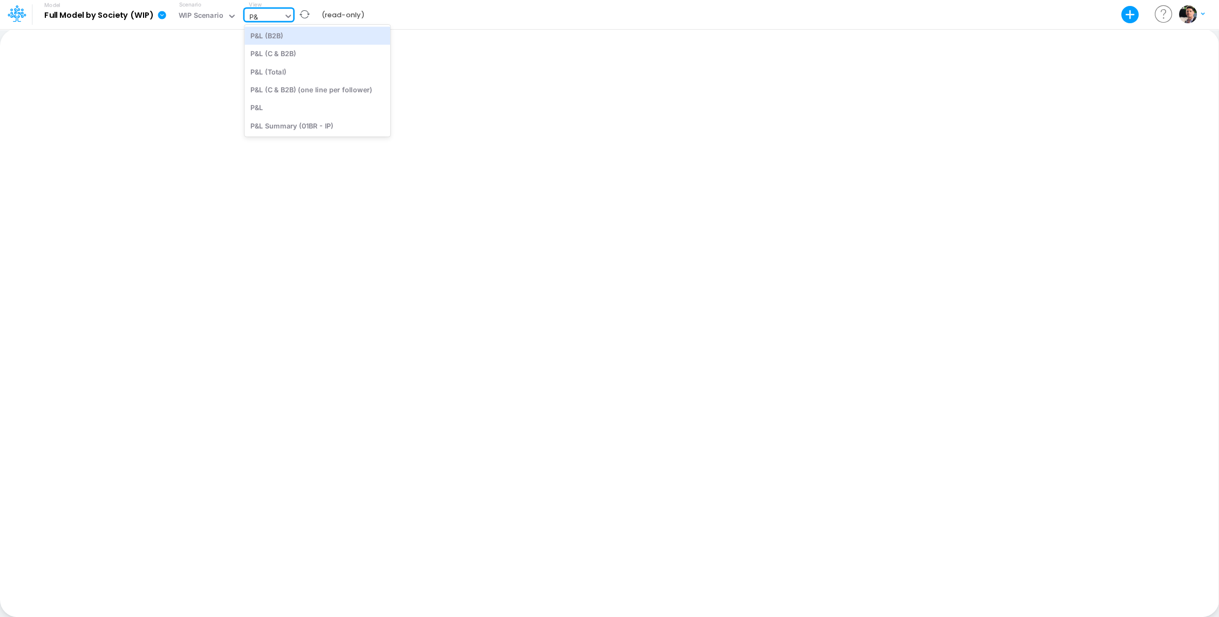
type input "P"
type input "fina"
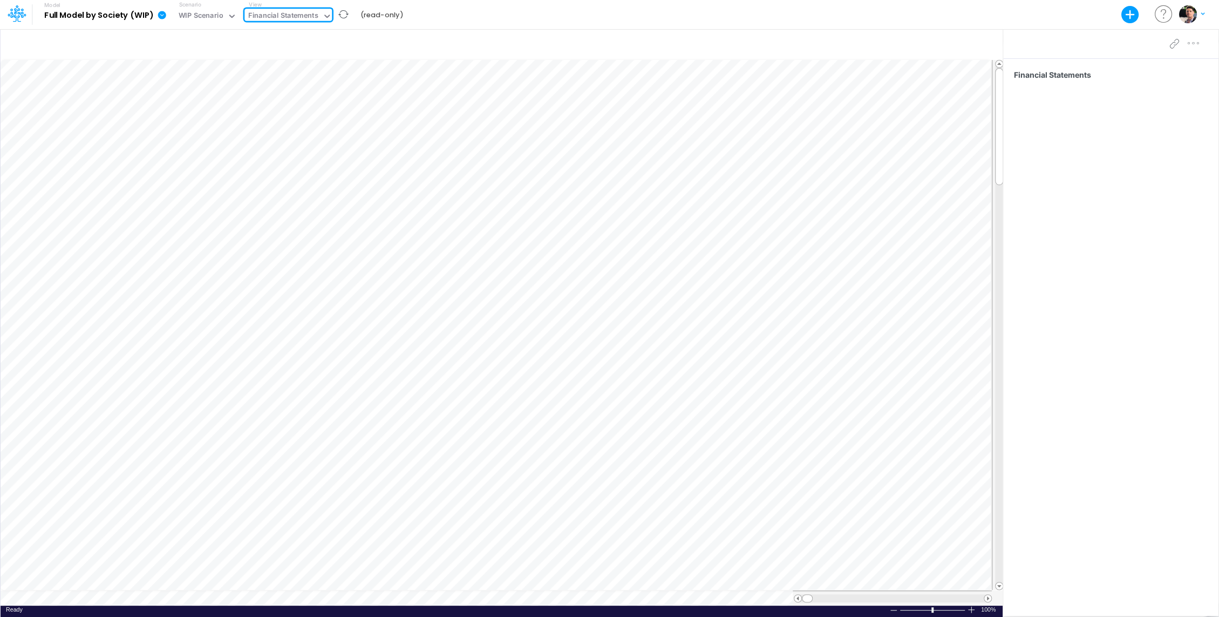
click at [305, 22] on div "Financial Statements" at bounding box center [283, 16] width 70 height 12
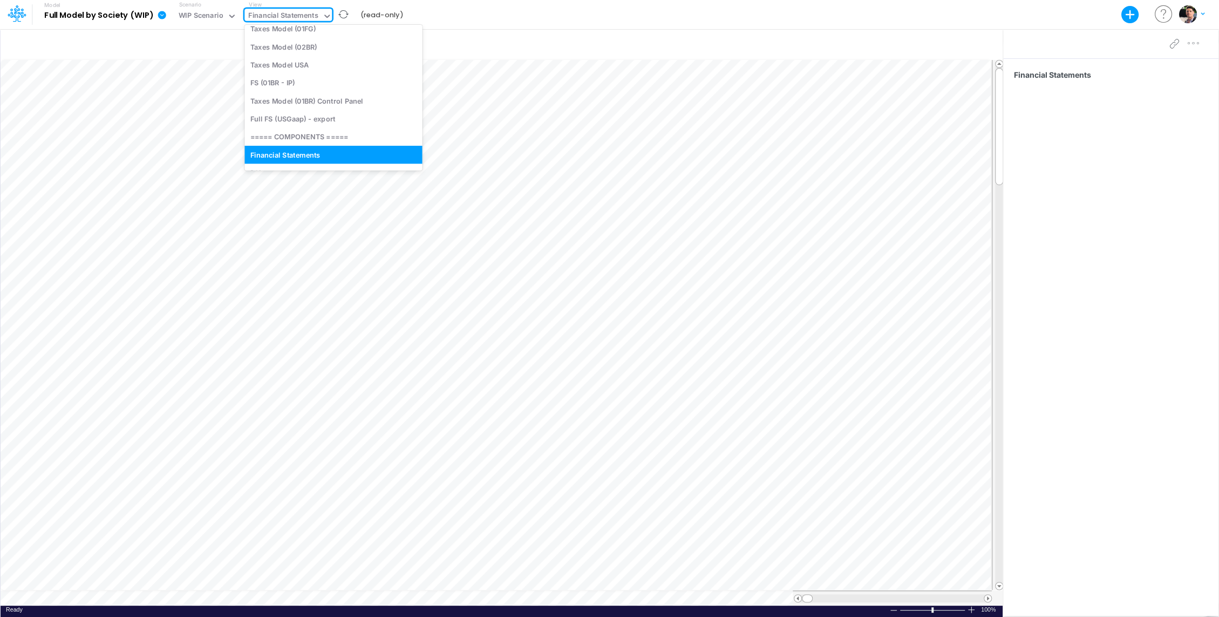
click at [307, 17] on div "Financial Statements" at bounding box center [283, 16] width 70 height 12
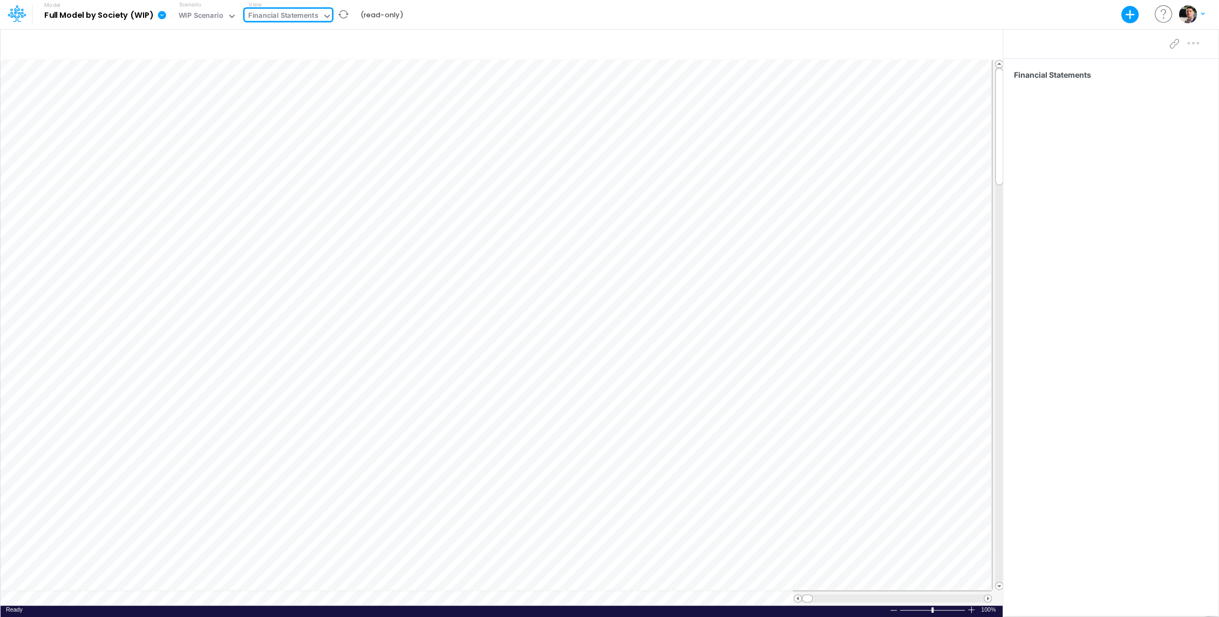
click at [302, 17] on div "Financial Statements" at bounding box center [283, 16] width 70 height 12
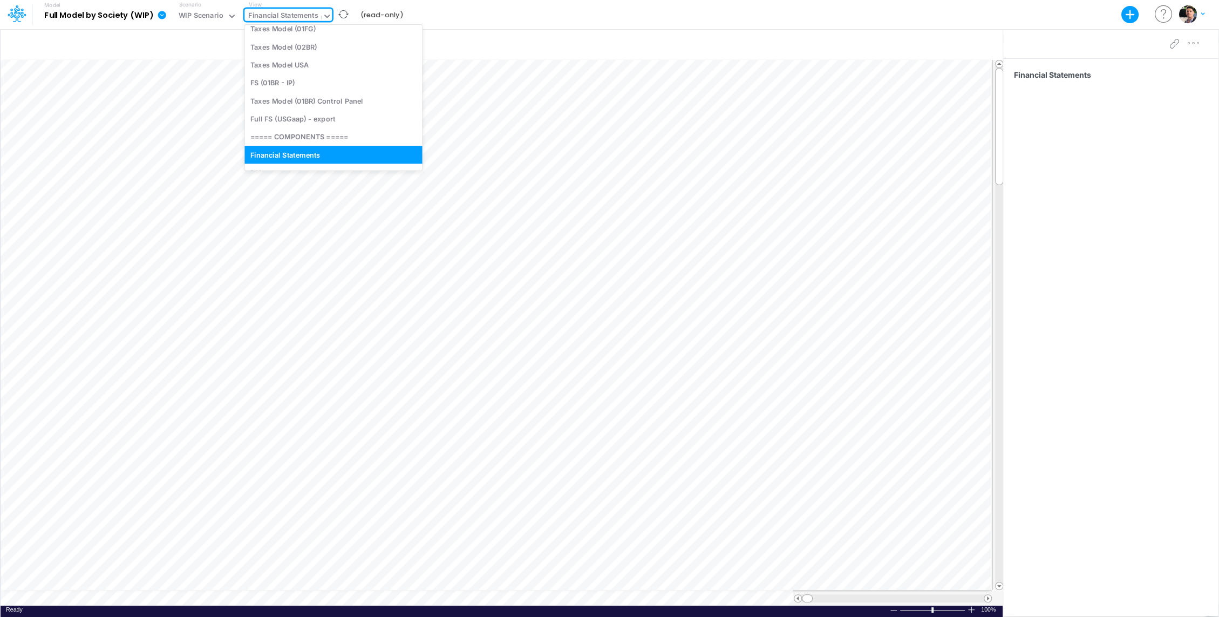
type input "us"
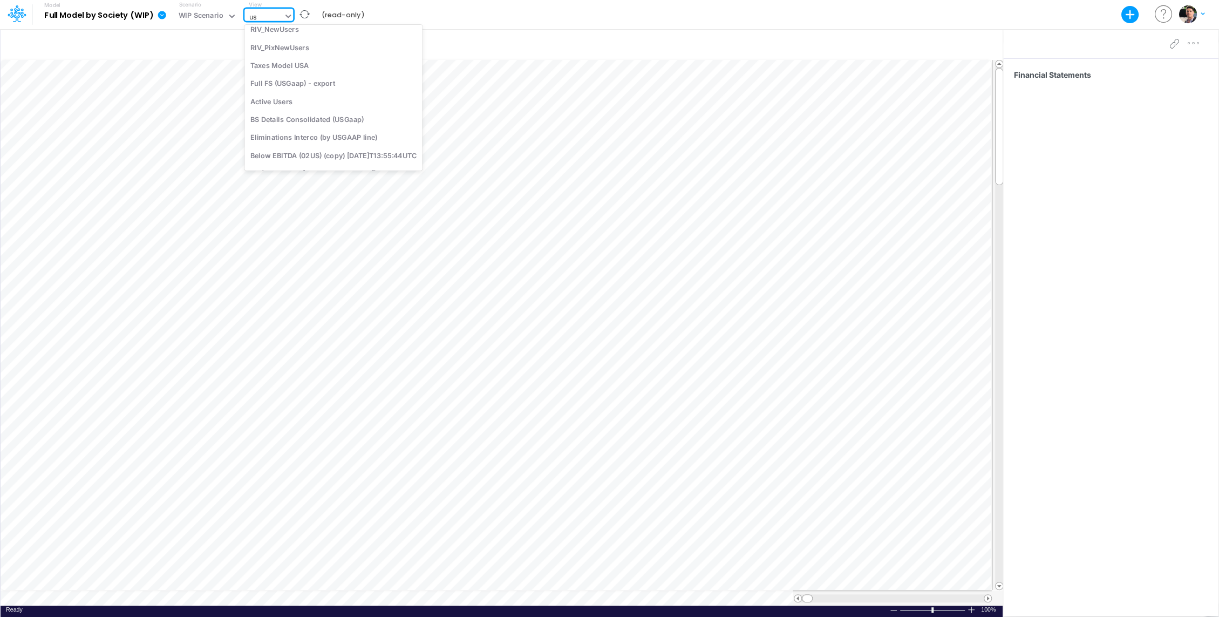
scroll to position [0, 0]
click at [339, 38] on div "Cons. FS (USGaap)" at bounding box center [332, 35] width 177 height 18
type input "Consolidated FS - USGAAP"
